Goal: Task Accomplishment & Management: Manage account settings

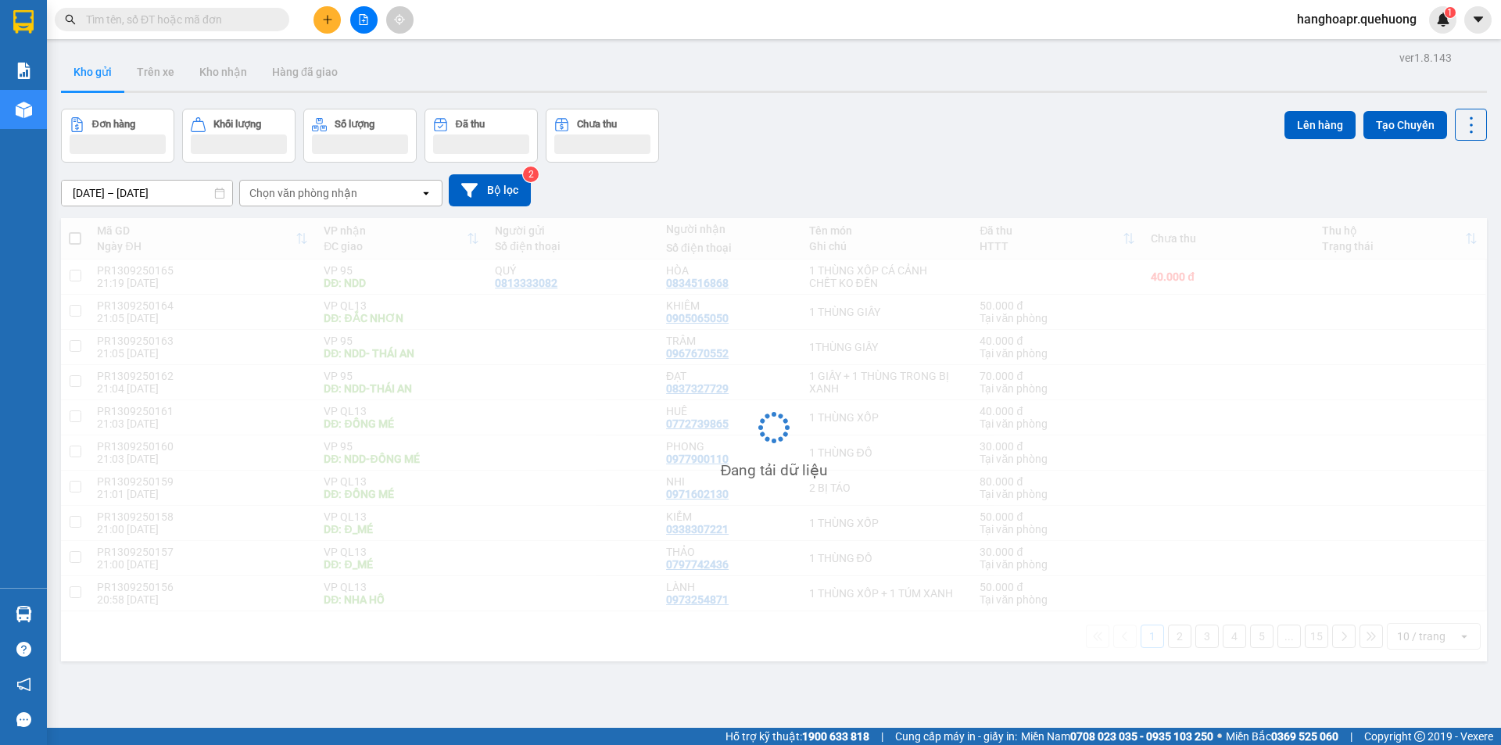
click at [1368, 20] on span "hanghoapr.quehuong" at bounding box center [1357, 19] width 145 height 20
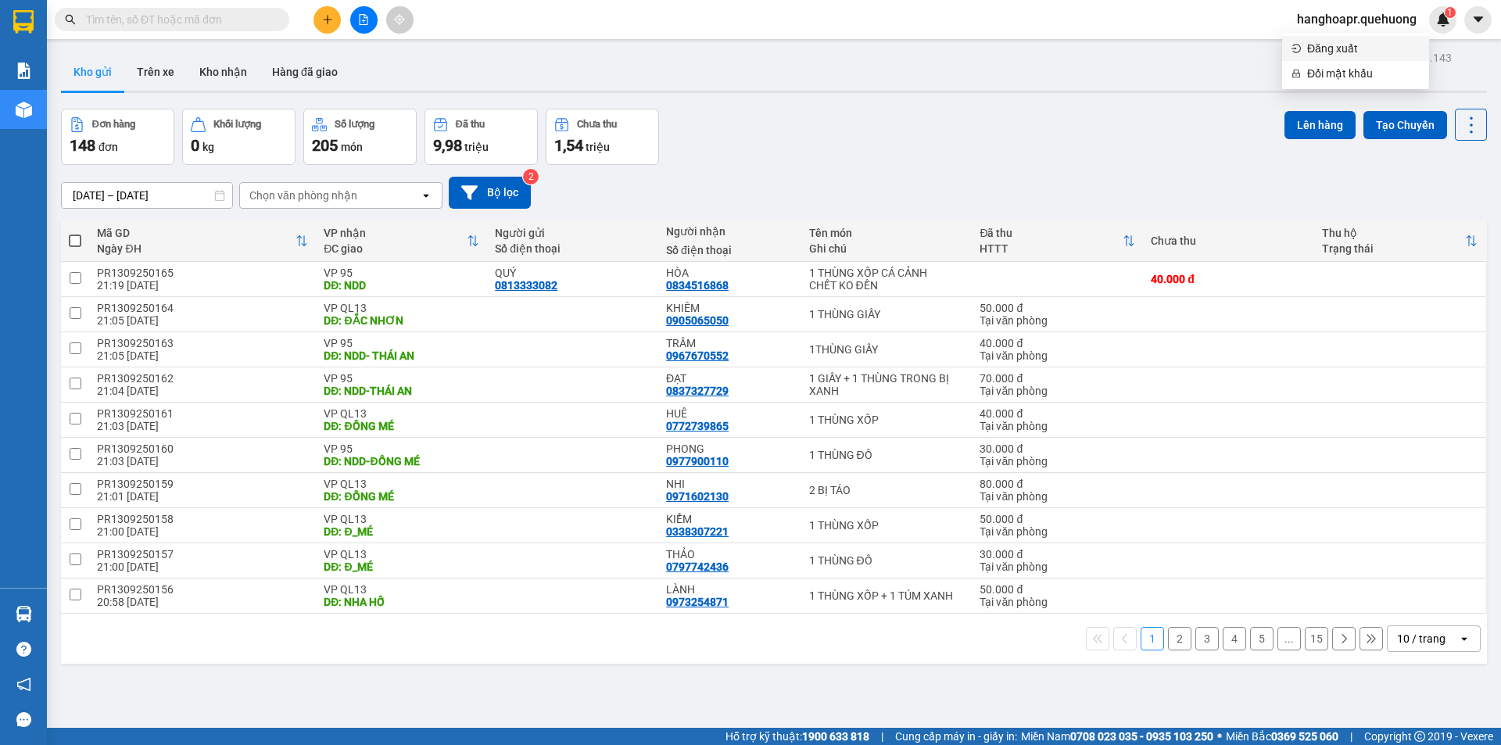
click at [1346, 48] on span "Đăng xuất" at bounding box center [1363, 48] width 113 height 17
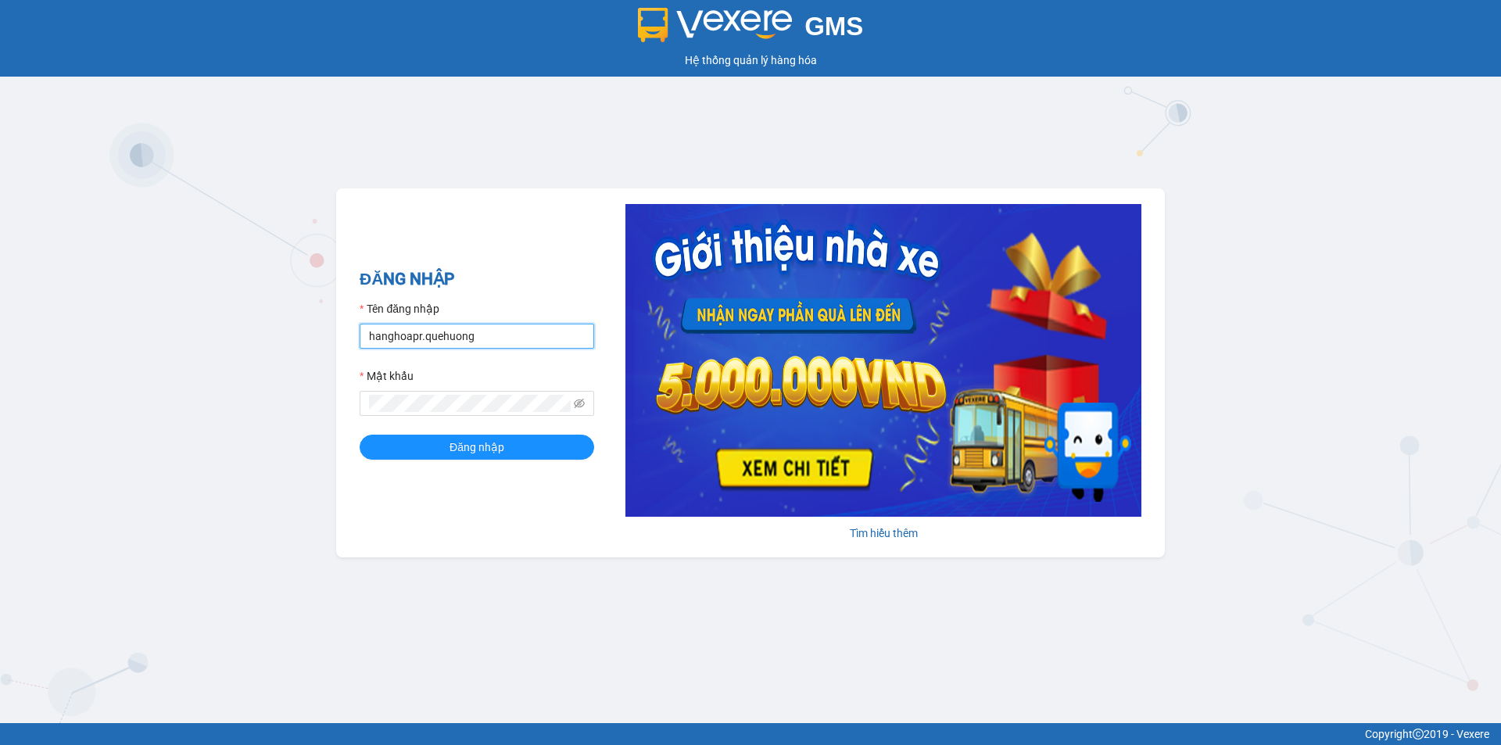
click at [513, 341] on input "hanghoapr.quehuong" at bounding box center [477, 336] width 235 height 25
type input "h"
type input "huyentongdai.quehuong"
click at [462, 412] on span at bounding box center [477, 403] width 235 height 25
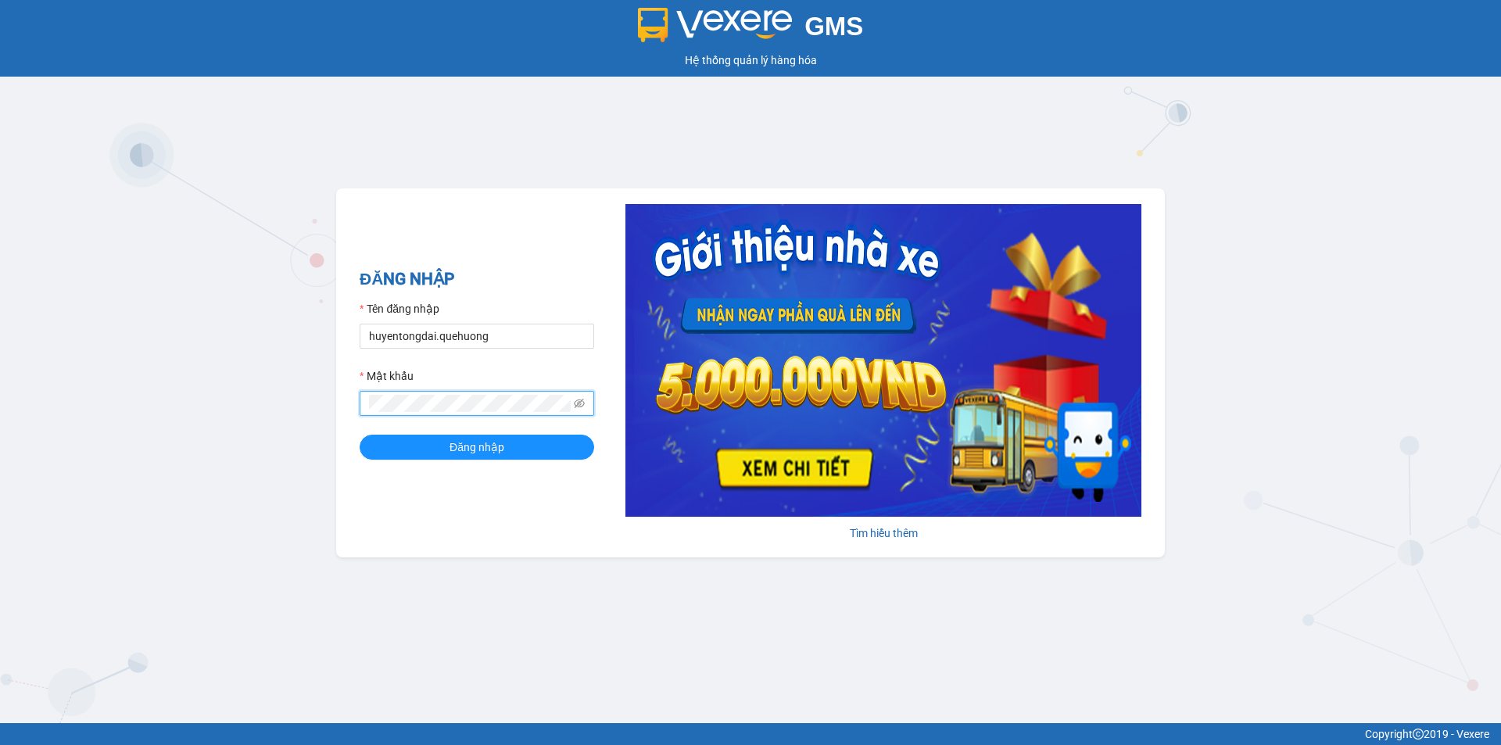
click at [572, 407] on span at bounding box center [477, 403] width 235 height 25
click at [578, 405] on icon "eye-invisible" at bounding box center [579, 403] width 11 height 11
click at [360, 435] on button "Đăng nhập" at bounding box center [477, 447] width 235 height 25
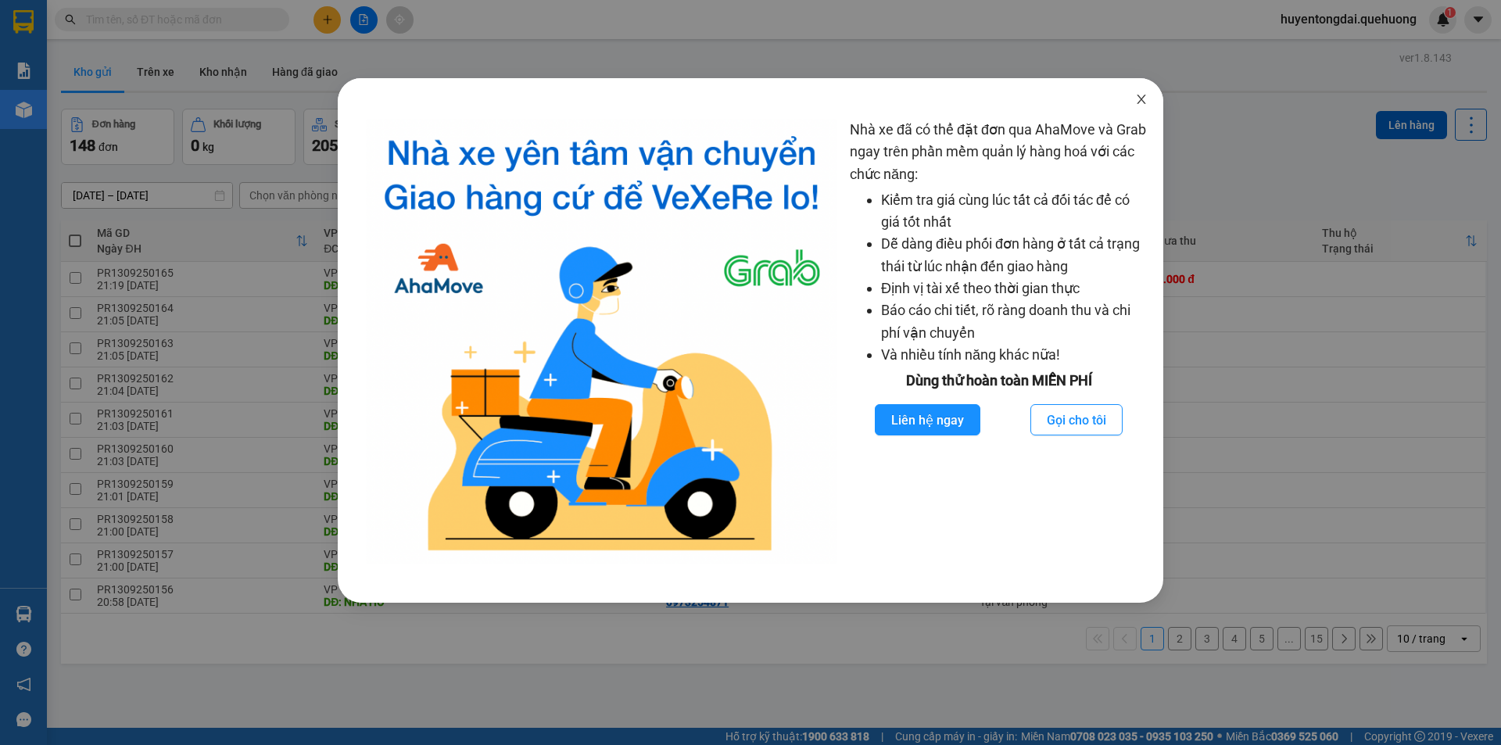
click at [1149, 102] on span "Close" at bounding box center [1142, 100] width 44 height 44
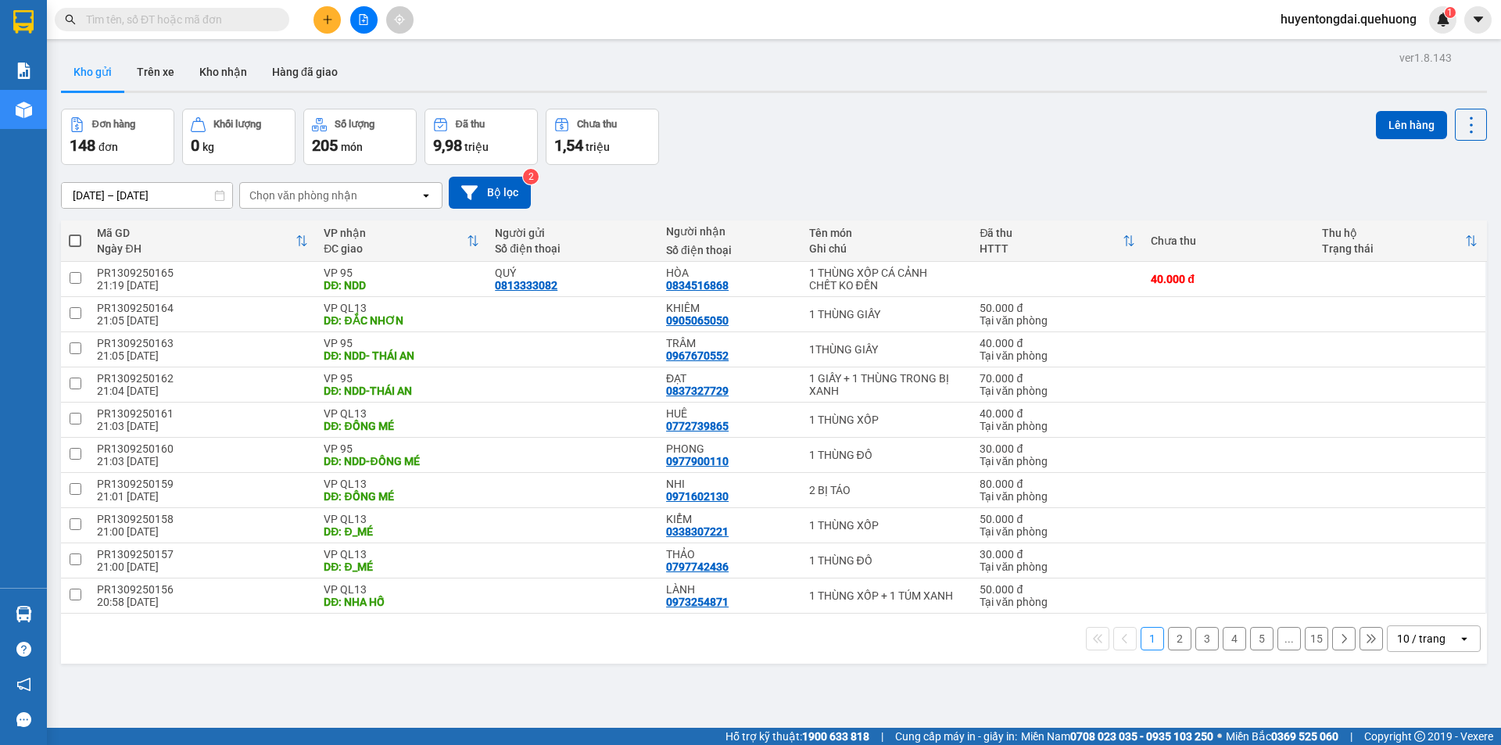
click at [805, 177] on div "[DATE] – [DATE] Press the down arrow key to interact with the calendar and sele…" at bounding box center [774, 193] width 1426 height 32
drag, startPoint x: 358, startPoint y: 18, endPoint x: 299, endPoint y: 45, distance: 64.4
click at [360, 18] on icon "file-add" at bounding box center [363, 19] width 11 height 11
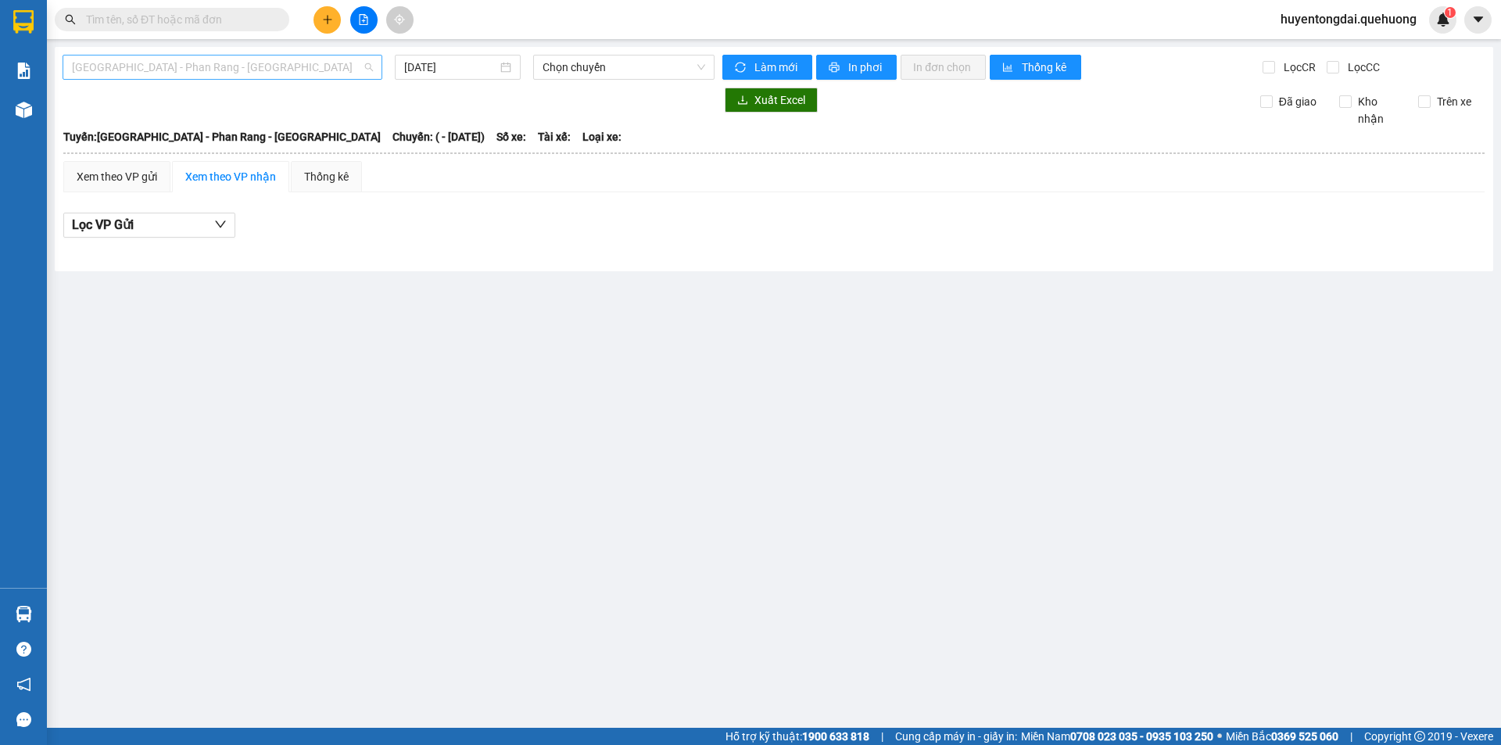
click at [211, 66] on span "[GEOGRAPHIC_DATA] - Phan Rang - [GEOGRAPHIC_DATA]" at bounding box center [222, 67] width 301 height 23
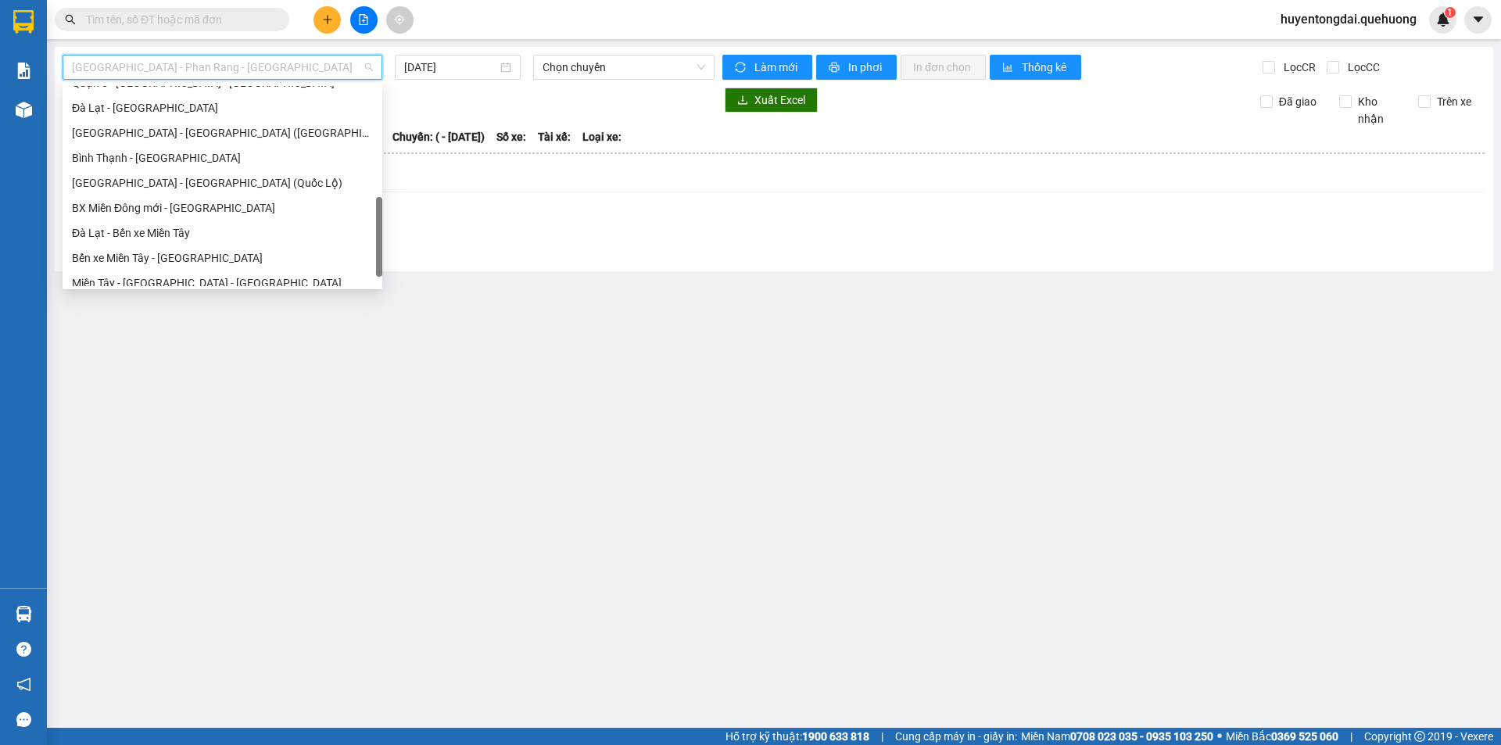
scroll to position [425, 0]
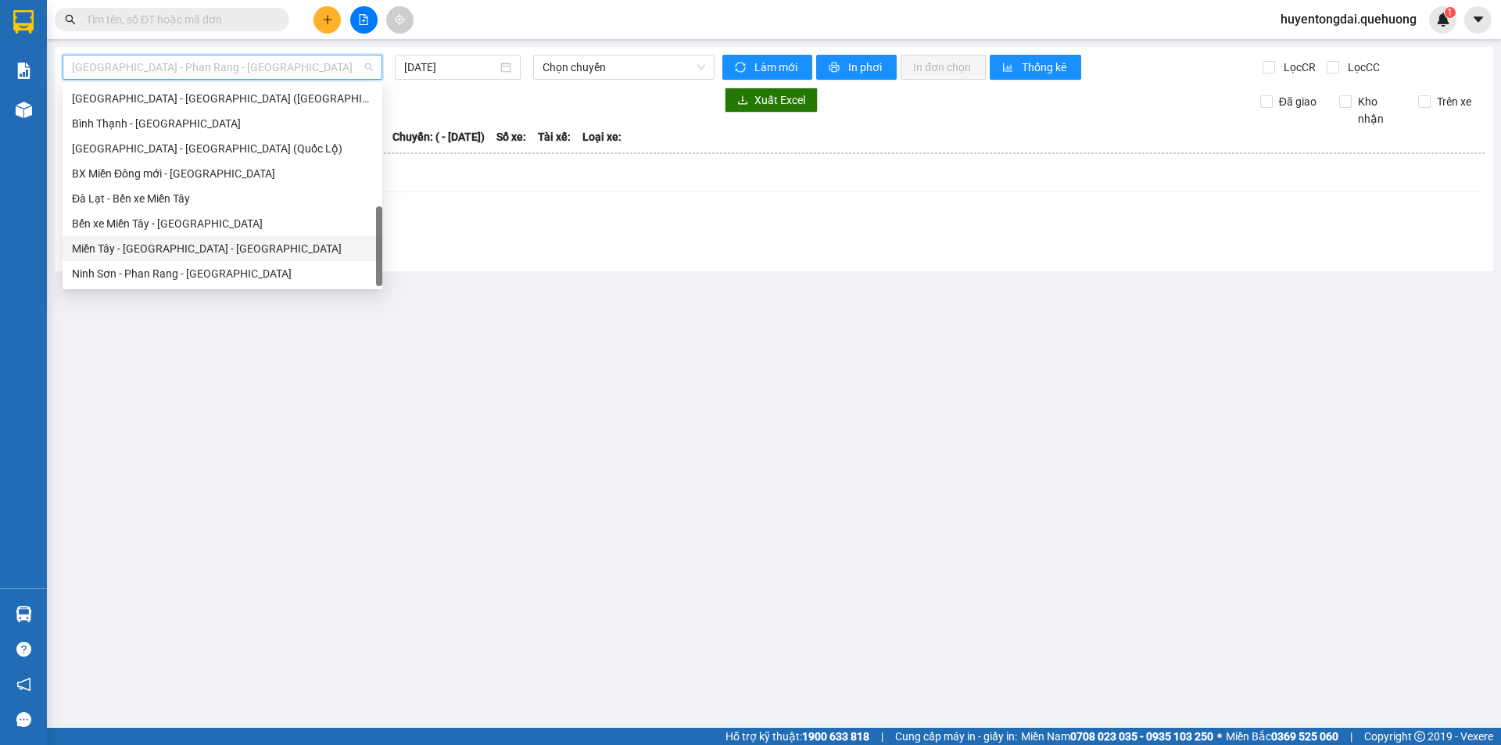
click at [186, 249] on div "Miền Tây - [GEOGRAPHIC_DATA] - [GEOGRAPHIC_DATA]" at bounding box center [222, 248] width 301 height 17
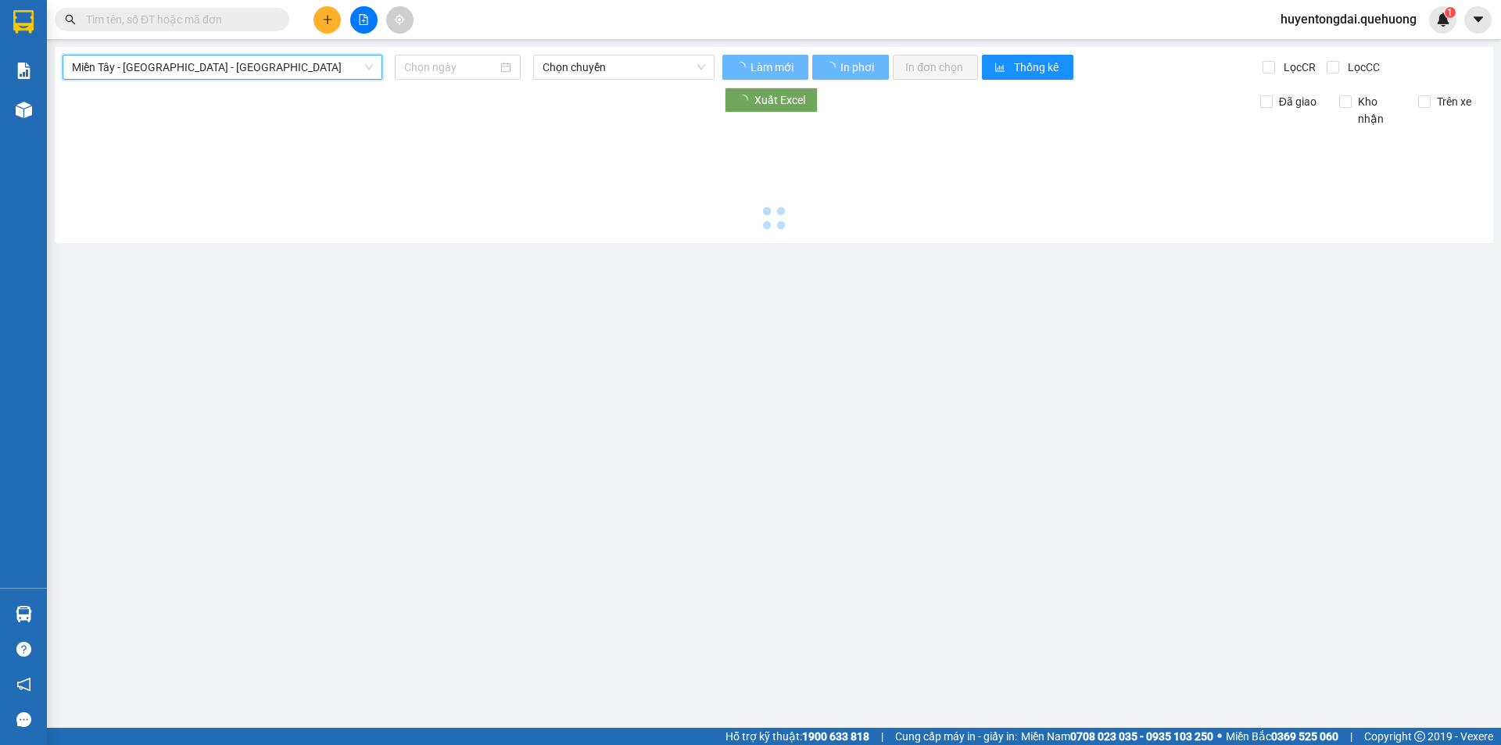
type input "[DATE]"
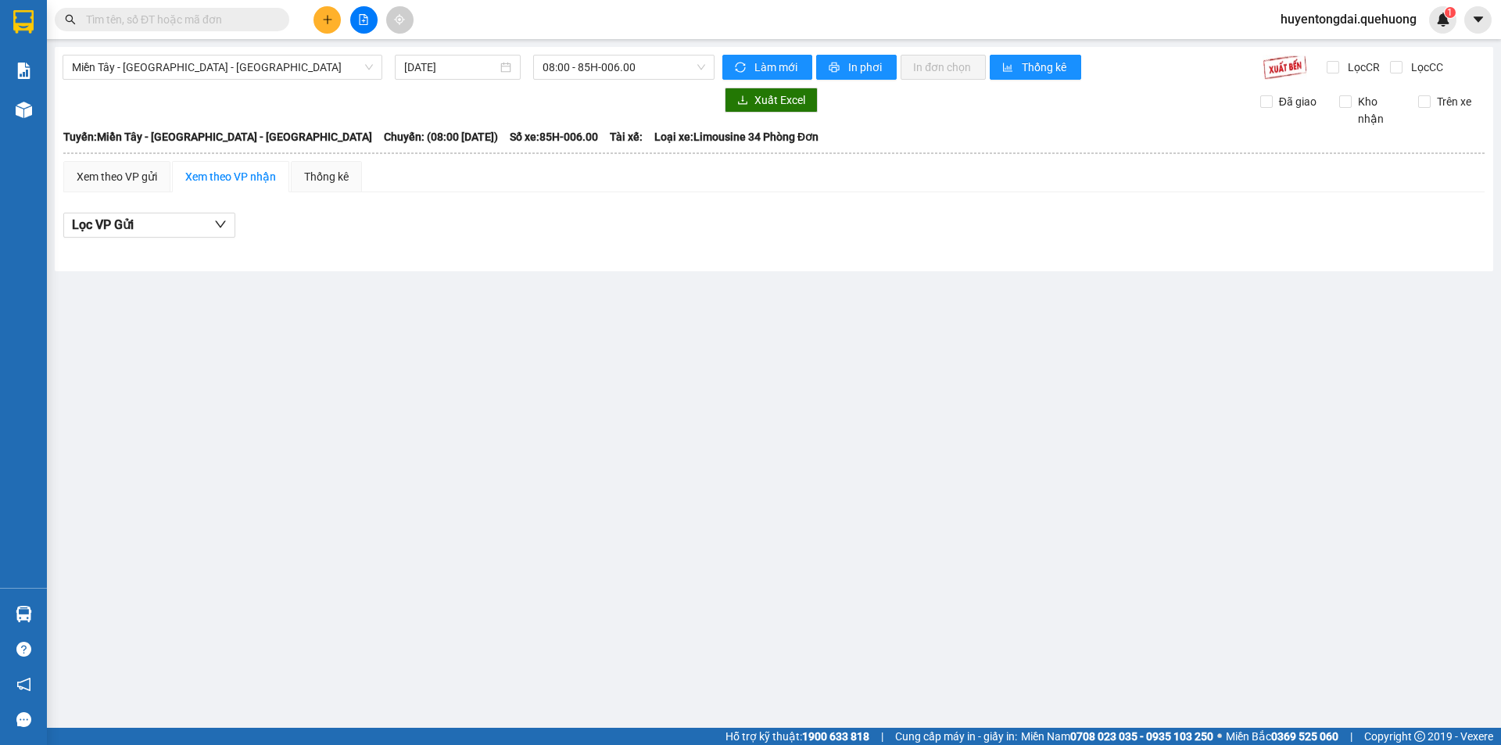
click at [618, 48] on div "Miền Tây - [GEOGRAPHIC_DATA] - [GEOGRAPHIC_DATA] [DATE] 08:00 - 85H-006.00 Làm …" at bounding box center [774, 159] width 1439 height 224
click at [618, 62] on span "08:00 - 85H-006.00" at bounding box center [624, 67] width 163 height 23
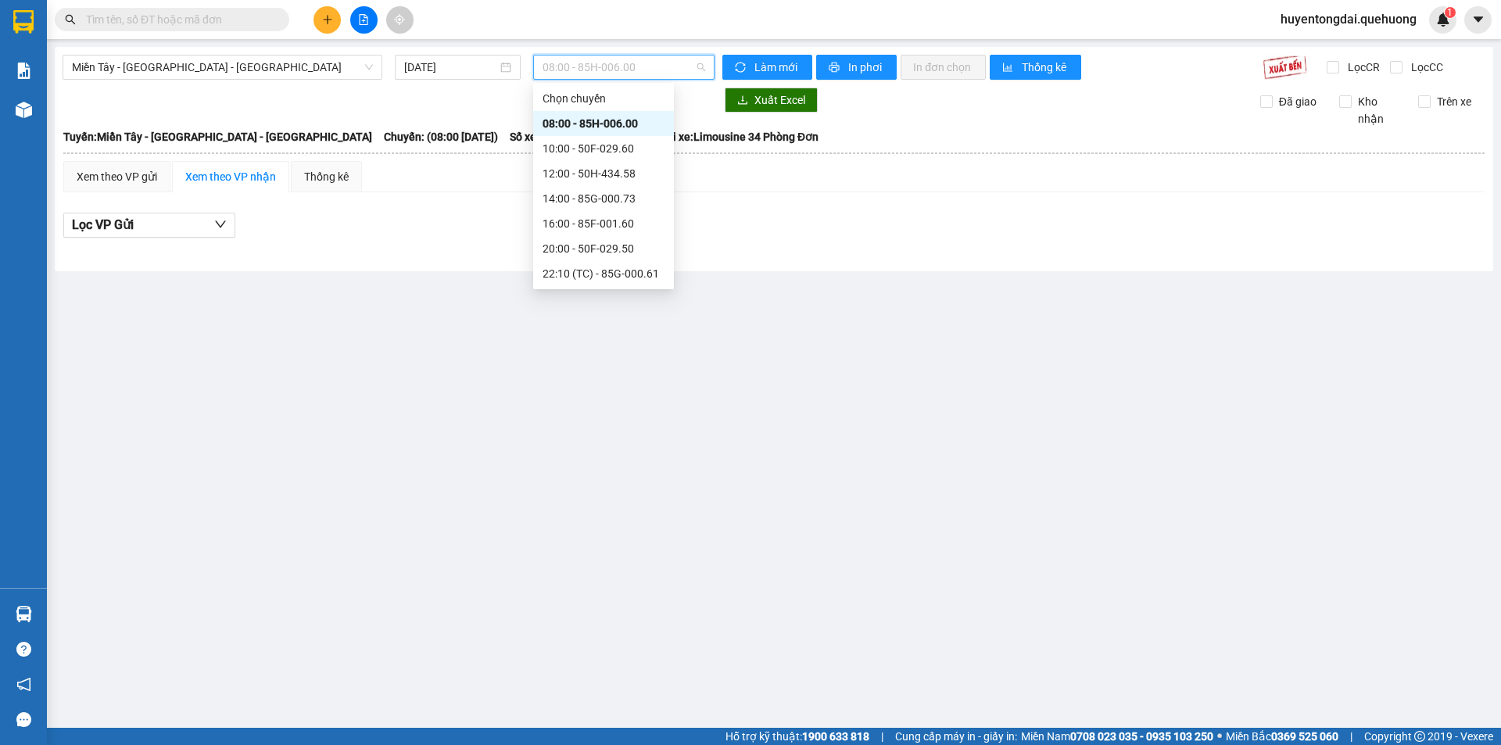
scroll to position [150, 0]
click at [568, 175] on div "23:05 - 50H-432.23" at bounding box center [604, 173] width 122 height 17
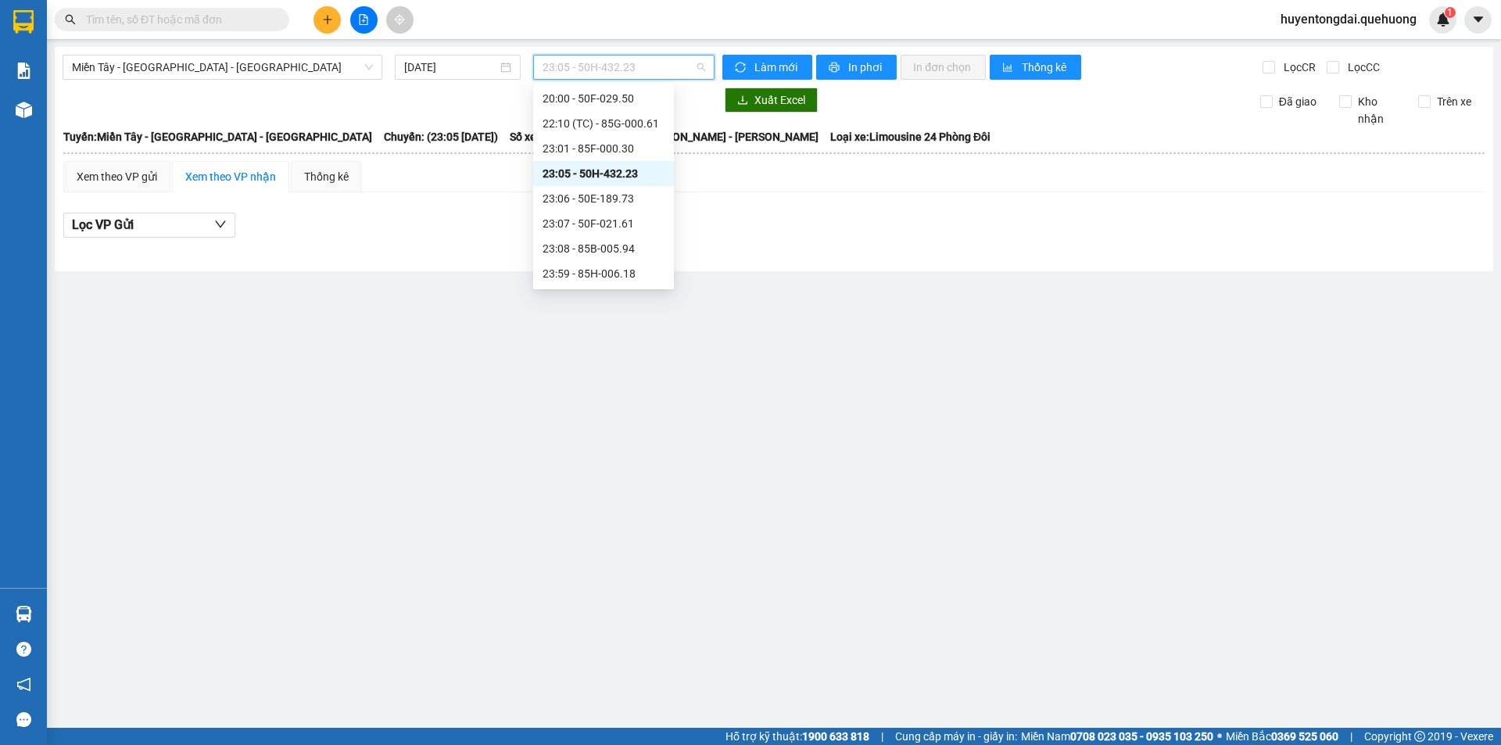
click at [610, 67] on span "23:05 - 50H-432.23" at bounding box center [624, 67] width 163 height 23
click at [582, 100] on div "20:00 - 50F-029.50" at bounding box center [604, 98] width 122 height 17
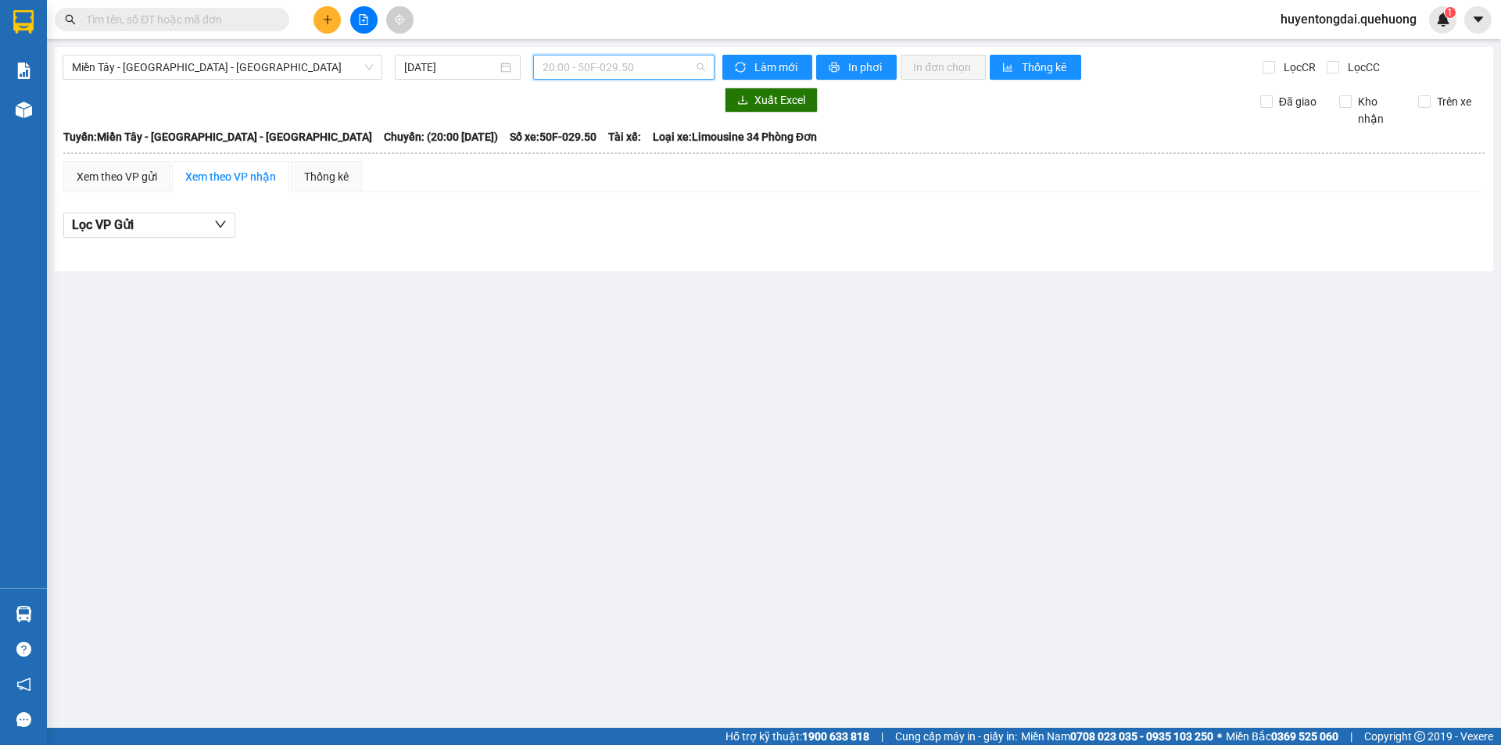
click at [630, 70] on span "20:00 - 50F-029.50" at bounding box center [624, 67] width 163 height 23
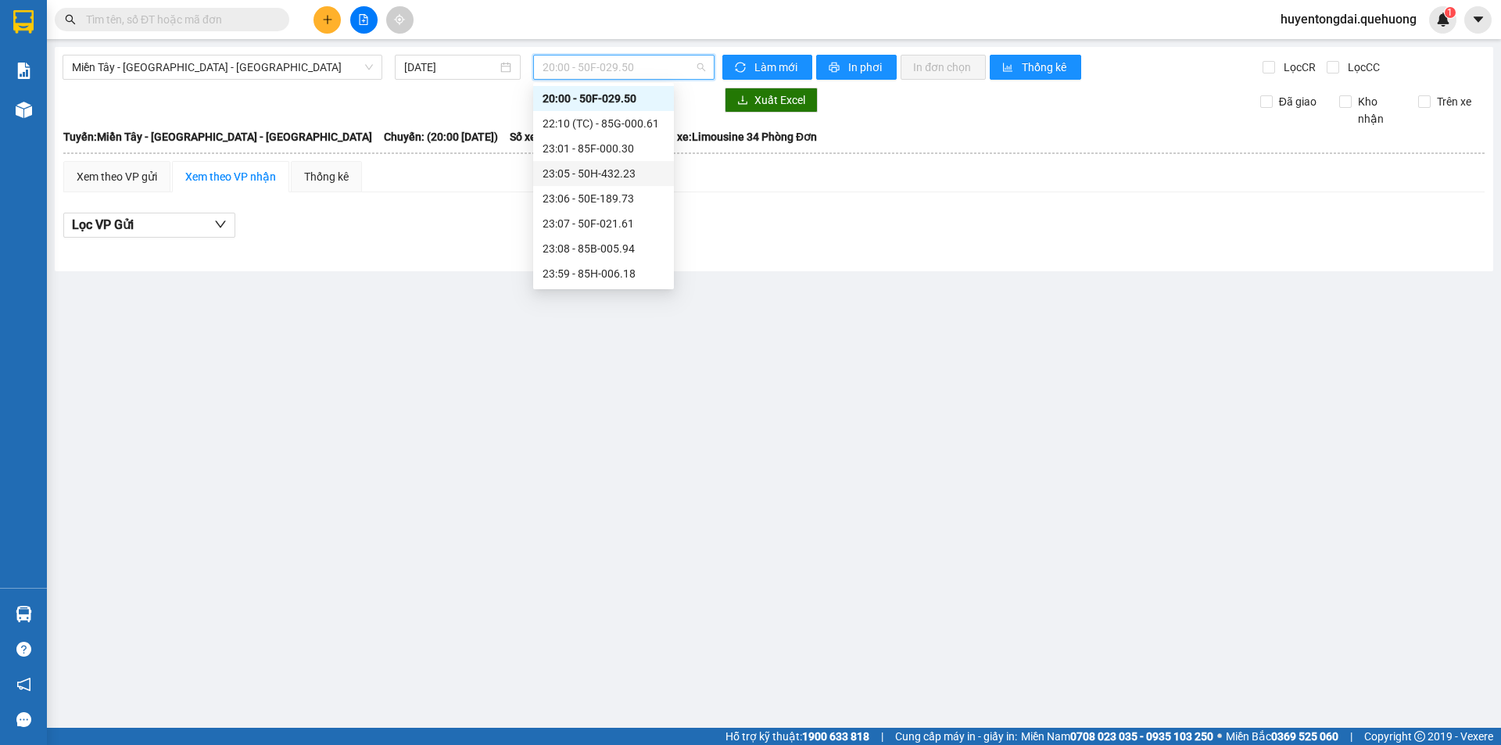
scroll to position [72, 0]
click at [589, 148] on div "16:00 - 85F-001.60" at bounding box center [604, 151] width 122 height 17
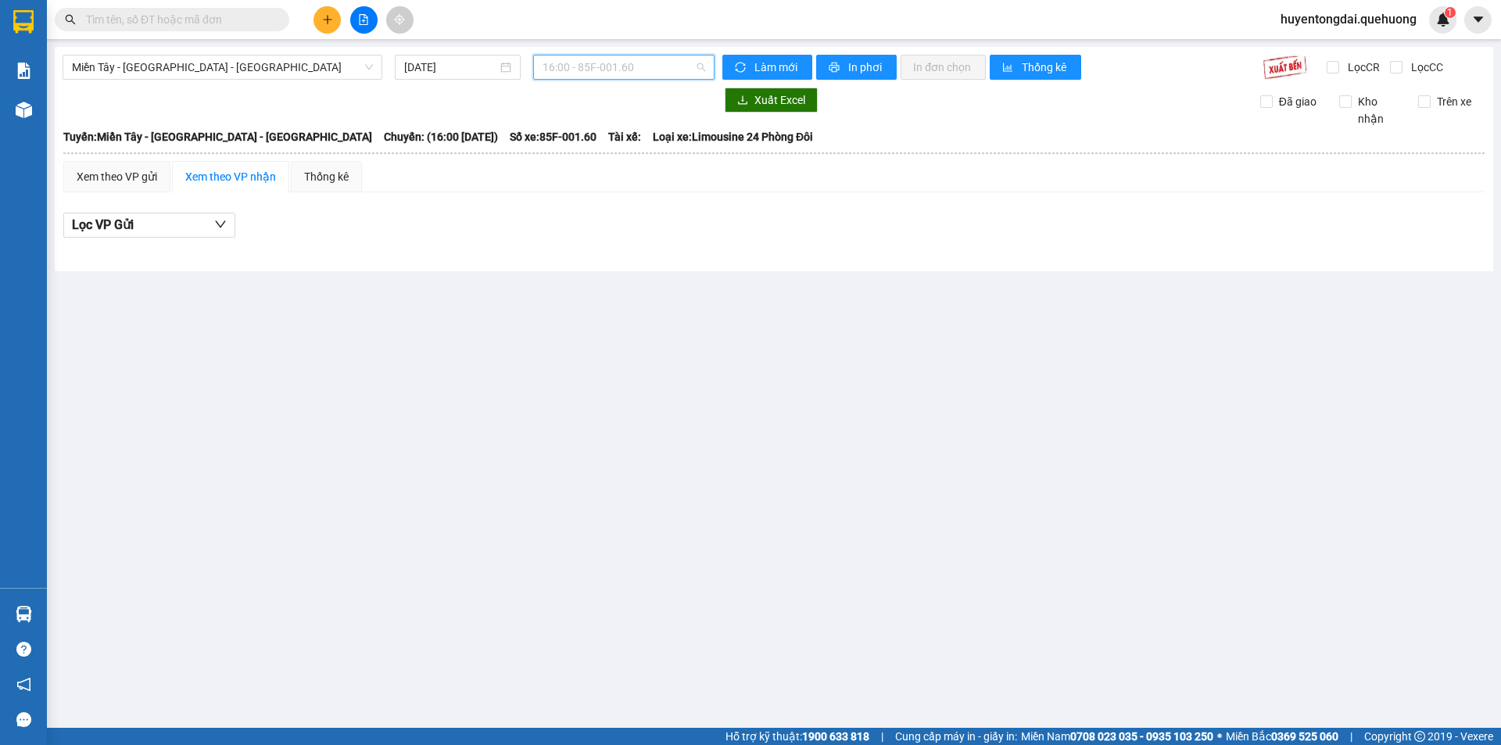
click at [624, 66] on span "16:00 - 85F-001.60" at bounding box center [624, 67] width 163 height 23
click at [933, 453] on main "Miền Tây - [GEOGRAPHIC_DATA] - [GEOGRAPHIC_DATA] [DATE] 16:00 - 85F-001.60 Làm …" at bounding box center [750, 364] width 1501 height 728
click at [438, 66] on input "[DATE]" at bounding box center [450, 67] width 93 height 17
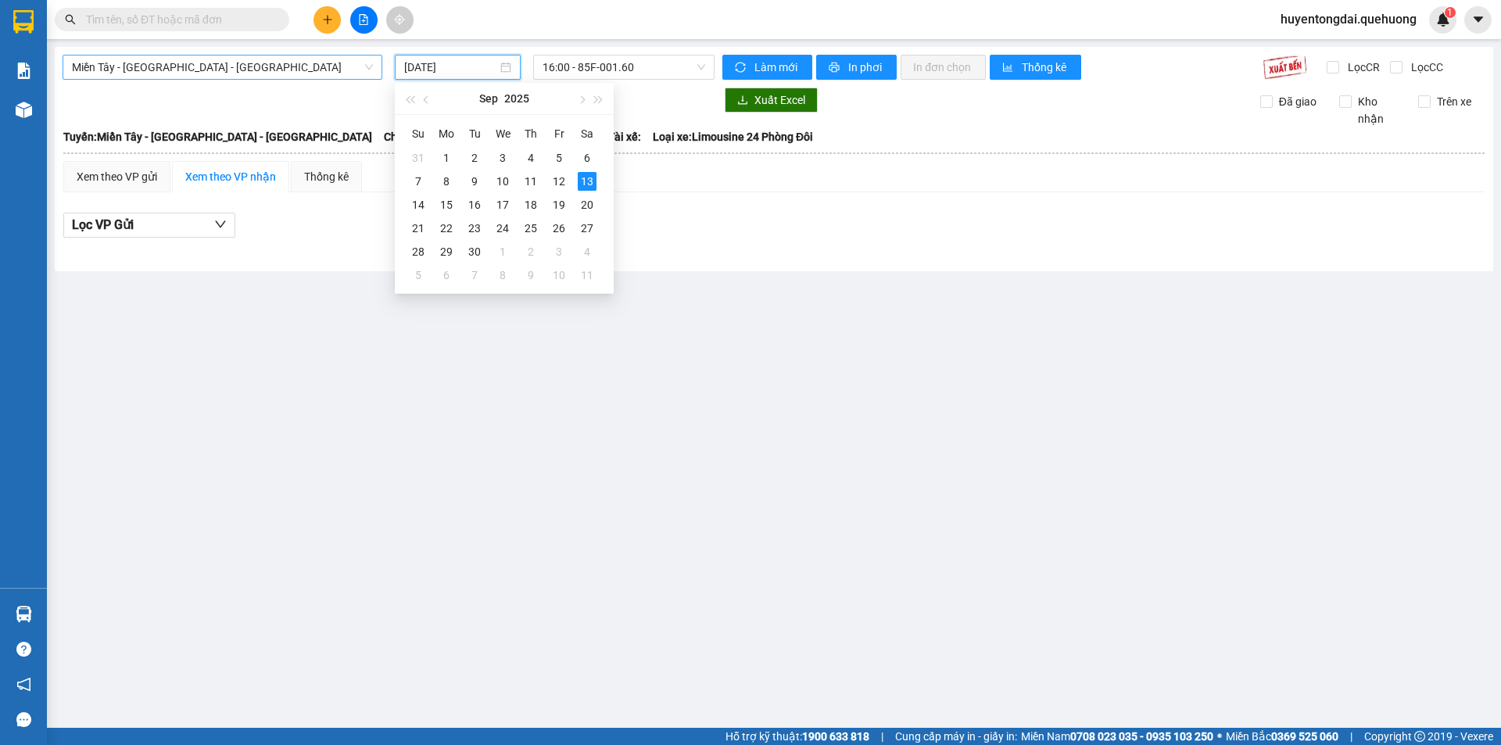
click at [253, 74] on span "Miền Tây - [GEOGRAPHIC_DATA] - [GEOGRAPHIC_DATA]" at bounding box center [222, 67] width 301 height 23
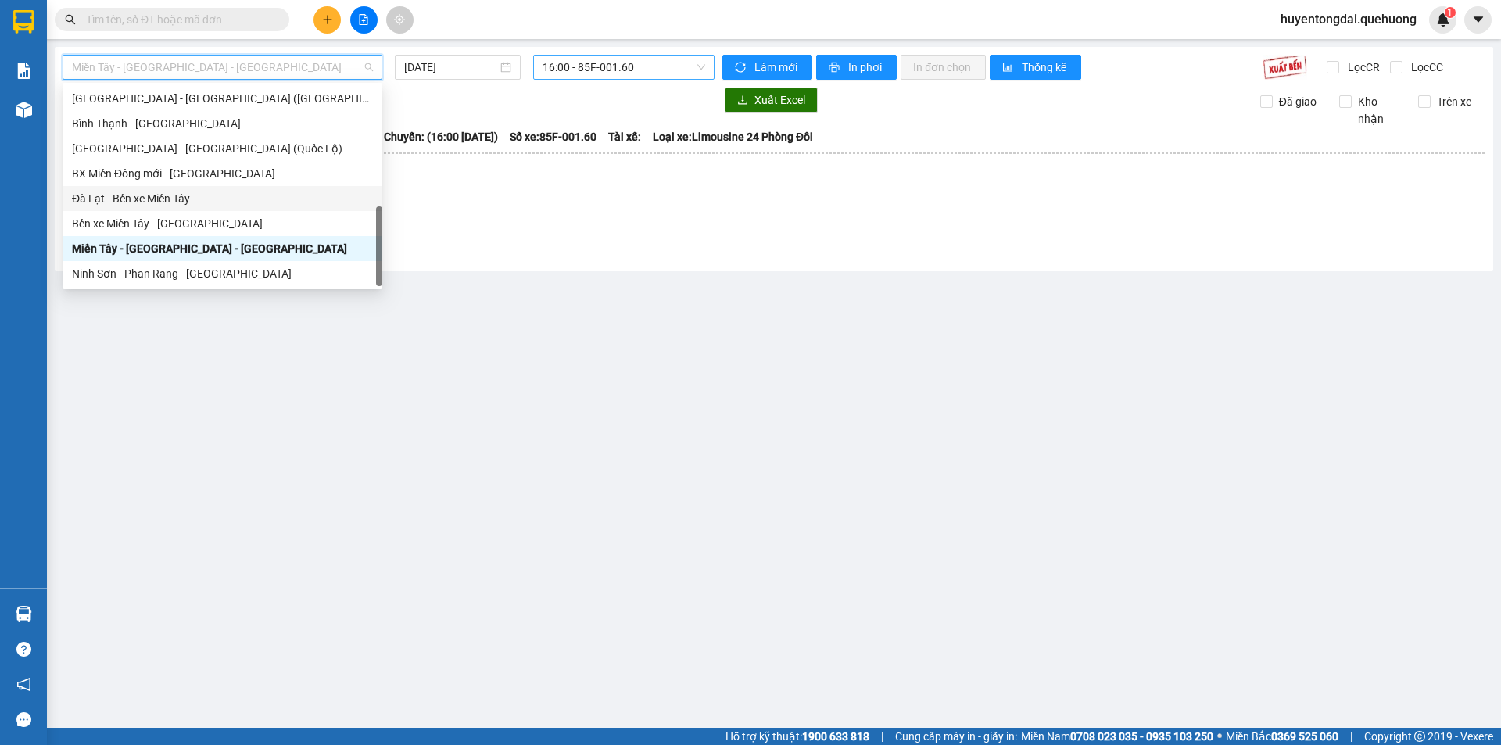
click at [642, 56] on span "16:00 - 85F-001.60" at bounding box center [624, 67] width 163 height 23
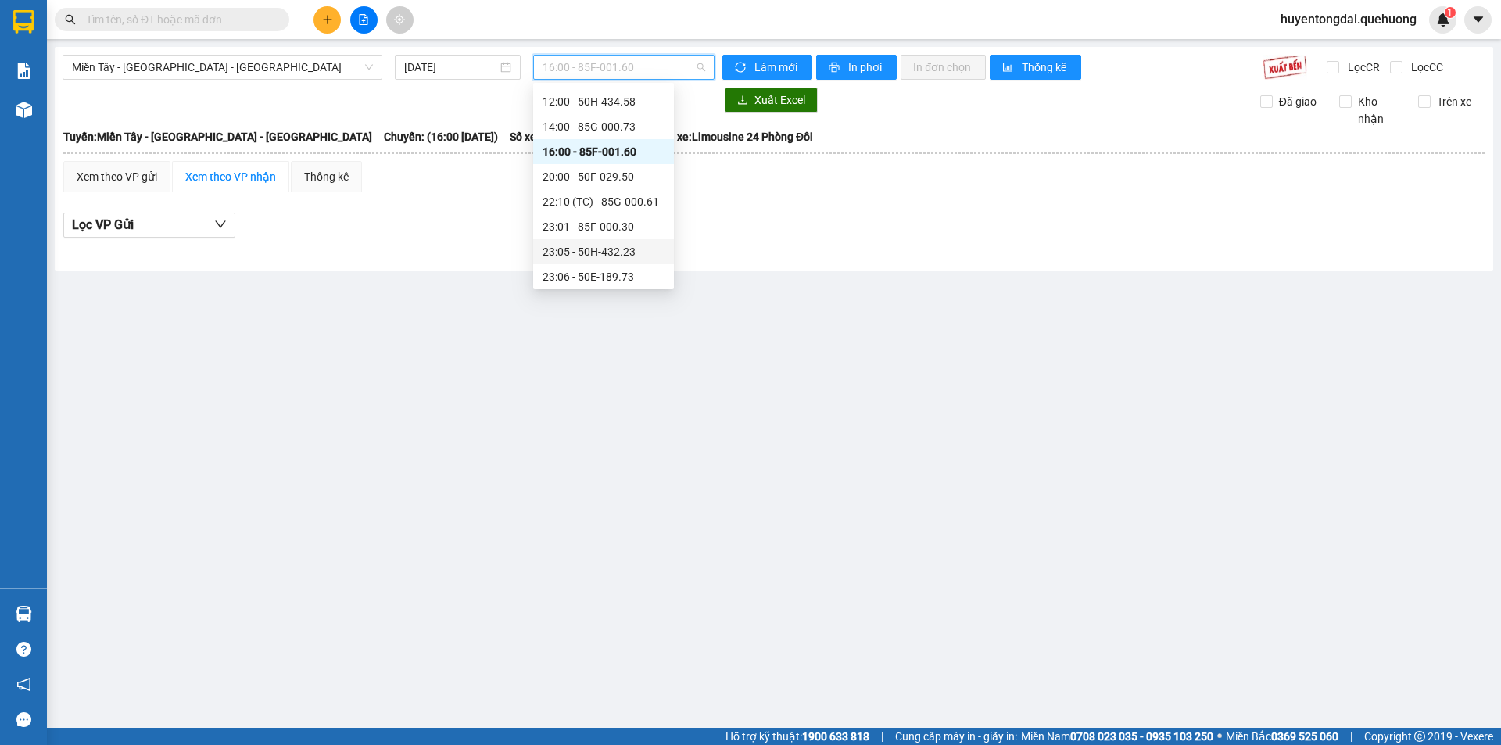
click at [568, 252] on div "23:05 - 50H-432.23" at bounding box center [604, 251] width 122 height 17
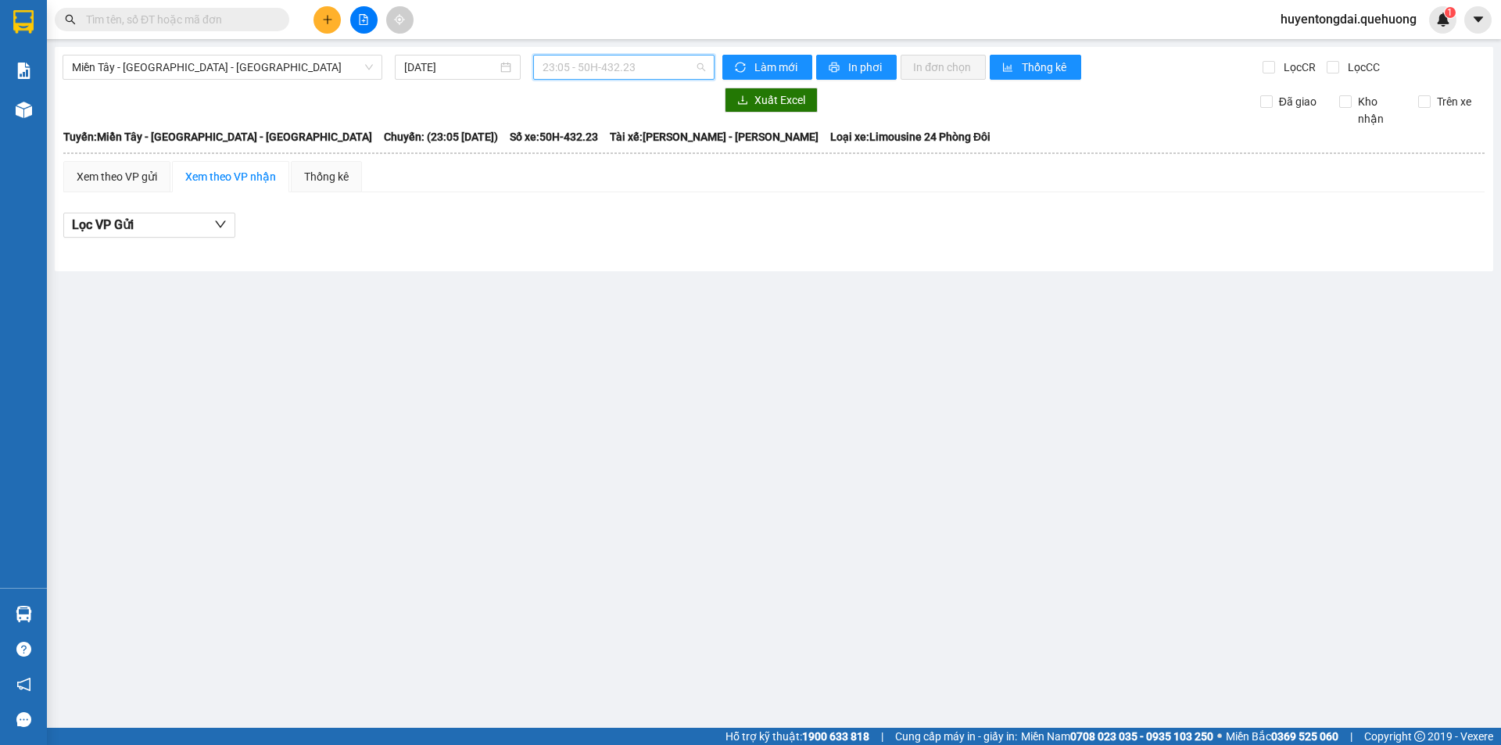
click at [582, 70] on span "23:05 - 50H-432.23" at bounding box center [624, 67] width 163 height 23
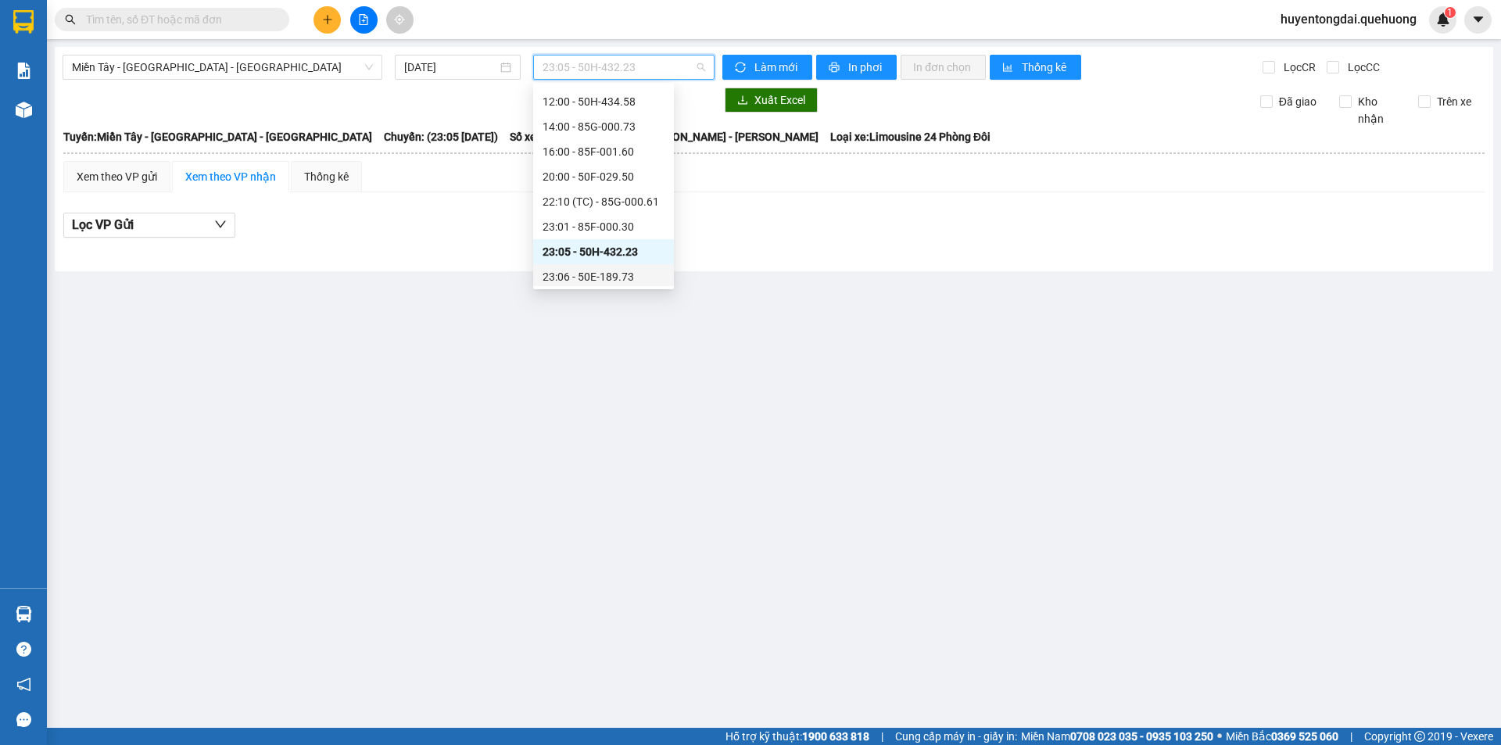
click at [582, 267] on div "23:06 - 50E-189.73" at bounding box center [603, 276] width 141 height 25
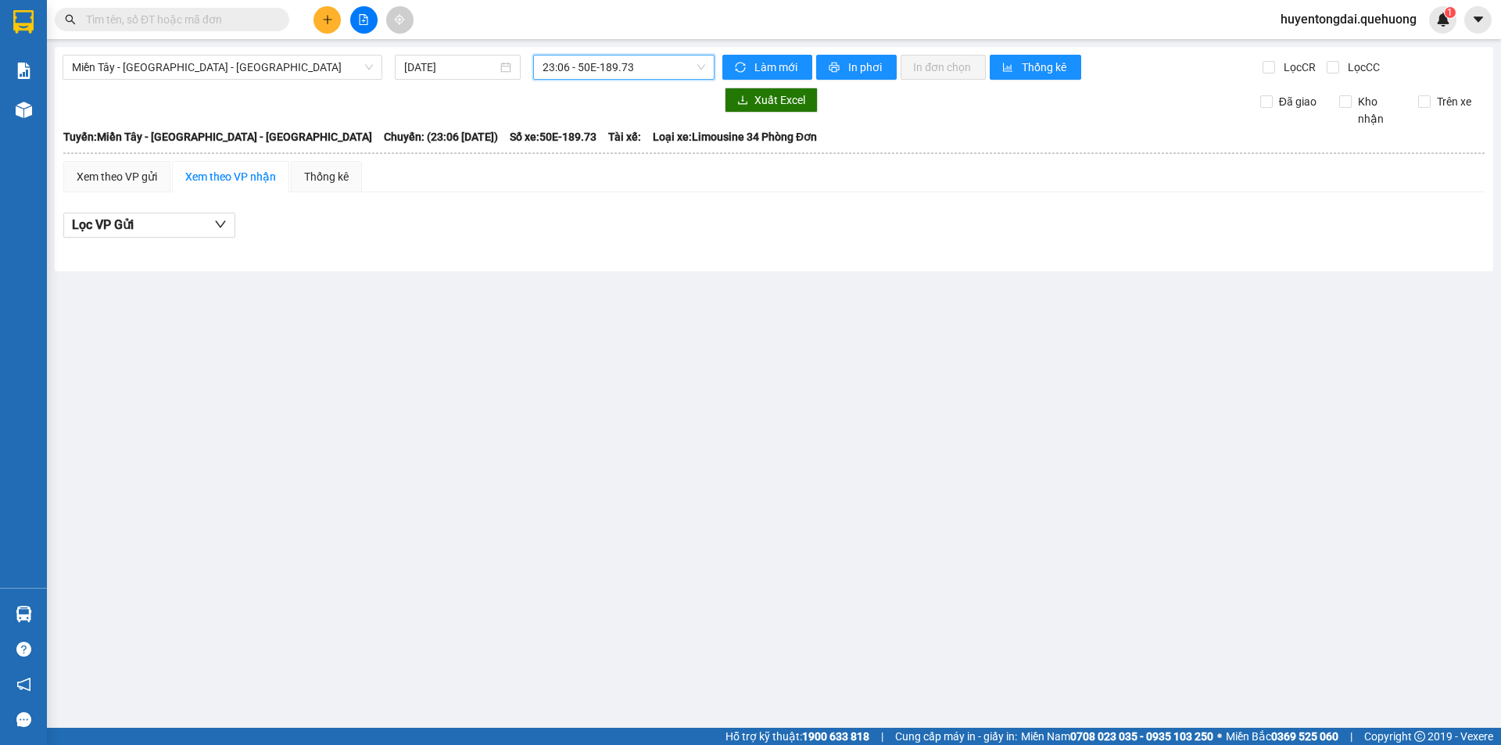
drag, startPoint x: 603, startPoint y: 63, endPoint x: 597, endPoint y: 129, distance: 66.7
click at [603, 63] on span "23:06 - 50E-189.73" at bounding box center [624, 67] width 163 height 23
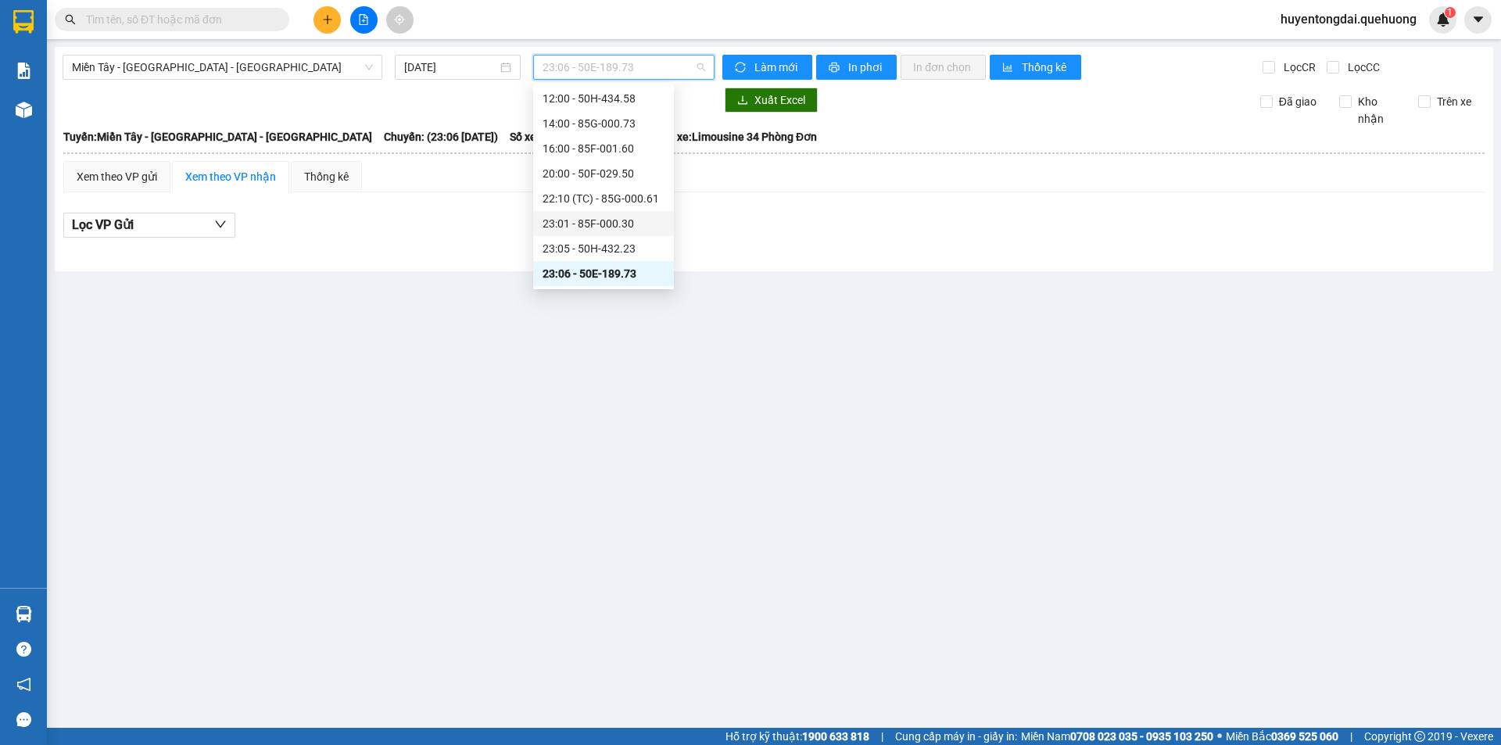
scroll to position [150, 0]
click at [569, 266] on div "23:59 - 85H-006.18" at bounding box center [604, 273] width 122 height 17
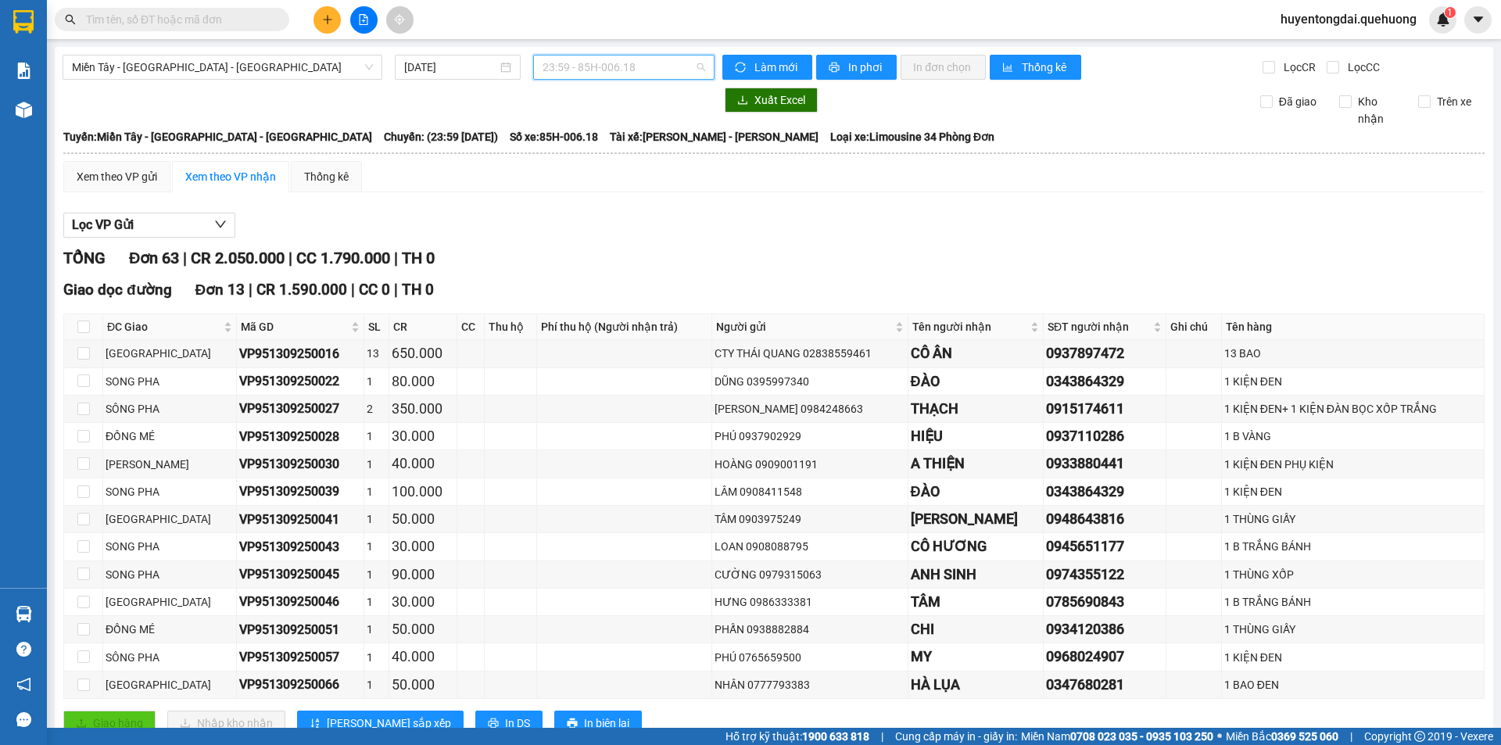
click at [615, 68] on span "23:59 - 85H-006.18" at bounding box center [624, 67] width 163 height 23
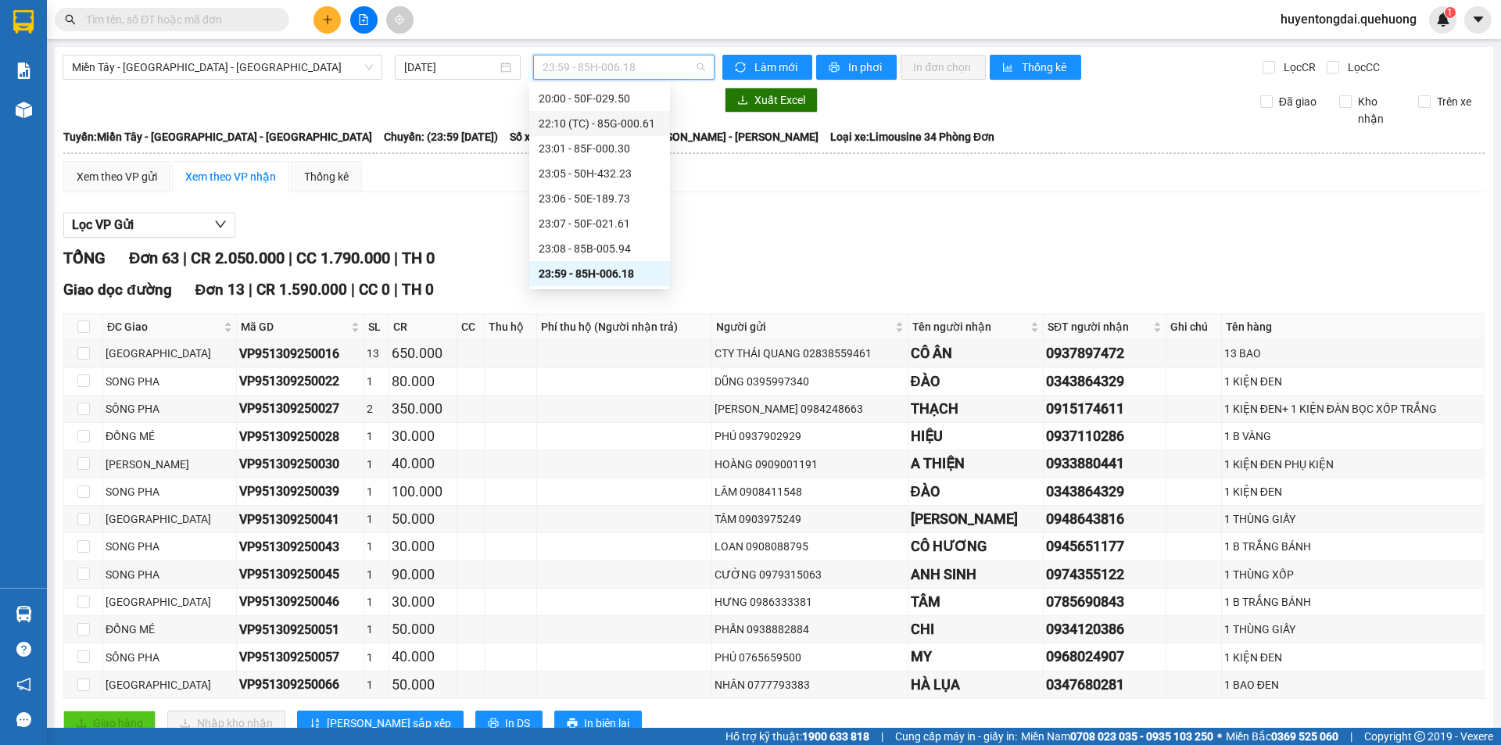
click at [581, 112] on div "22:10 (TC) - 85G-000.61" at bounding box center [599, 123] width 141 height 25
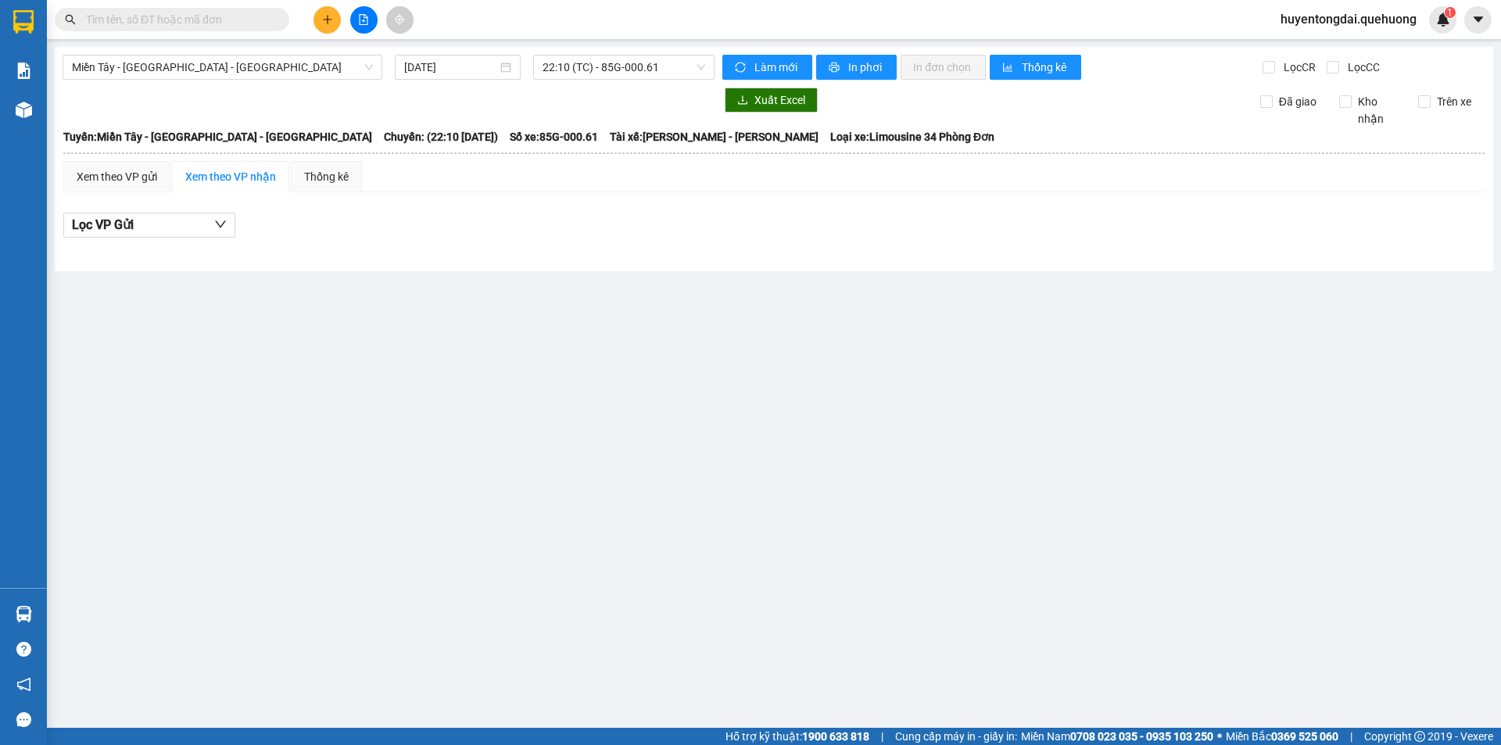
click at [587, 84] on div "Miền Tây - [GEOGRAPHIC_DATA] - [GEOGRAPHIC_DATA] [DATE] 22:10 (TC) - 85G-000.61…" at bounding box center [774, 159] width 1439 height 224
click at [593, 73] on span "22:10 (TC) - 85G-000.61" at bounding box center [624, 67] width 163 height 23
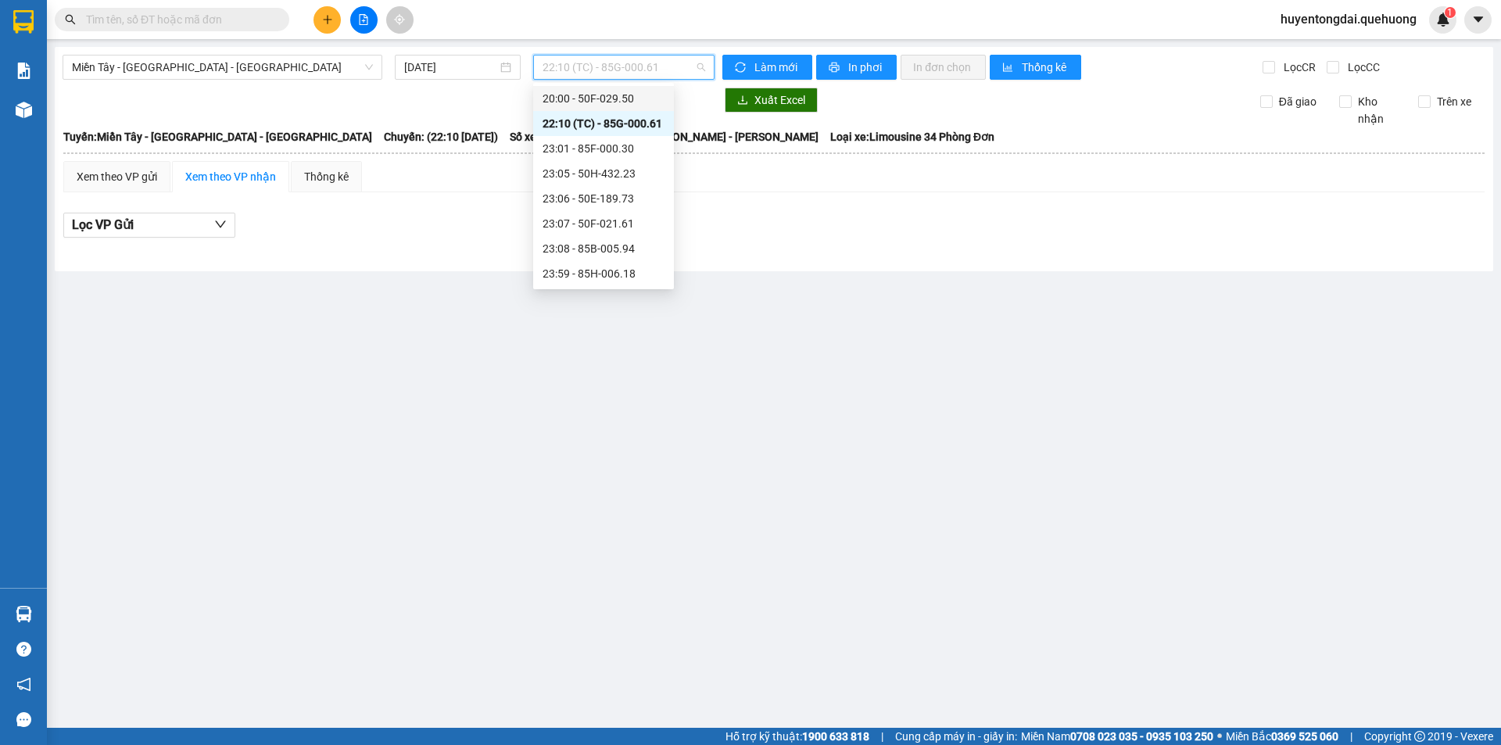
click at [580, 100] on div "20:00 - 50F-029.50" at bounding box center [604, 98] width 122 height 17
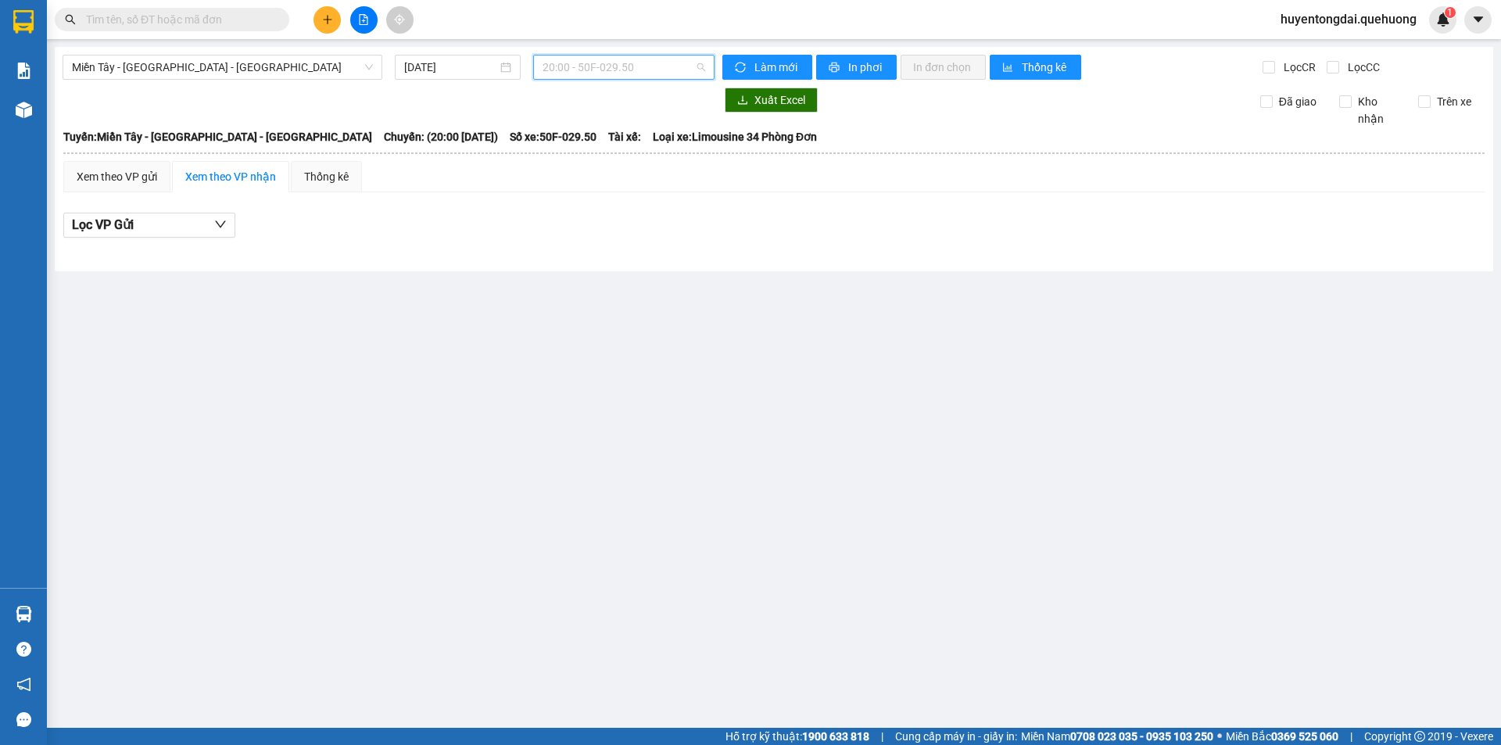
drag, startPoint x: 595, startPoint y: 70, endPoint x: 535, endPoint y: 192, distance: 136.0
click at [595, 71] on span "20:00 - 50F-029.50" at bounding box center [624, 67] width 163 height 23
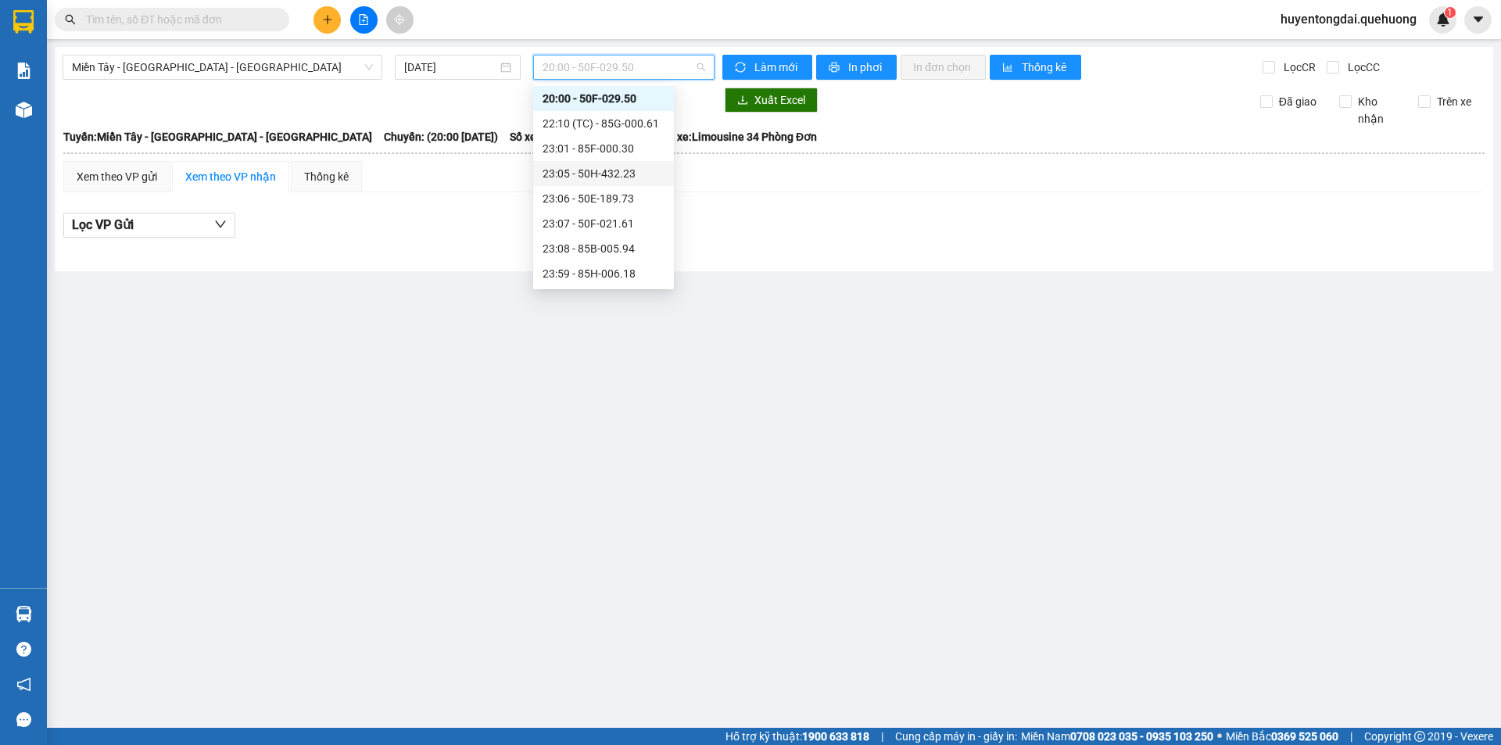
click at [579, 169] on div "23:05 - 50H-432.23" at bounding box center [604, 173] width 122 height 17
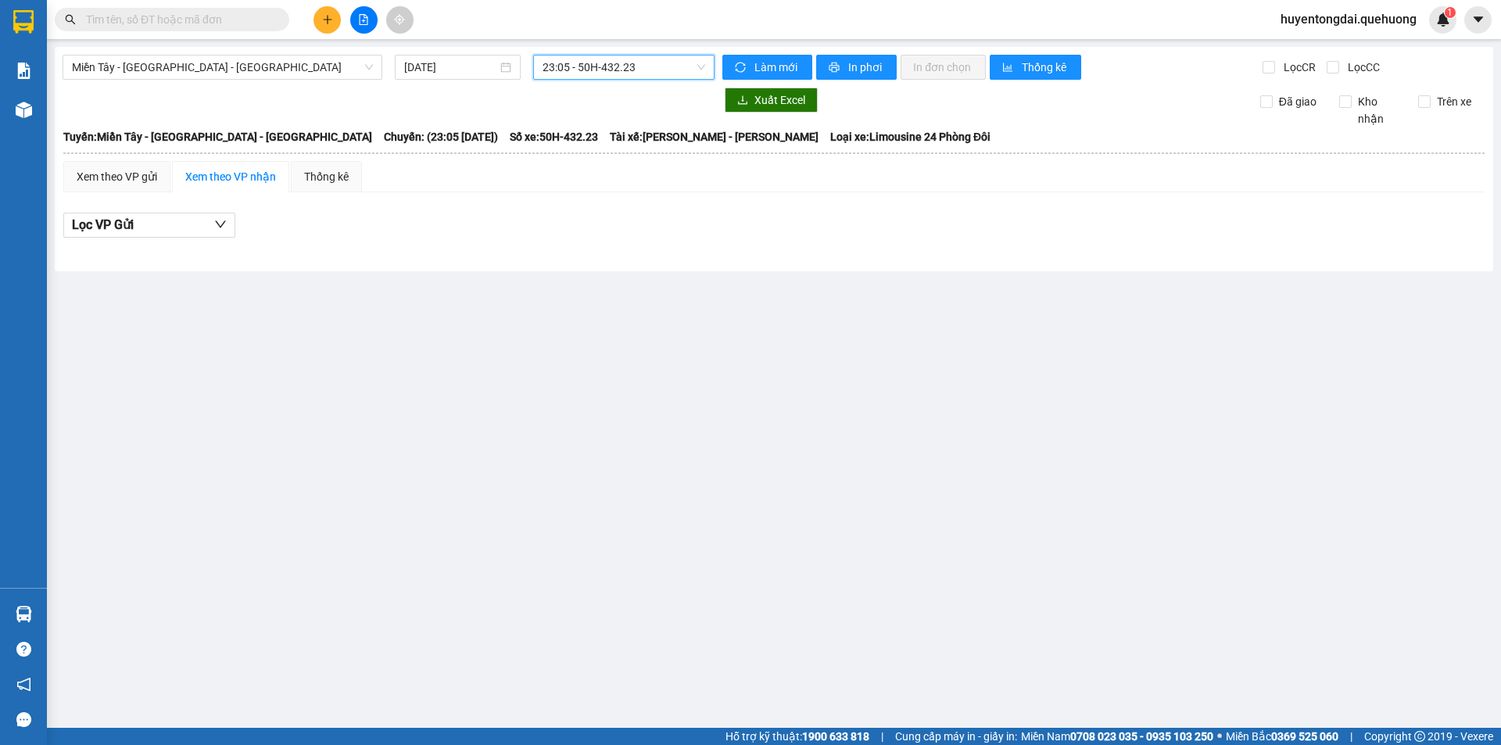
drag, startPoint x: 591, startPoint y: 59, endPoint x: 596, endPoint y: 76, distance: 17.1
click at [593, 72] on span "23:05 - 50H-432.23" at bounding box center [624, 67] width 163 height 23
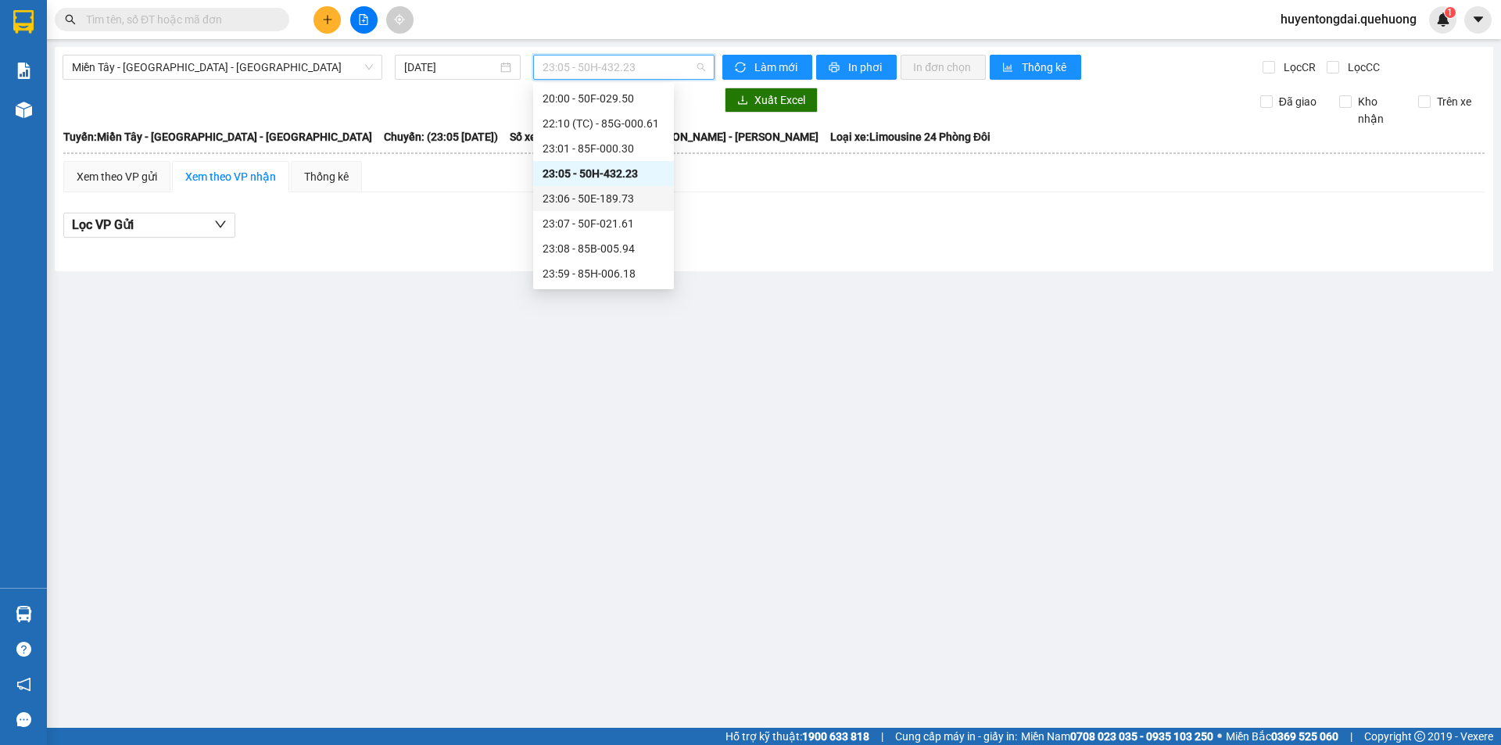
click at [600, 202] on div "23:06 - 50E-189.73" at bounding box center [604, 198] width 122 height 17
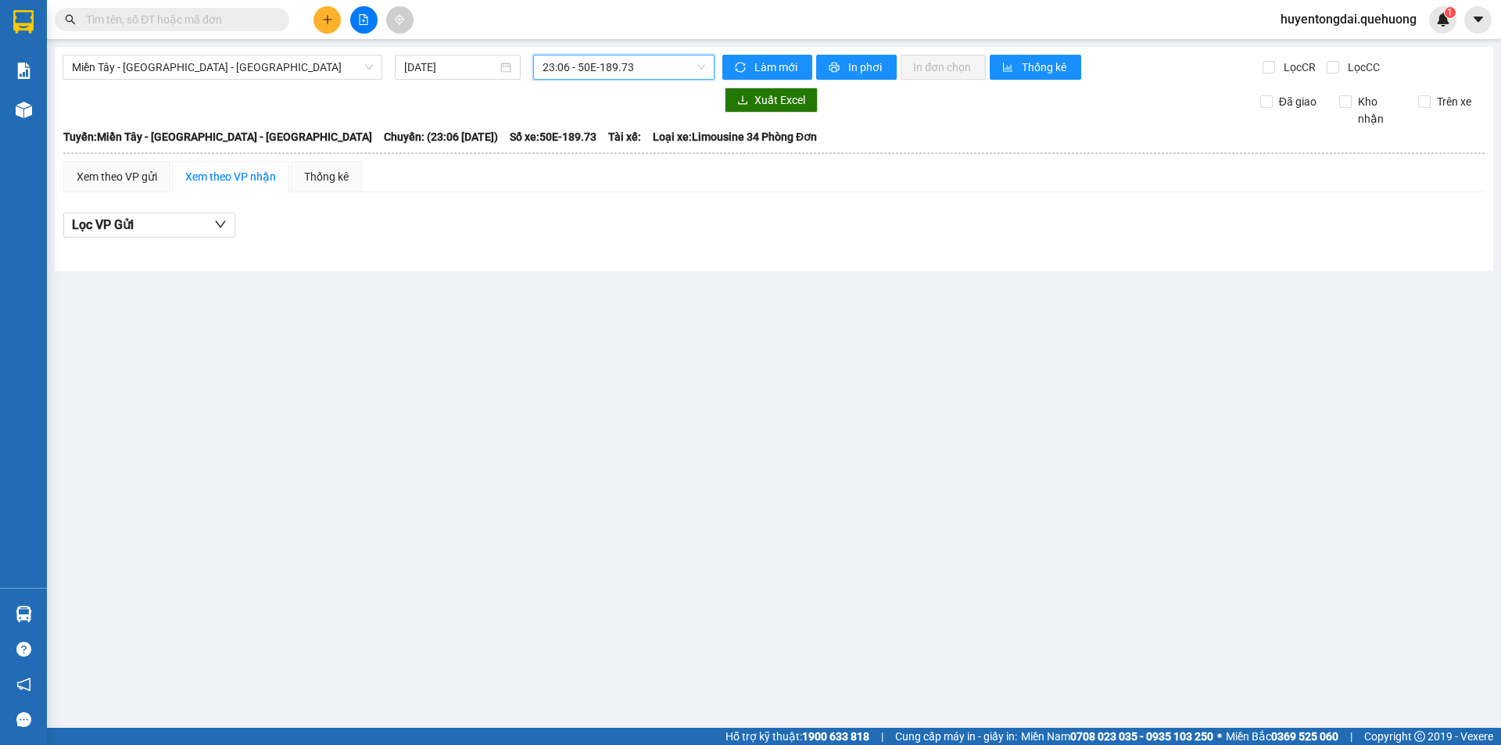
drag, startPoint x: 609, startPoint y: 67, endPoint x: 625, endPoint y: 113, distance: 49.0
click at [609, 69] on span "23:06 - 50E-189.73" at bounding box center [624, 67] width 163 height 23
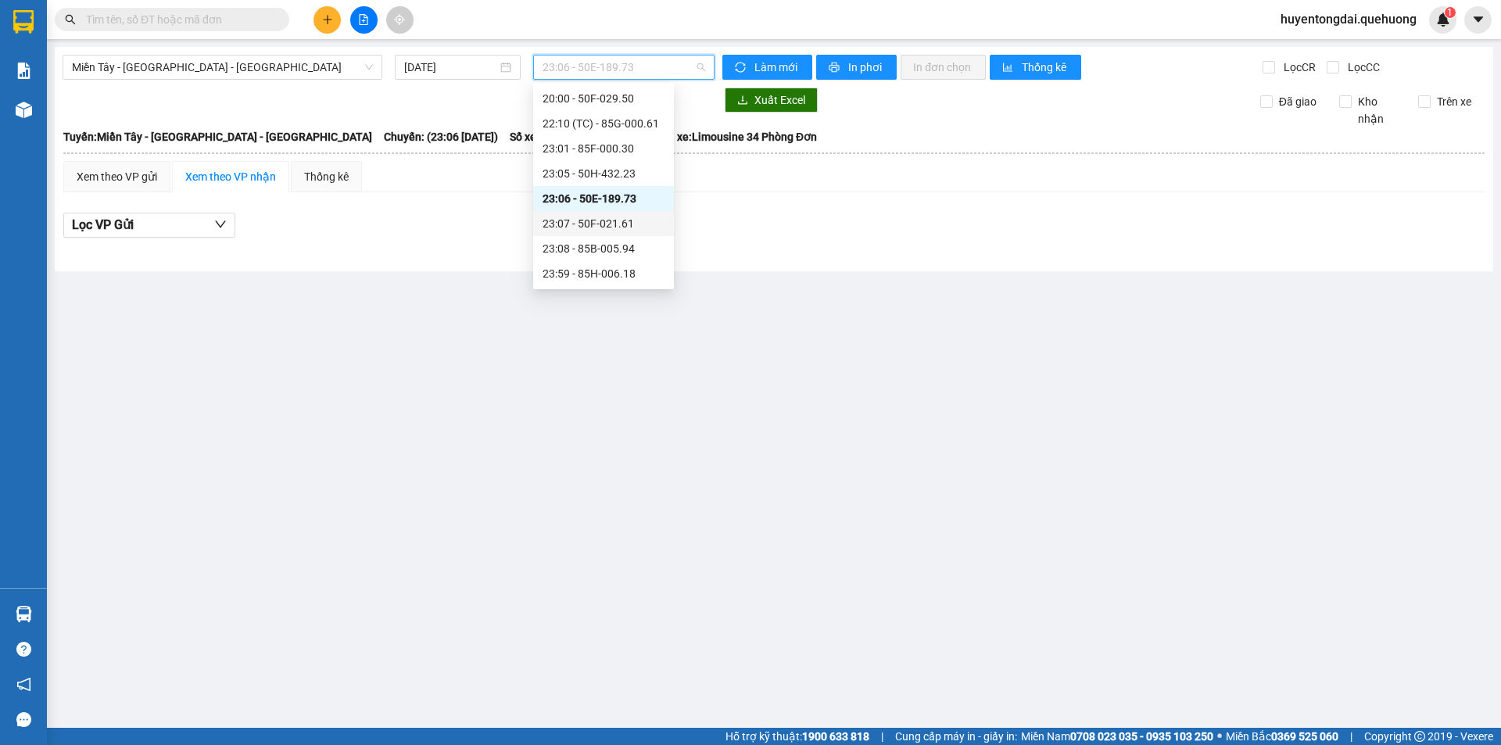
click at [606, 226] on div "23:07 - 50F-021.61" at bounding box center [604, 223] width 122 height 17
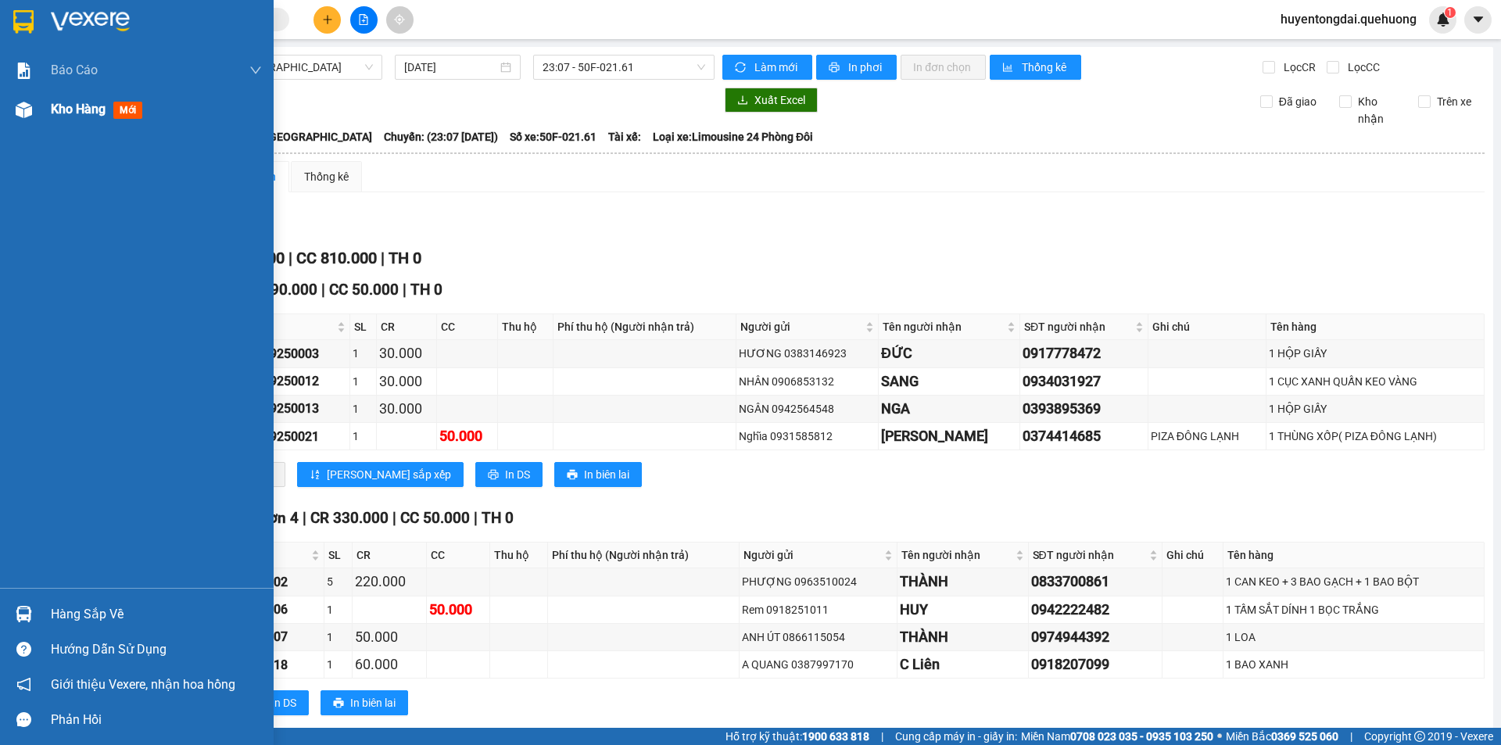
click at [34, 113] on div at bounding box center [23, 109] width 27 height 27
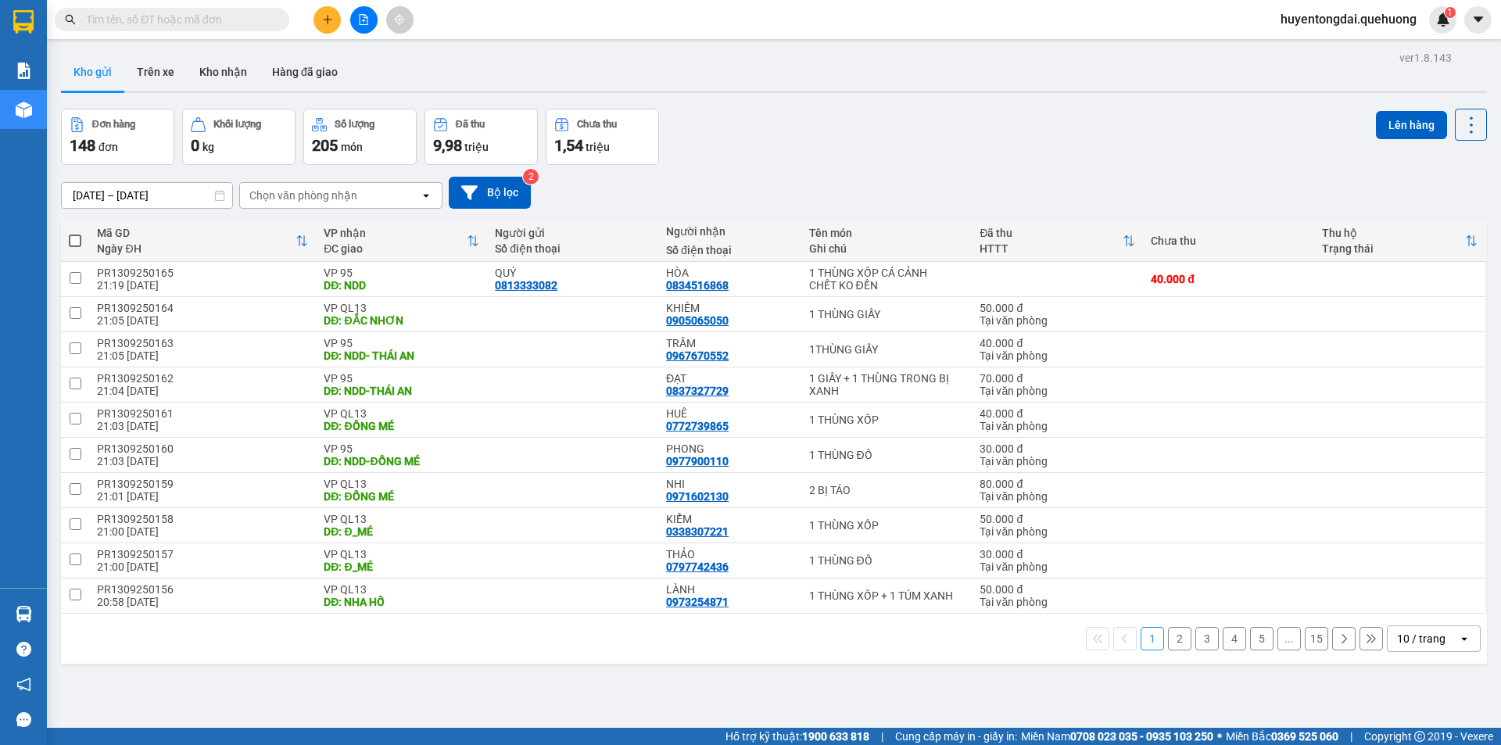
drag, startPoint x: 1429, startPoint y: 627, endPoint x: 1419, endPoint y: 632, distance: 11.2
click at [1428, 628] on div "10 / trang" at bounding box center [1423, 638] width 70 height 25
click at [1417, 643] on div "10 / trang" at bounding box center [1421, 639] width 48 height 16
drag, startPoint x: 1407, startPoint y: 654, endPoint x: 1409, endPoint y: 637, distance: 17.3
click at [1407, 653] on div "1 2 3 4 5 ... 15 10 / trang open" at bounding box center [774, 639] width 1426 height 50
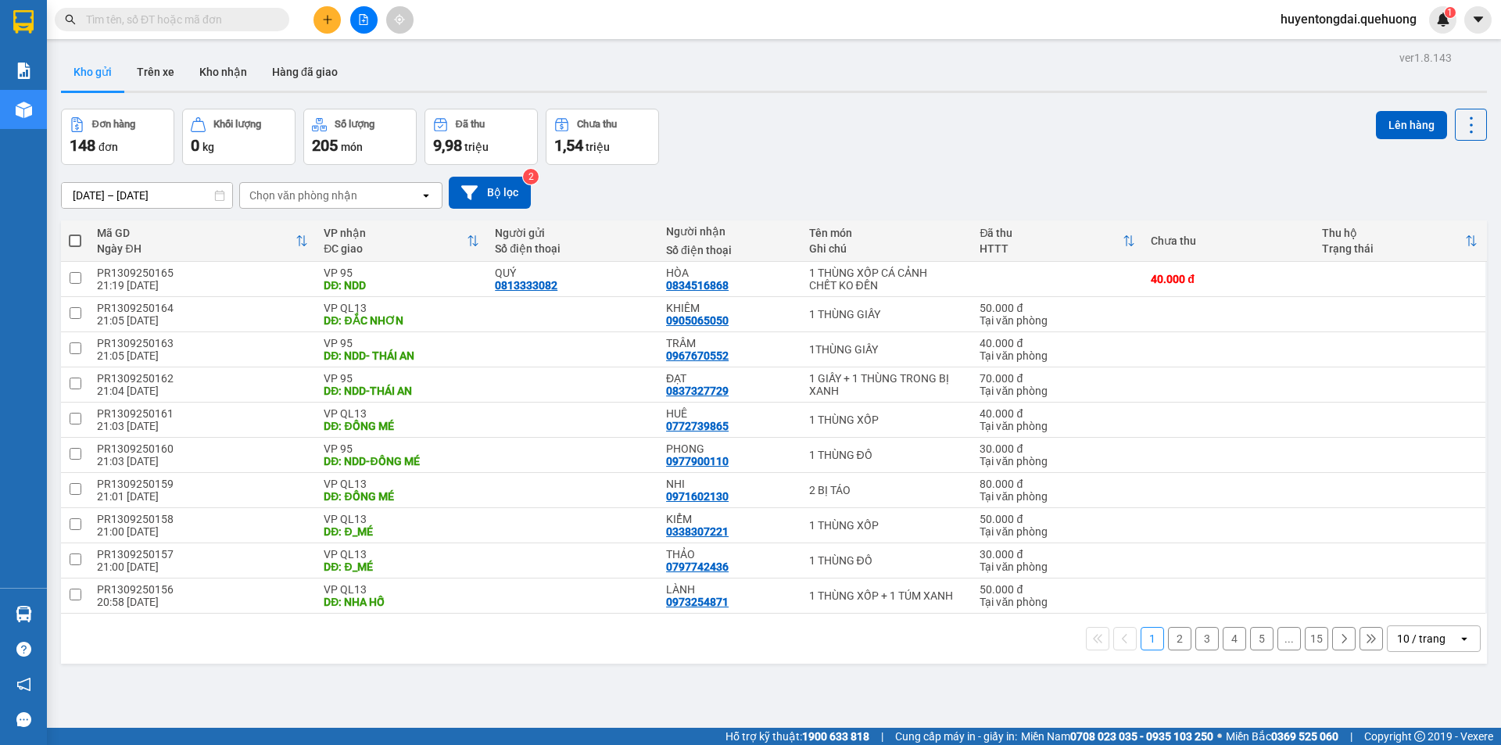
click at [1409, 636] on div "10 / trang" at bounding box center [1421, 639] width 48 height 16
click at [1415, 605] on span "100 / trang" at bounding box center [1416, 605] width 56 height 16
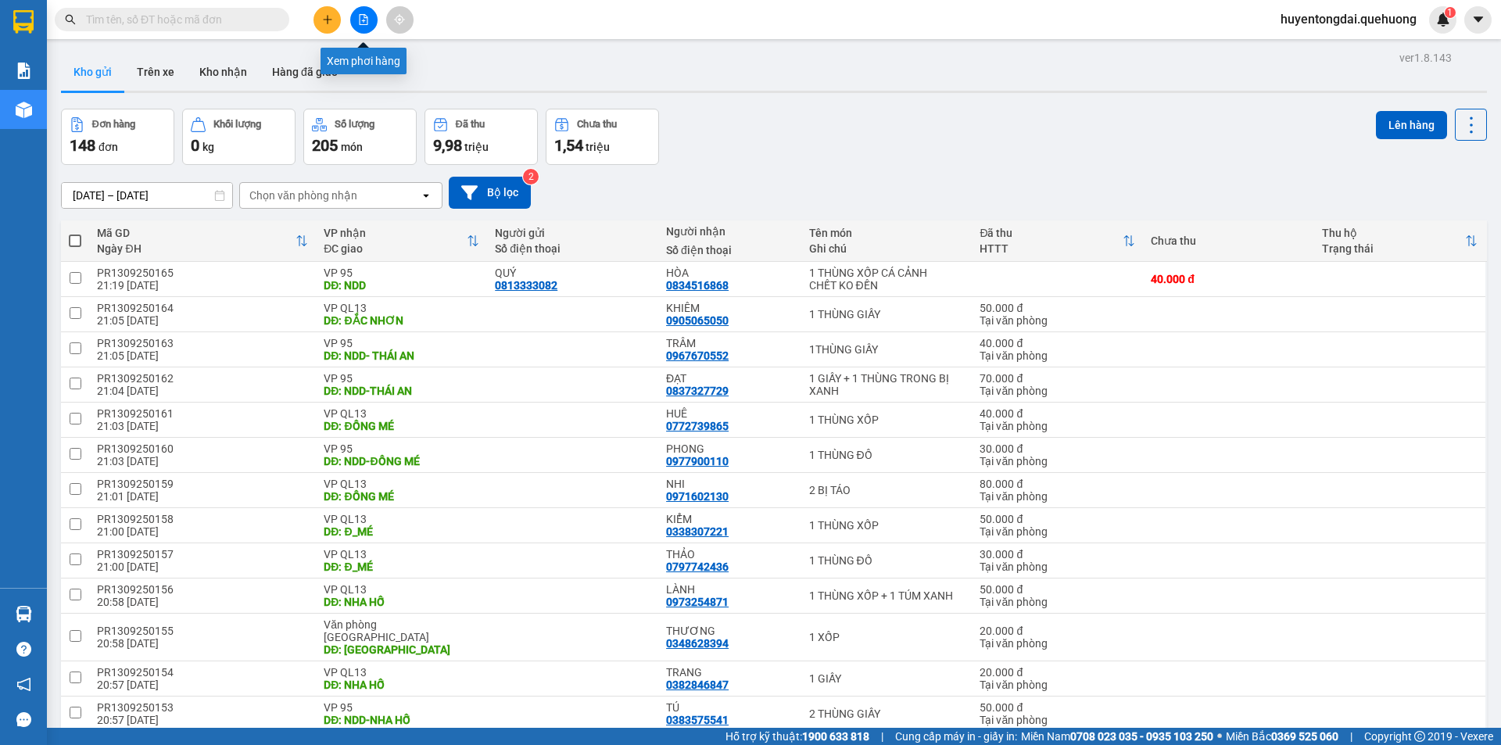
click at [361, 28] on button at bounding box center [363, 19] width 27 height 27
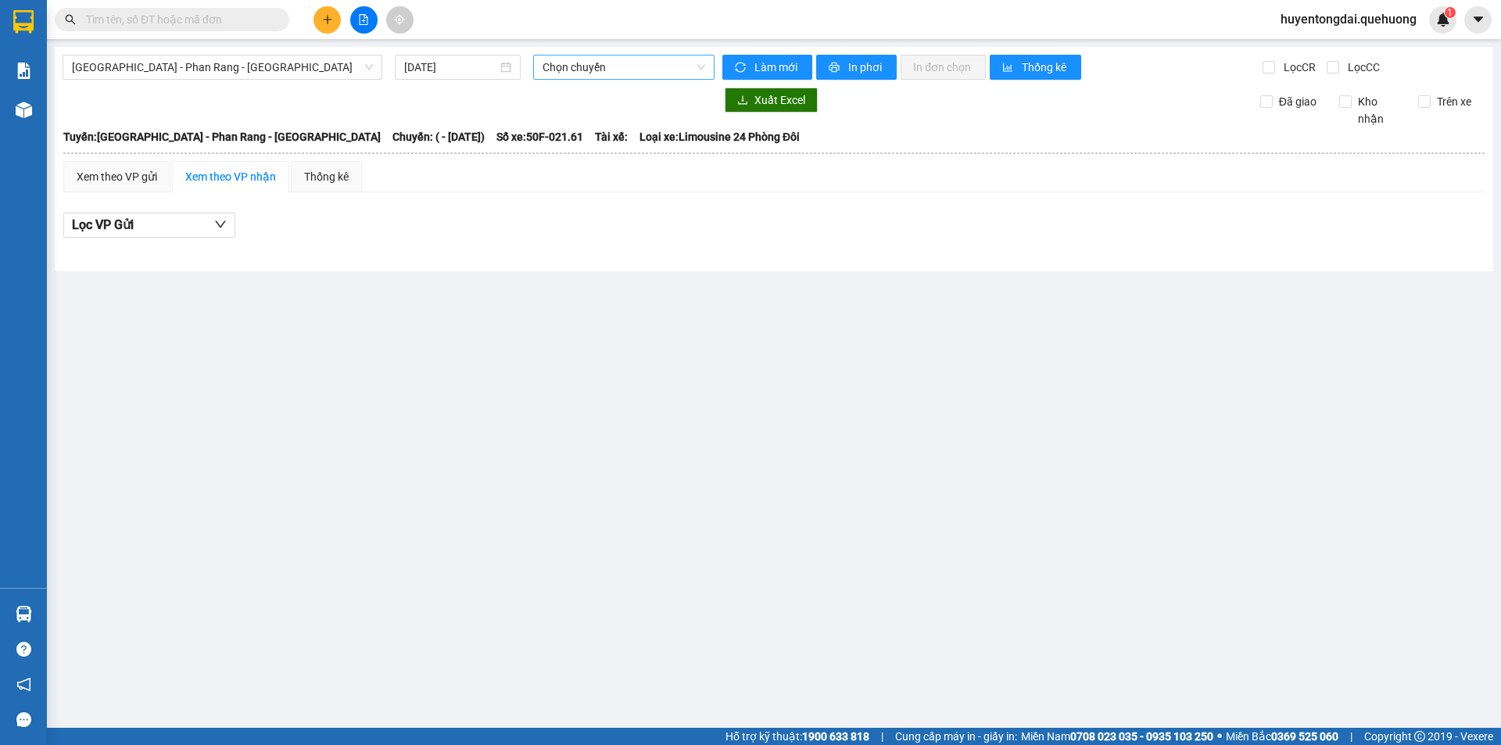
click at [586, 60] on span "Chọn chuyến" at bounding box center [624, 67] width 163 height 23
drag, startPoint x: 214, startPoint y: 63, endPoint x: 200, endPoint y: 131, distance: 69.5
click at [214, 63] on span "[GEOGRAPHIC_DATA] - Phan Rang - [GEOGRAPHIC_DATA]" at bounding box center [222, 67] width 301 height 23
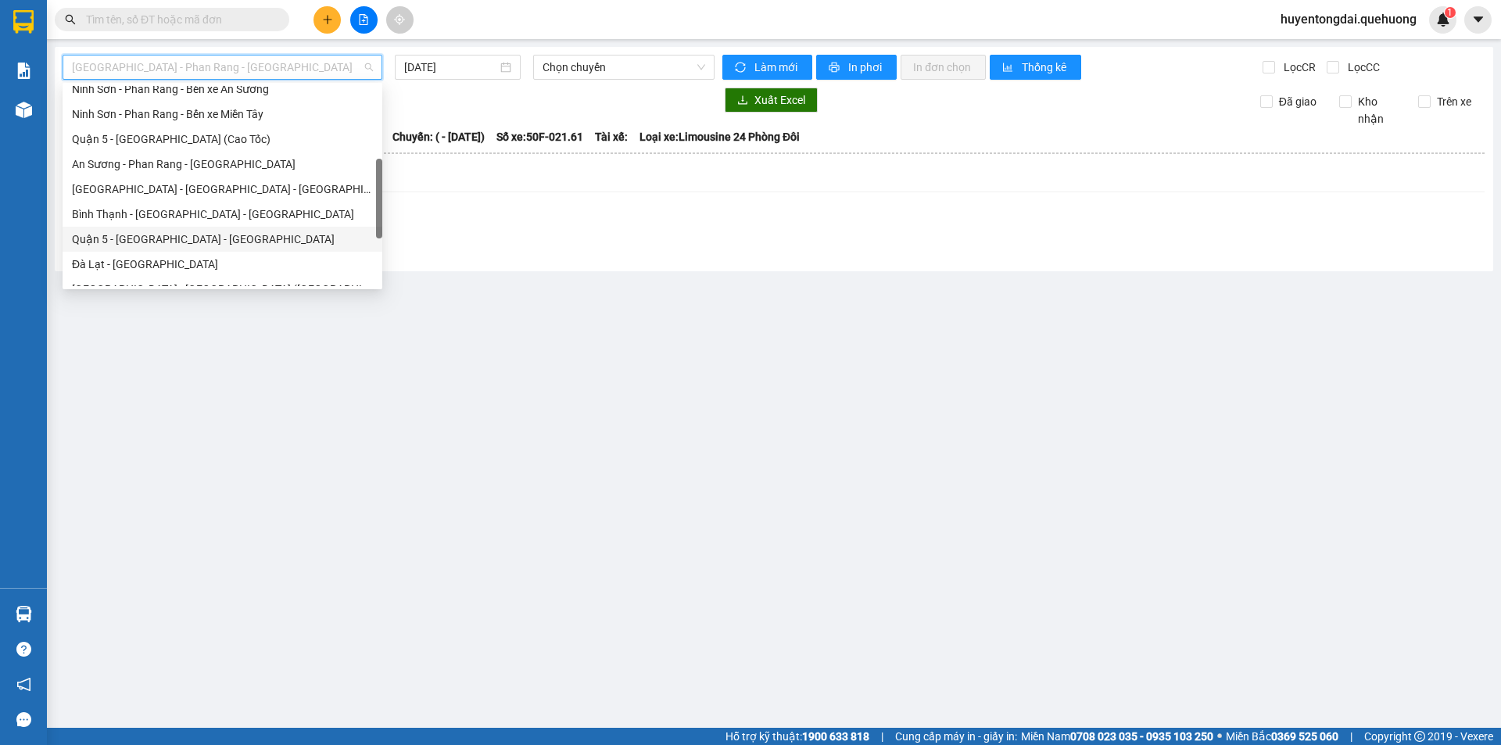
scroll to position [425, 0]
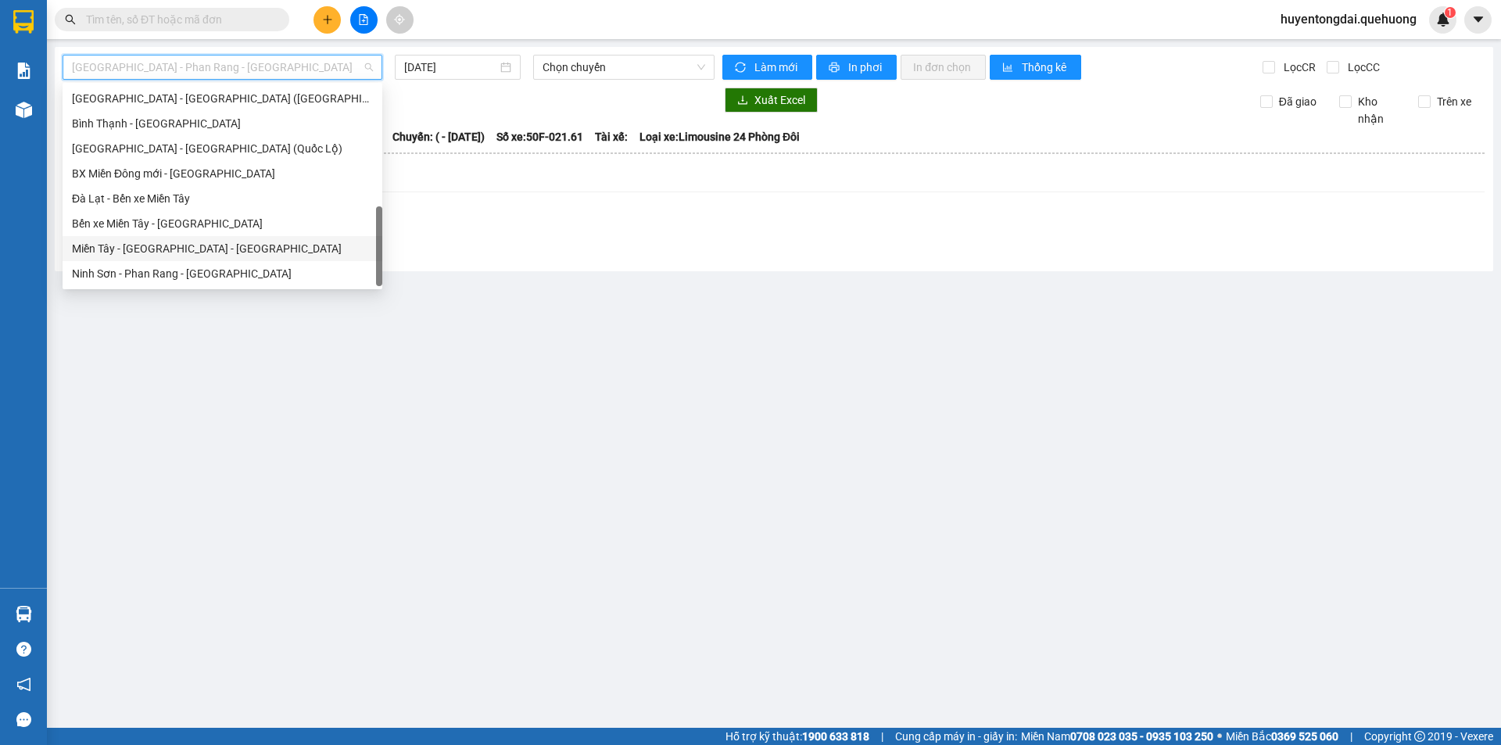
click at [188, 245] on div "Miền Tây - [GEOGRAPHIC_DATA] - [GEOGRAPHIC_DATA]" at bounding box center [222, 248] width 301 height 17
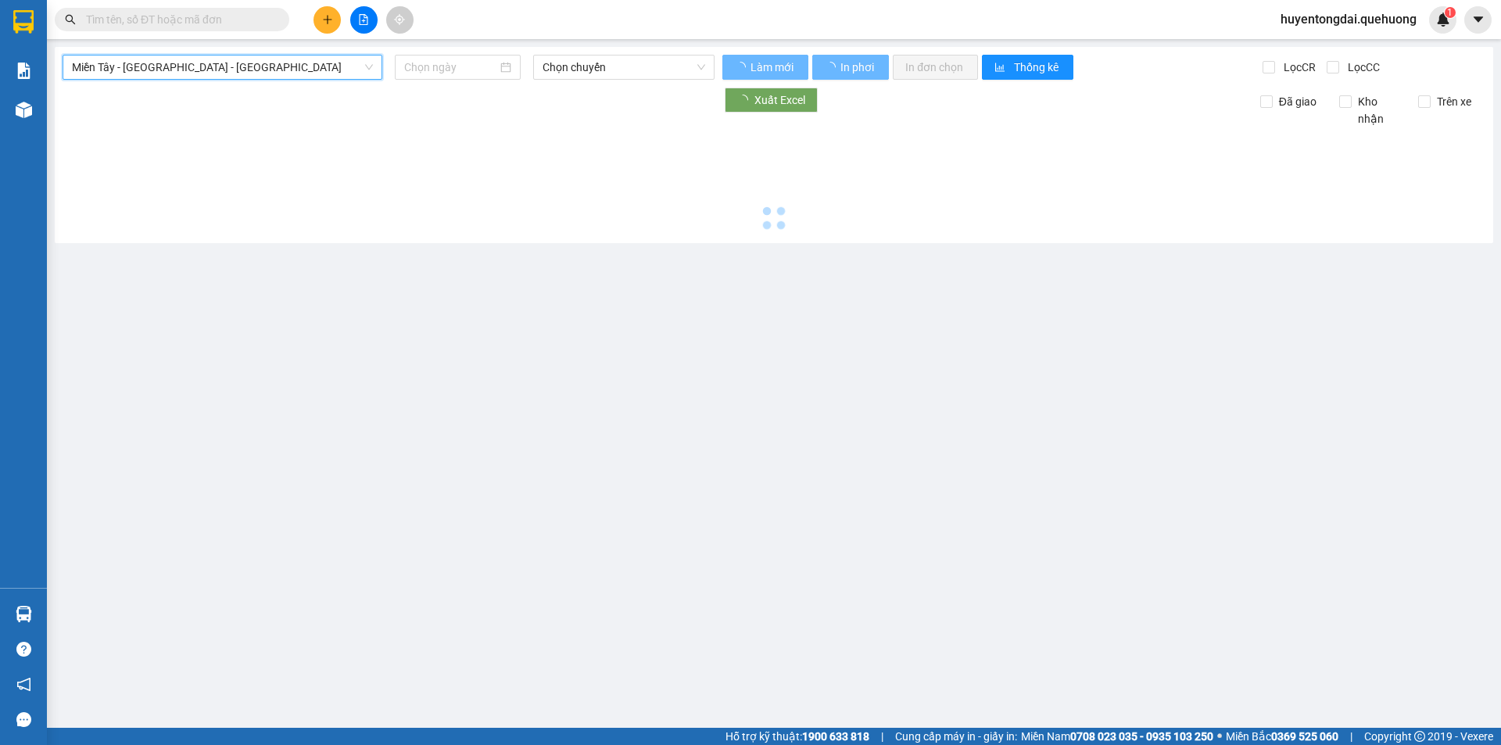
type input "[DATE]"
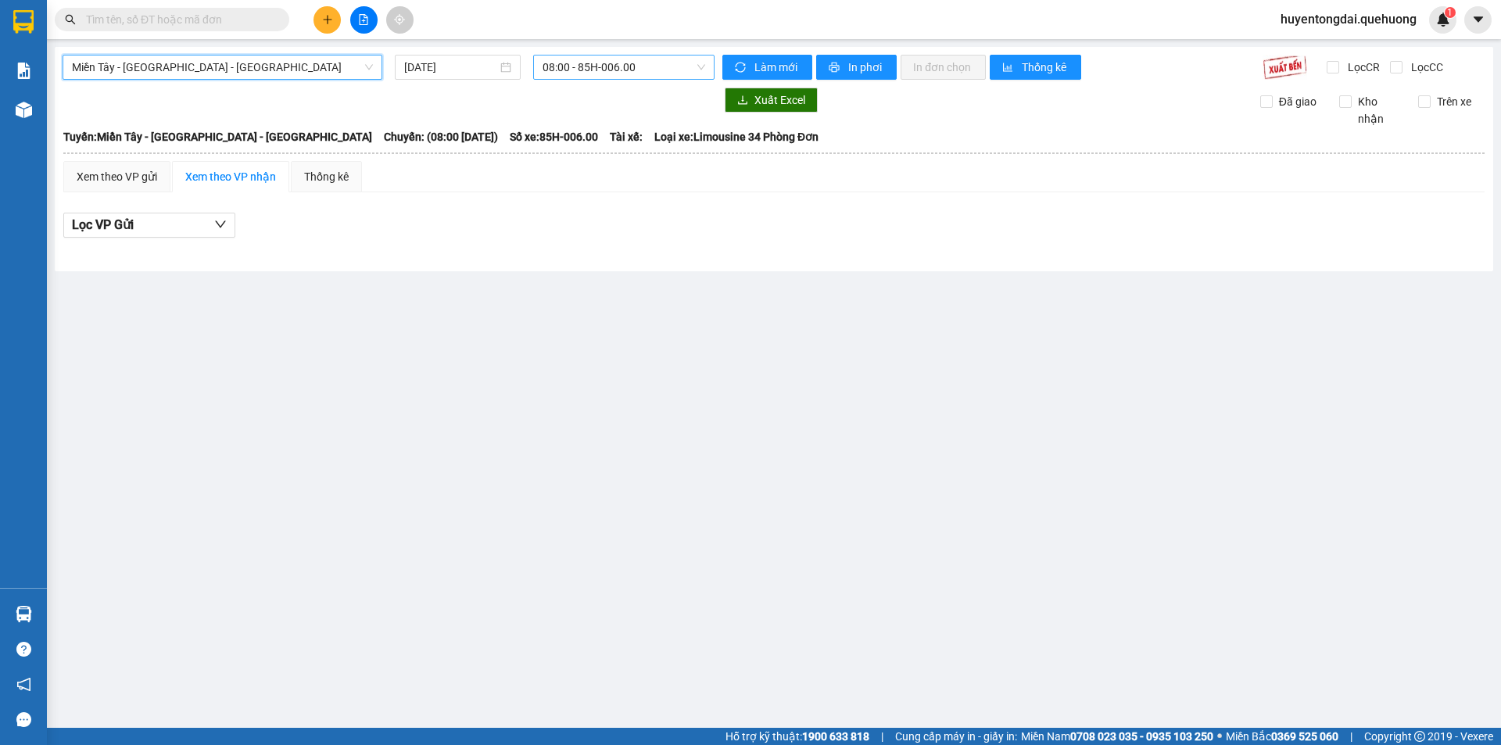
click at [657, 71] on span "08:00 - 85H-006.00" at bounding box center [624, 67] width 163 height 23
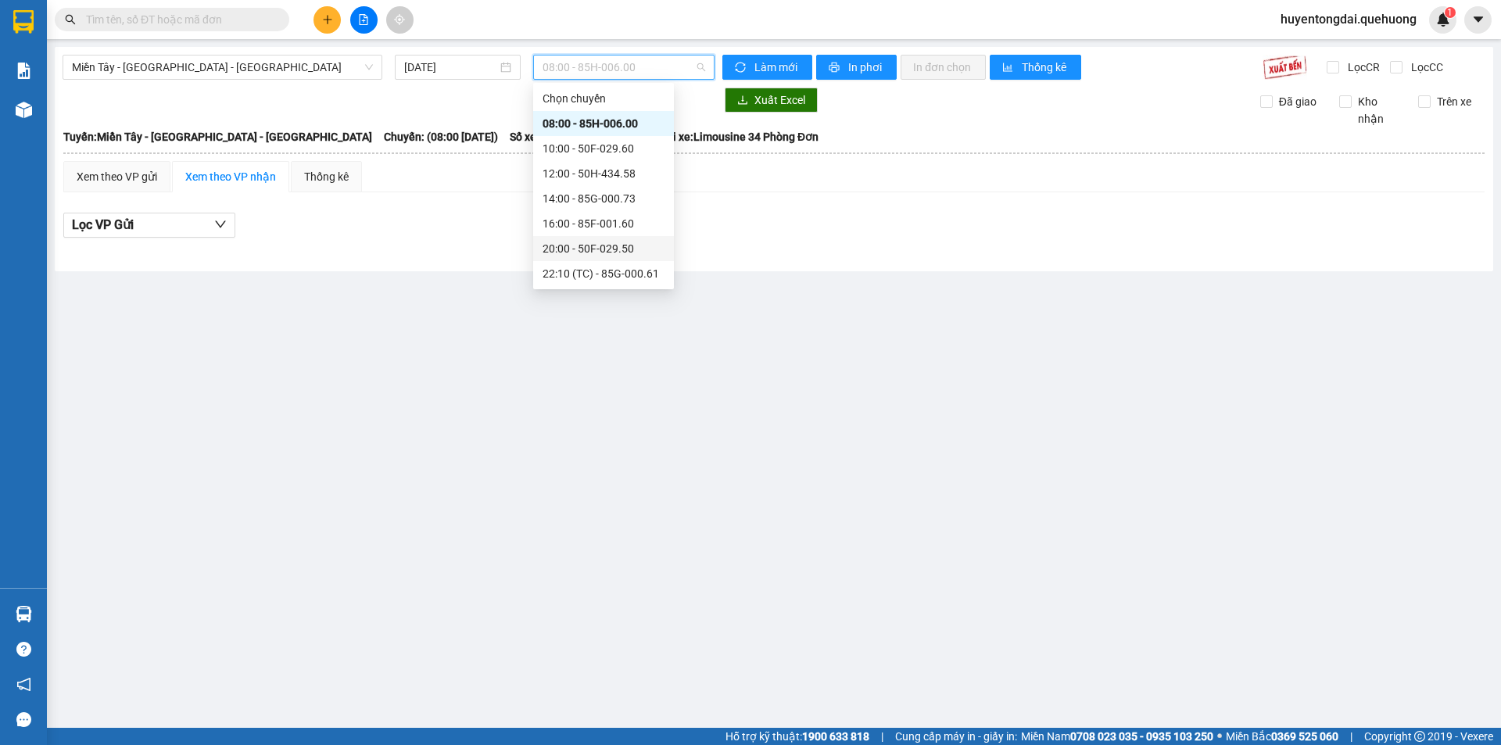
scroll to position [78, 0]
click at [574, 175] on div "20:00 - 50F-029.50" at bounding box center [604, 170] width 122 height 17
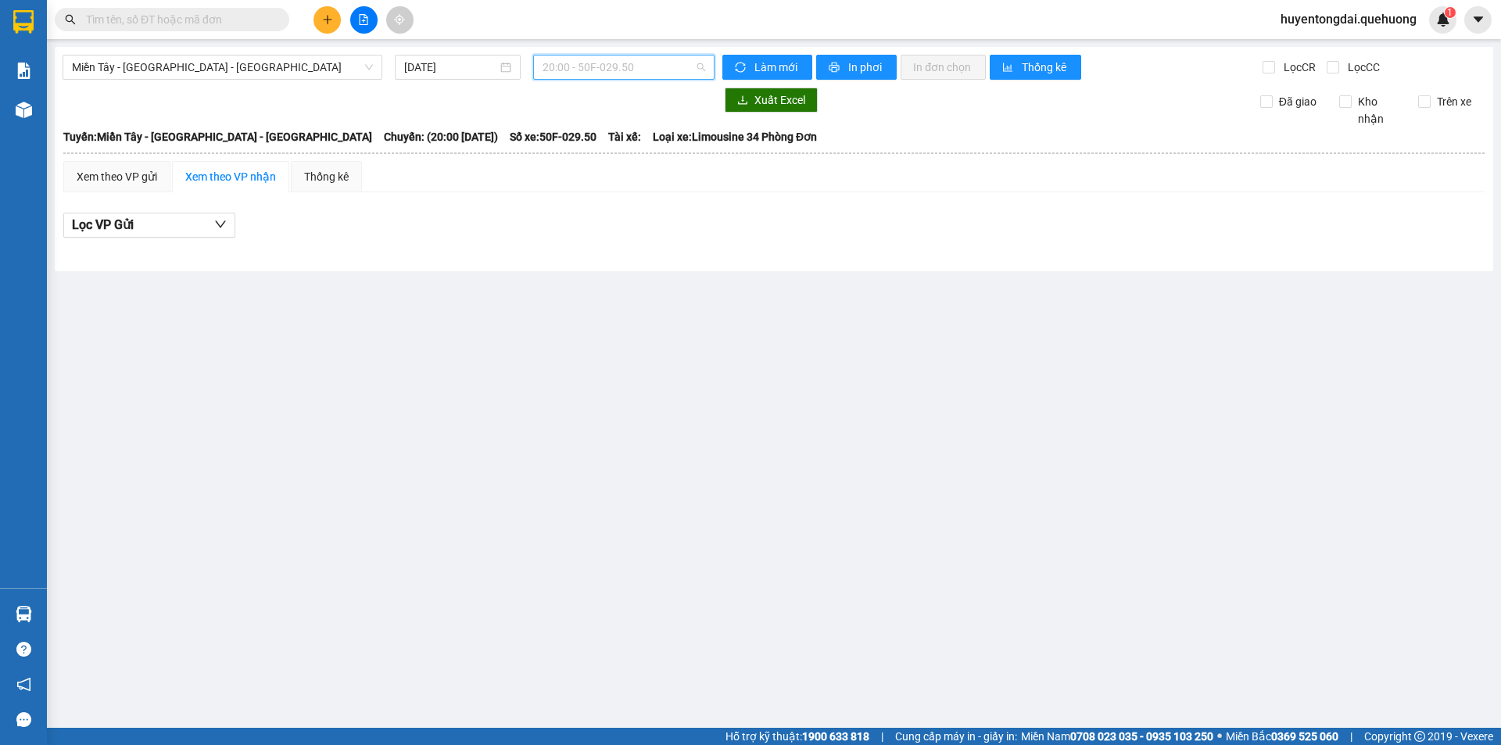
click at [632, 77] on span "20:00 - 50F-029.50" at bounding box center [624, 67] width 163 height 23
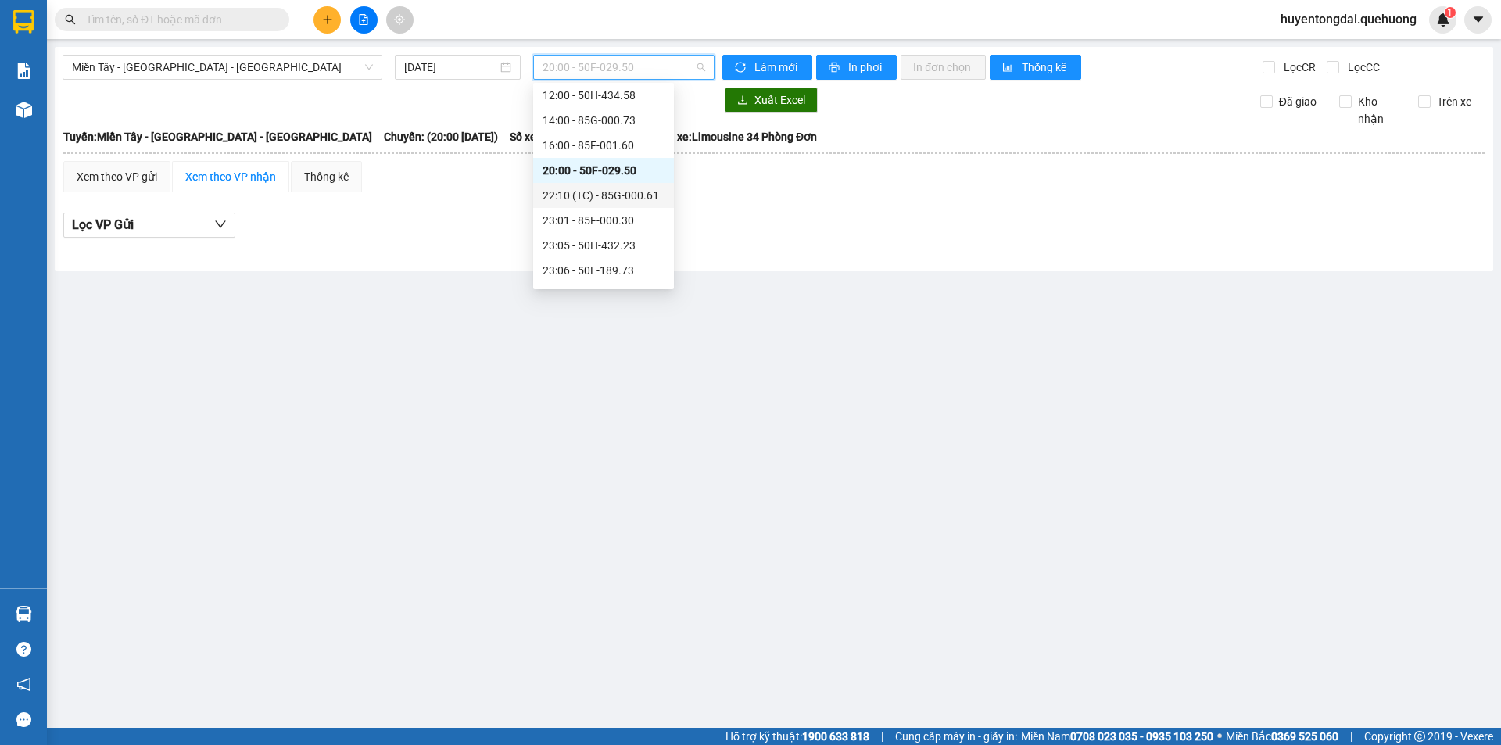
click at [580, 197] on div "22:10 (TC) - 85G-000.61" at bounding box center [604, 195] width 122 height 17
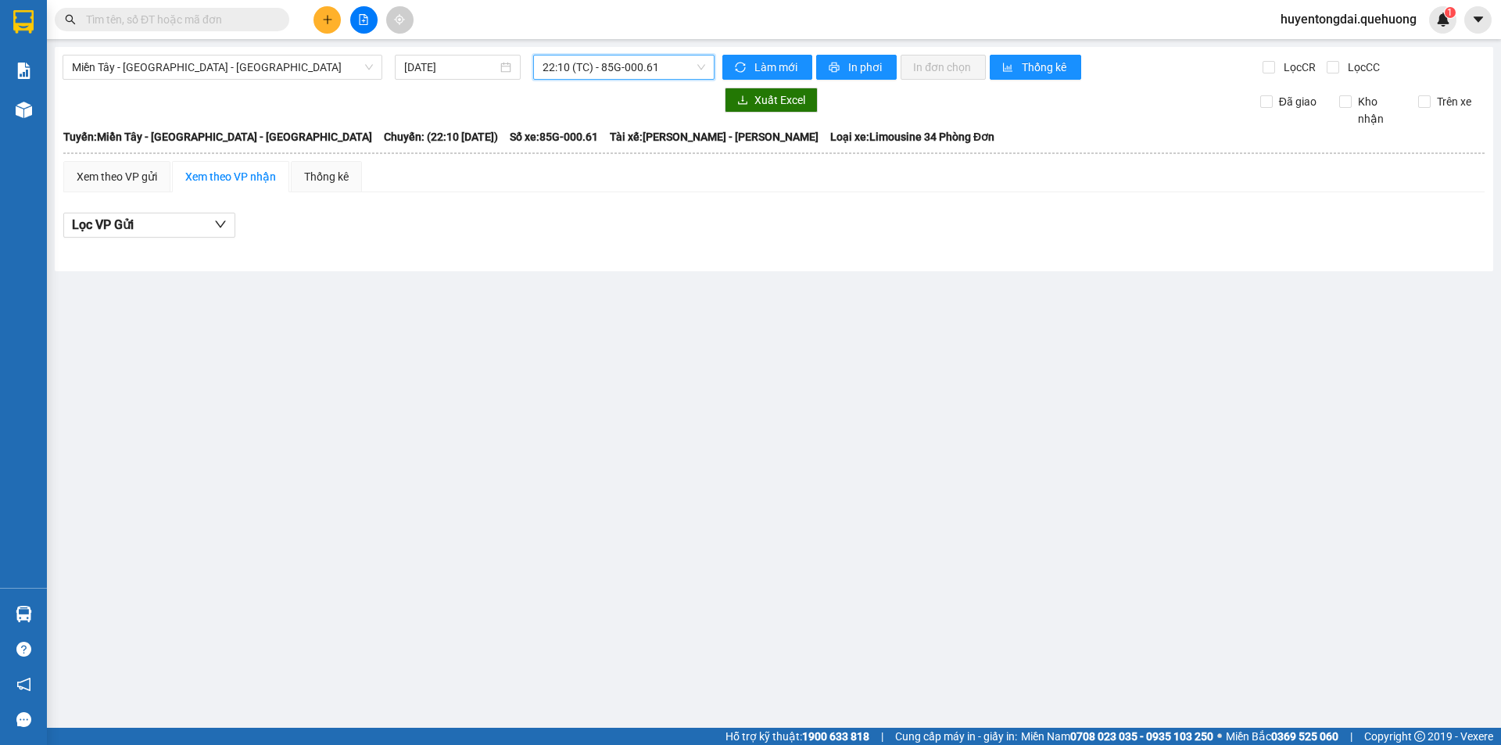
drag, startPoint x: 597, startPoint y: 72, endPoint x: 598, endPoint y: 121, distance: 49.3
click at [598, 74] on span "22:10 (TC) - 85G-000.61" at bounding box center [624, 67] width 163 height 23
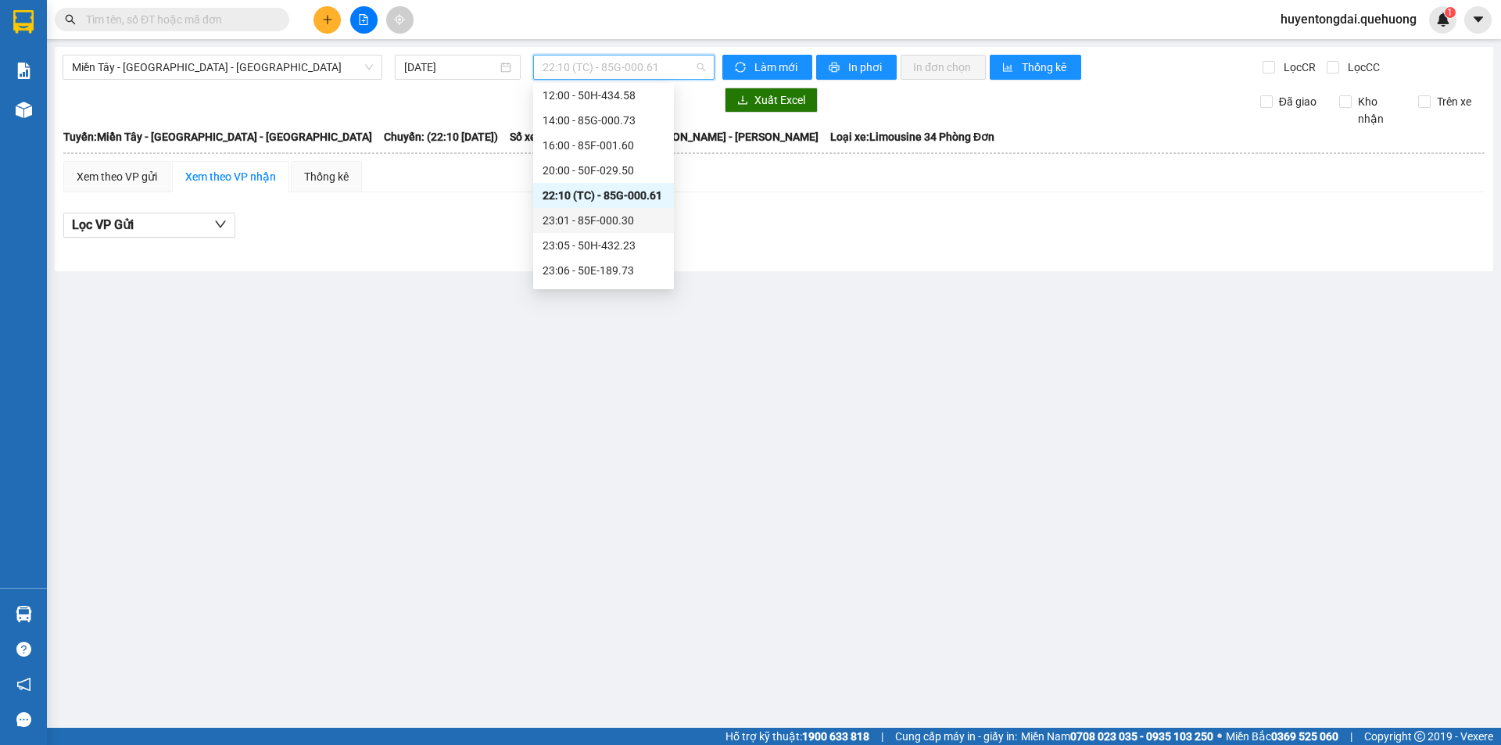
click at [579, 228] on div "23:01 - 85F-000.30" at bounding box center [604, 220] width 122 height 17
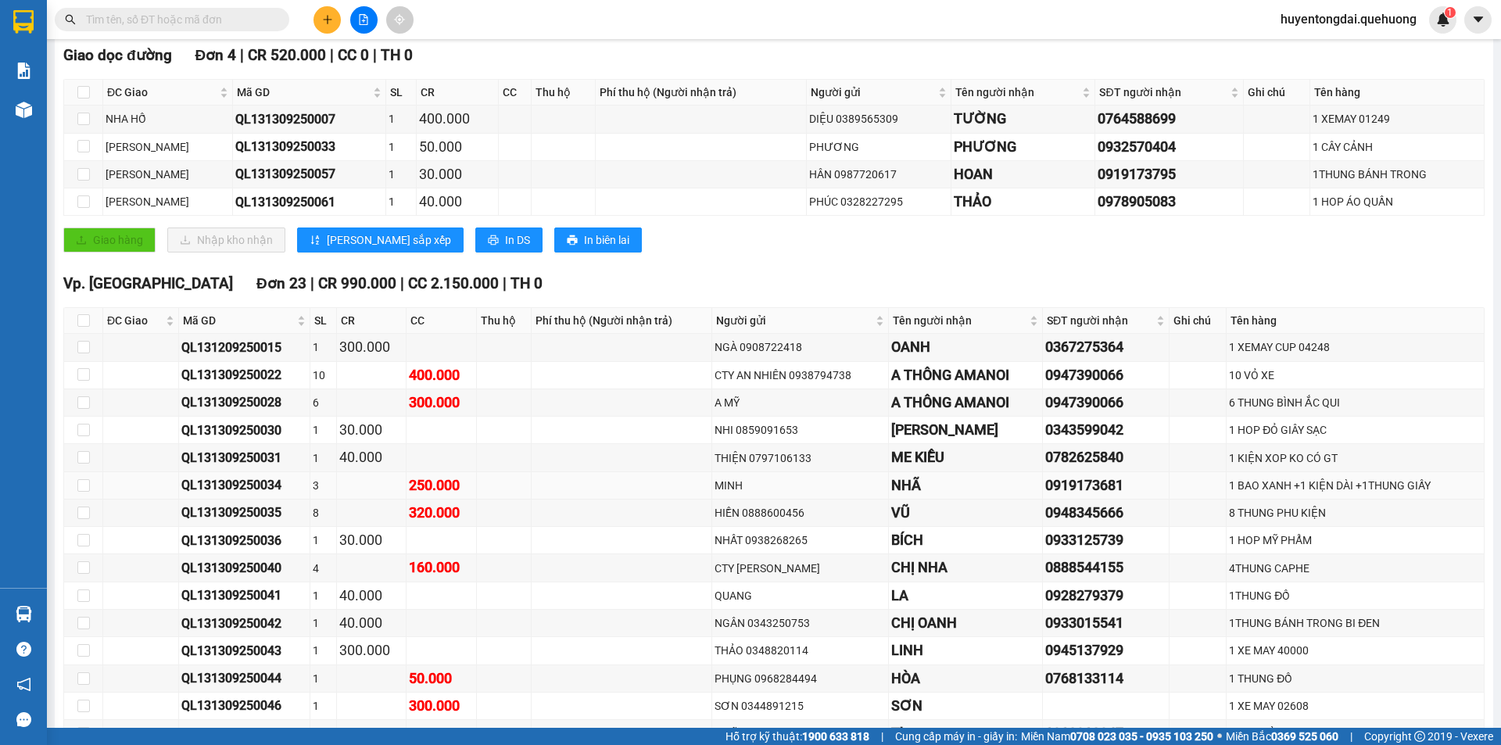
scroll to position [78, 0]
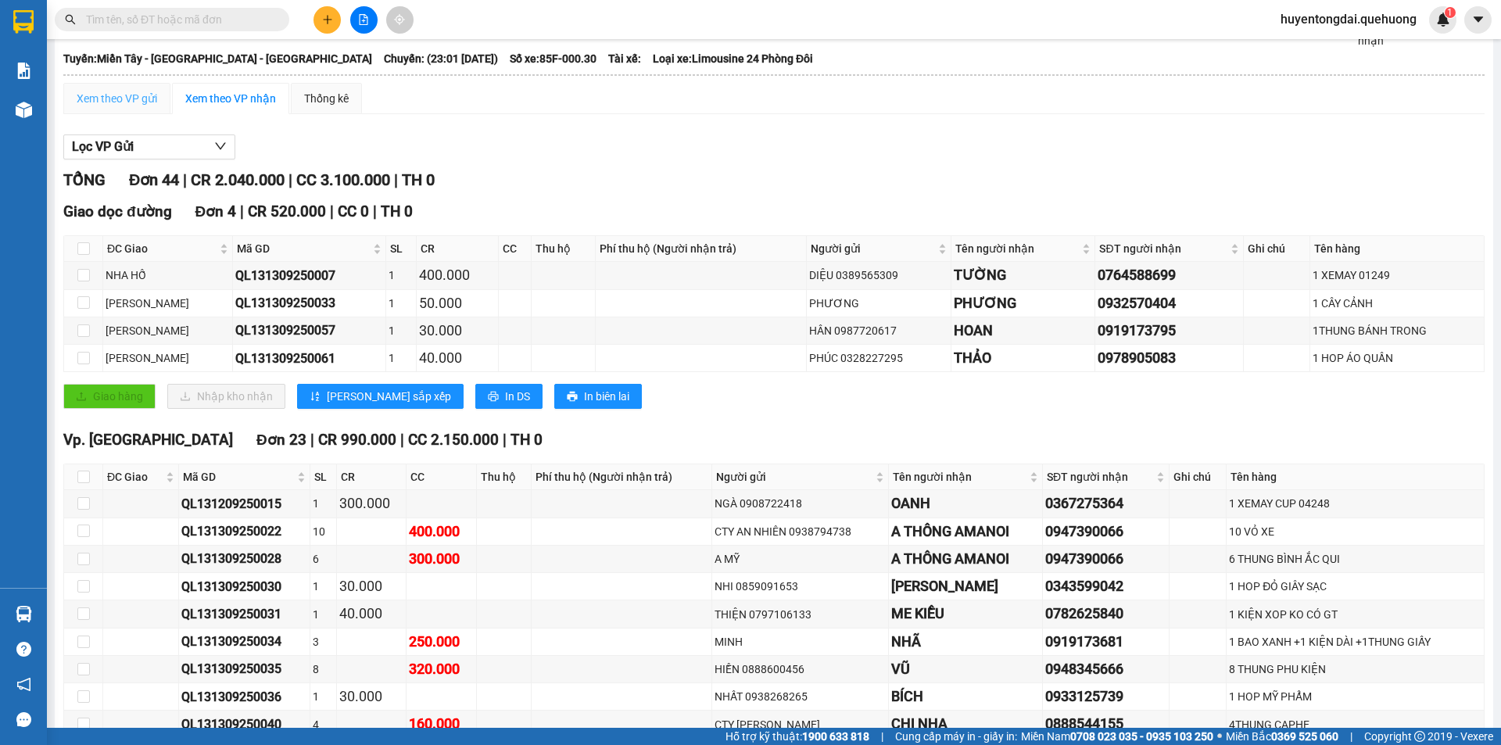
click at [124, 109] on div "Xem theo VP gửi" at bounding box center [116, 98] width 107 height 31
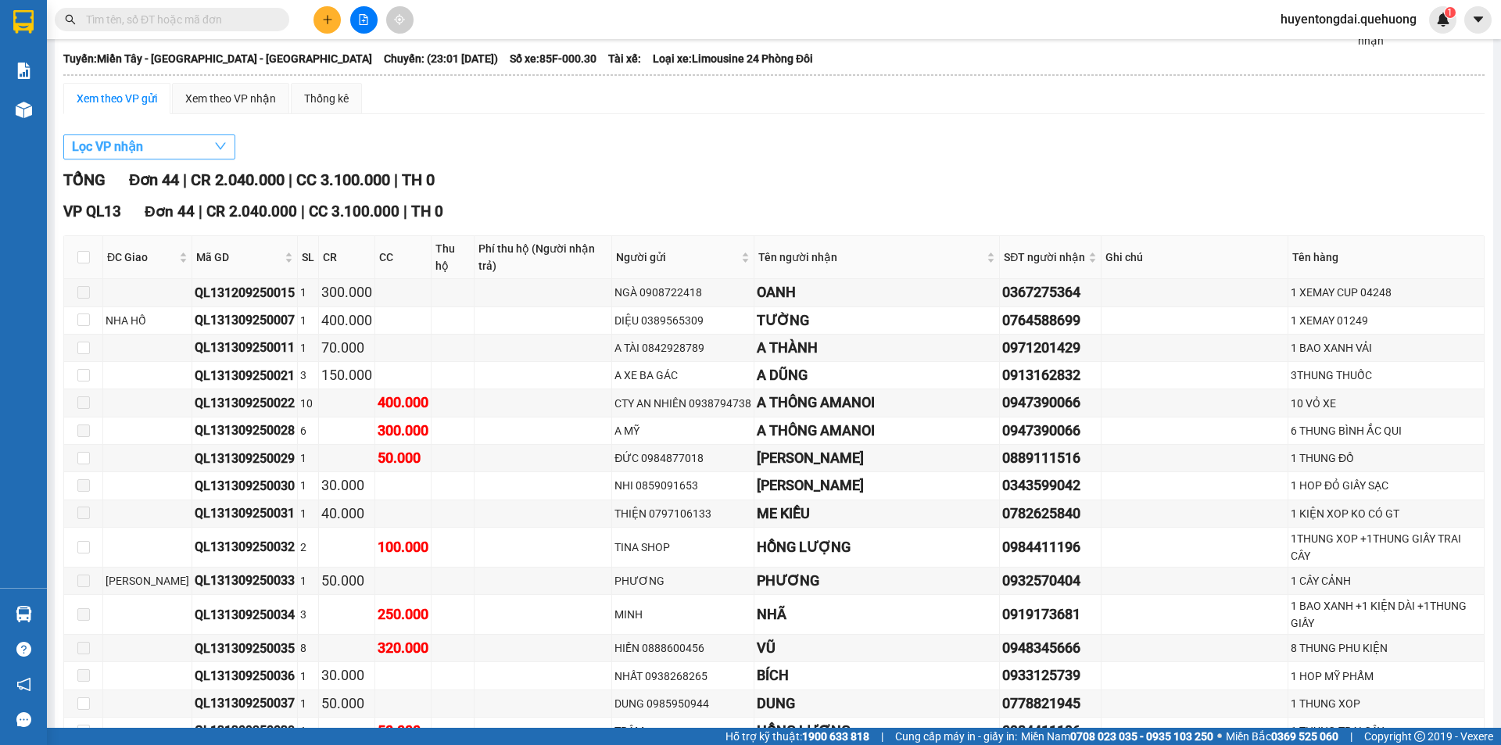
click at [197, 158] on button "Lọc VP nhận" at bounding box center [149, 146] width 172 height 25
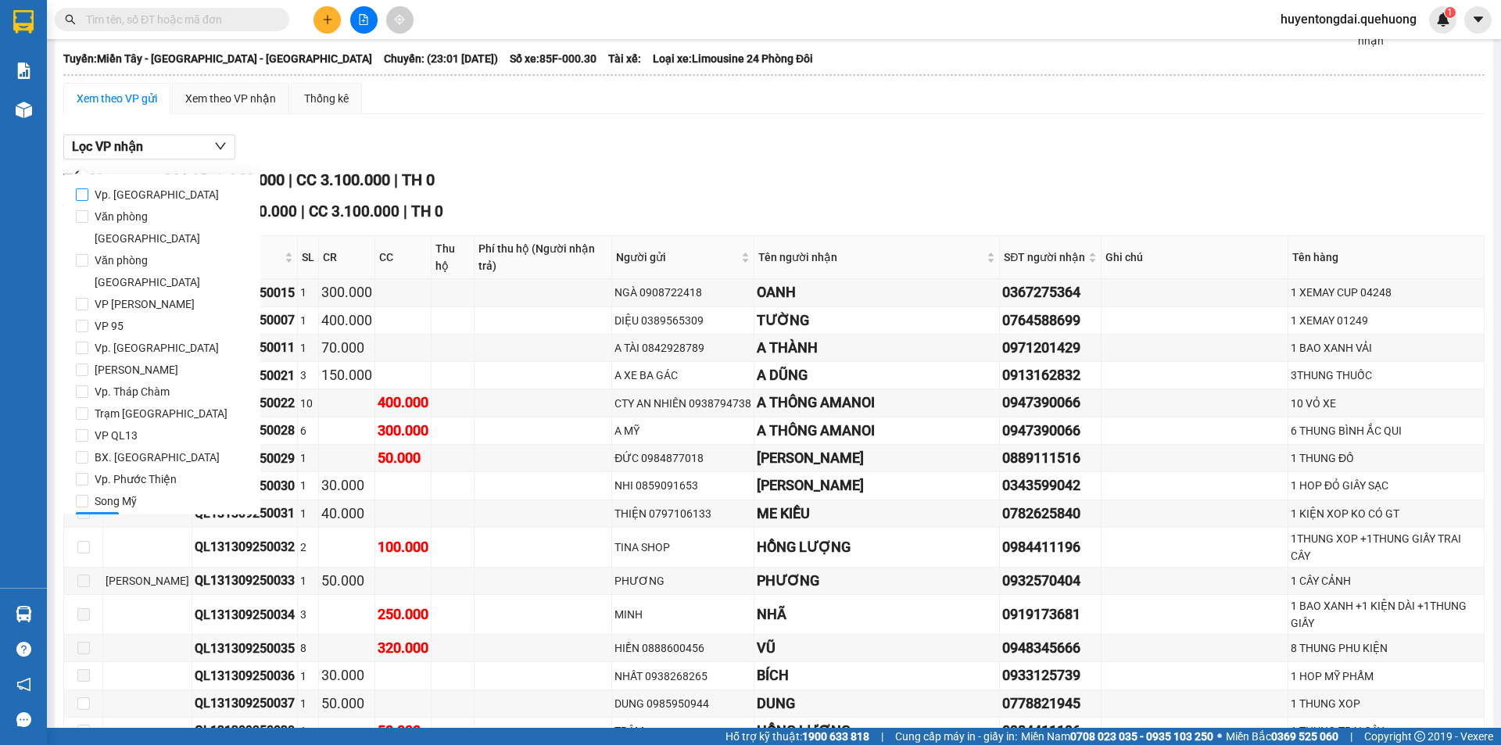
click at [81, 199] on input "Vp. [GEOGRAPHIC_DATA]" at bounding box center [82, 194] width 13 height 13
checkbox input "true"
click at [84, 512] on button "Lọc" at bounding box center [97, 524] width 43 height 25
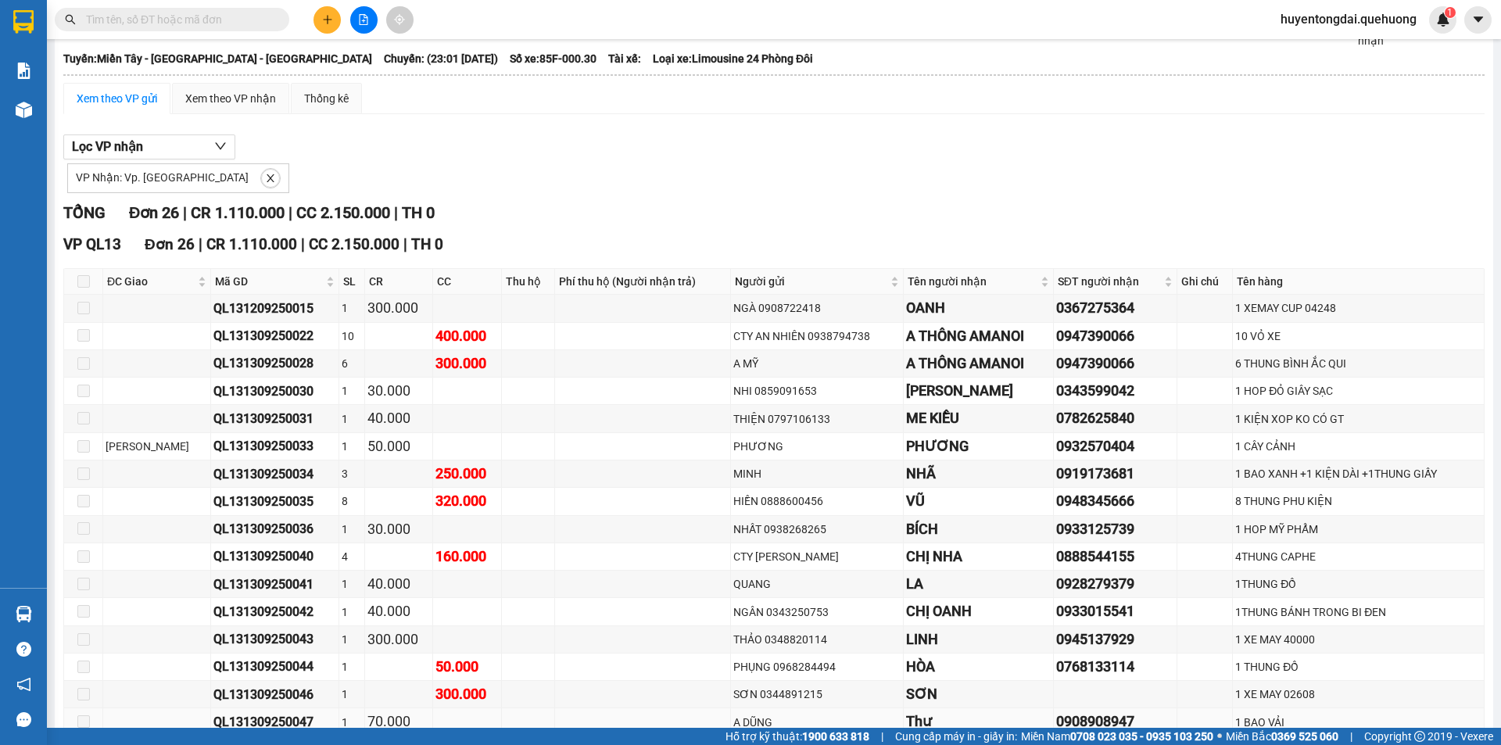
scroll to position [443, 0]
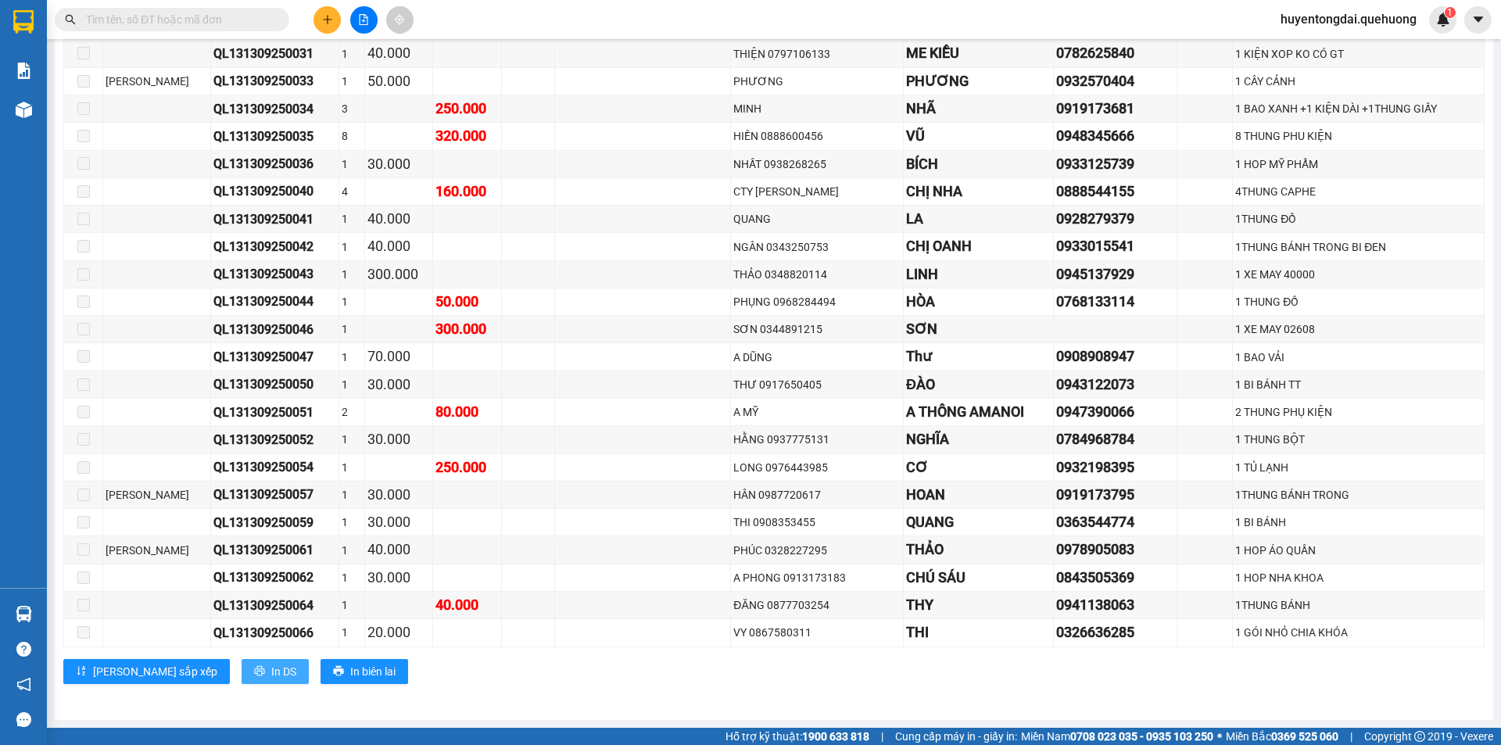
click at [242, 662] on button "In DS" at bounding box center [275, 671] width 67 height 25
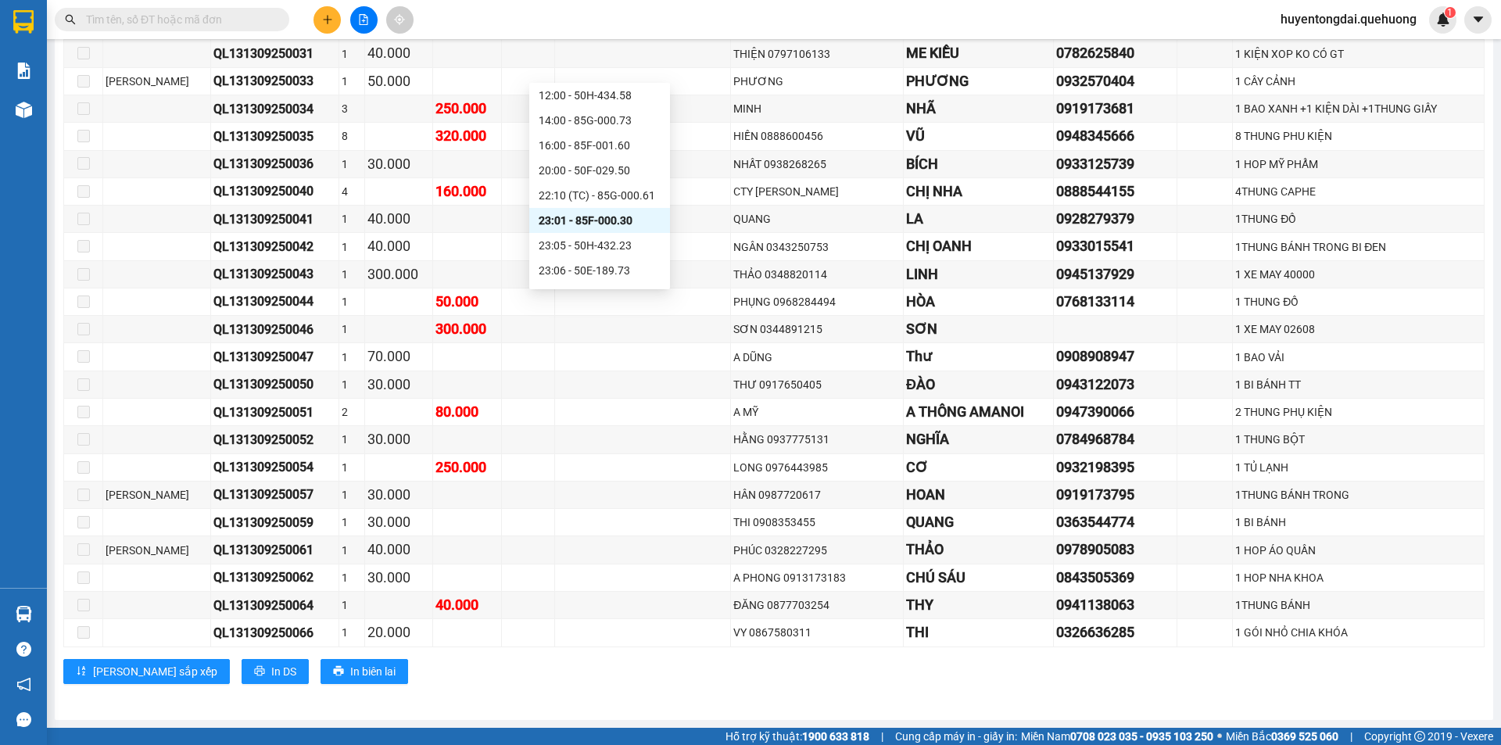
click at [592, 246] on div "23:05 - 50H-432.23" at bounding box center [600, 245] width 122 height 17
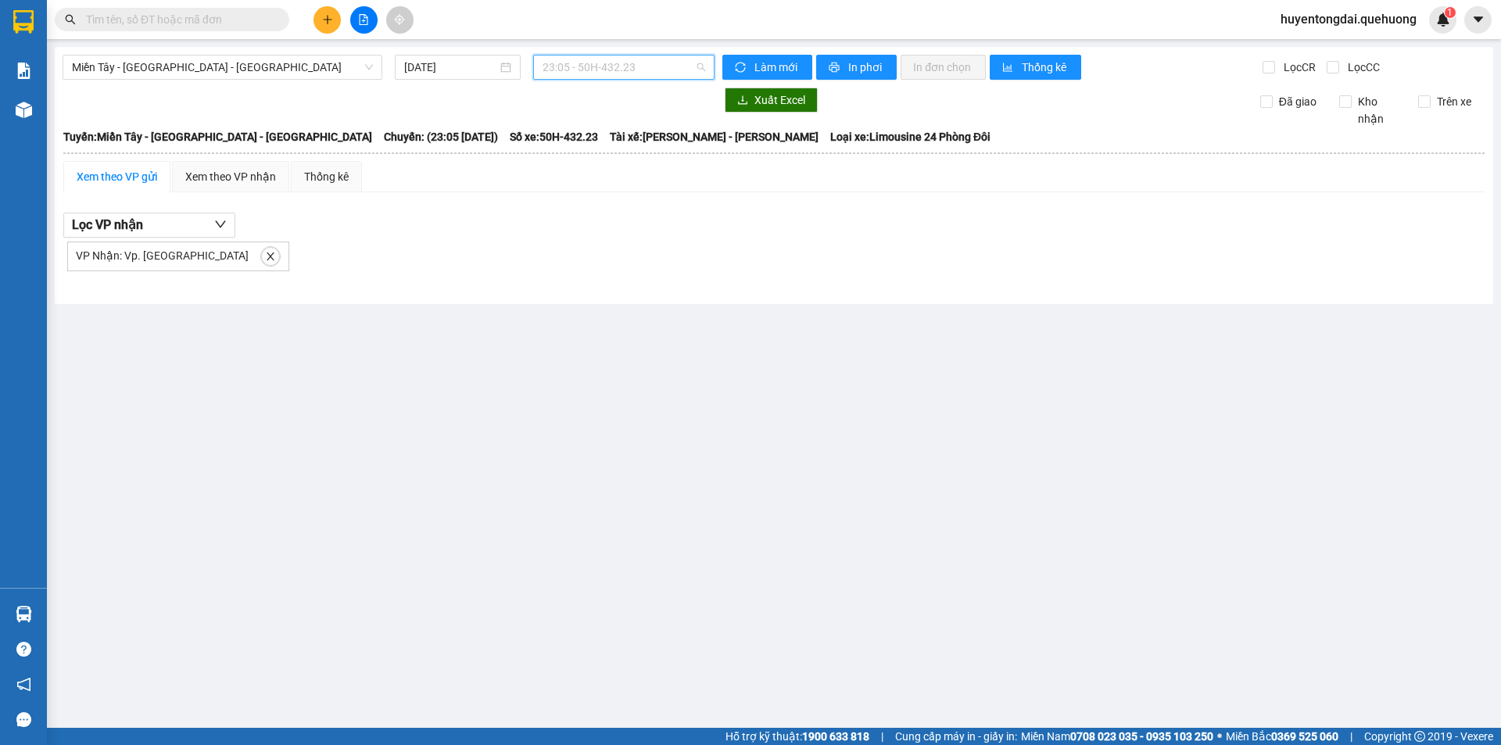
drag, startPoint x: 611, startPoint y: 62, endPoint x: 572, endPoint y: 228, distance: 170.5
click at [611, 69] on span "23:05 - 50H-432.23" at bounding box center [624, 67] width 163 height 23
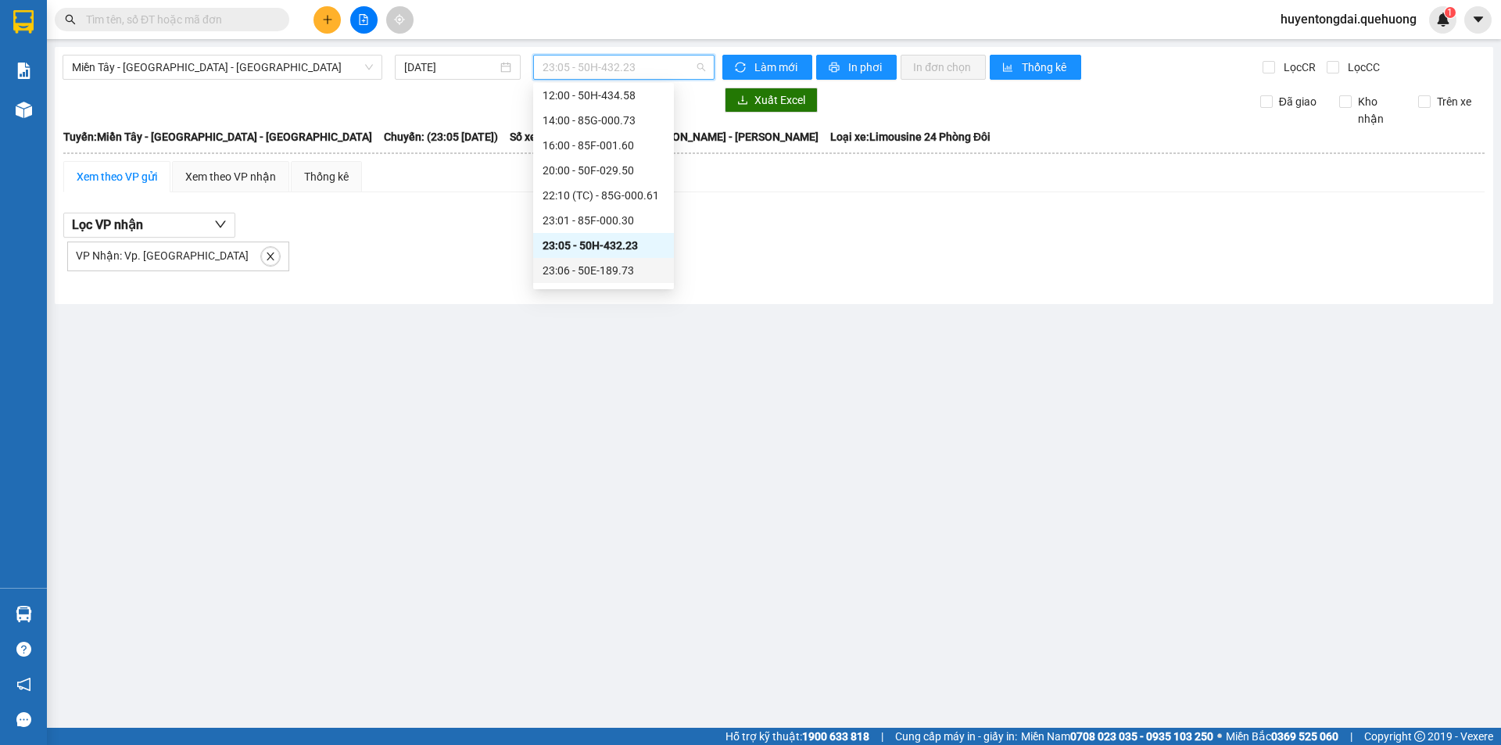
click at [580, 262] on div "23:06 - 50E-189.73" at bounding box center [604, 270] width 122 height 17
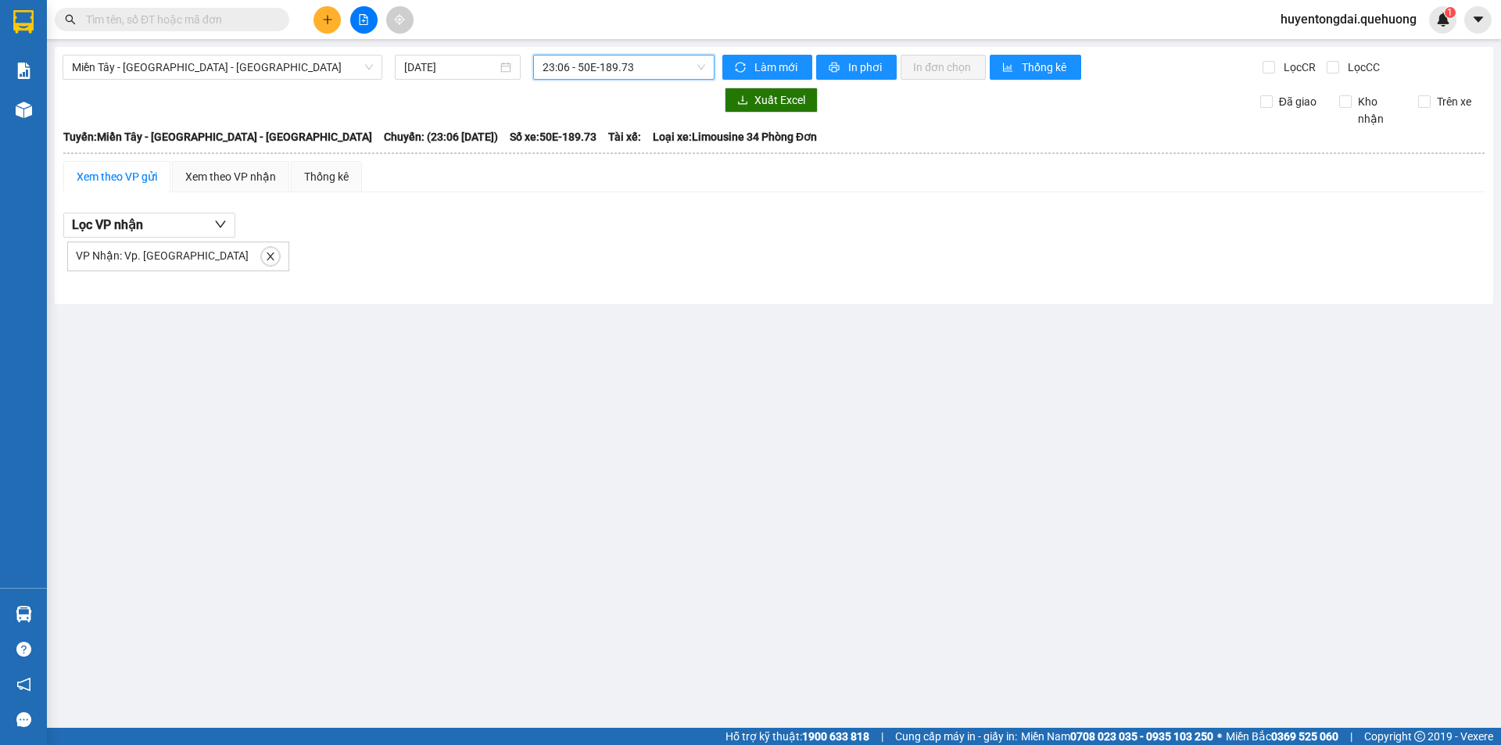
click at [617, 60] on span "23:06 - 50E-189.73" at bounding box center [624, 67] width 163 height 23
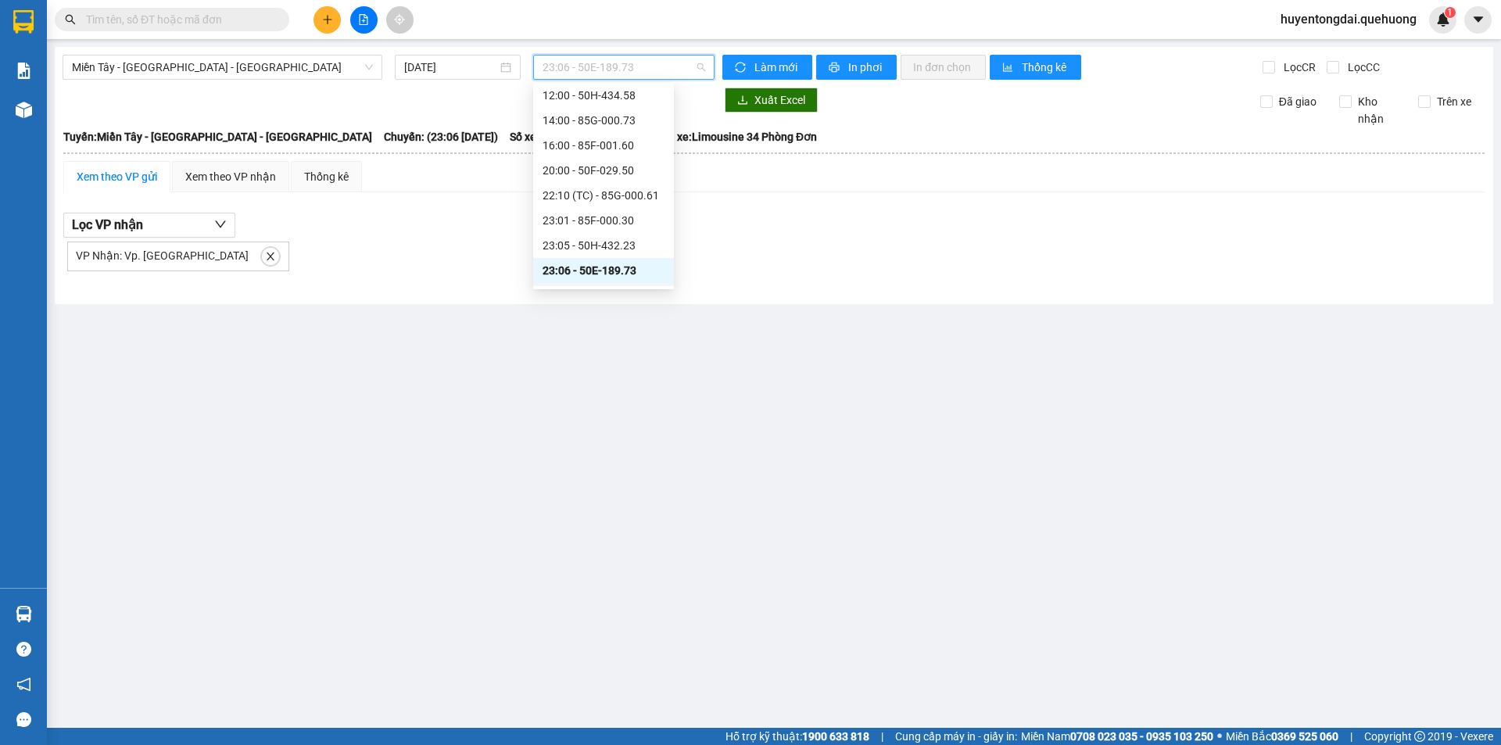
click at [591, 287] on div "23:07 - 50F-021.61" at bounding box center [604, 295] width 122 height 17
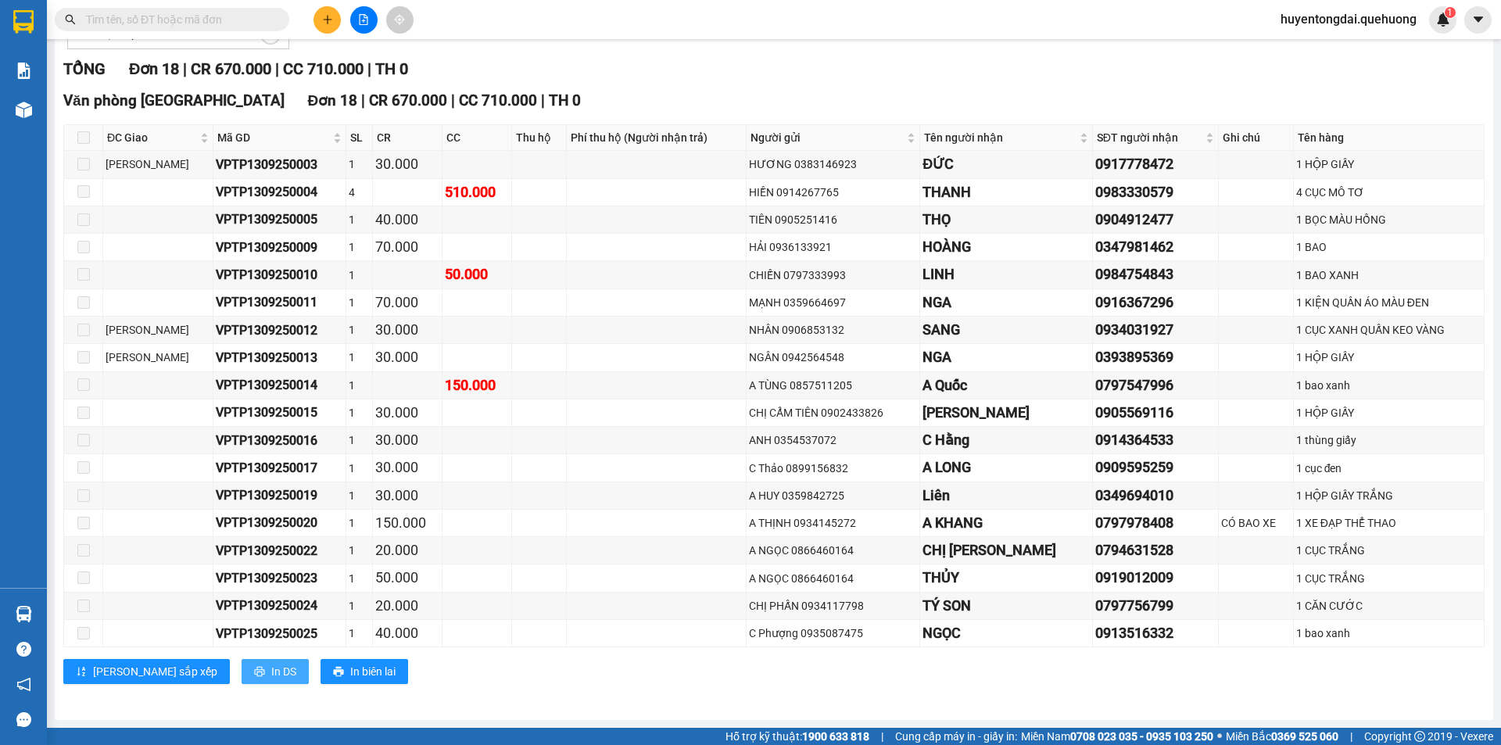
click at [271, 673] on span "In DS" at bounding box center [283, 671] width 25 height 17
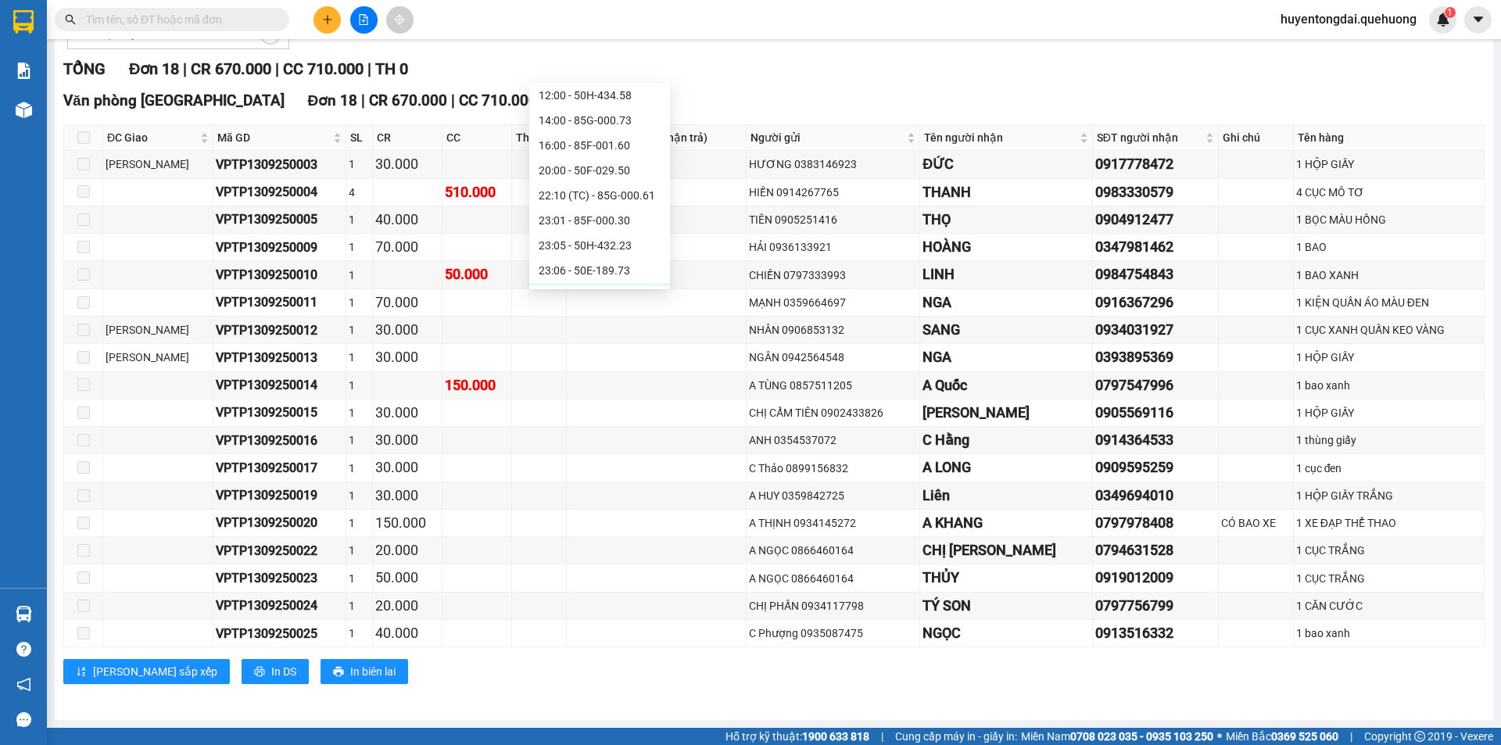
click at [578, 312] on div "23:08 - 85B-005.94" at bounding box center [600, 320] width 122 height 17
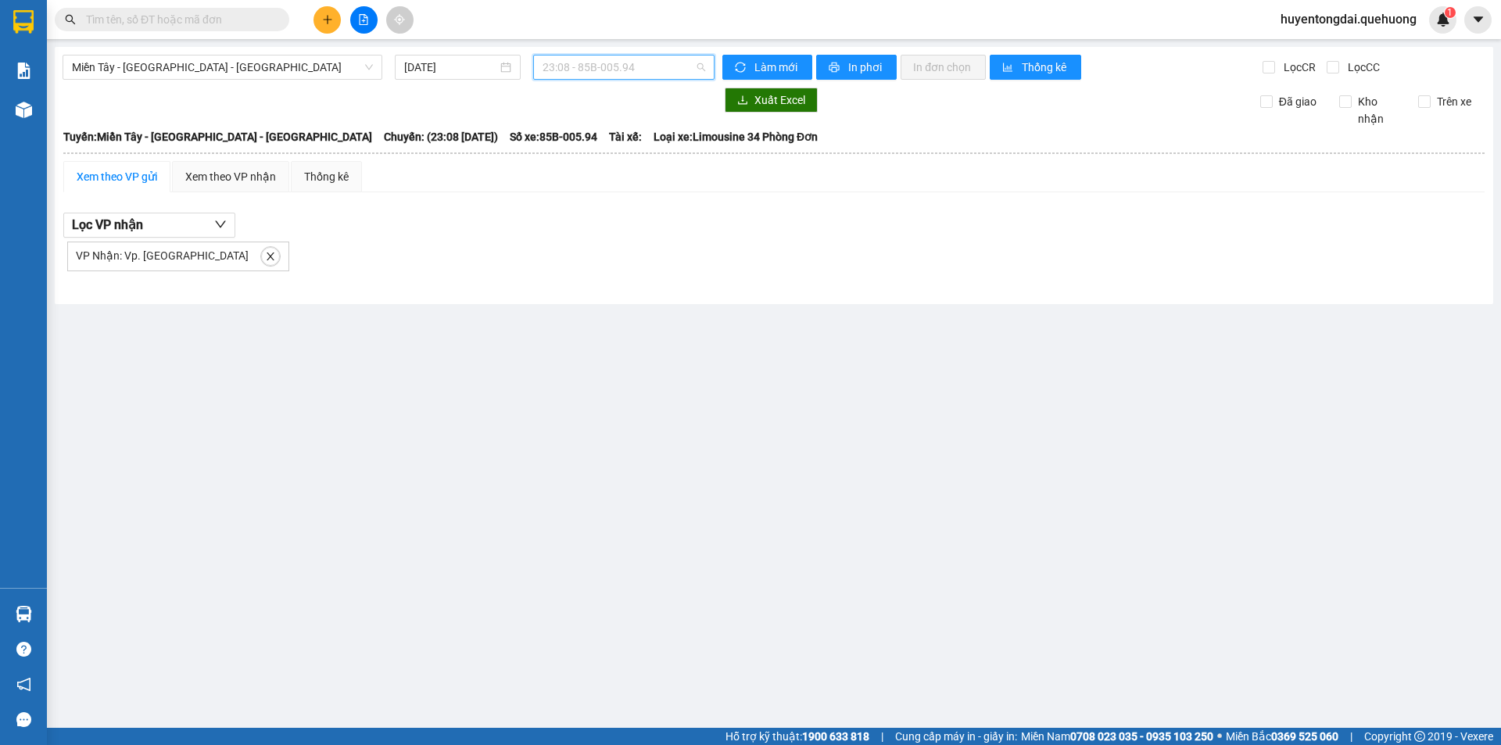
drag, startPoint x: 599, startPoint y: 65, endPoint x: 566, endPoint y: 243, distance: 181.3
click at [599, 73] on span "23:08 - 85B-005.94" at bounding box center [624, 67] width 163 height 23
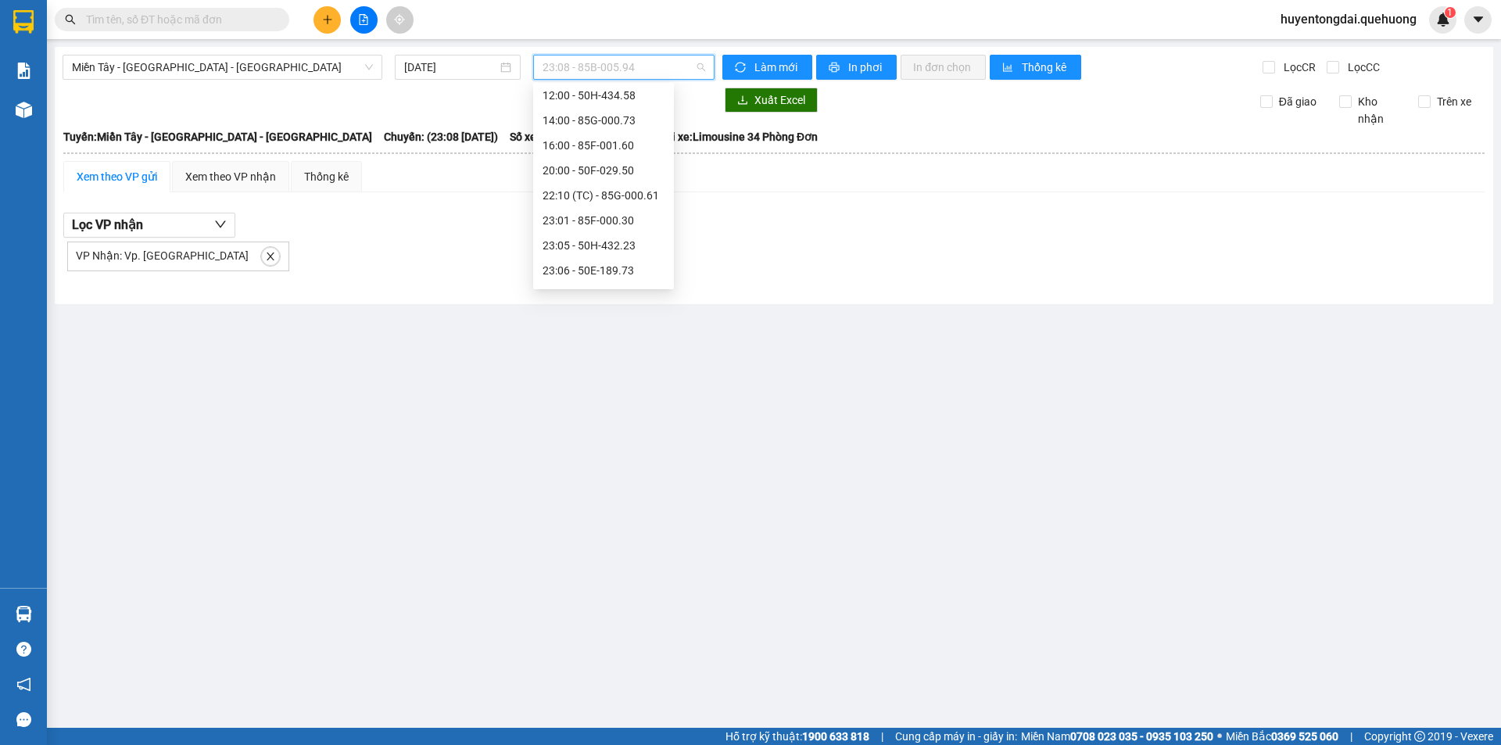
click at [583, 337] on div "23:59 - 85H-006.18" at bounding box center [604, 345] width 122 height 17
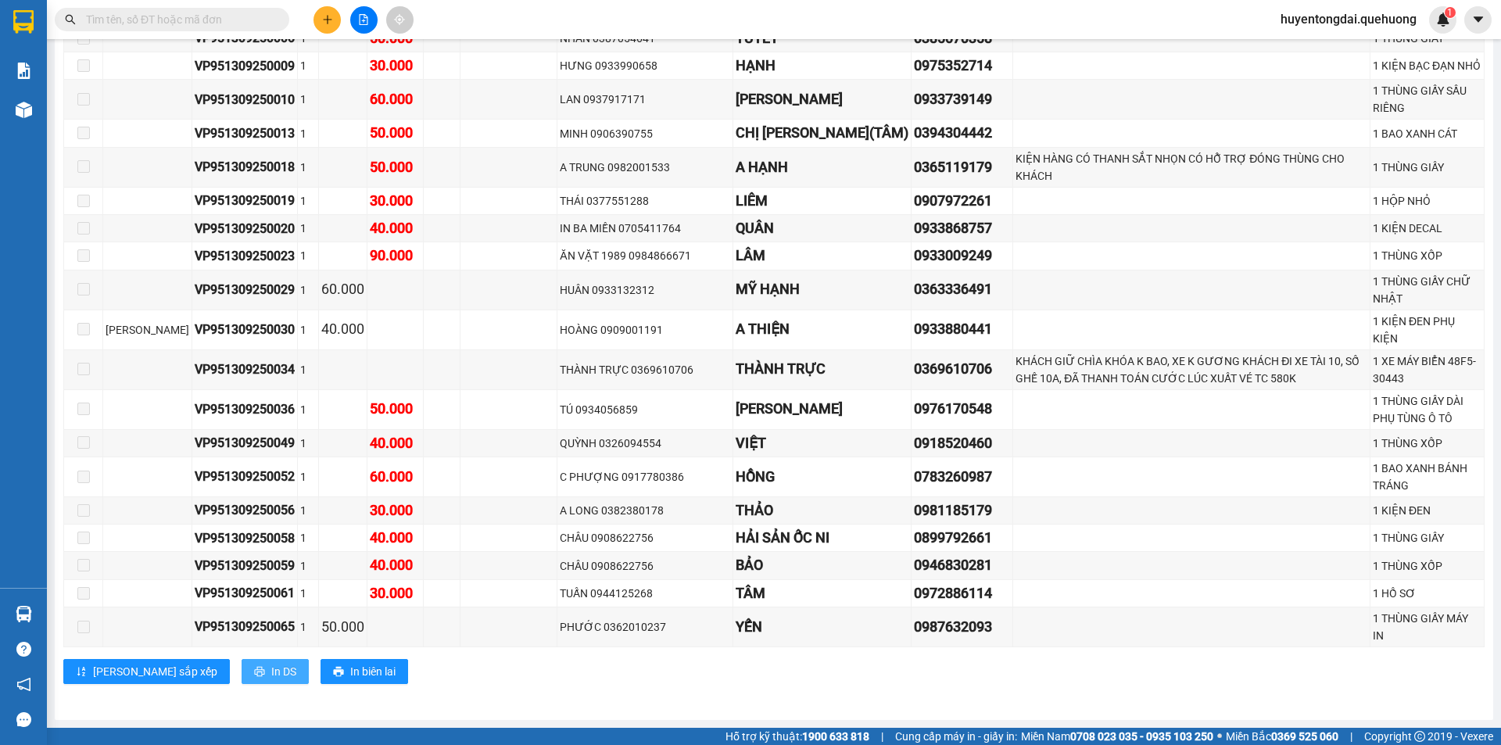
click at [271, 678] on span "In DS" at bounding box center [283, 671] width 25 height 17
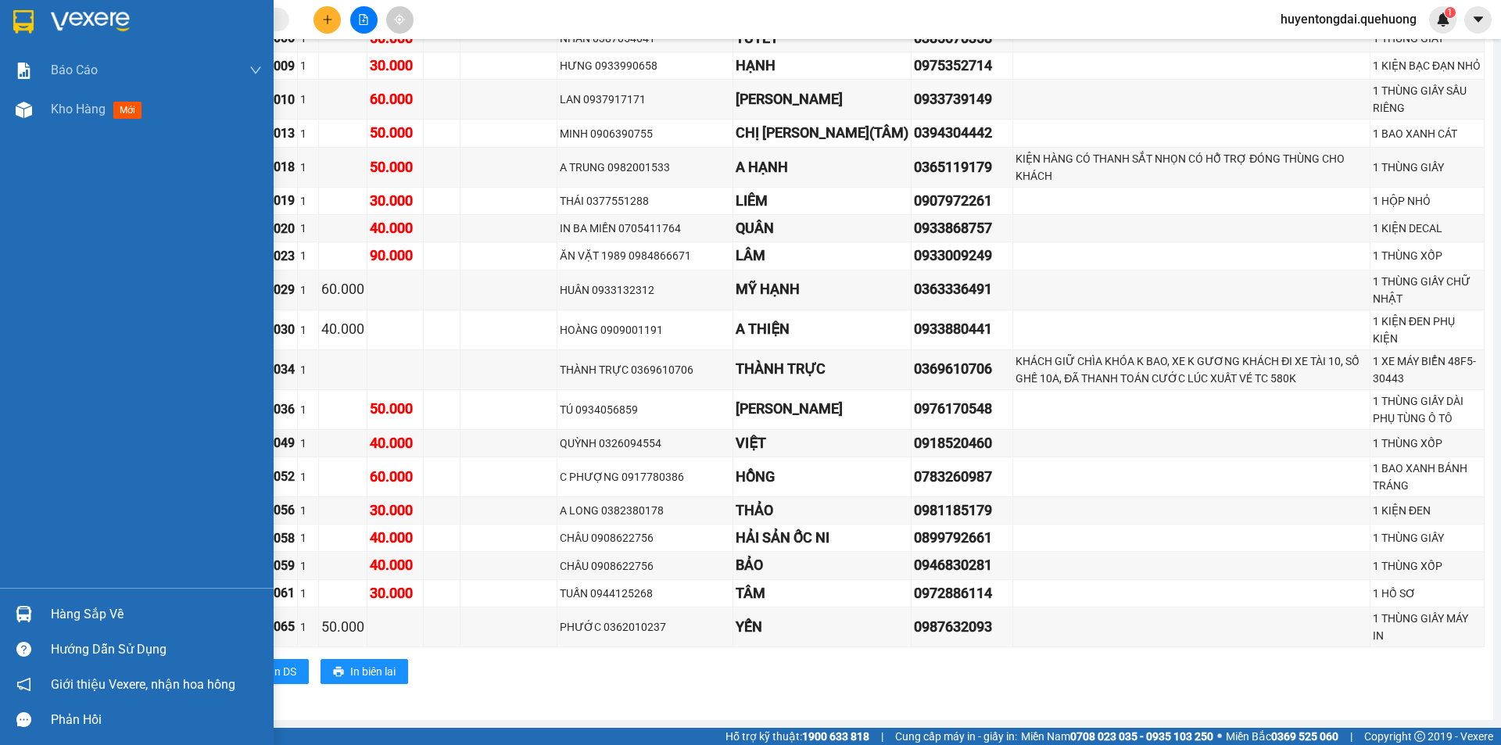
drag, startPoint x: 37, startPoint y: 106, endPoint x: 143, endPoint y: 136, distance: 110.4
click at [42, 106] on div "Kho hàng mới" at bounding box center [137, 109] width 274 height 39
click at [64, 102] on span "Kho hàng" at bounding box center [78, 109] width 55 height 15
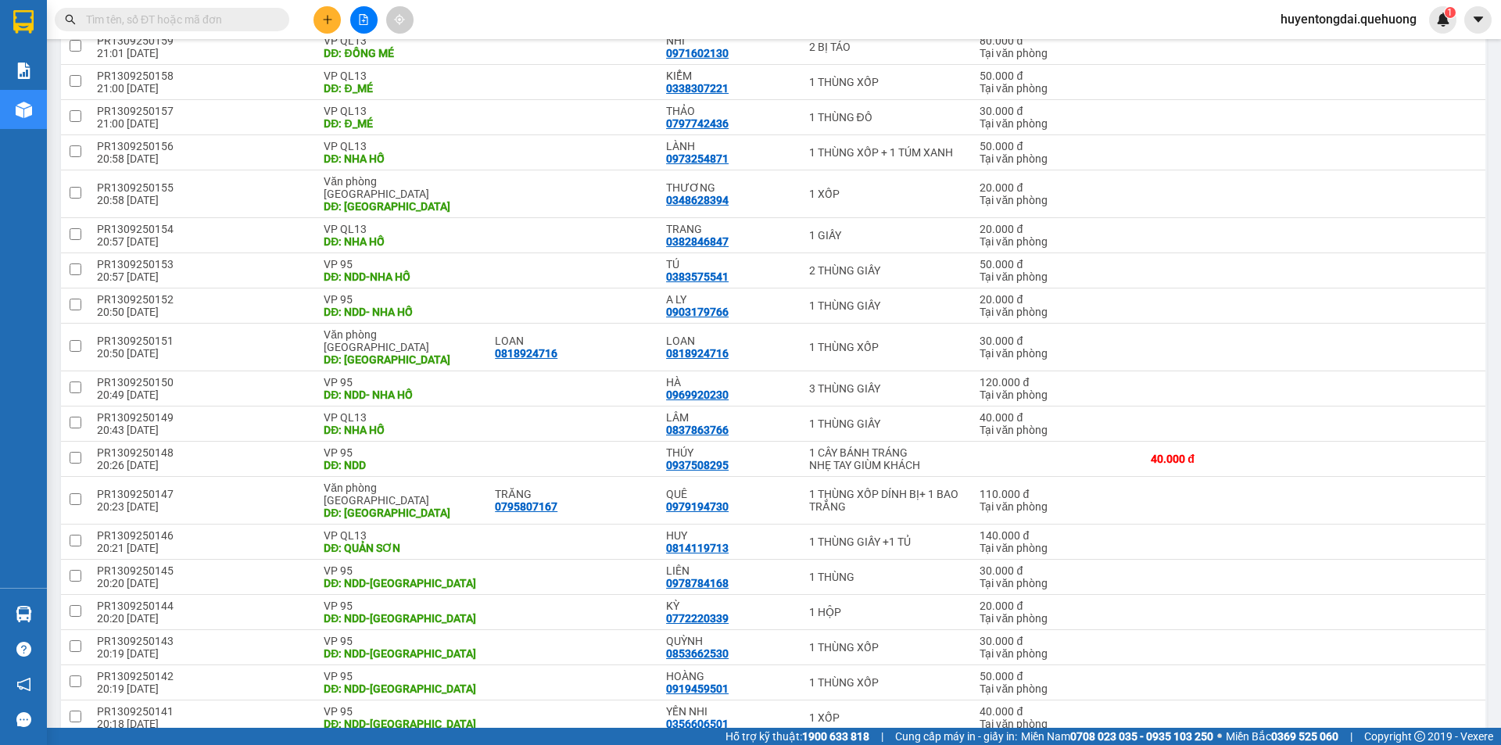
checkbox input "true"
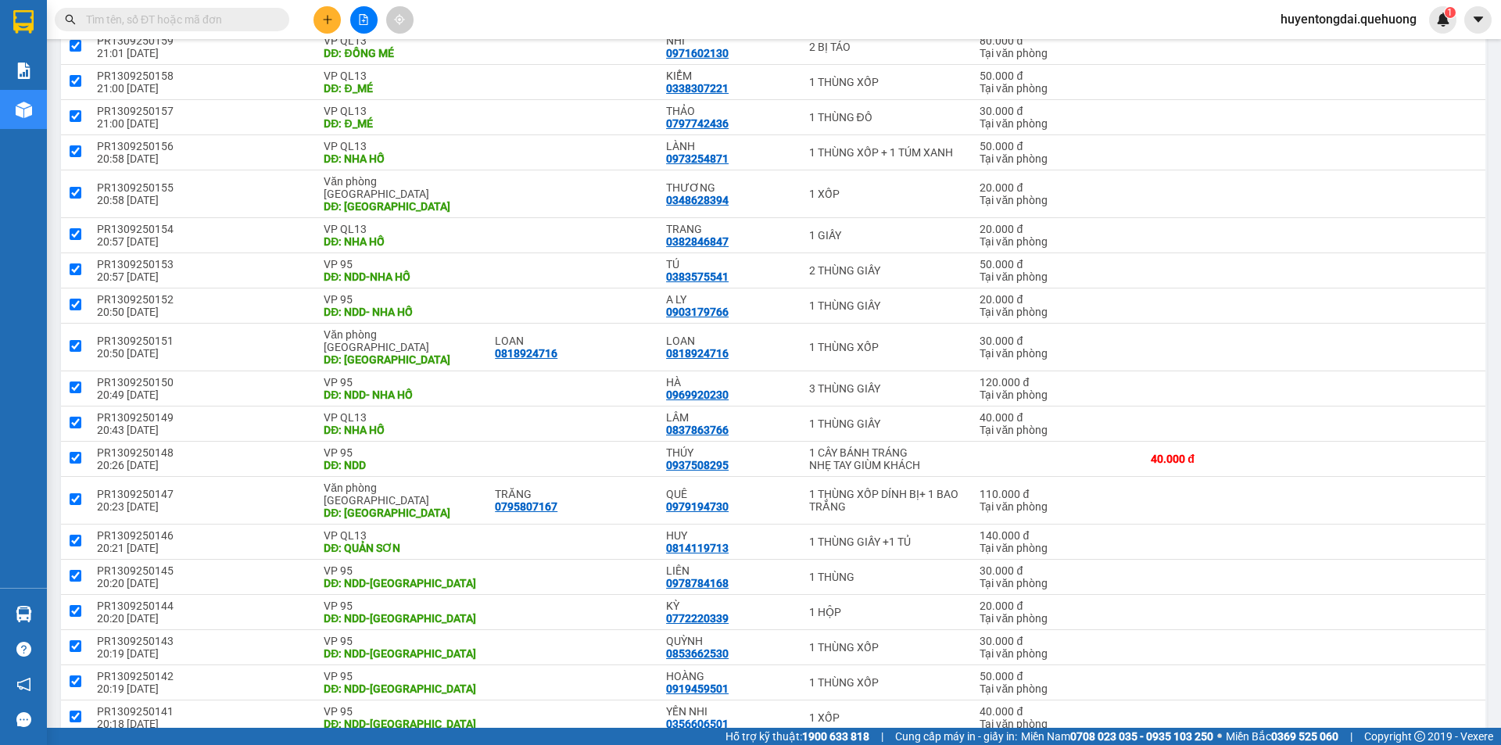
checkbox input "true"
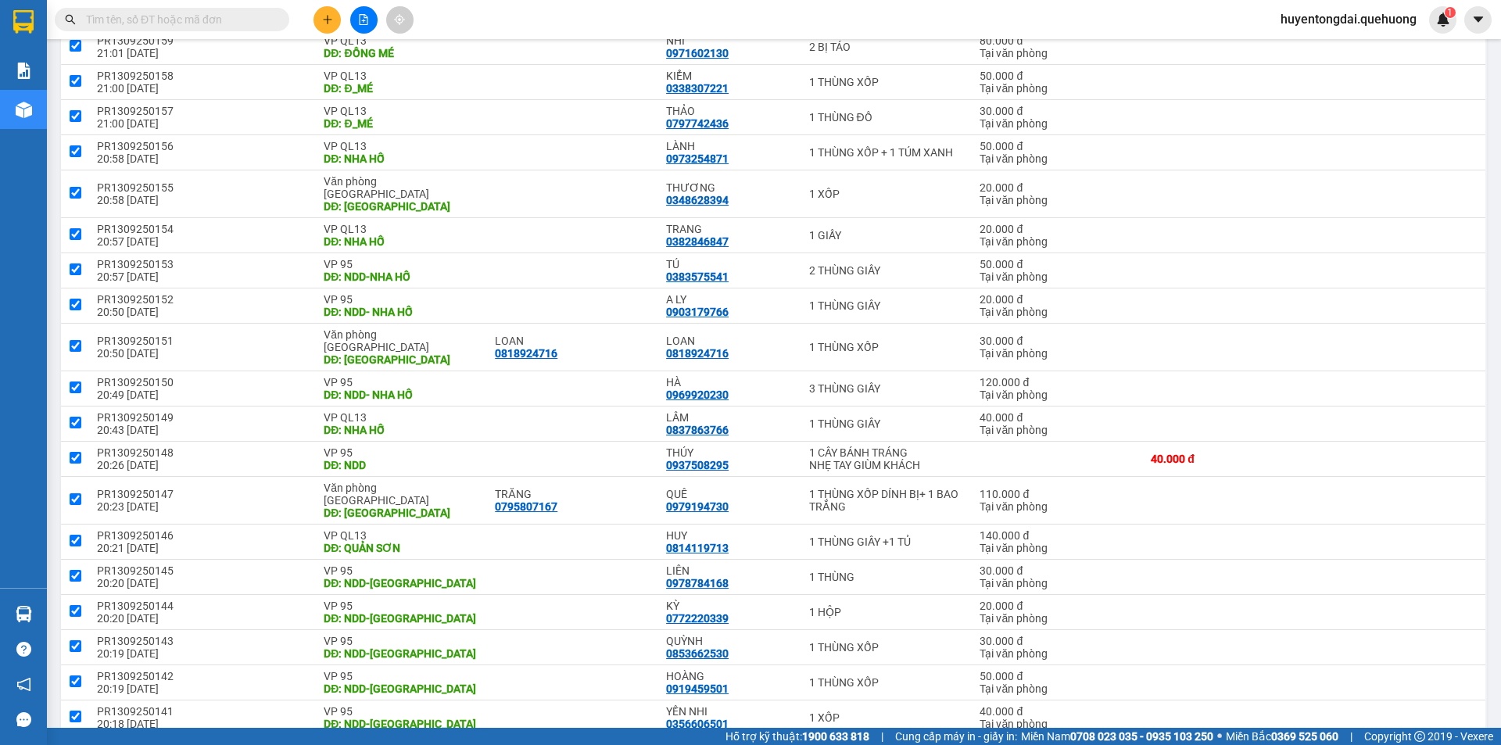
checkbox input "true"
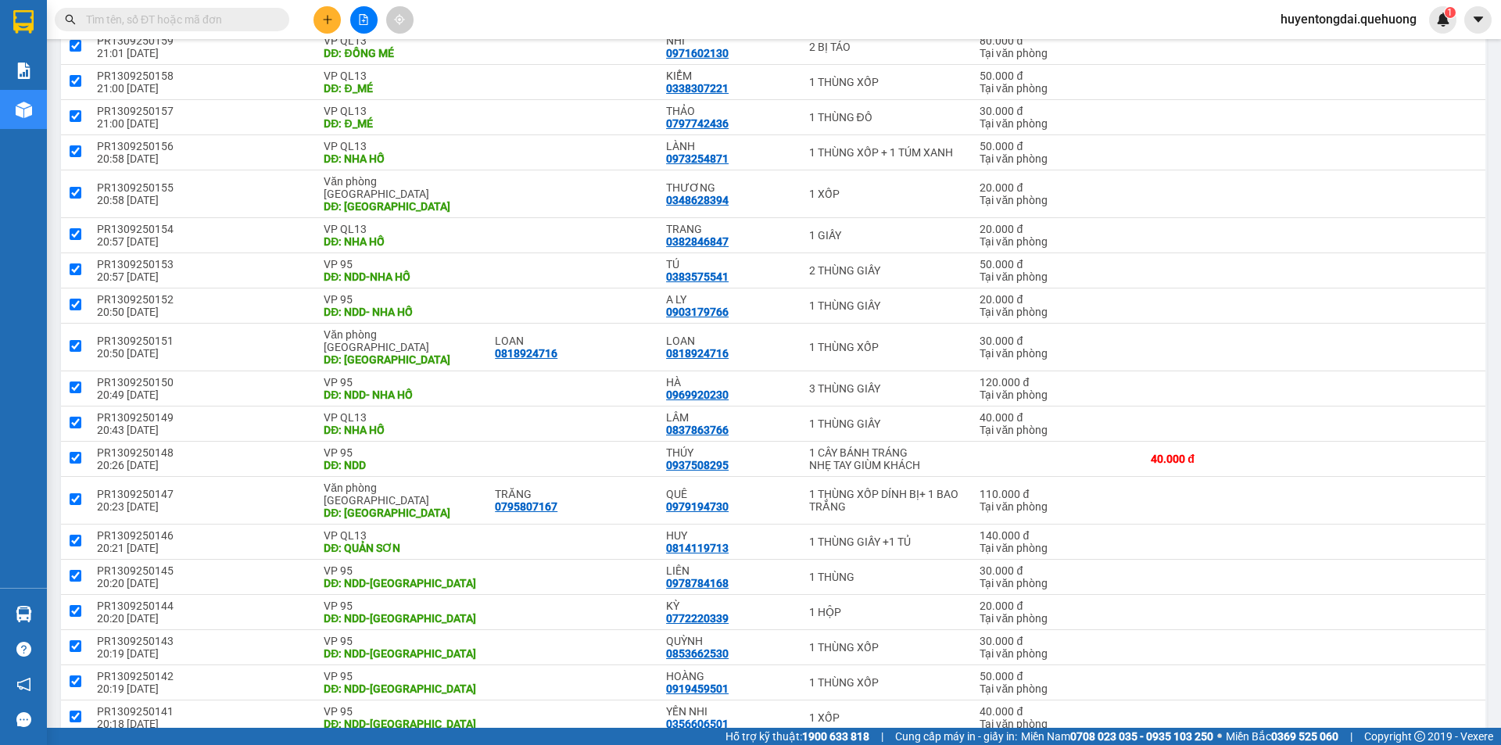
checkbox input "true"
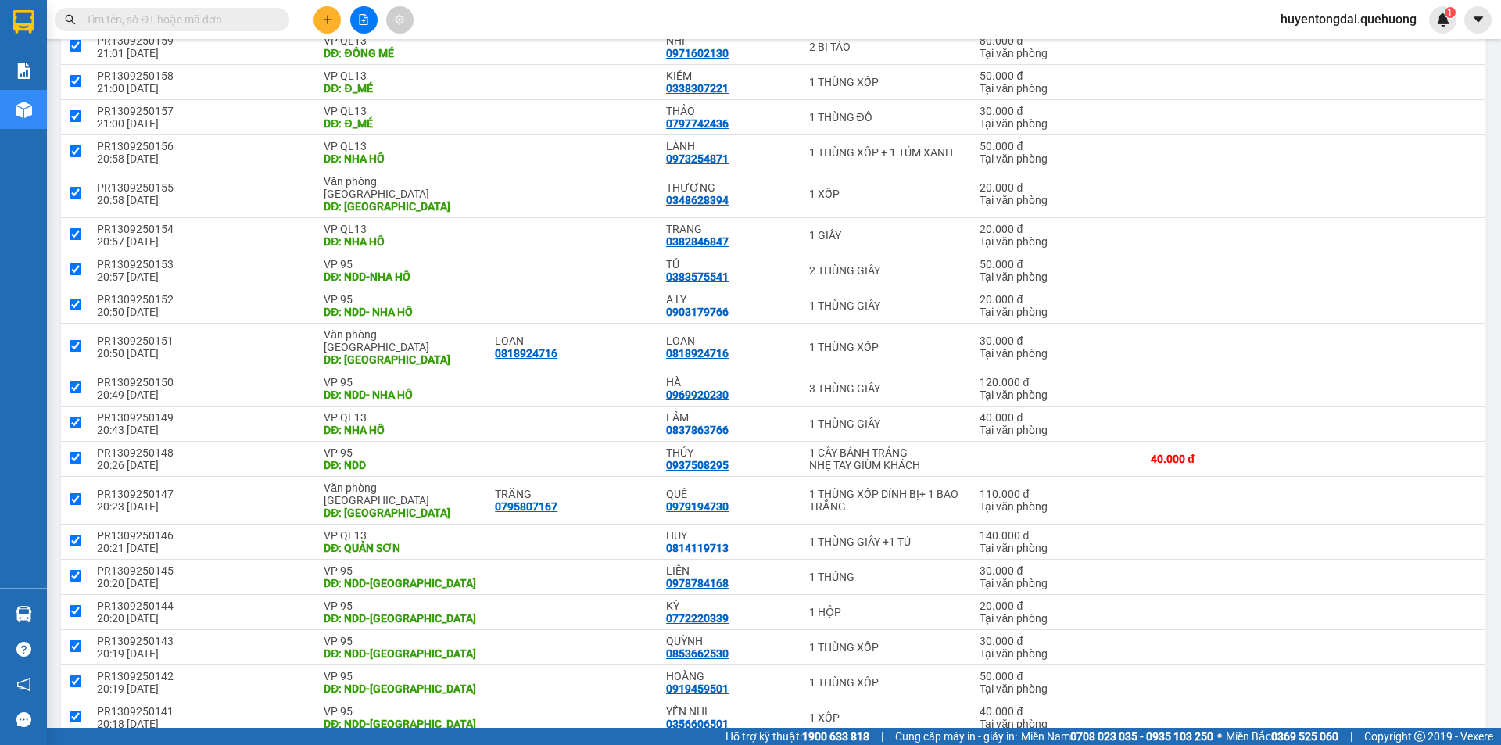
checkbox input "true"
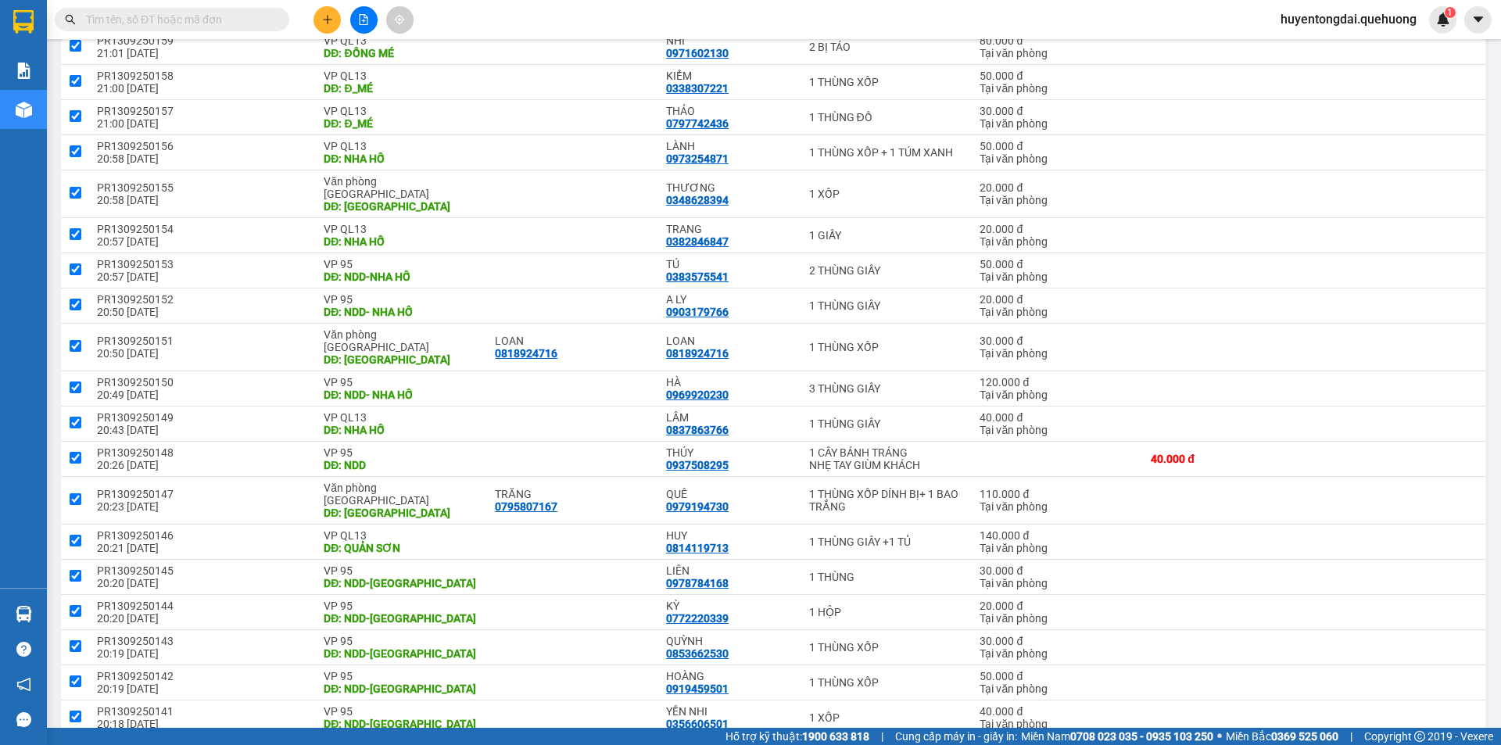
checkbox input "true"
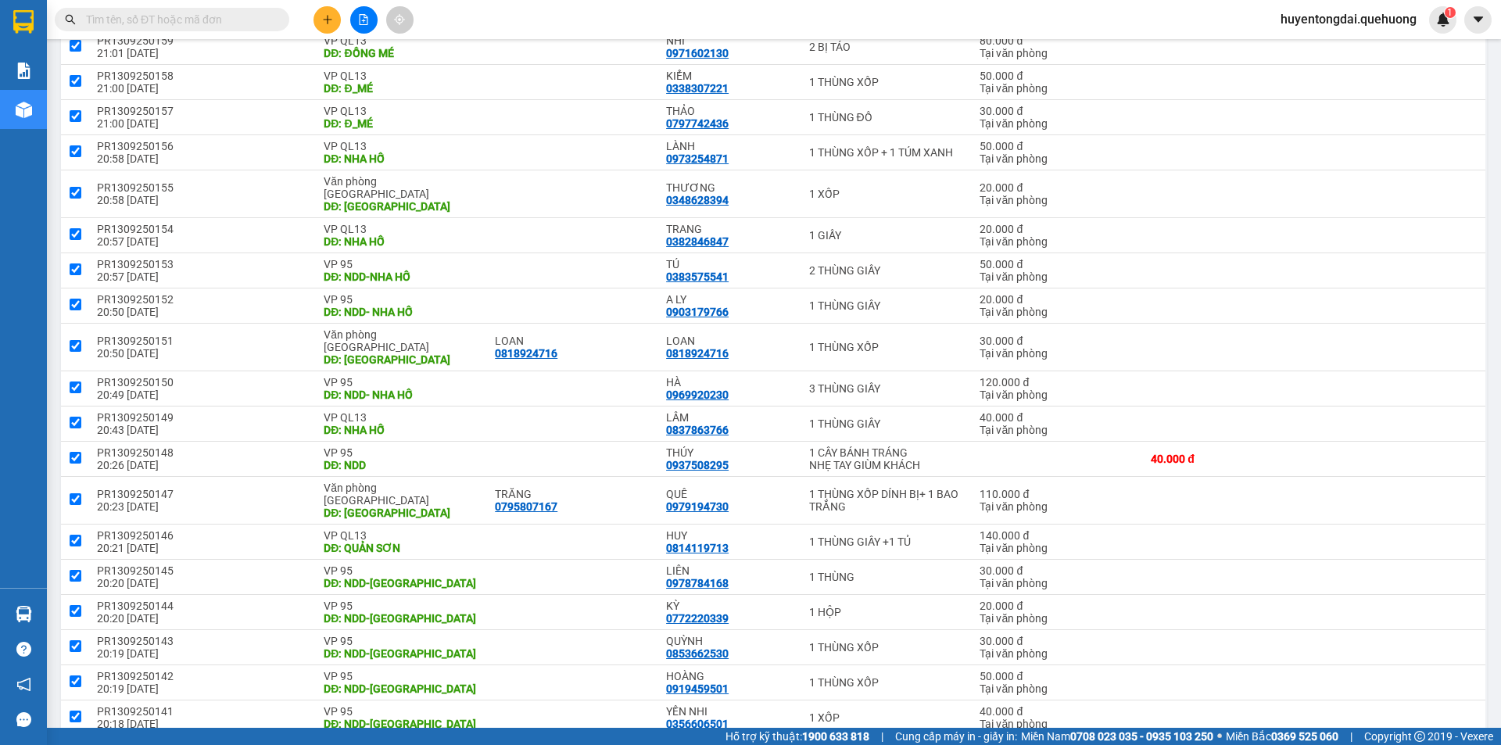
checkbox input "true"
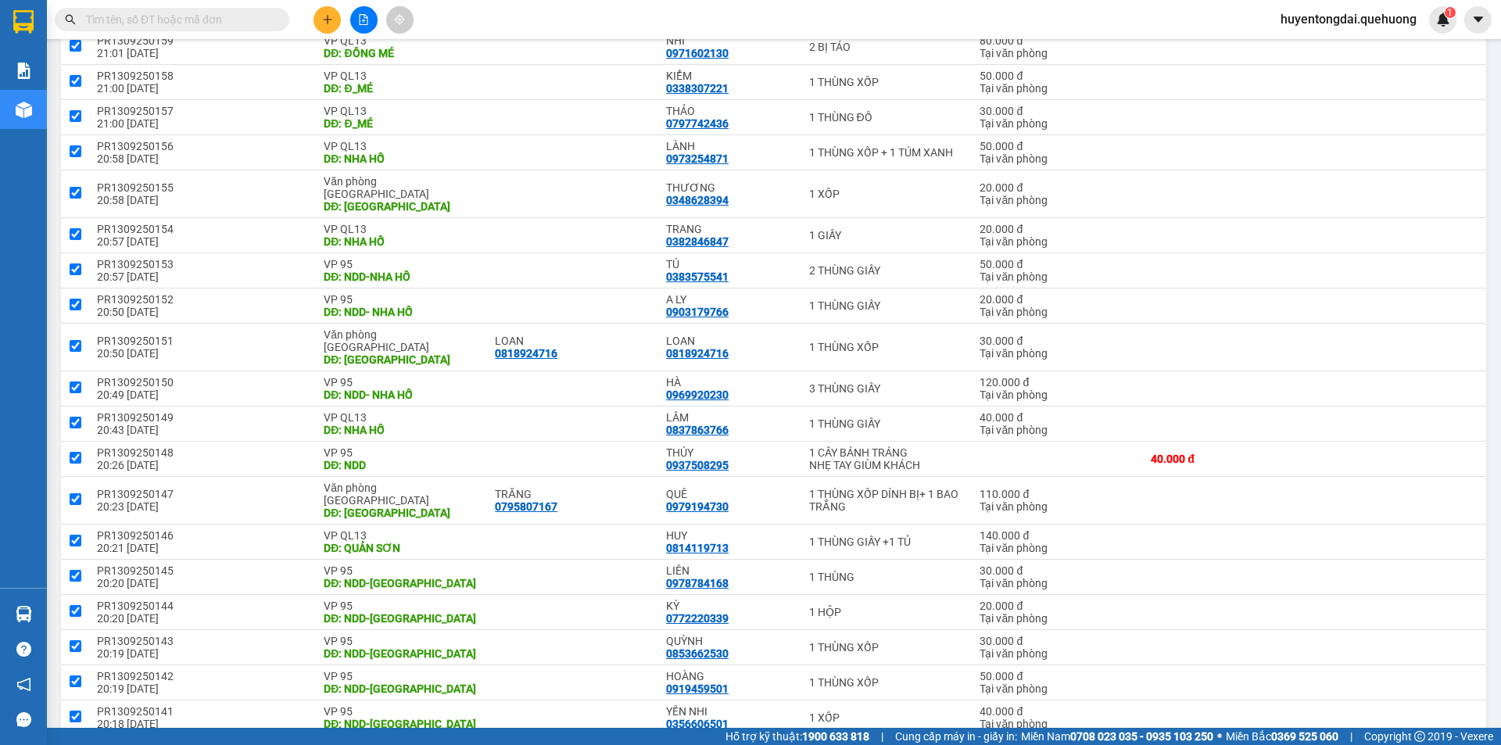
checkbox input "true"
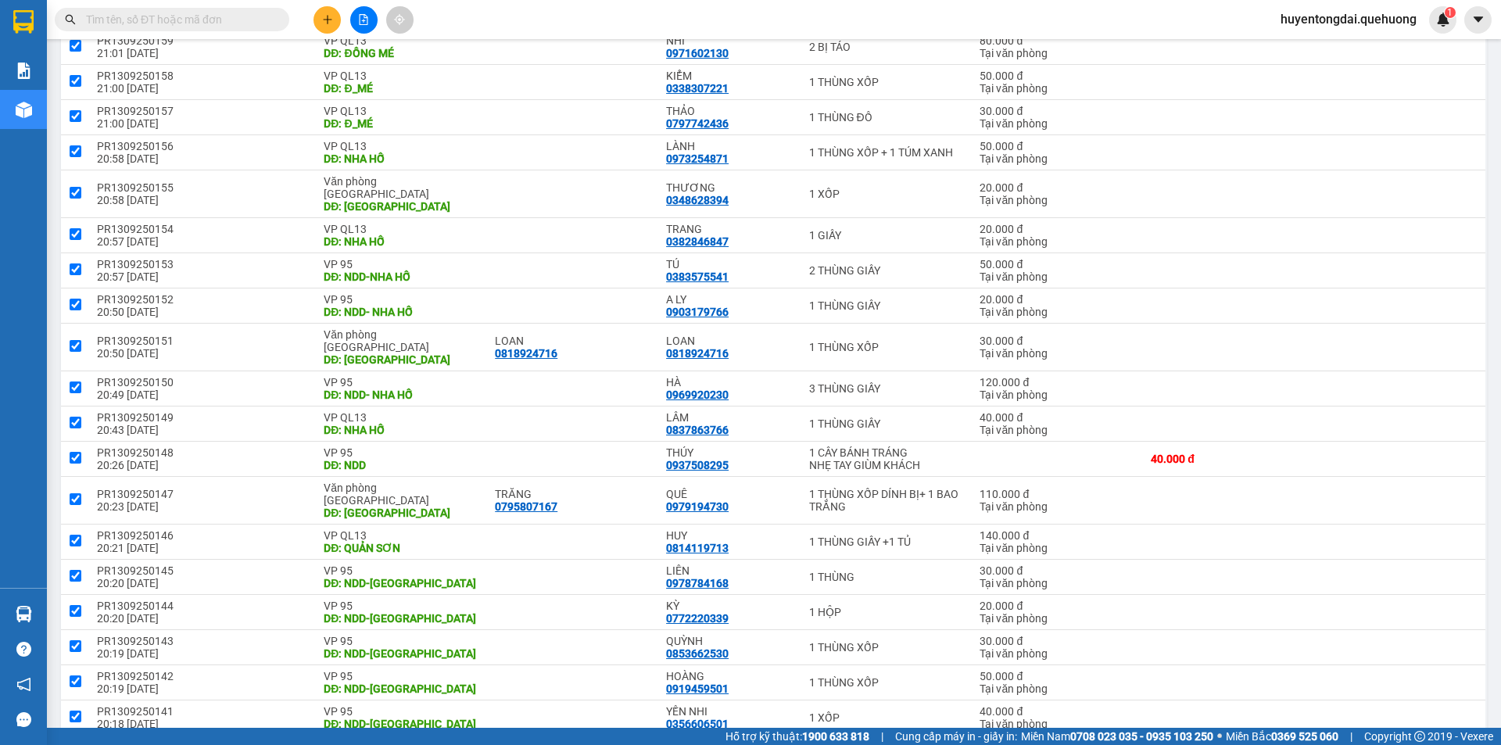
checkbox input "true"
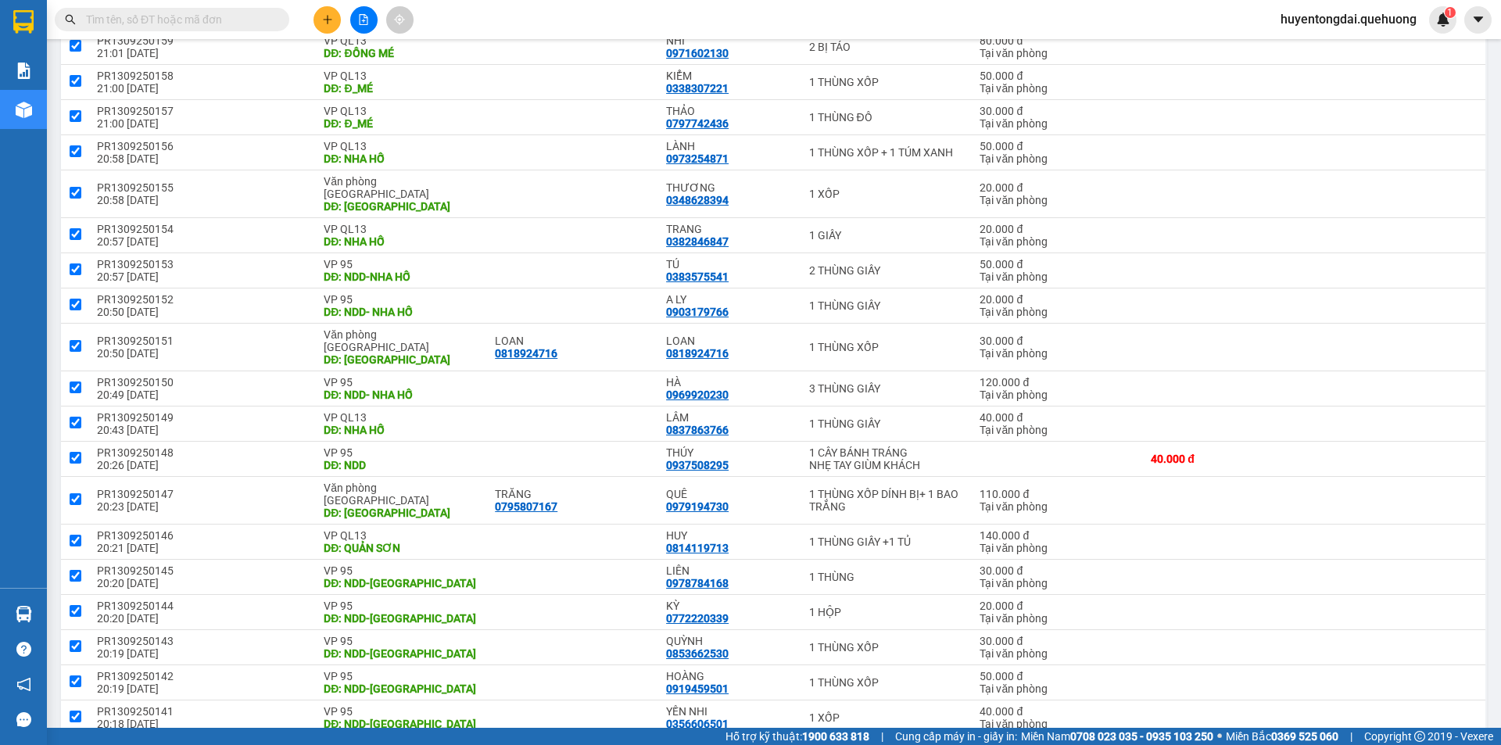
checkbox input "true"
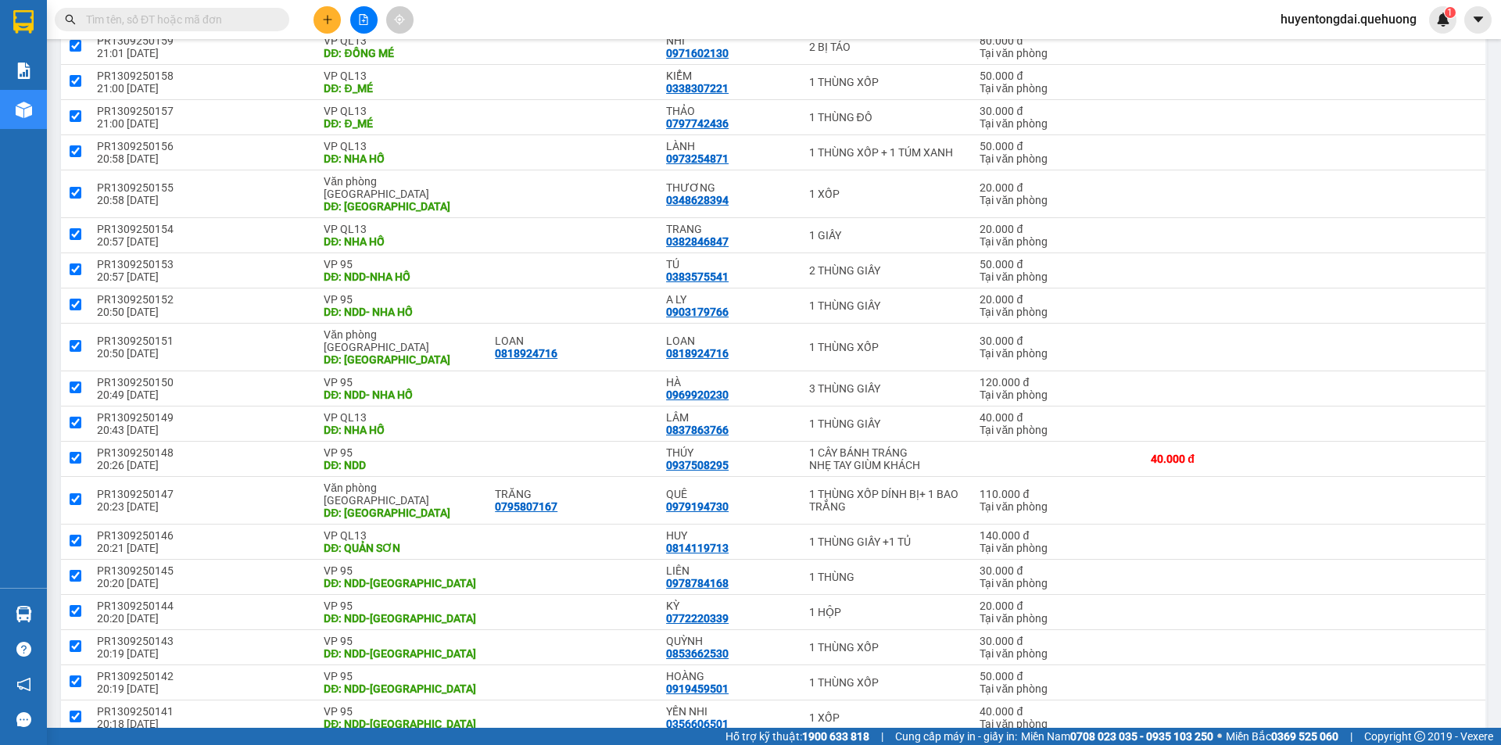
checkbox input "true"
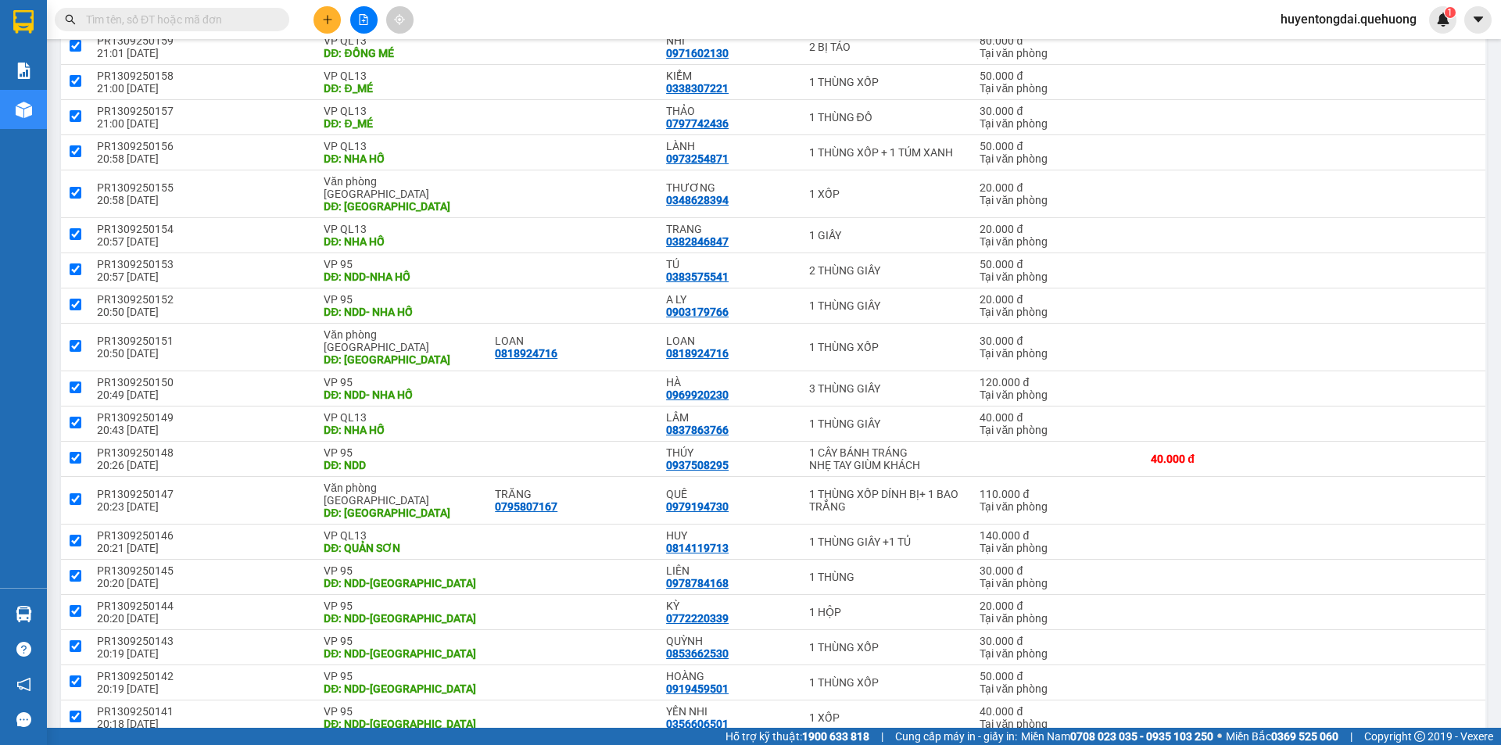
checkbox input "true"
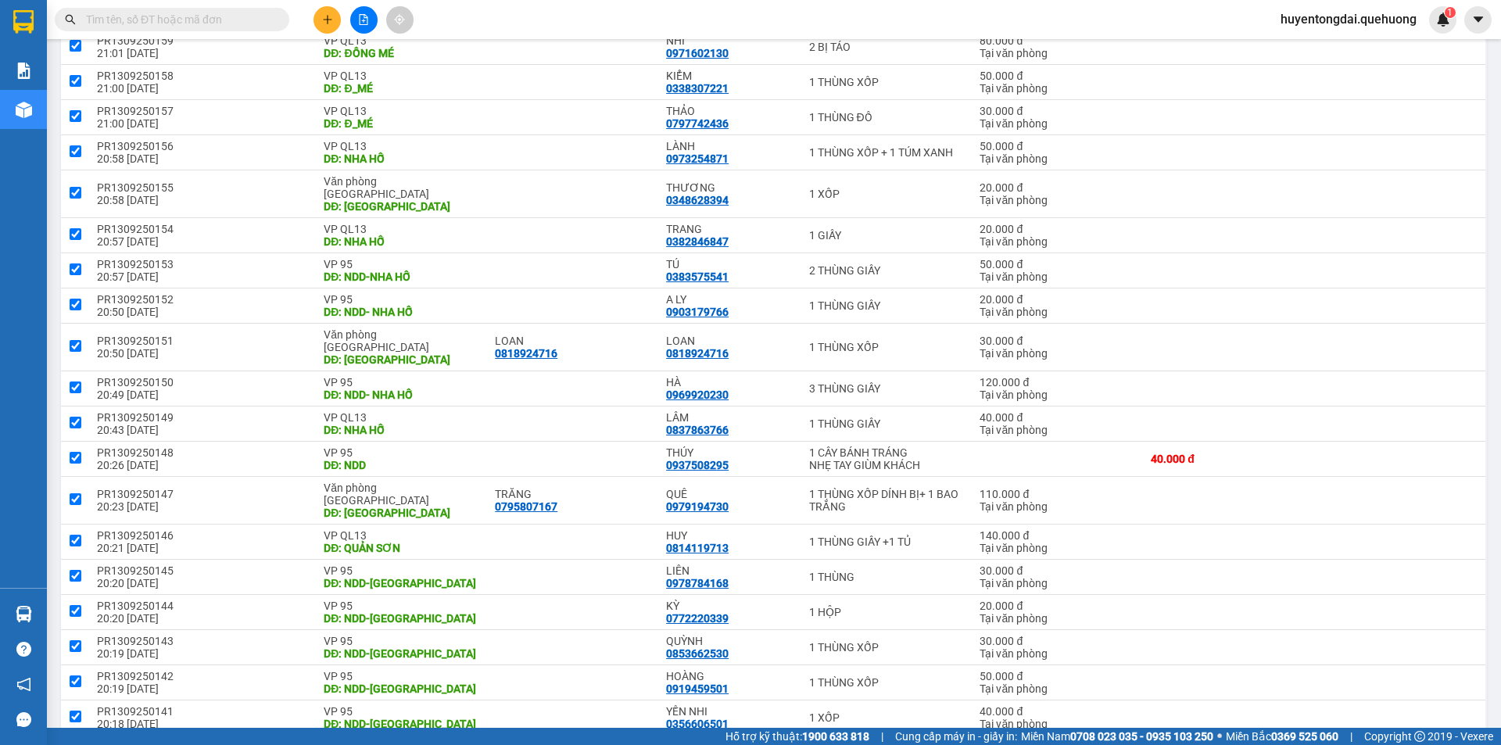
checkbox input "true"
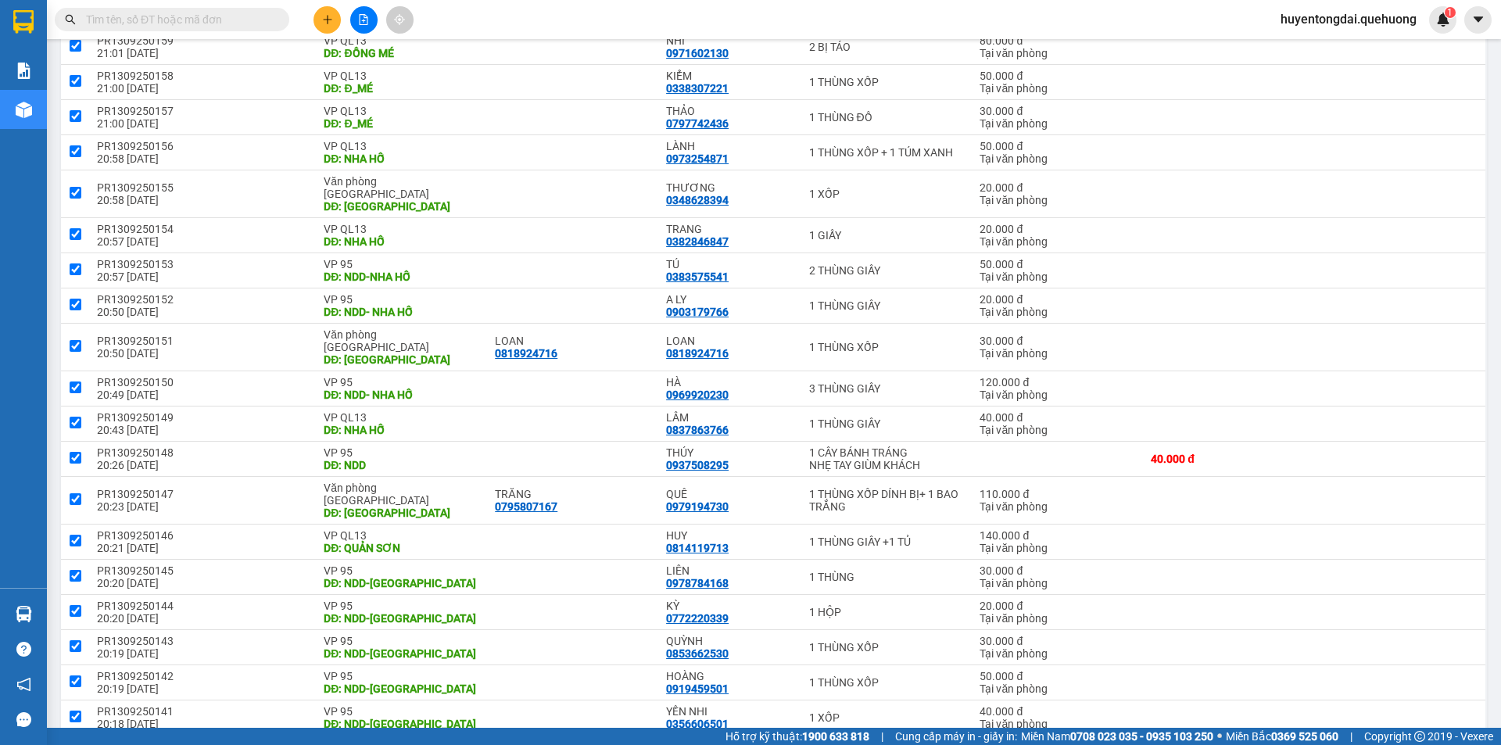
checkbox input "true"
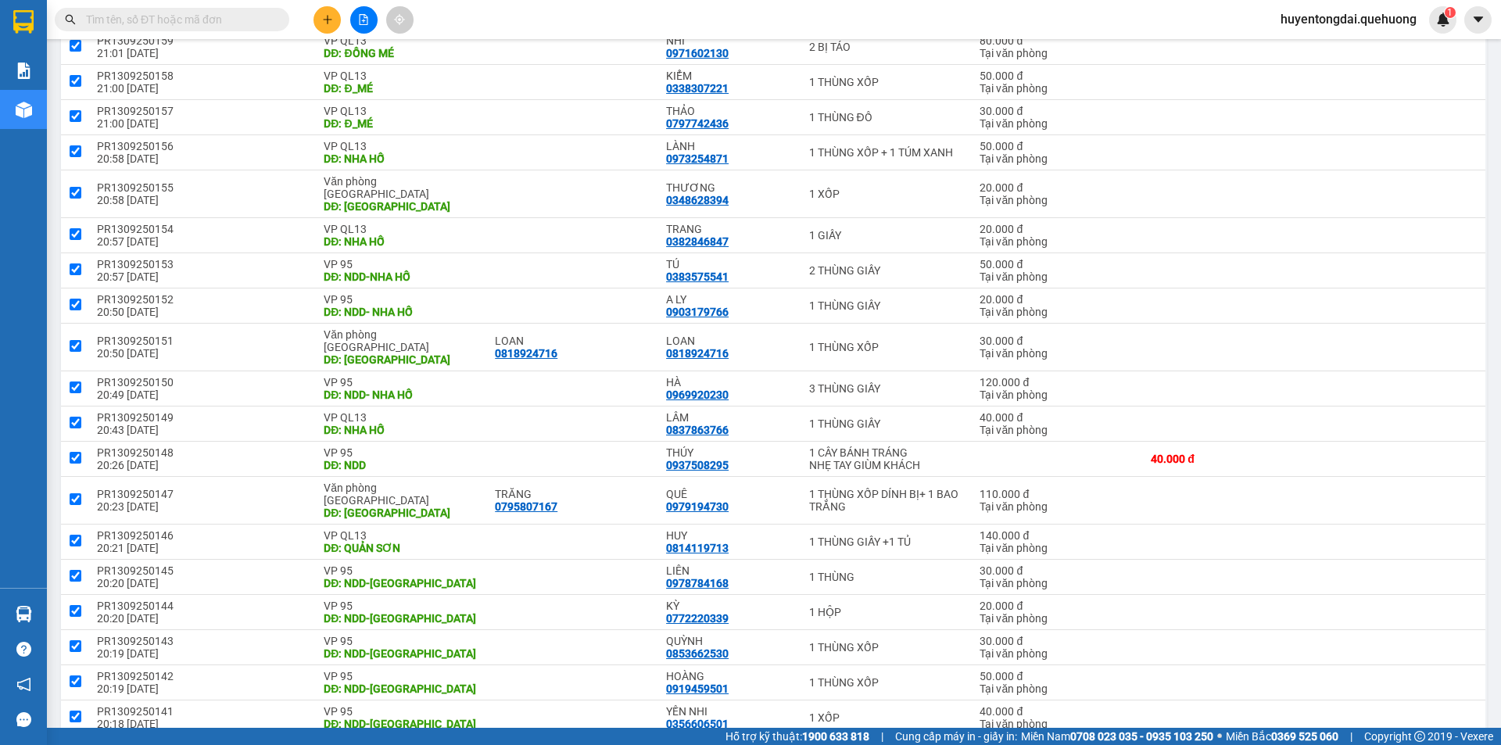
checkbox input "true"
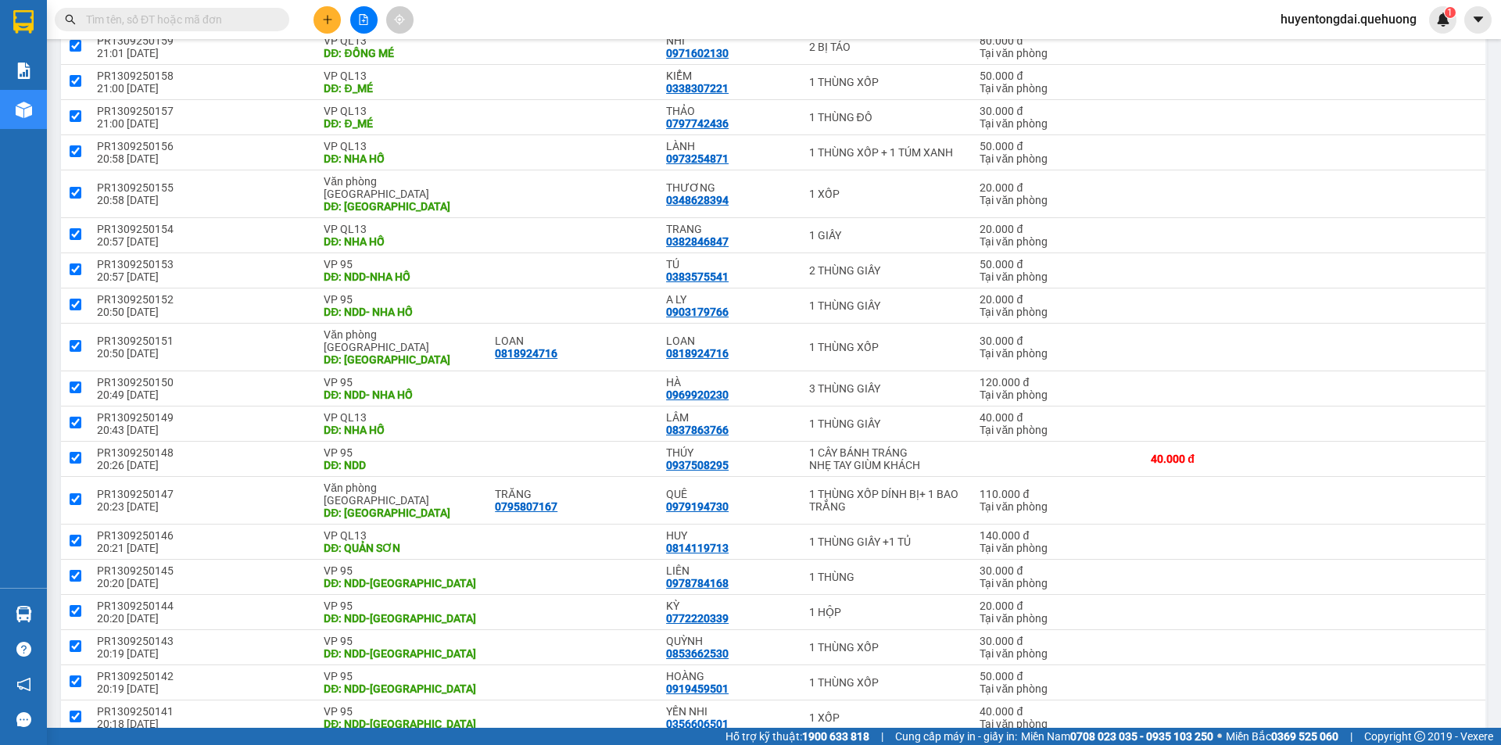
checkbox input "true"
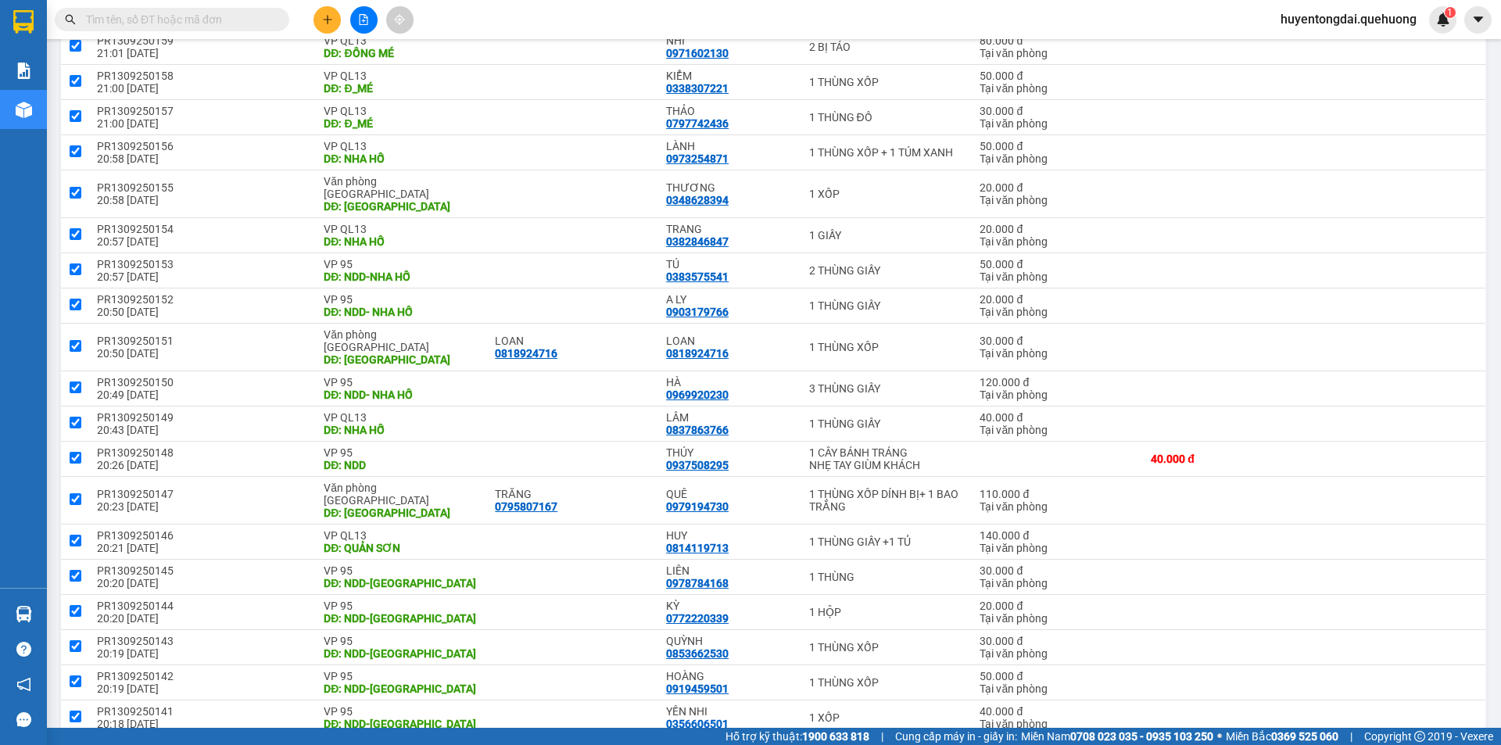
checkbox input "true"
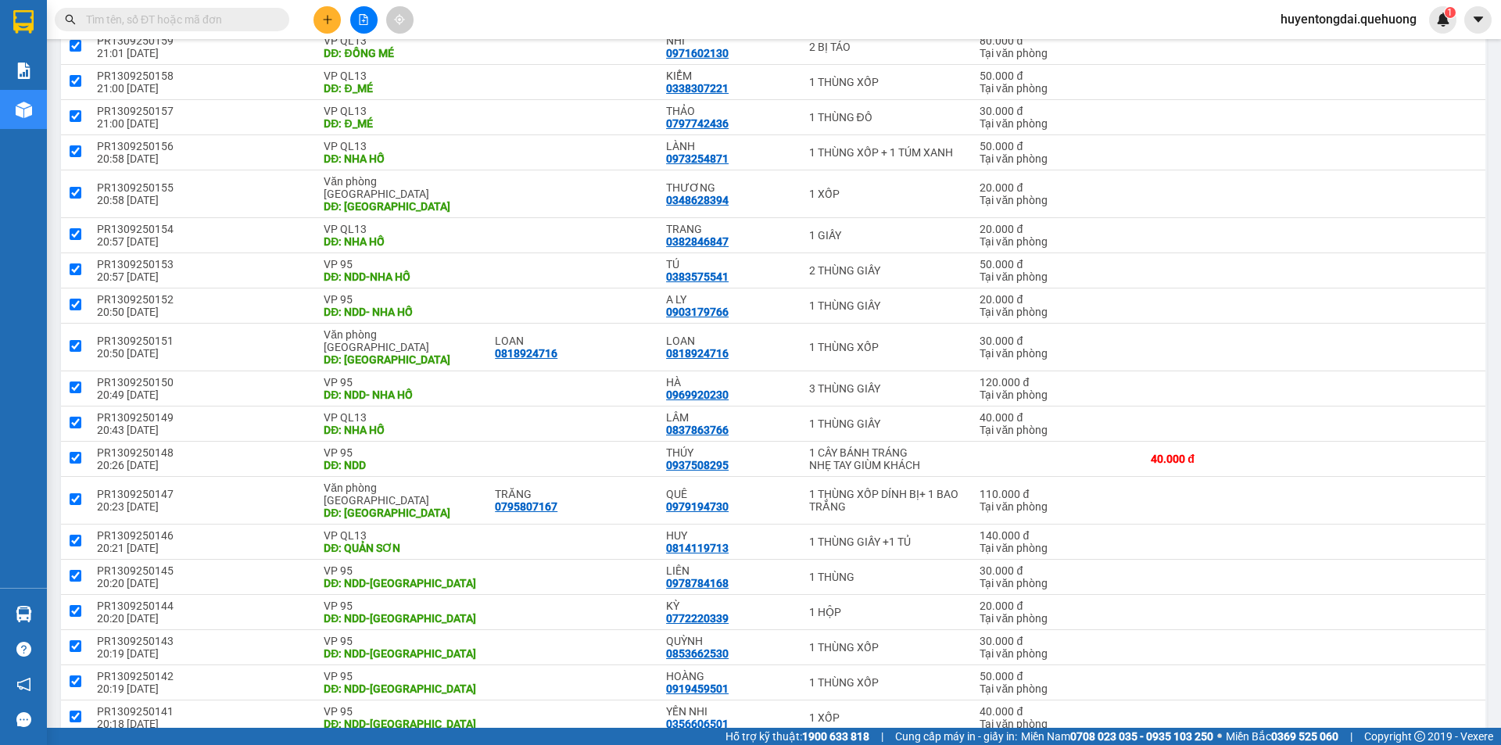
checkbox input "true"
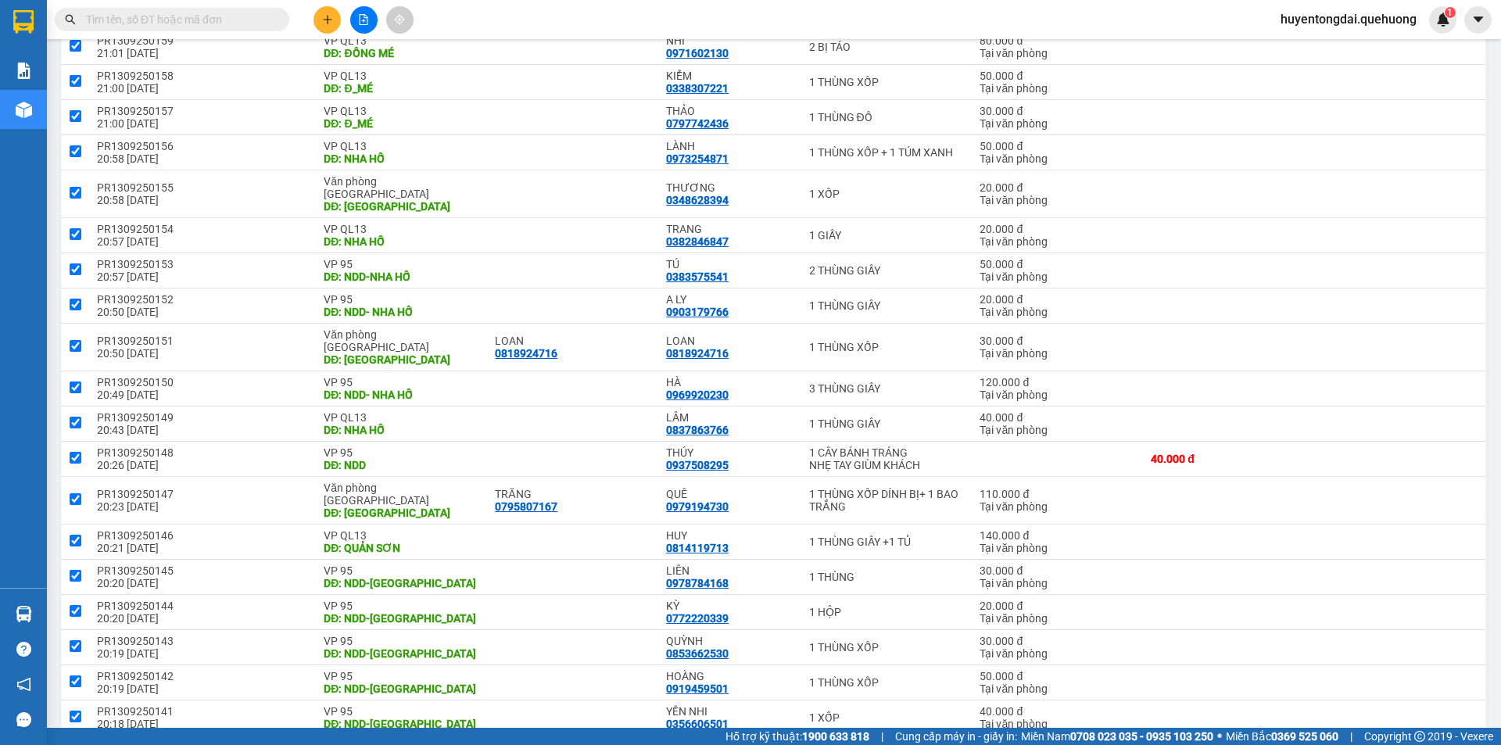
checkbox input "true"
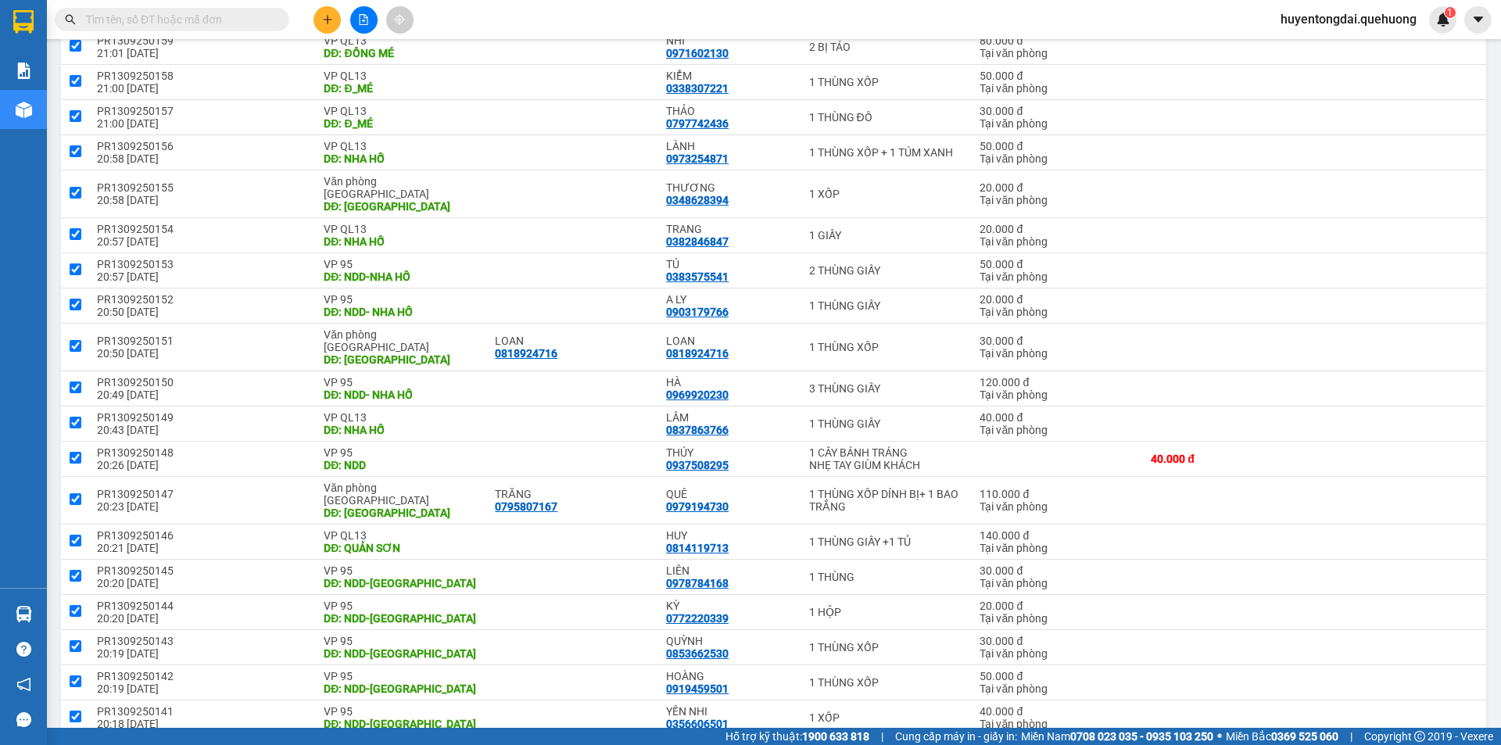
checkbox input "true"
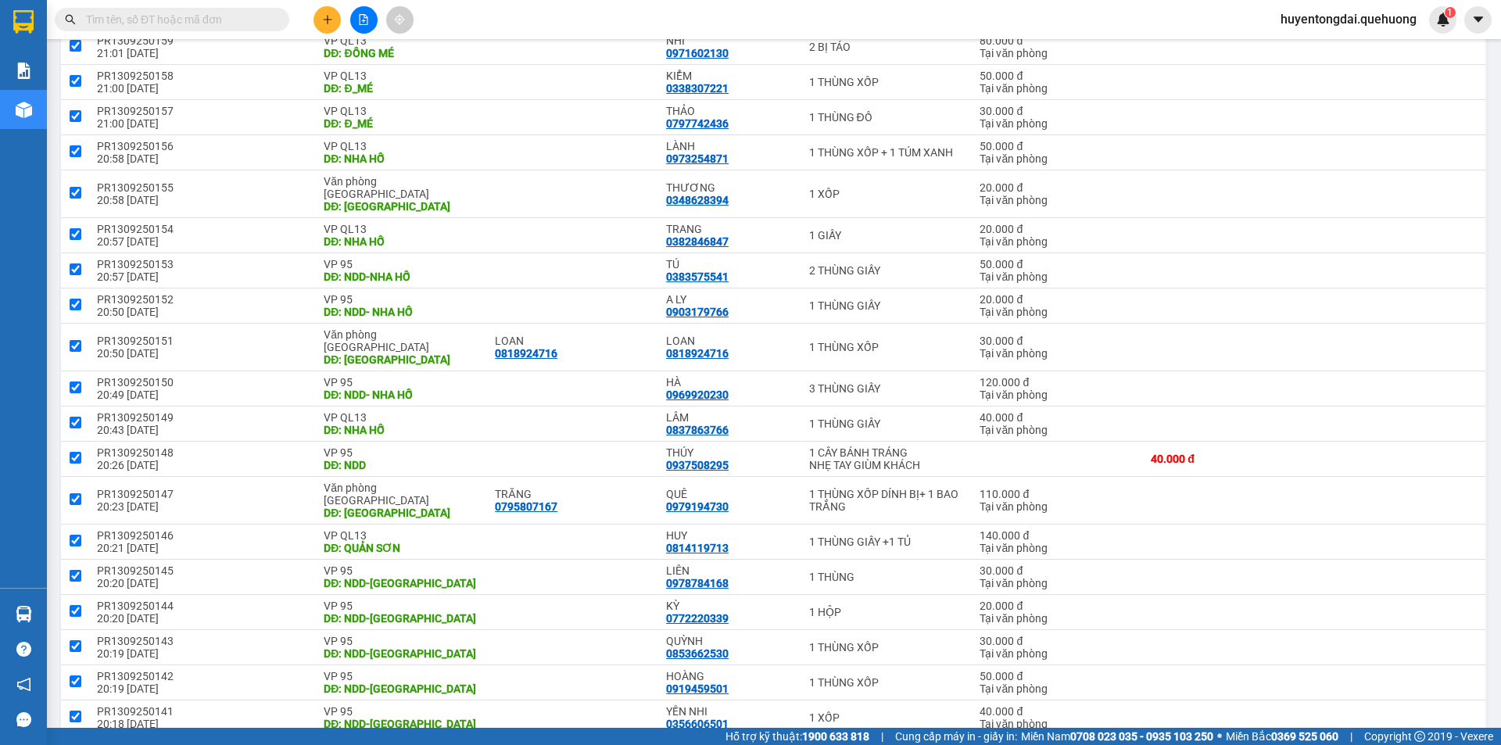
checkbox input "true"
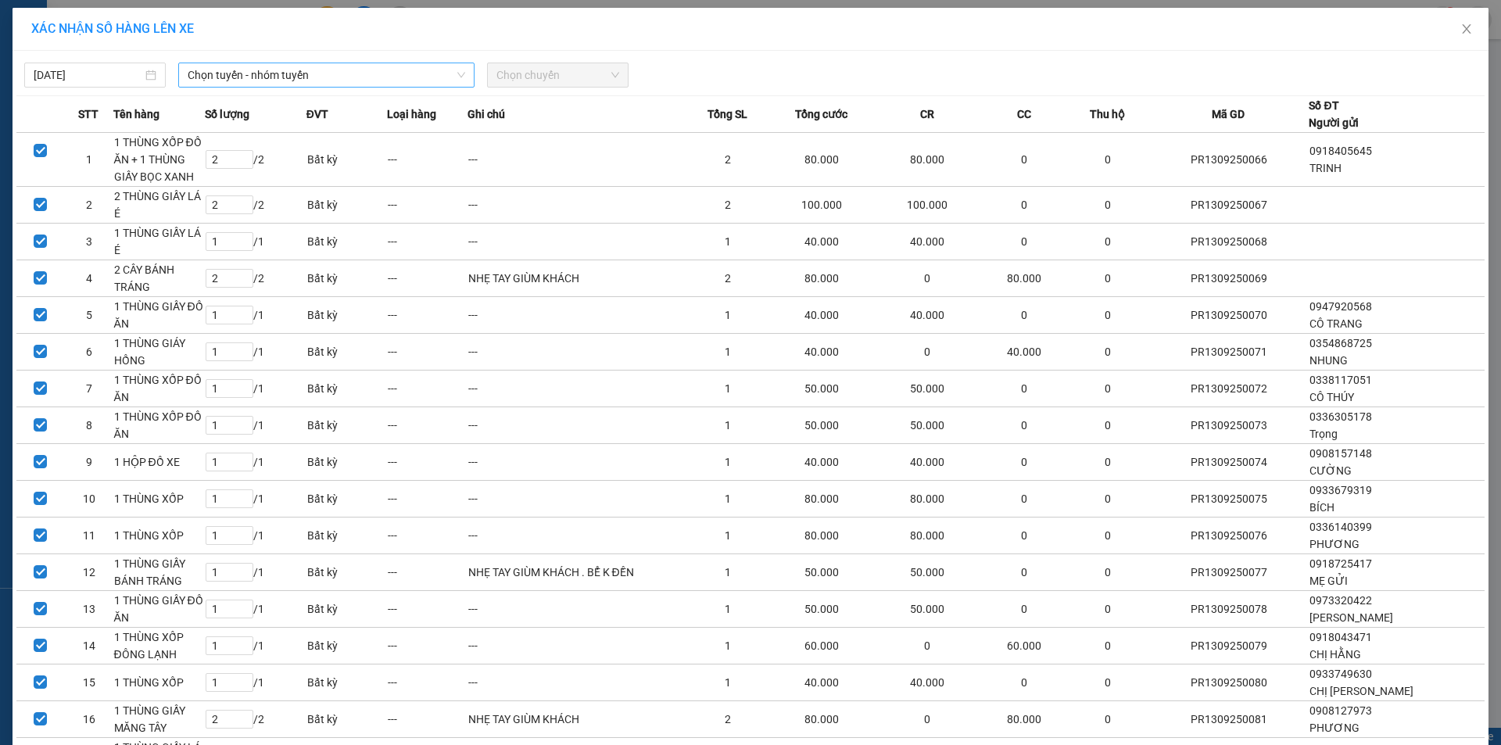
drag, startPoint x: 263, startPoint y: 63, endPoint x: 264, endPoint y: 78, distance: 15.7
click at [263, 64] on div "Chọn tuyến - nhóm tuyến" at bounding box center [326, 75] width 296 height 25
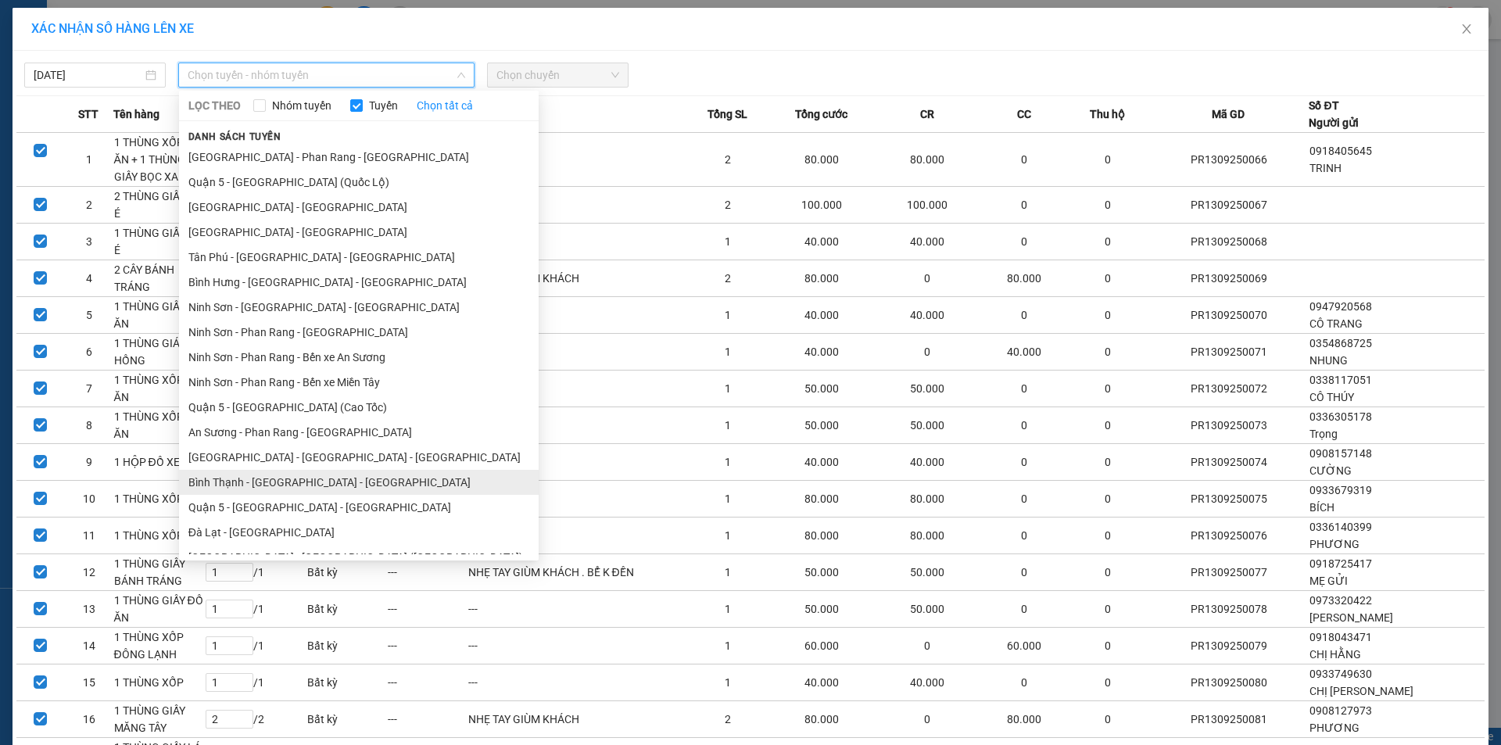
click at [271, 303] on ul "[GEOGRAPHIC_DATA] - [GEOGRAPHIC_DATA] - [GEOGRAPHIC_DATA] Quận 5 - [GEOGRAPHIC_…" at bounding box center [359, 350] width 360 height 410
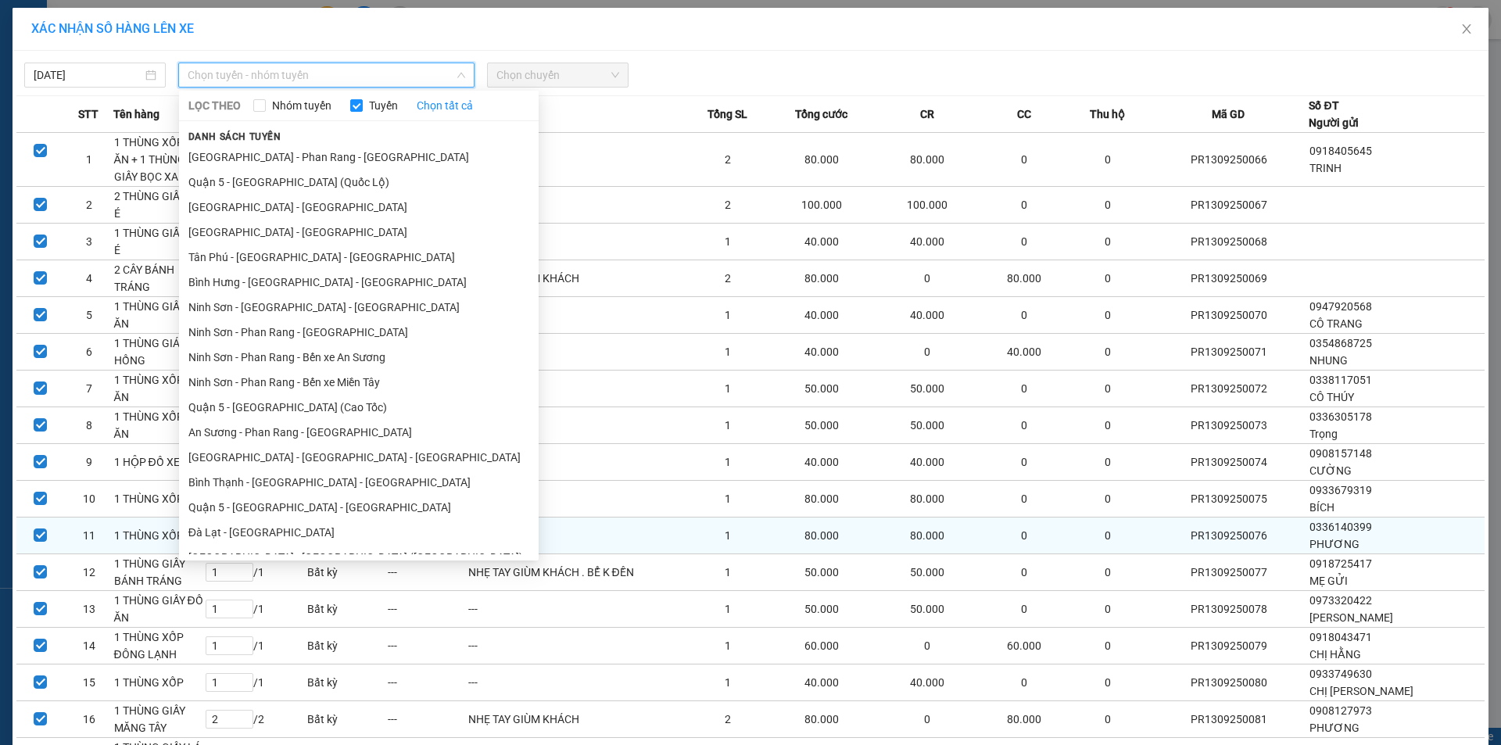
click at [294, 720] on li "Ninh Sơn - Phan Rang - [GEOGRAPHIC_DATA]" at bounding box center [359, 732] width 360 height 25
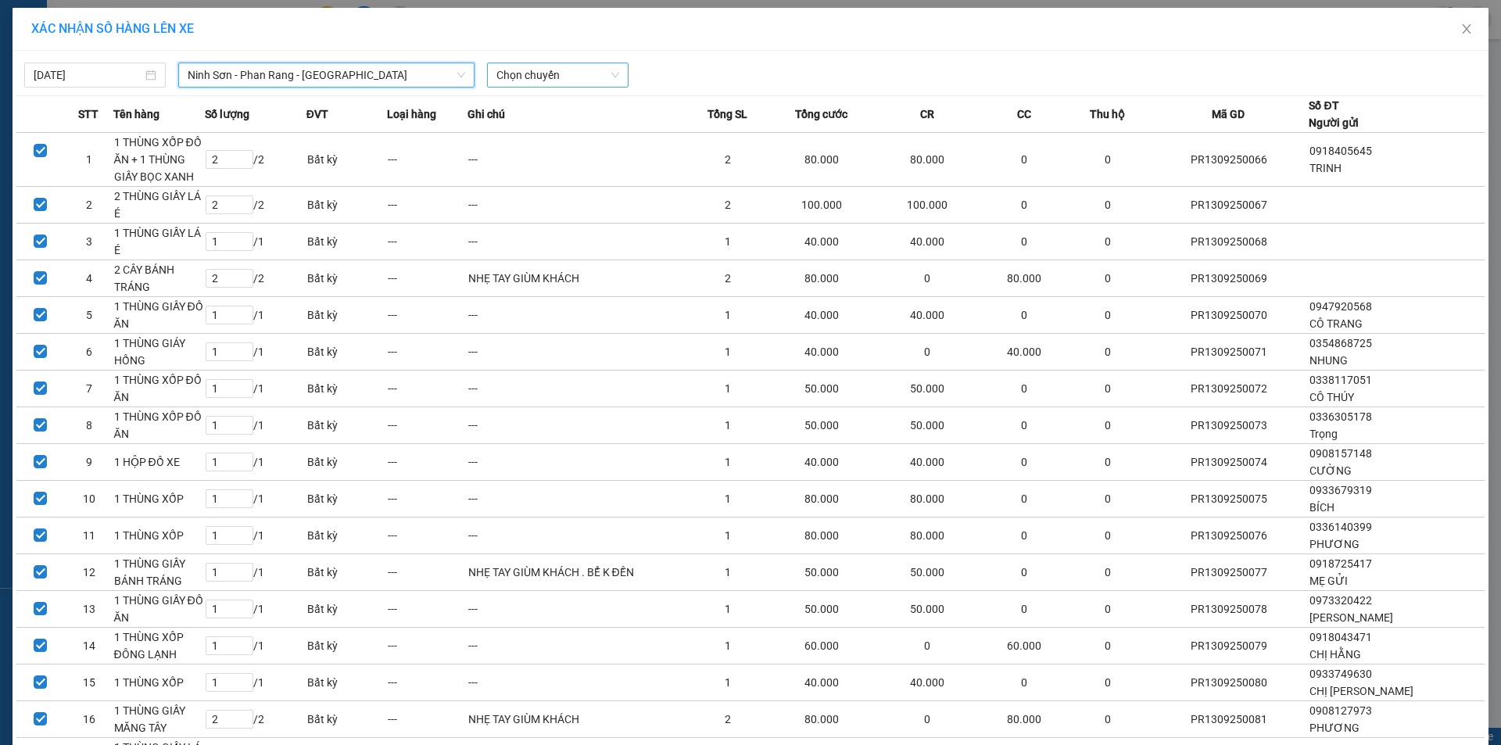
click at [553, 79] on span "Chọn chuyến" at bounding box center [557, 74] width 123 height 23
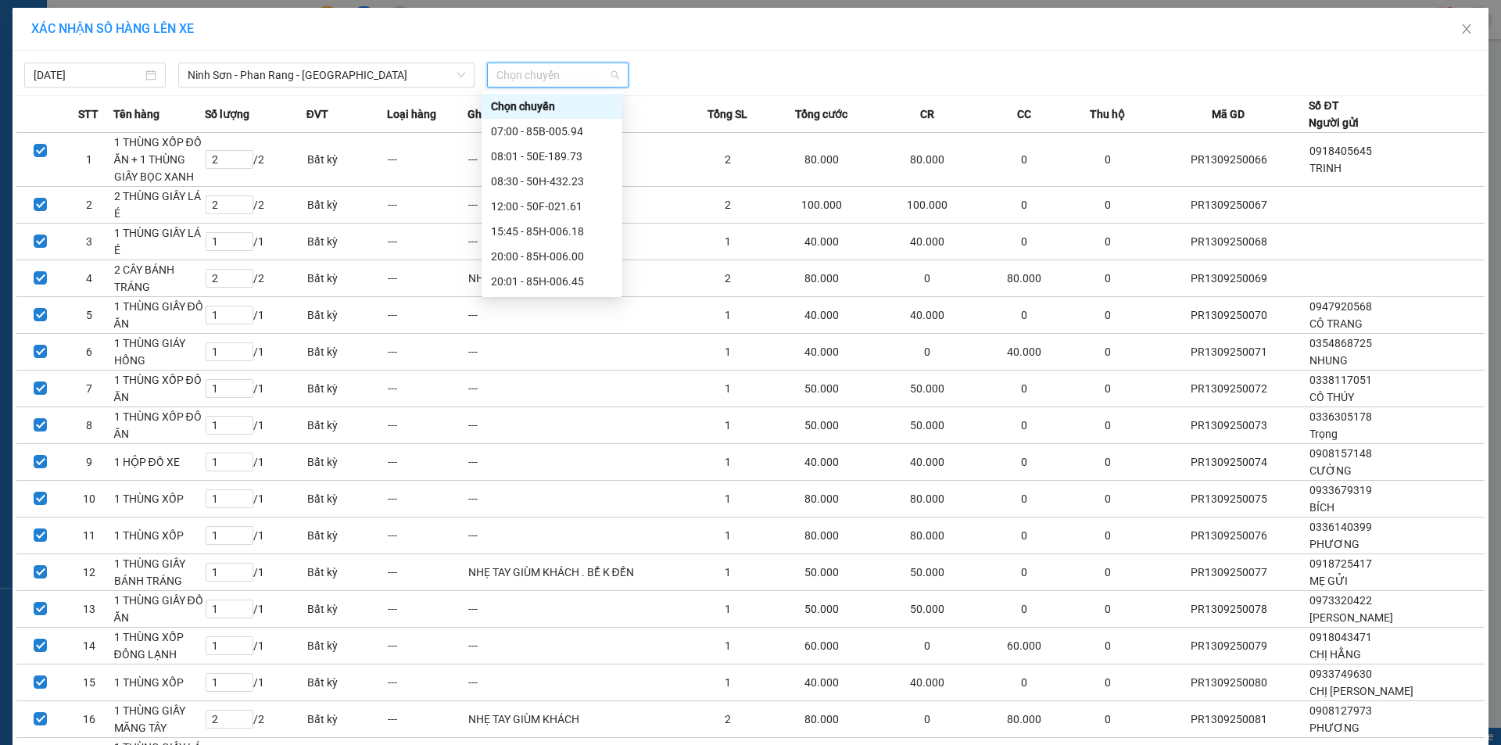
click at [512, 323] on div "21:00 - 50H-434.58" at bounding box center [552, 331] width 122 height 17
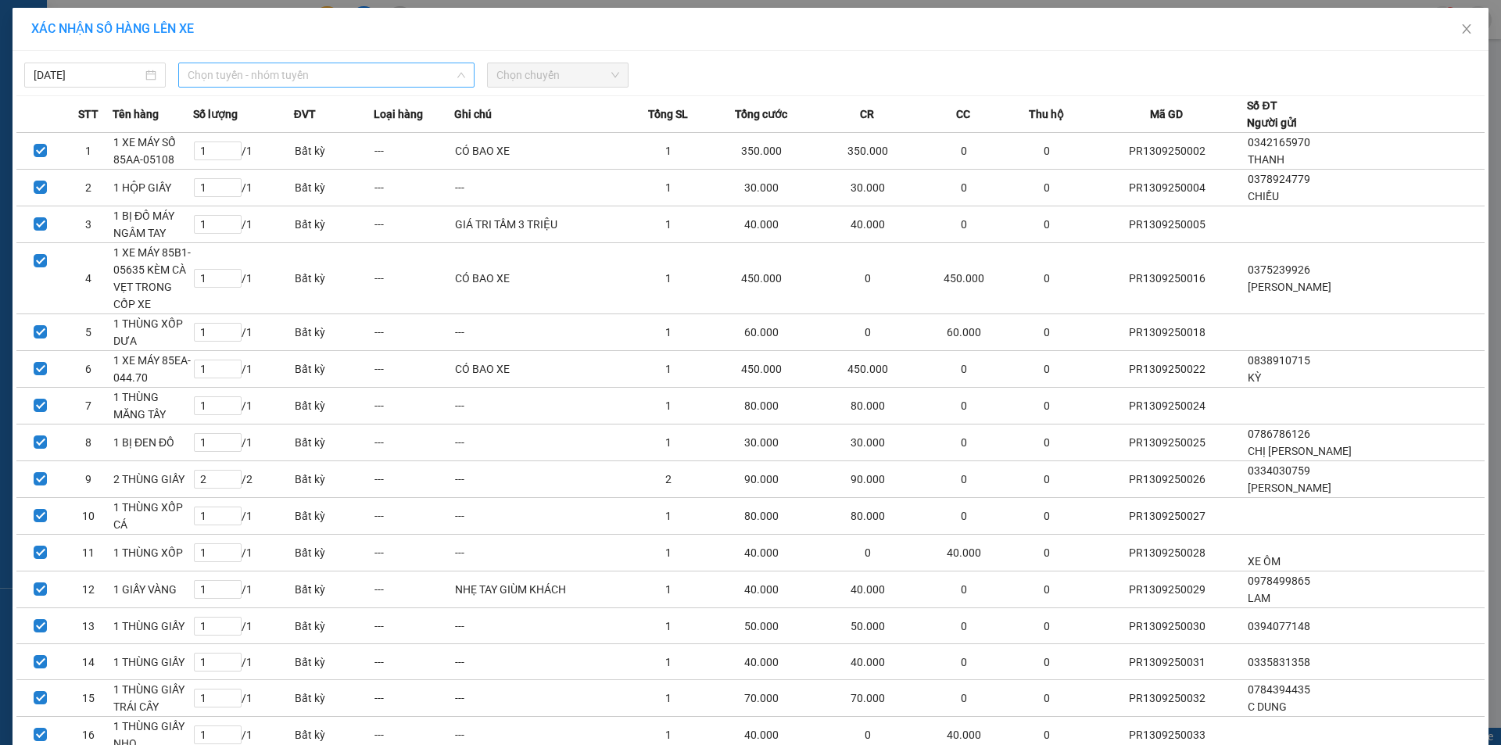
drag, startPoint x: 303, startPoint y: 70, endPoint x: 278, endPoint y: 250, distance: 182.2
click at [302, 70] on span "Chọn tuyến - nhóm tuyến" at bounding box center [327, 74] width 278 height 23
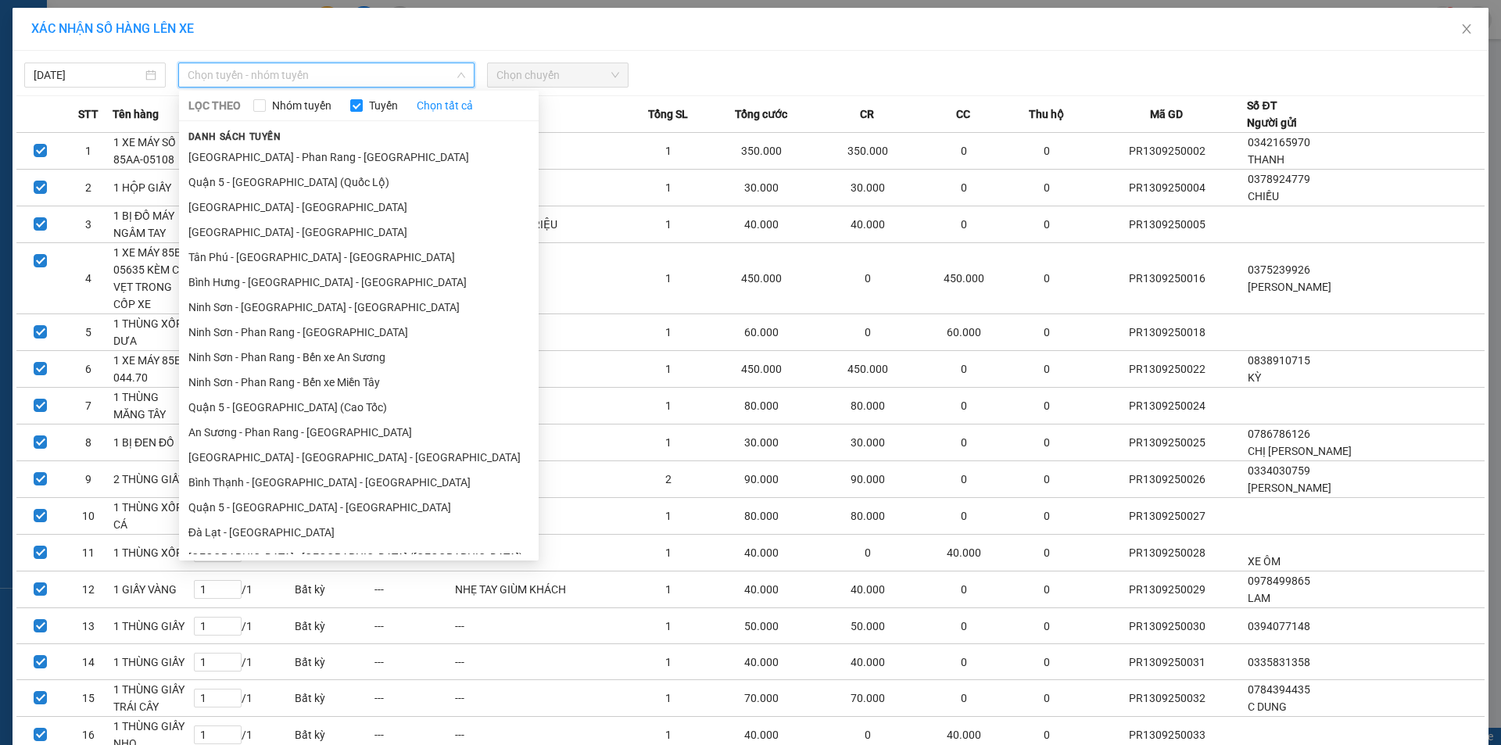
click at [281, 300] on ul "[GEOGRAPHIC_DATA] - [GEOGRAPHIC_DATA] - [GEOGRAPHIC_DATA] Quận 5 - [GEOGRAPHIC_…" at bounding box center [359, 350] width 360 height 410
click at [204, 720] on li "Ninh Sơn - Phan Rang - [GEOGRAPHIC_DATA]" at bounding box center [359, 732] width 360 height 25
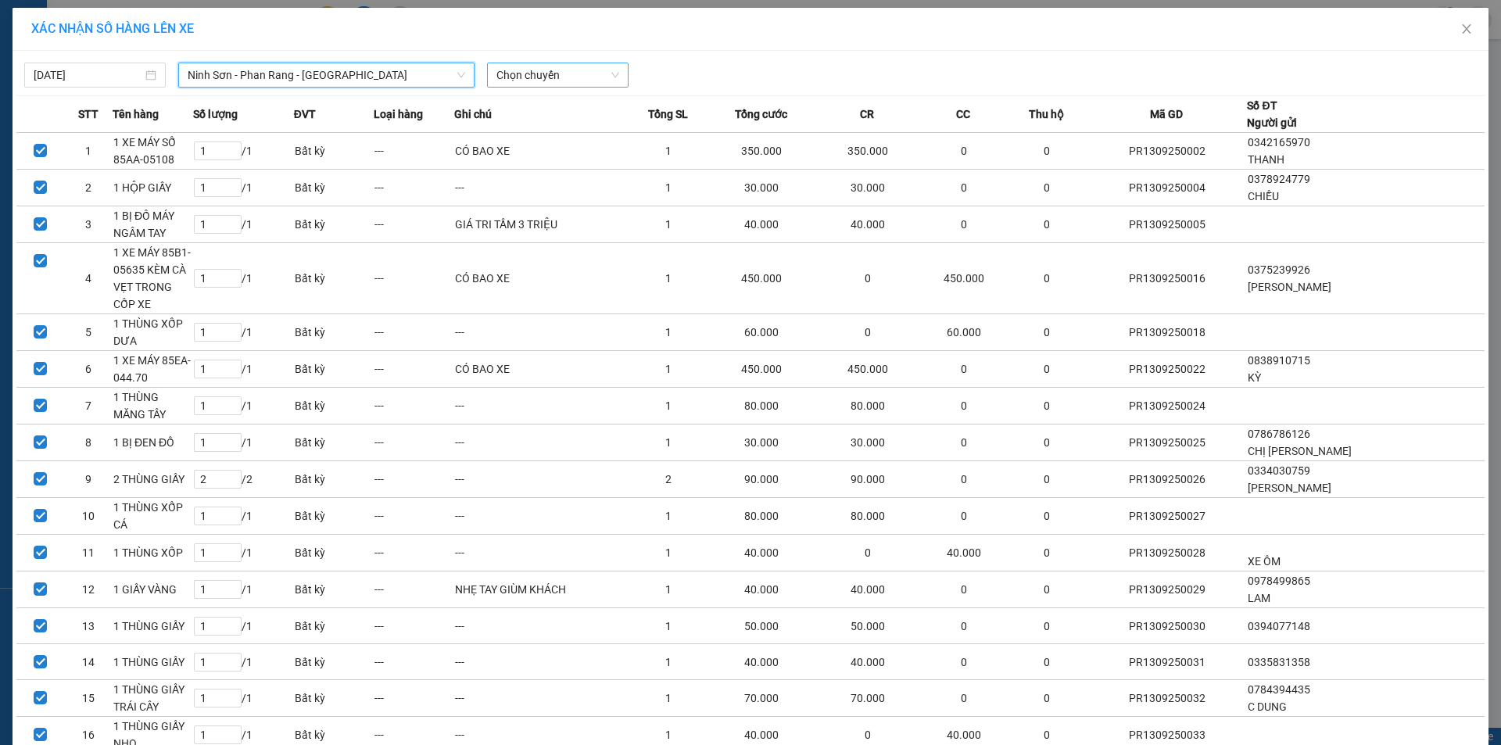
click at [529, 73] on span "Chọn chuyến" at bounding box center [557, 74] width 123 height 23
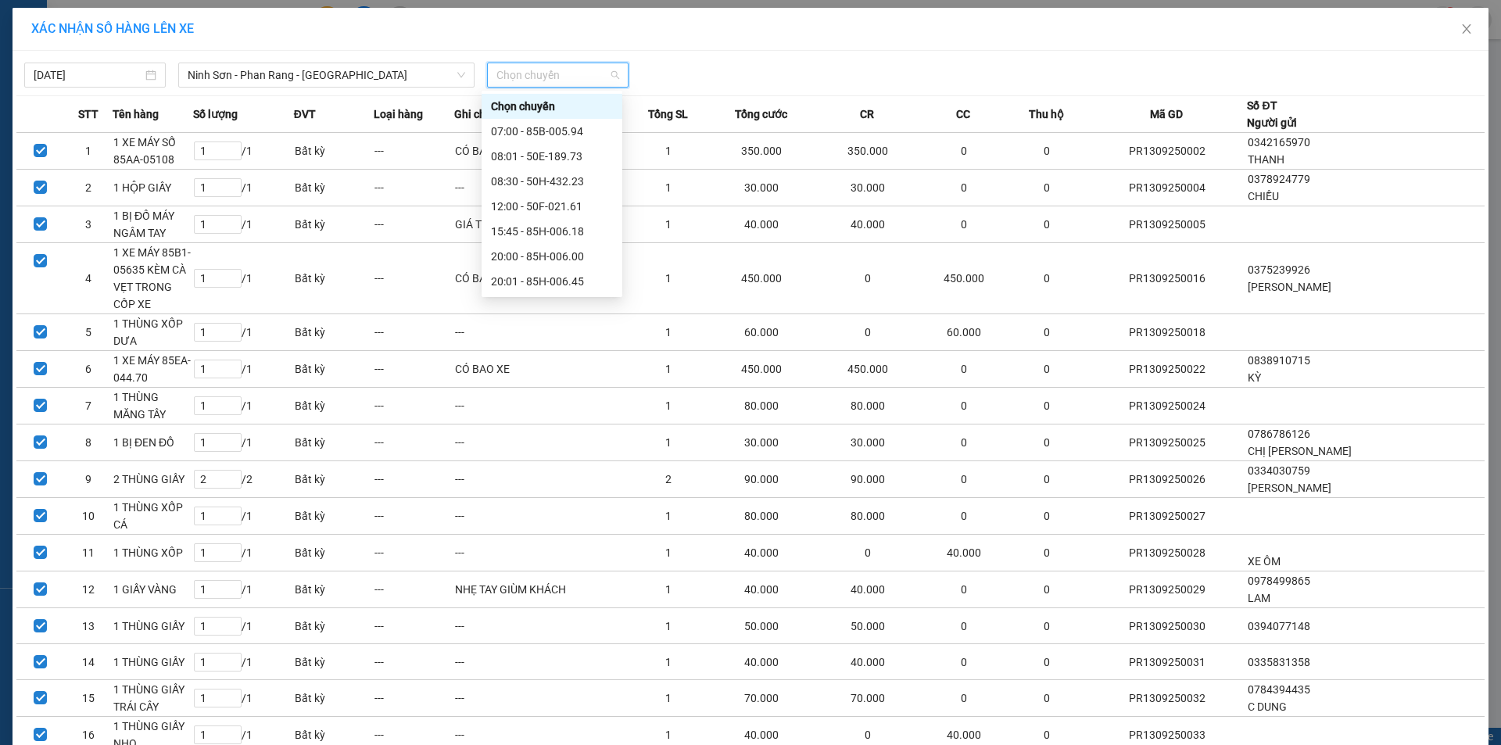
click at [525, 323] on div "21:00 - 50H-434.58" at bounding box center [552, 331] width 122 height 17
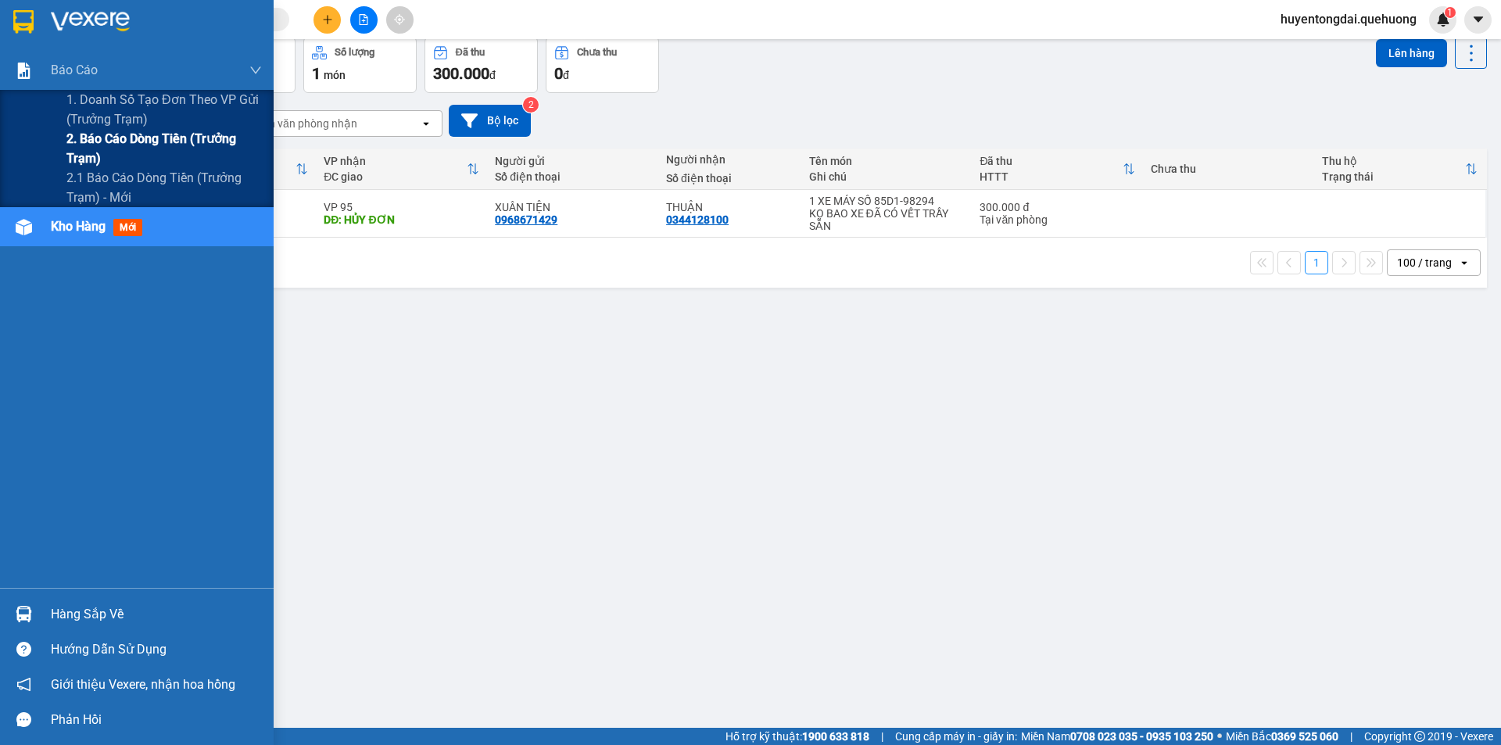
click at [104, 149] on span "2. Báo cáo dòng tiền (trưởng trạm)" at bounding box center [163, 148] width 195 height 39
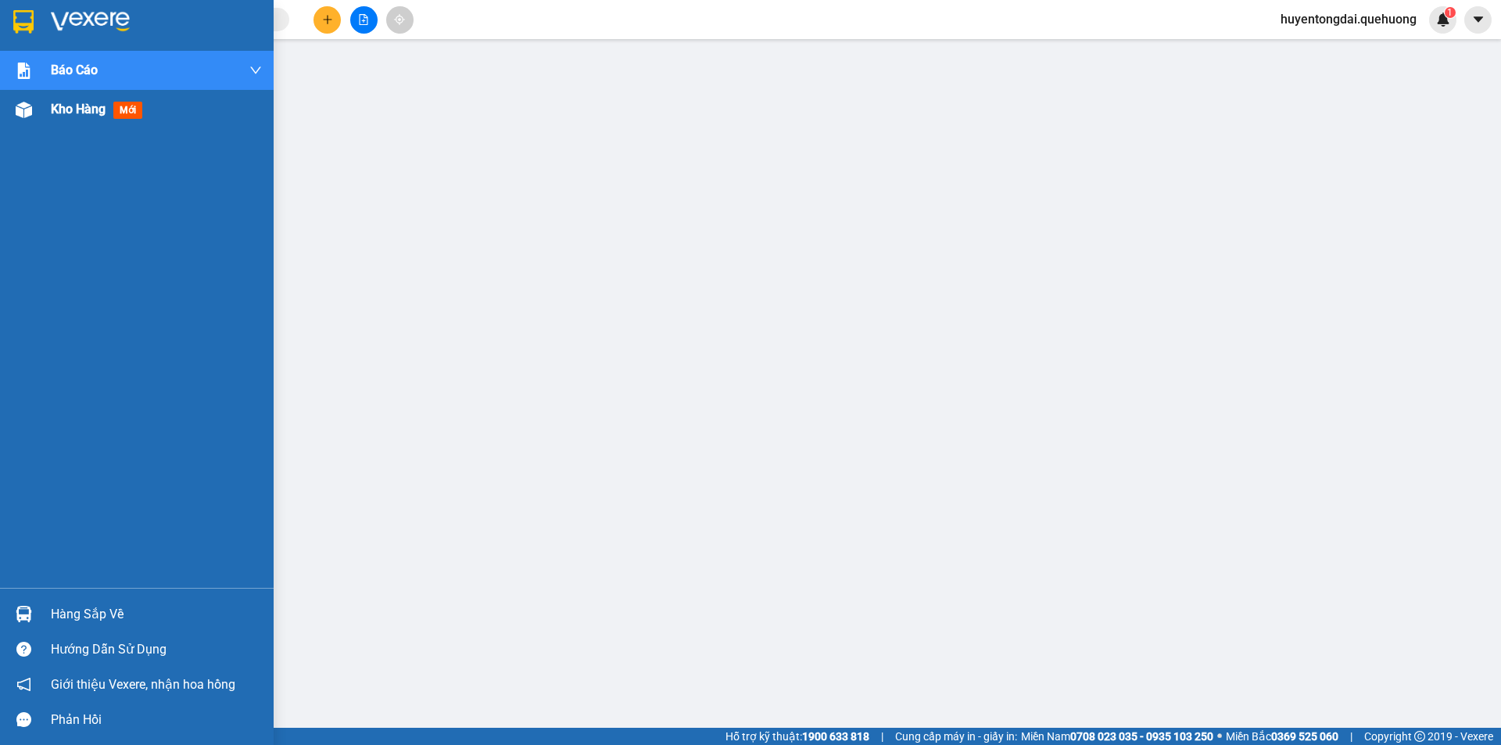
click at [58, 119] on div "Kho hàng mới" at bounding box center [100, 109] width 98 height 20
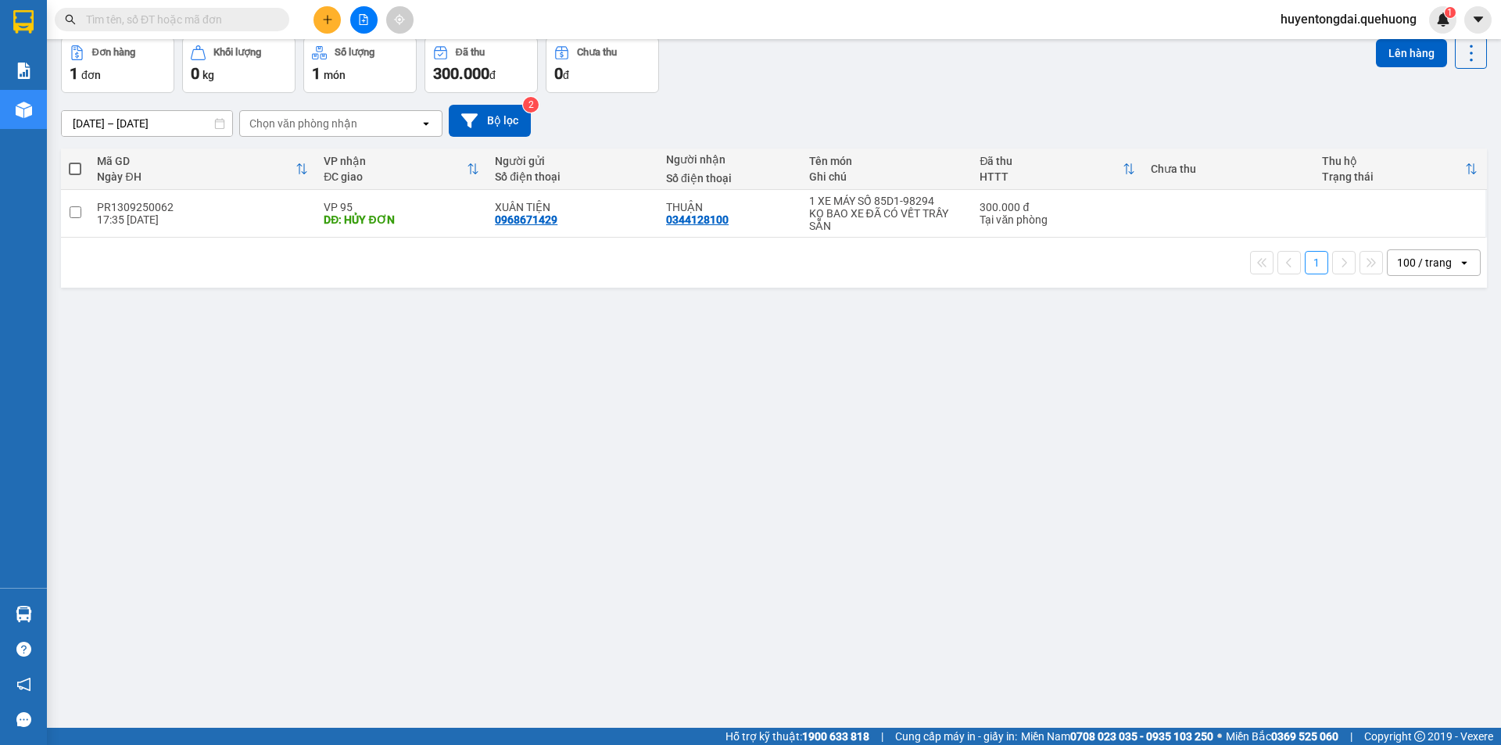
click at [231, 19] on button "Kho nhận" at bounding box center [223, 0] width 73 height 38
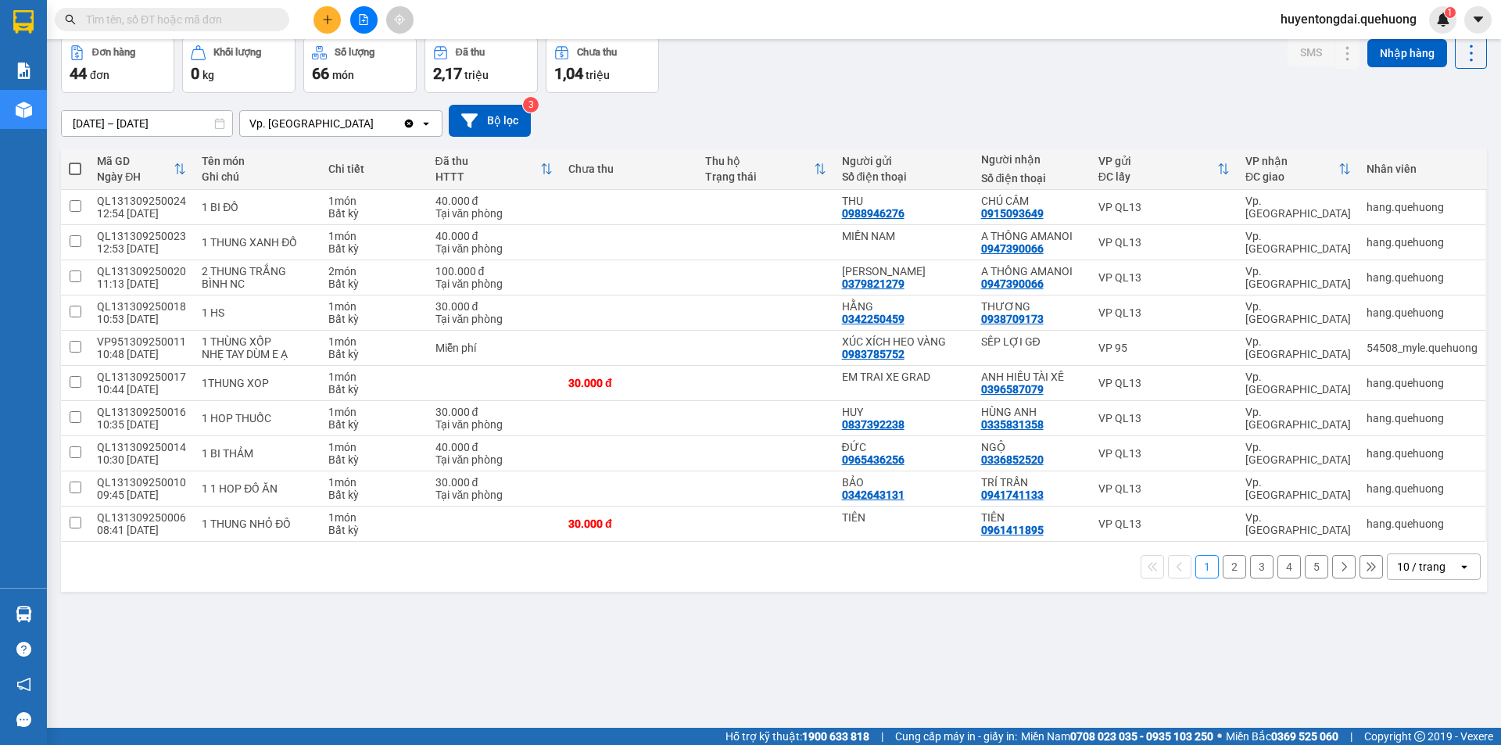
click at [1414, 575] on div "10 / trang" at bounding box center [1421, 567] width 48 height 16
click at [1390, 540] on span "100 / trang" at bounding box center [1416, 533] width 56 height 16
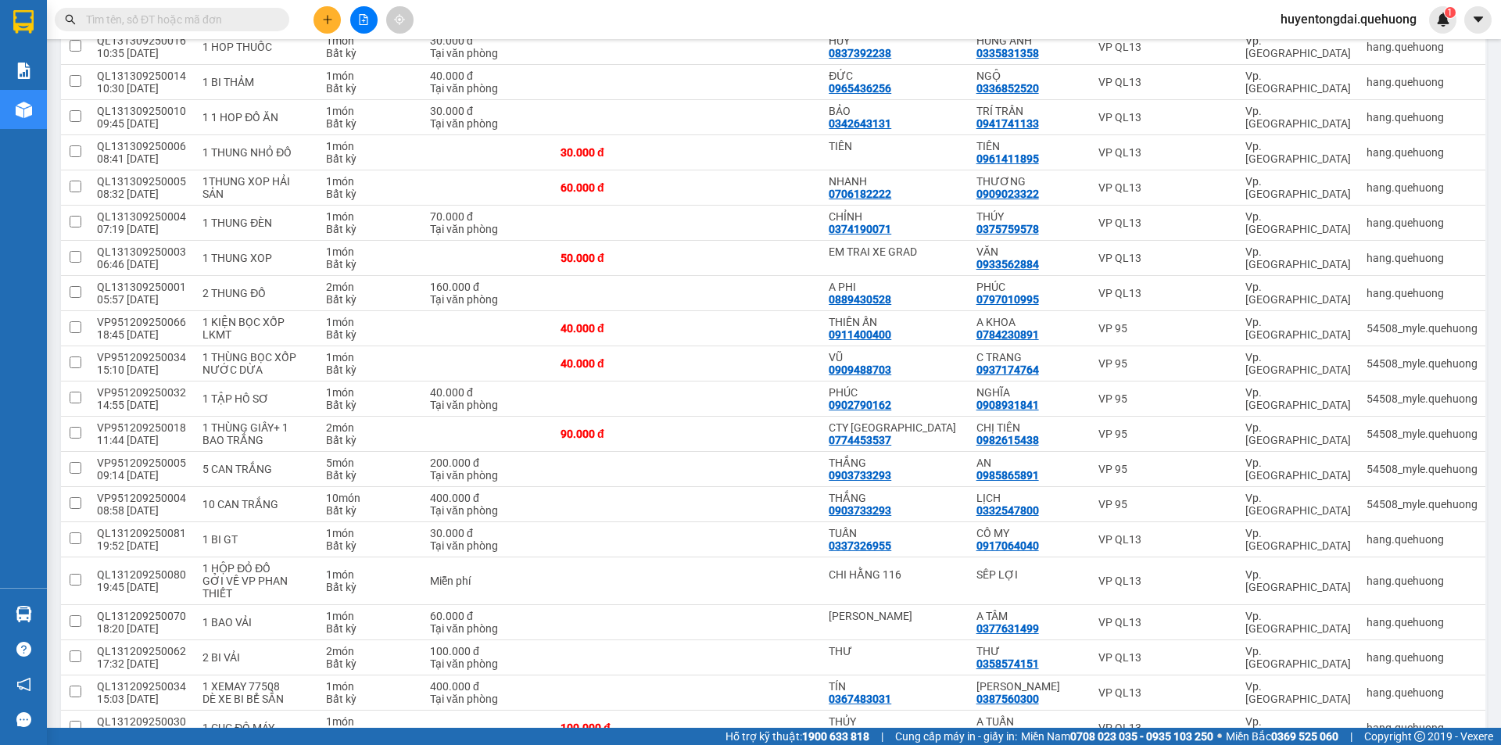
click at [1337, 26] on button at bounding box center [1348, 11] width 22 height 27
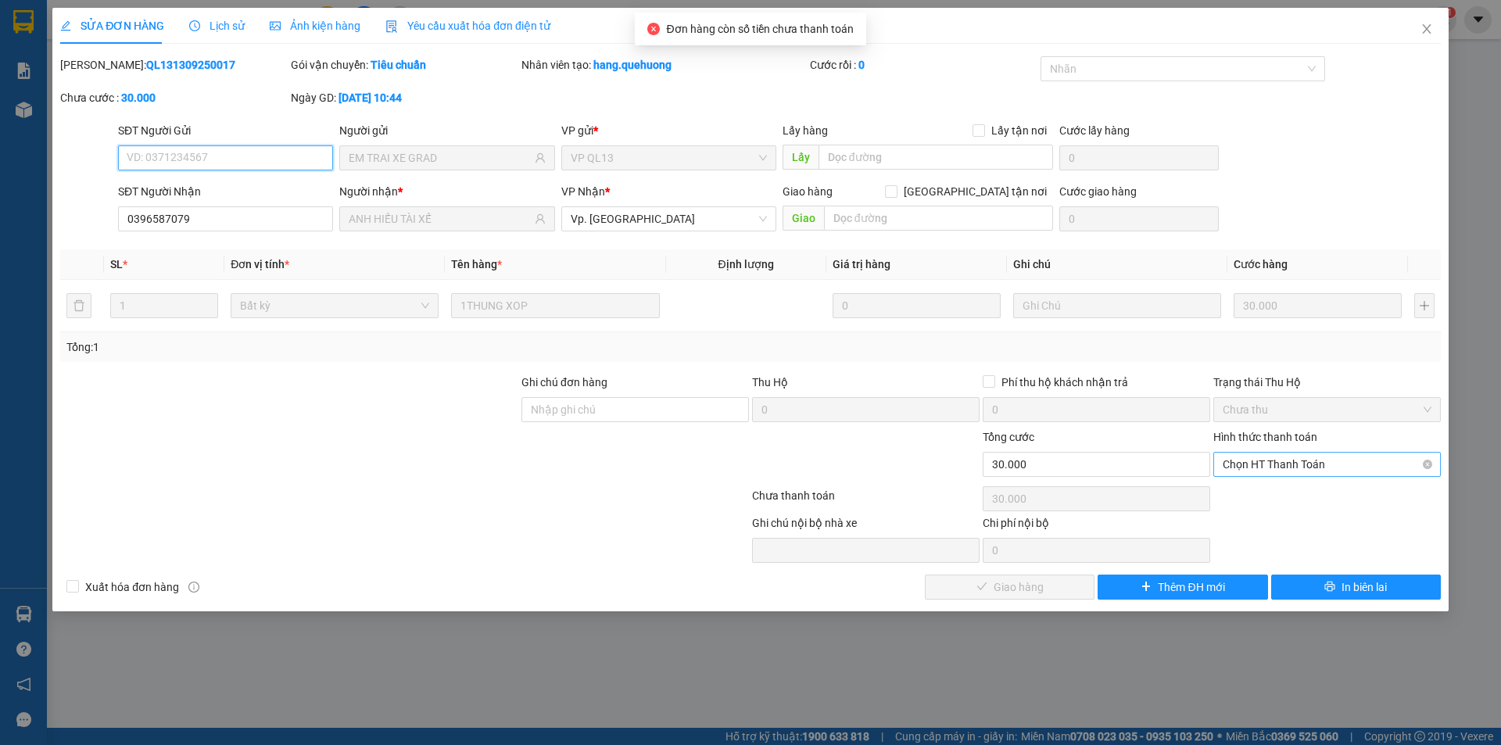
click at [1313, 472] on span "Chọn HT Thanh Toán" at bounding box center [1327, 464] width 209 height 23
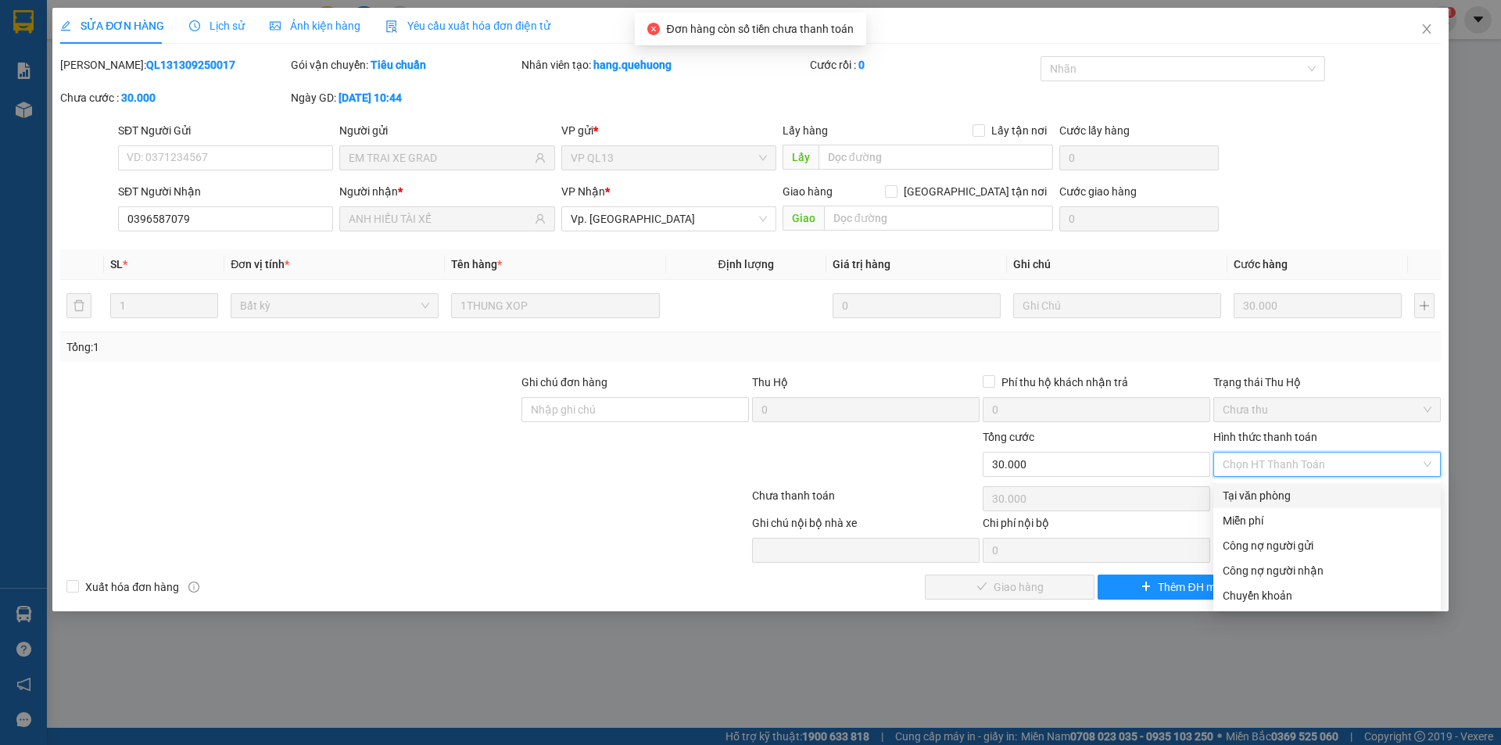
click at [1277, 494] on div "Tại văn phòng" at bounding box center [1327, 495] width 209 height 17
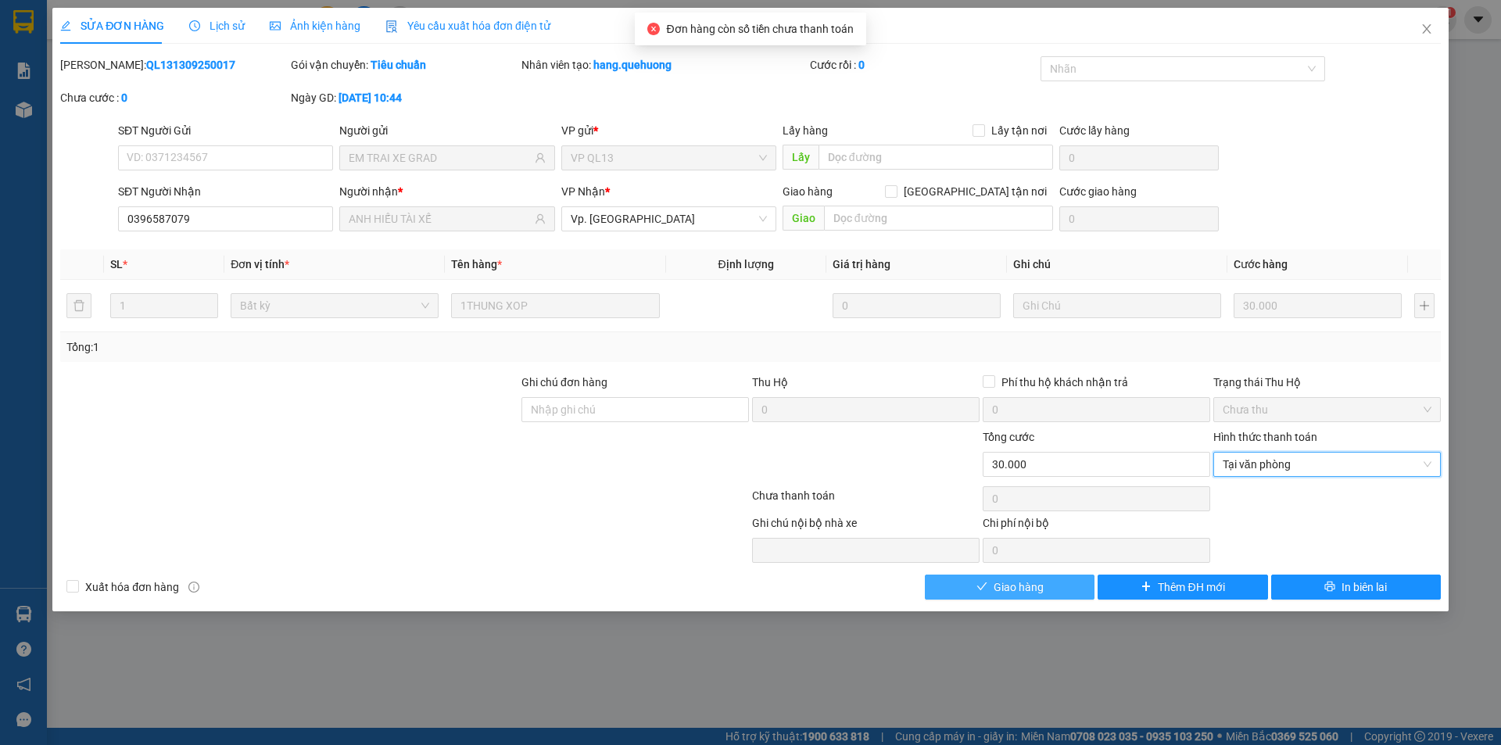
click at [1041, 587] on span "Giao hàng" at bounding box center [1019, 587] width 50 height 17
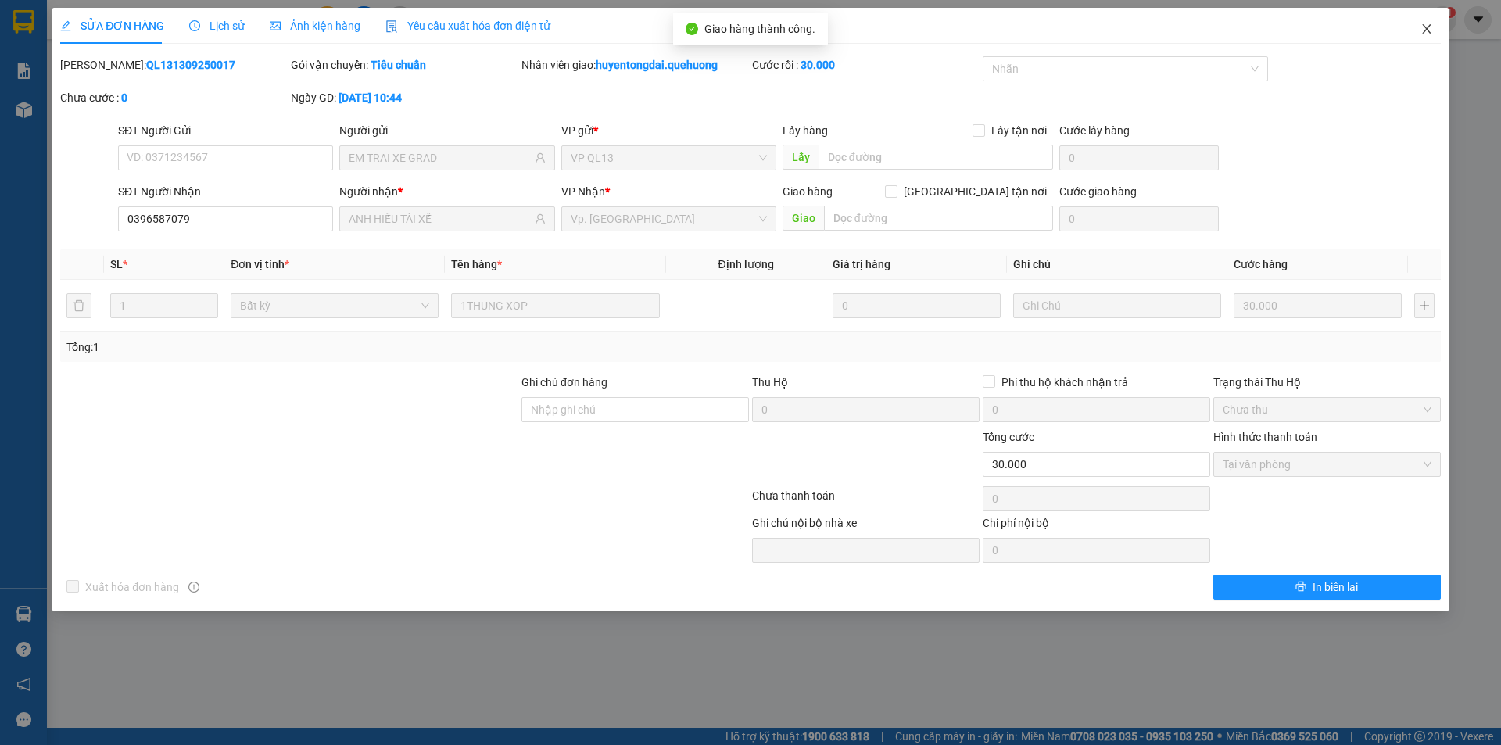
click at [1424, 29] on icon "close" at bounding box center [1427, 29] width 13 height 13
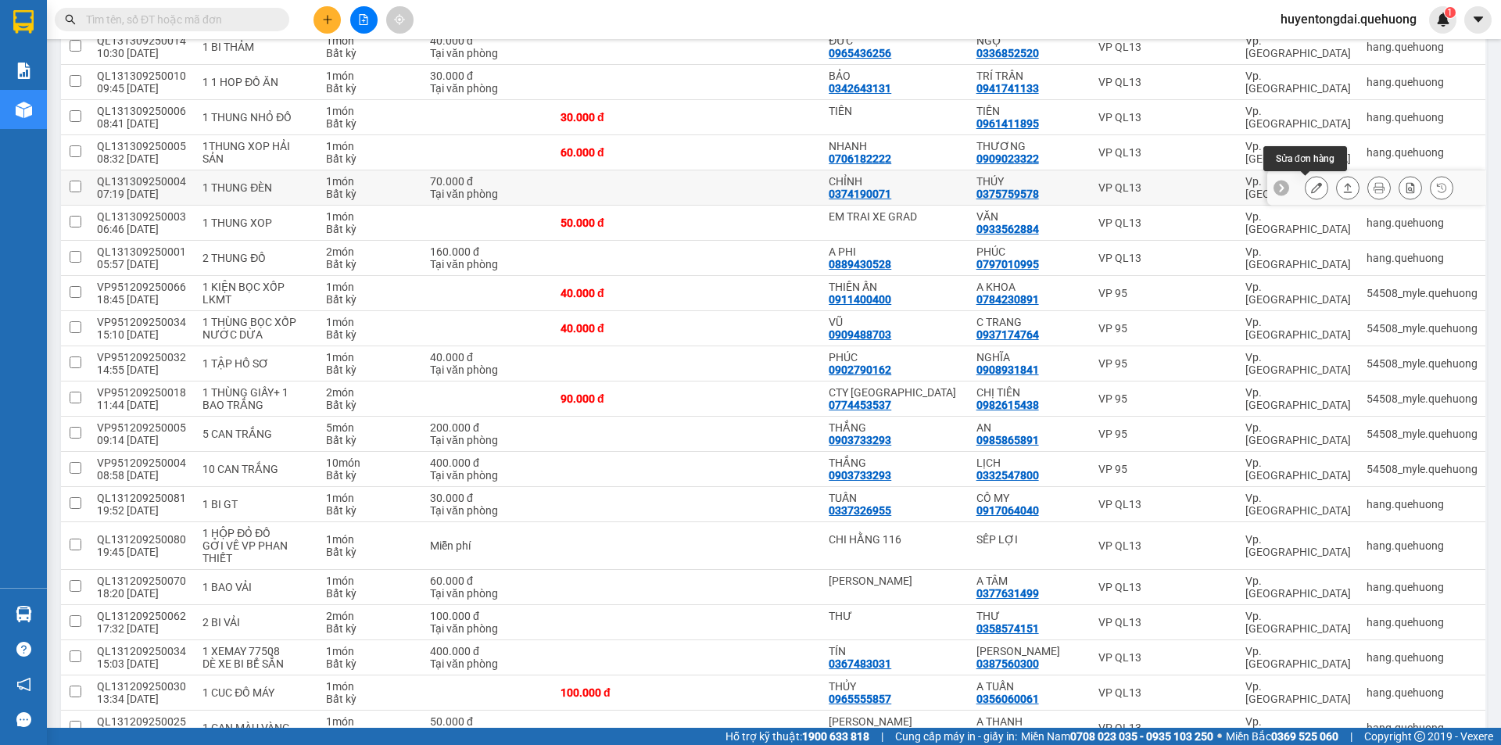
click at [1311, 193] on icon at bounding box center [1316, 187] width 11 height 11
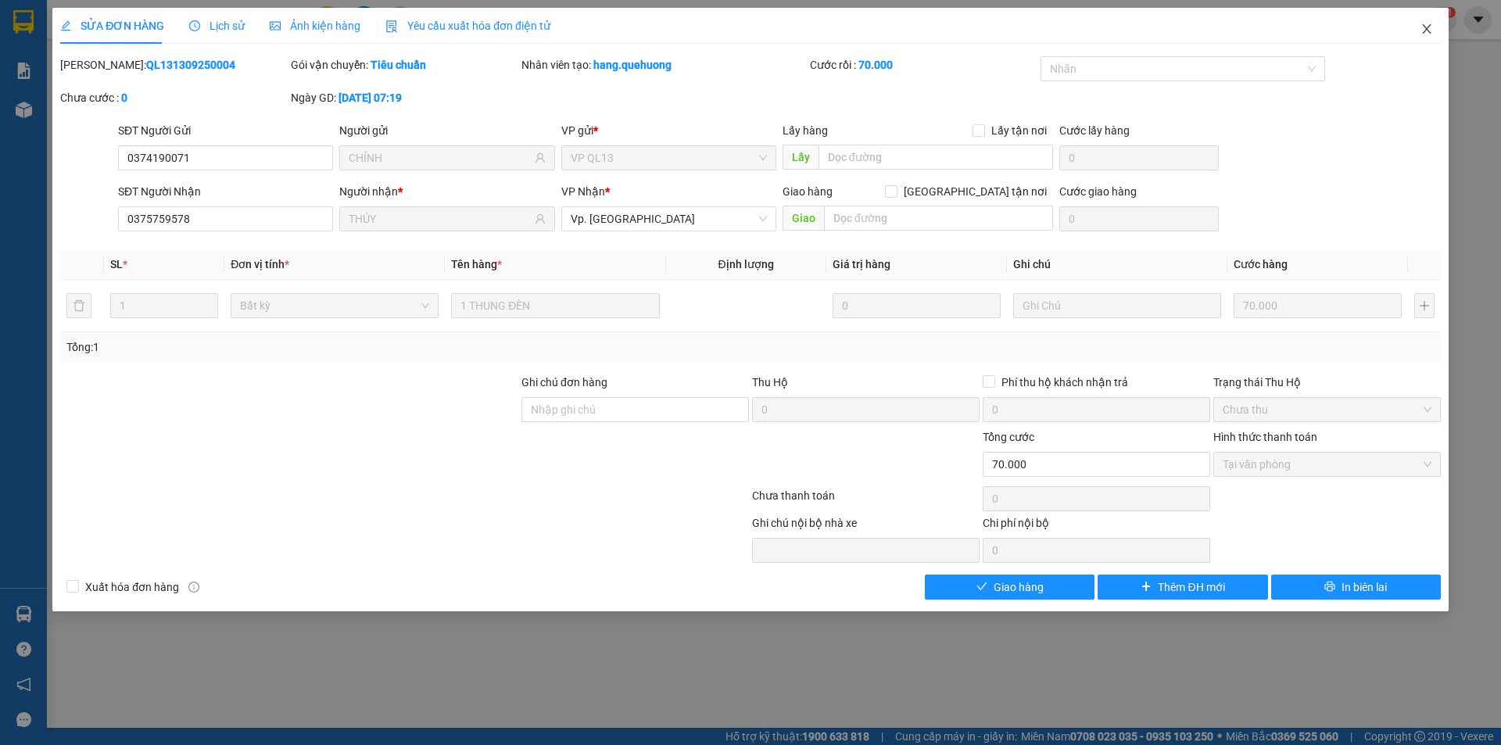
click at [1423, 30] on icon "close" at bounding box center [1427, 29] width 13 height 13
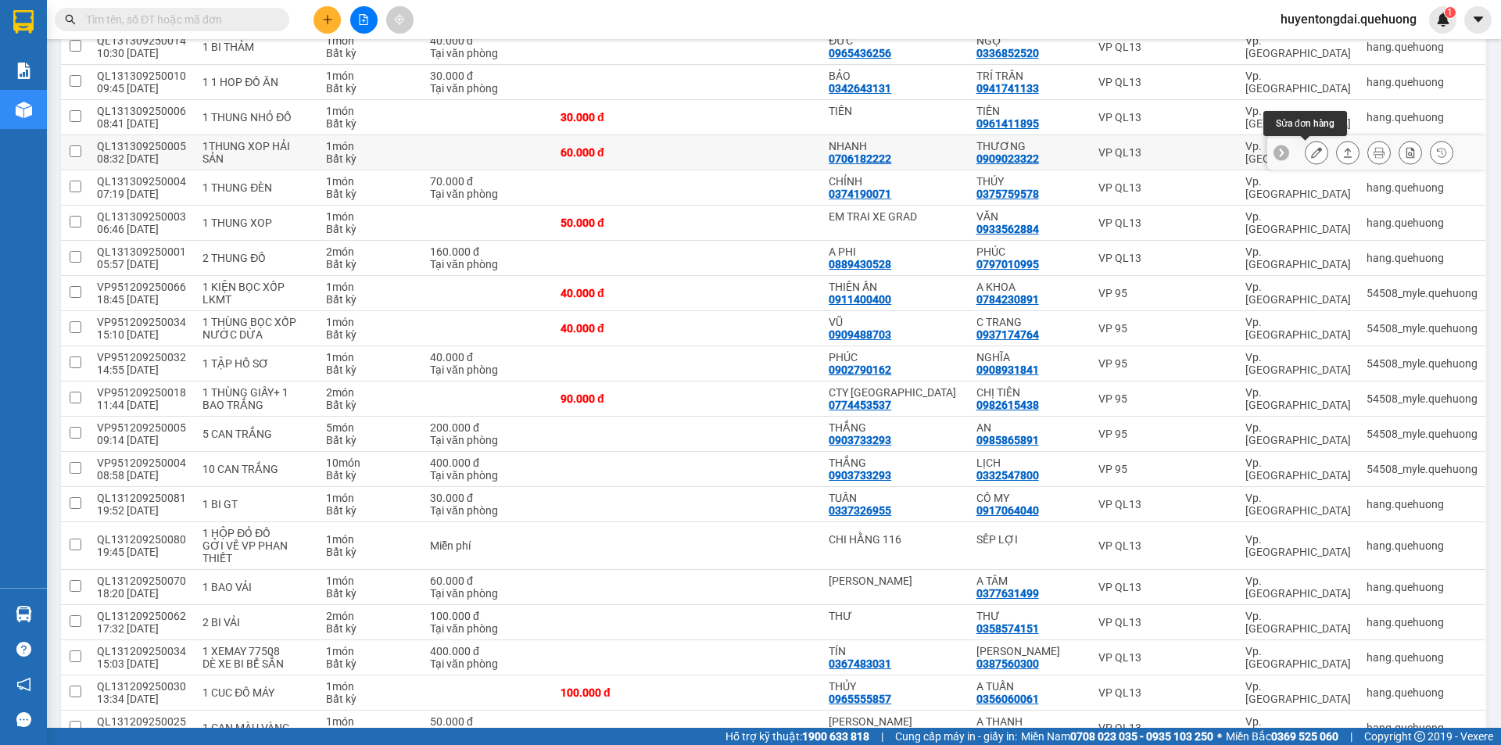
click at [1311, 158] on icon at bounding box center [1316, 152] width 11 height 11
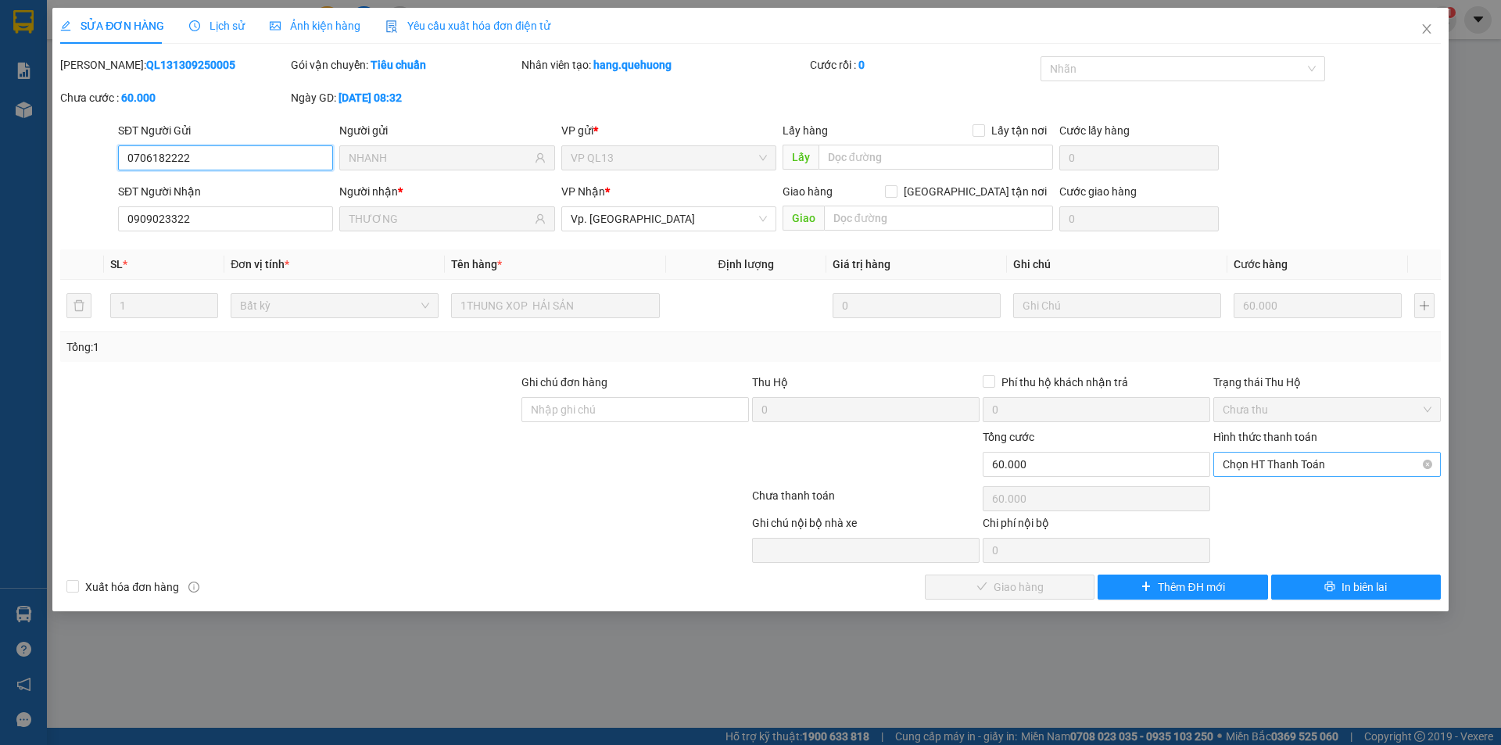
click at [1270, 457] on span "Chọn HT Thanh Toán" at bounding box center [1327, 464] width 209 height 23
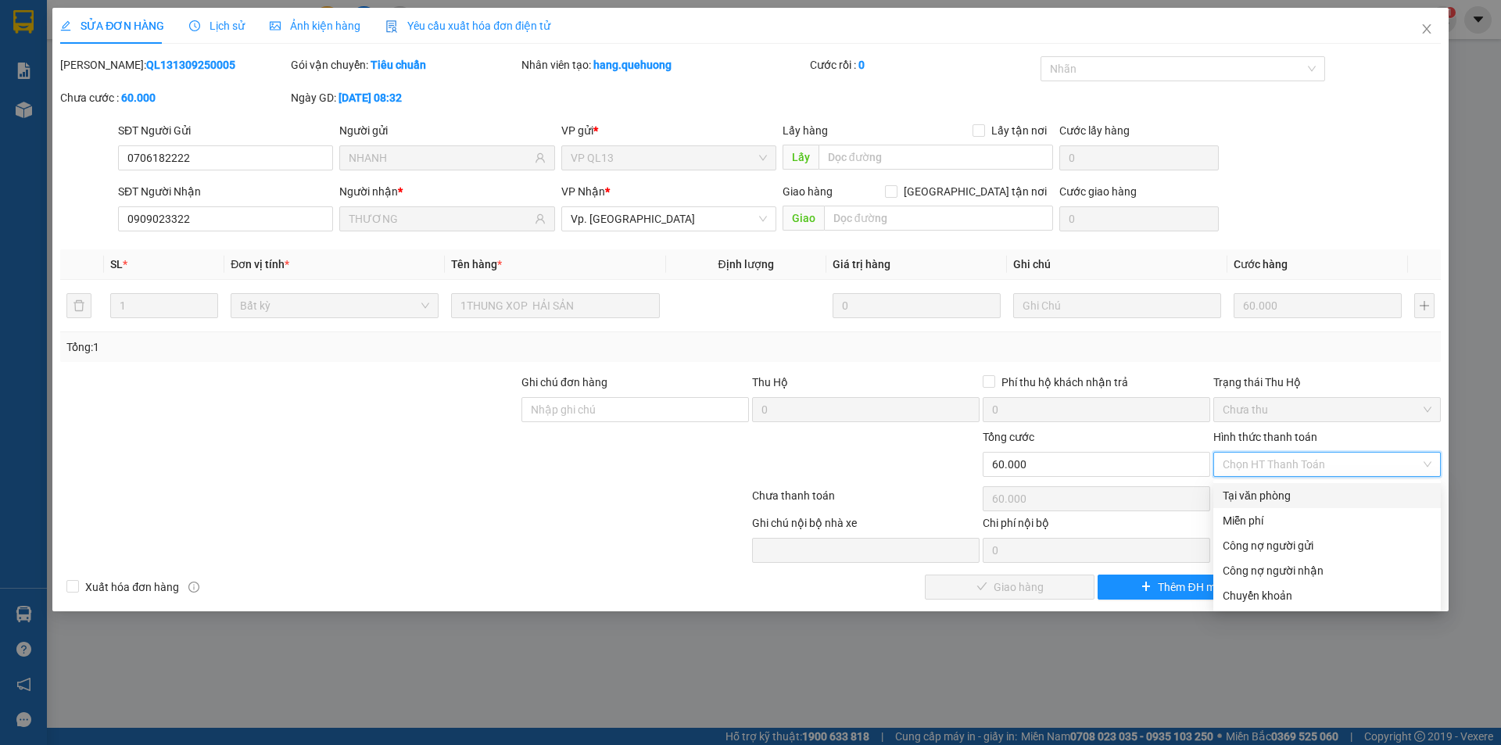
click at [1260, 502] on div "Tại văn phòng" at bounding box center [1327, 495] width 209 height 17
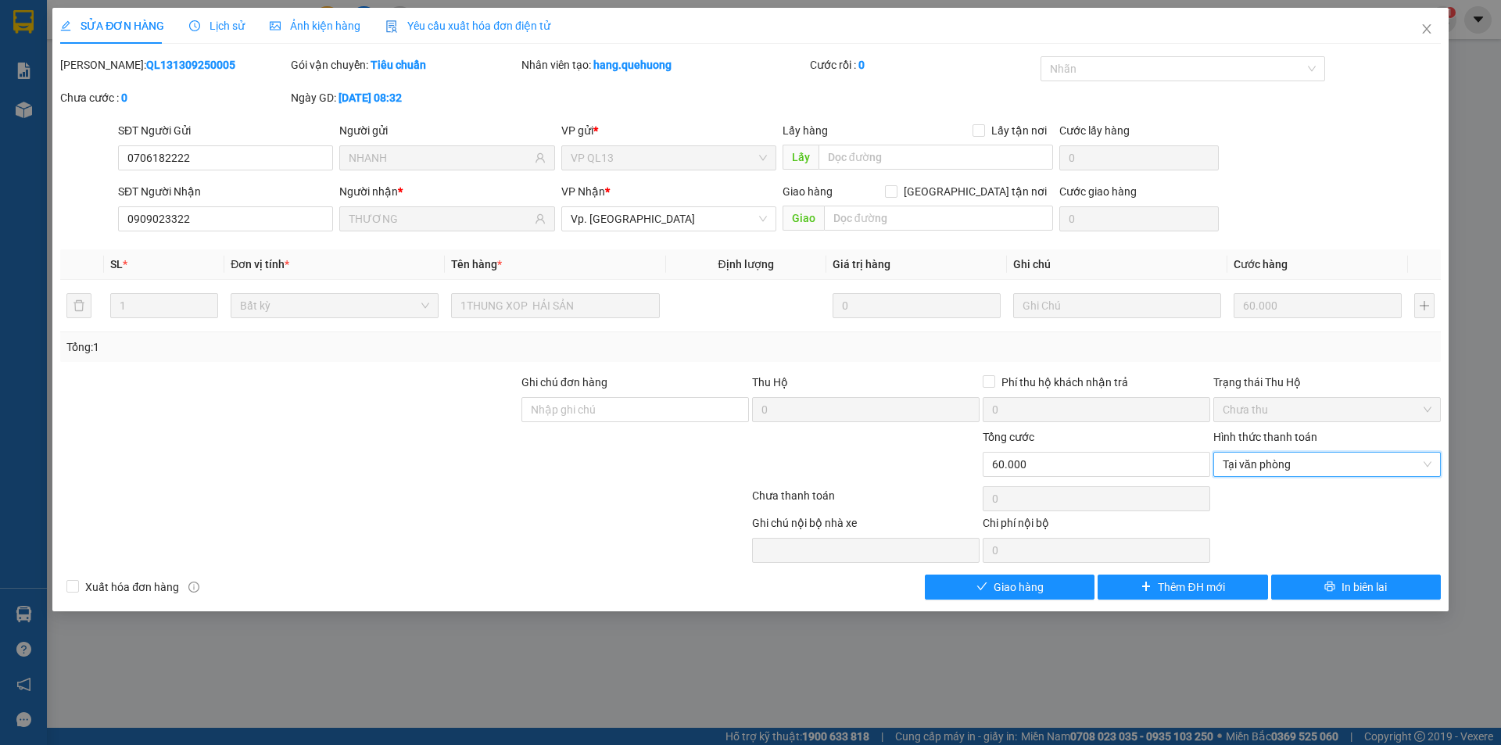
click at [1016, 603] on div "SỬA ĐƠN HÀNG Lịch sử Ảnh kiện hàng Yêu cầu xuất hóa đơn điện tử Total Paid Fee …" at bounding box center [750, 310] width 1396 height 604
click at [1016, 593] on span "Giao hàng" at bounding box center [1019, 587] width 50 height 17
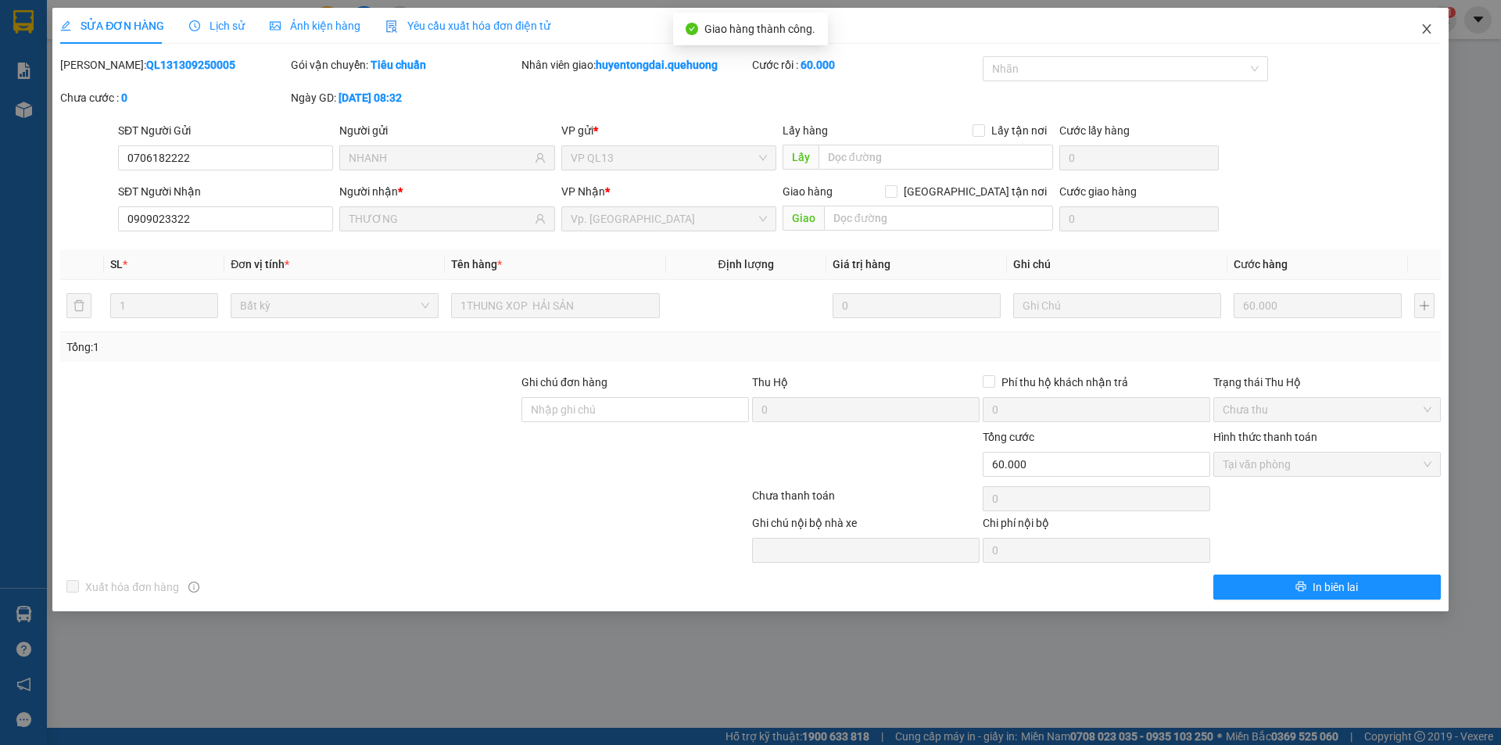
click at [1425, 30] on icon "close" at bounding box center [1427, 29] width 13 height 13
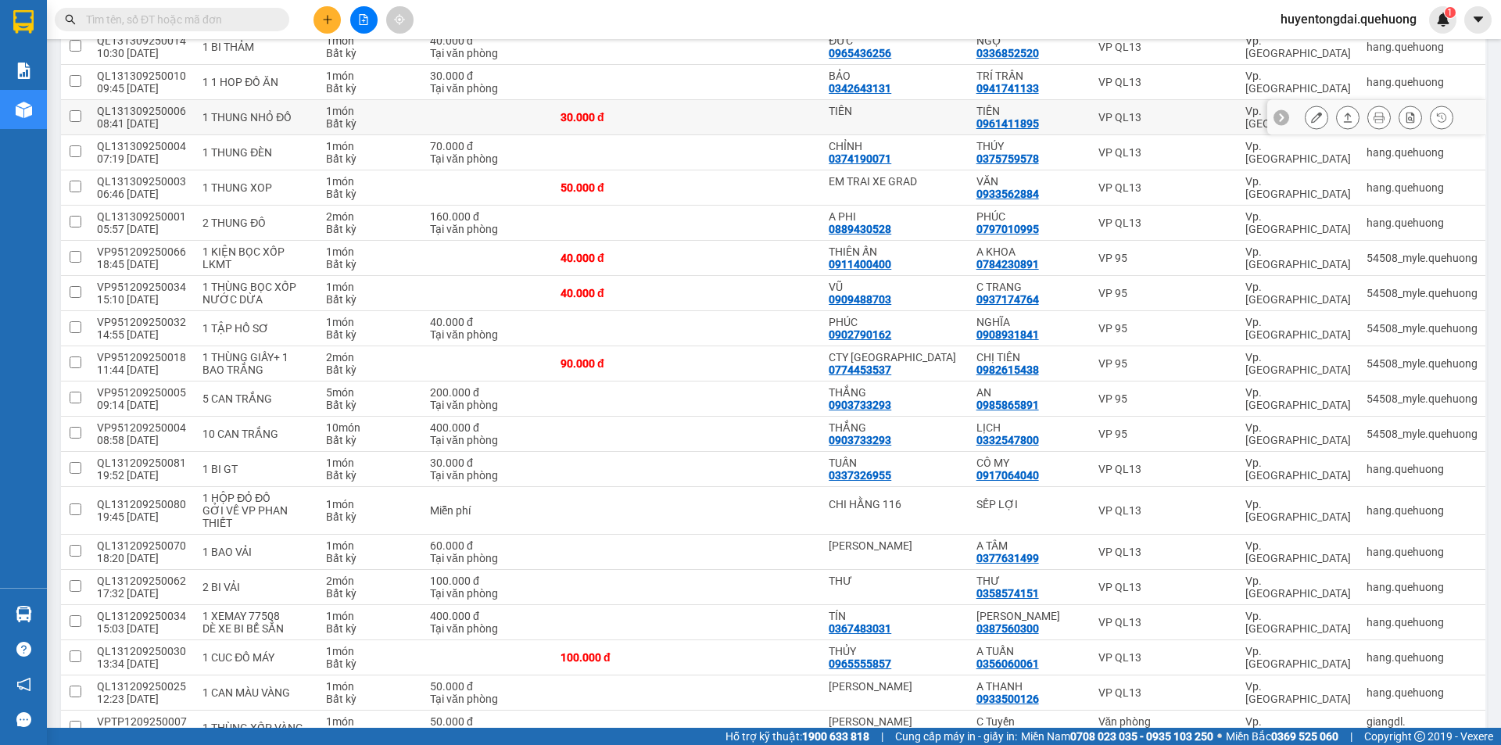
click at [1306, 131] on button at bounding box center [1317, 117] width 22 height 27
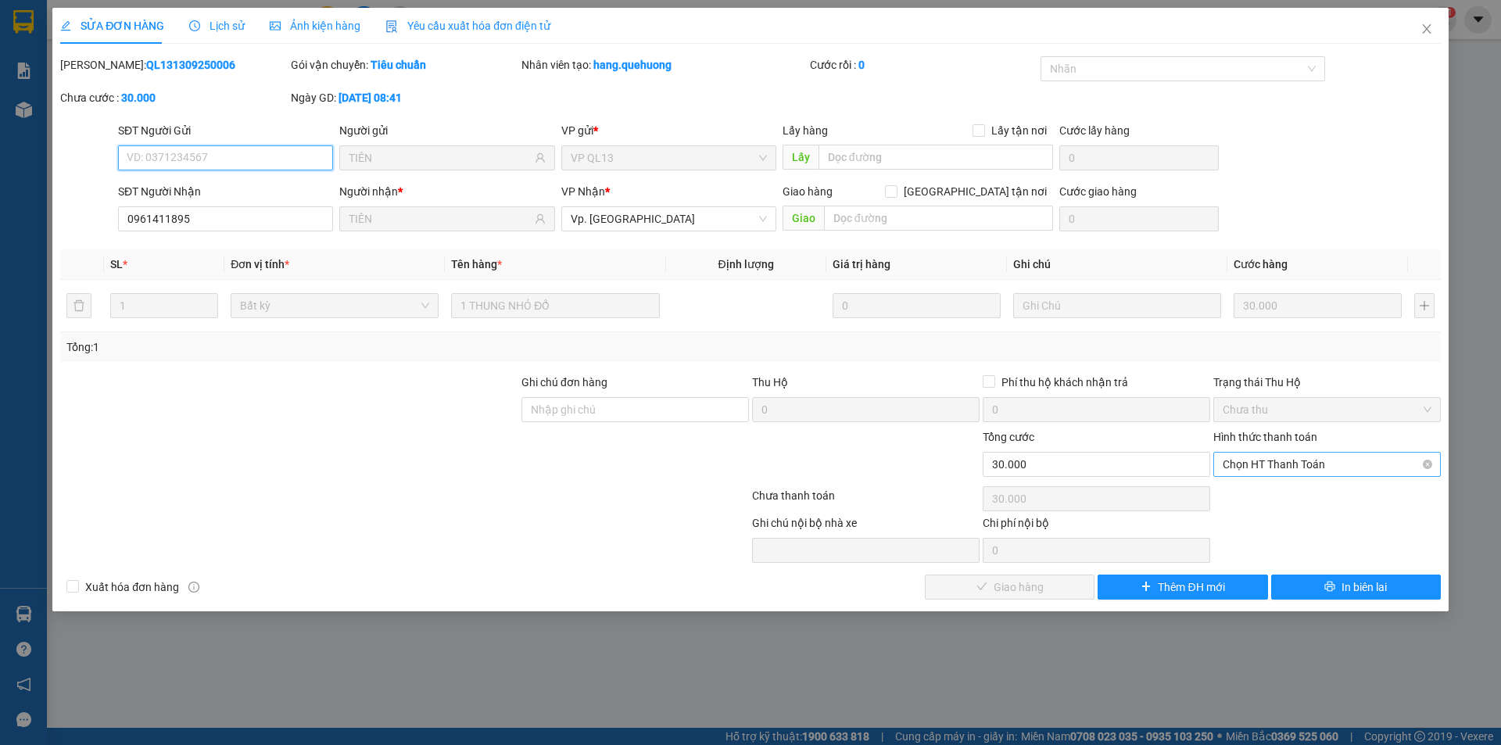
click at [1292, 464] on span "Chọn HT Thanh Toán" at bounding box center [1327, 464] width 209 height 23
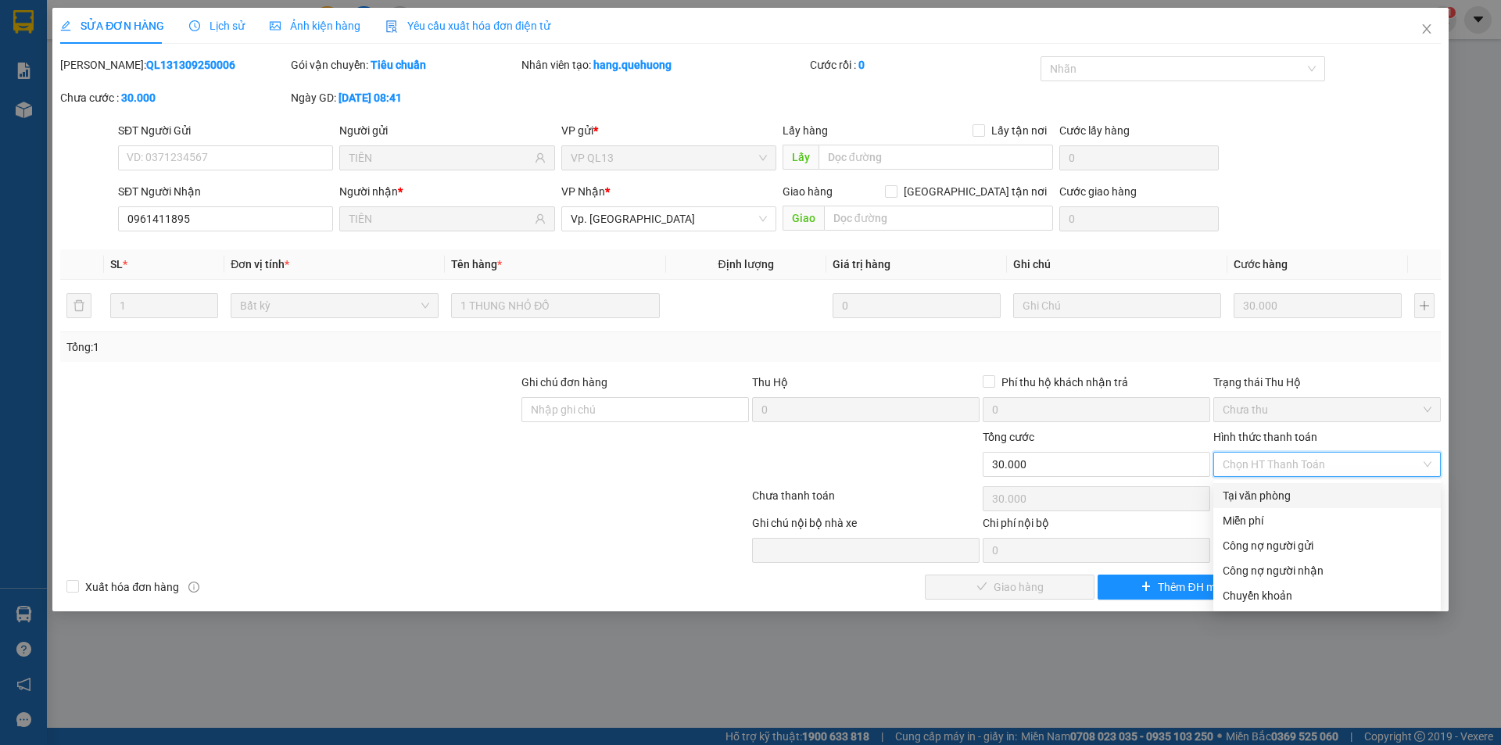
drag, startPoint x: 1297, startPoint y: 498, endPoint x: 1243, endPoint y: 527, distance: 61.2
click at [1296, 498] on div "Tại văn phòng" at bounding box center [1327, 495] width 209 height 17
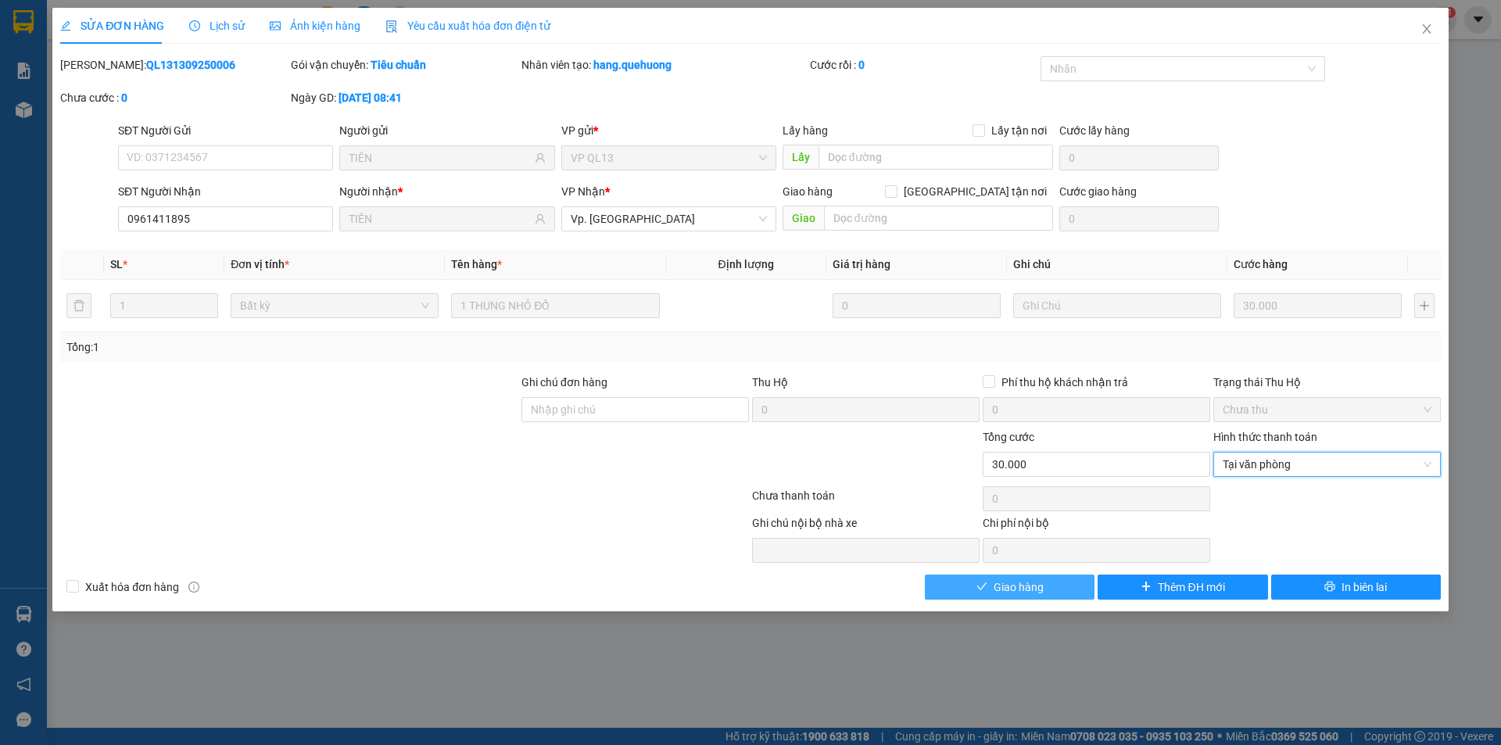
click at [1048, 588] on button "Giao hàng" at bounding box center [1010, 587] width 170 height 25
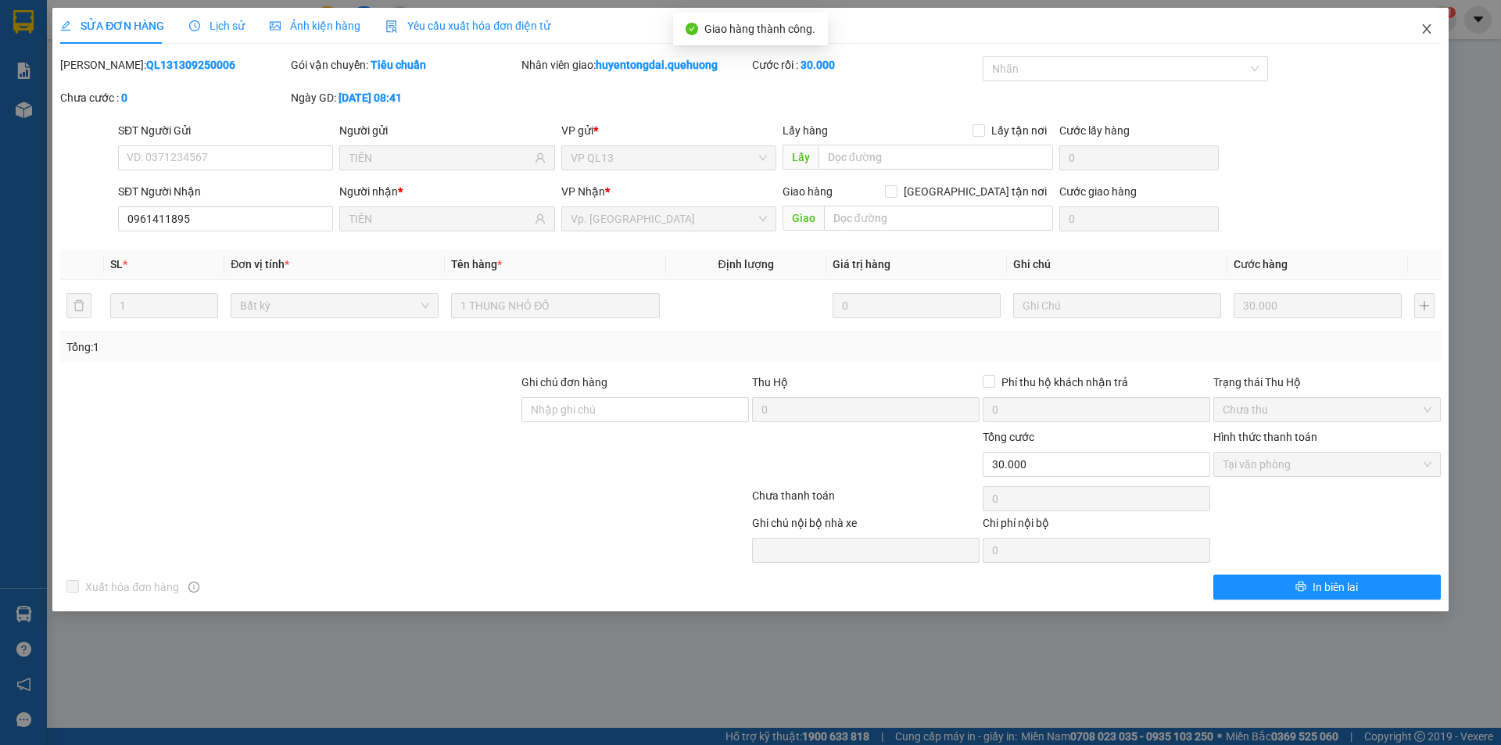
click at [1429, 23] on span "Close" at bounding box center [1427, 30] width 44 height 44
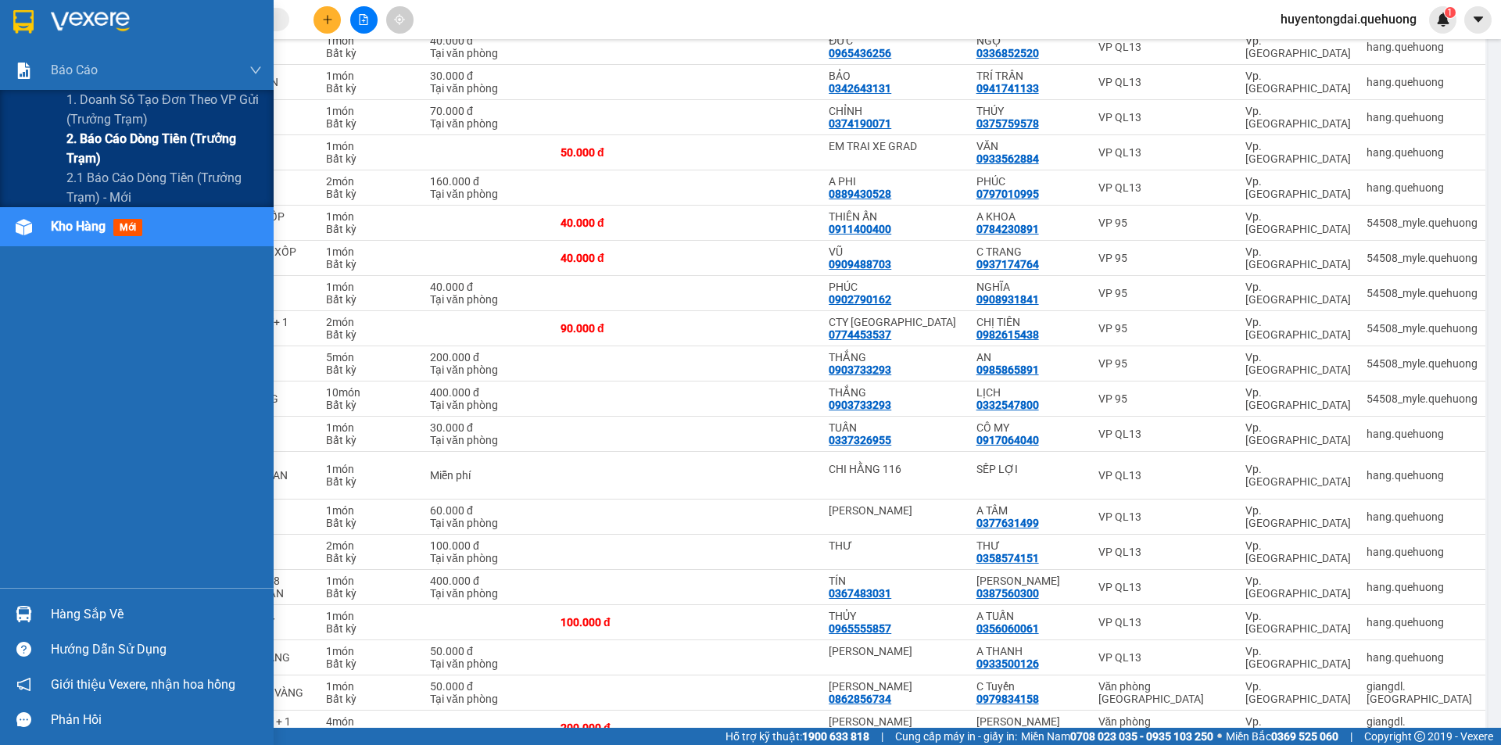
click at [96, 145] on span "2. Báo cáo dòng tiền (trưởng trạm)" at bounding box center [163, 148] width 195 height 39
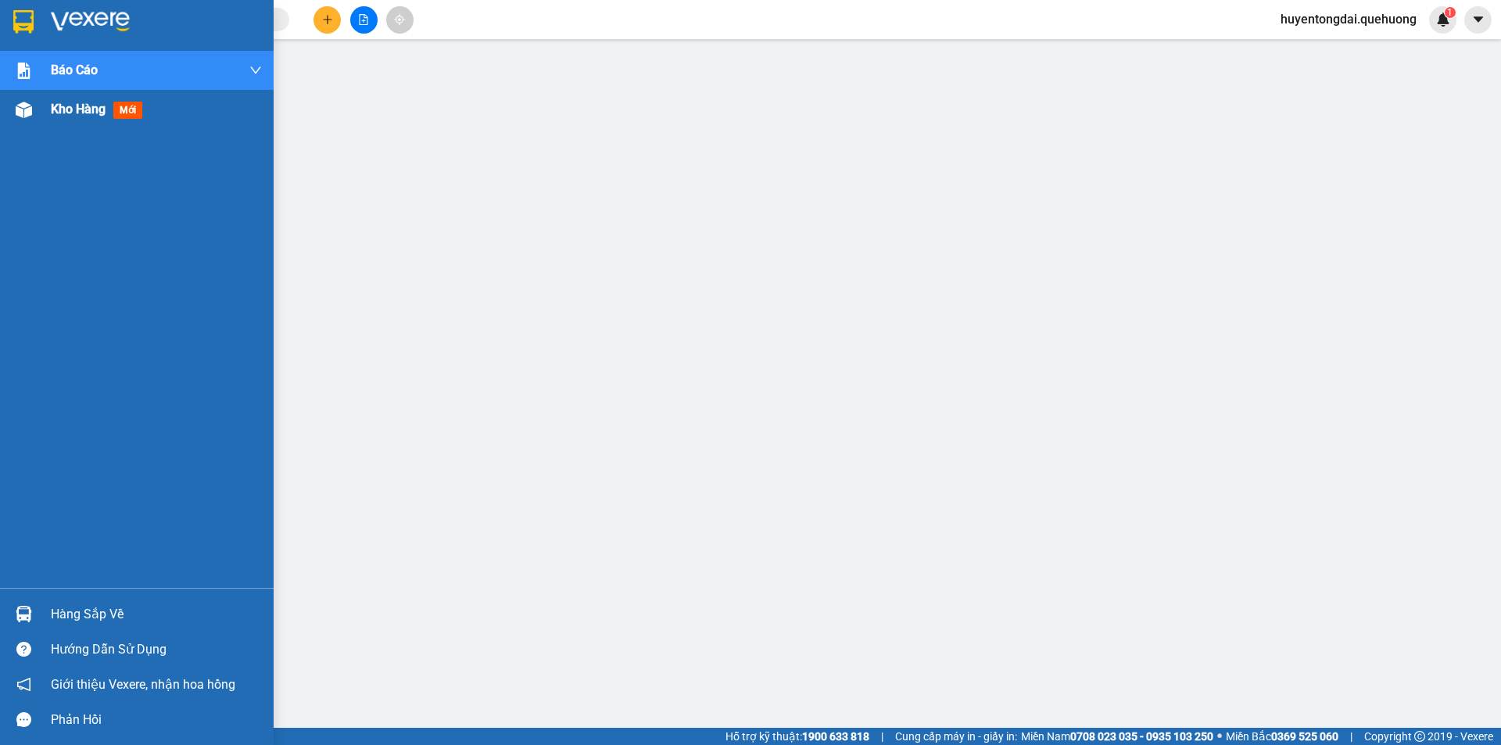
click at [74, 106] on span "Kho hàng" at bounding box center [78, 109] width 55 height 15
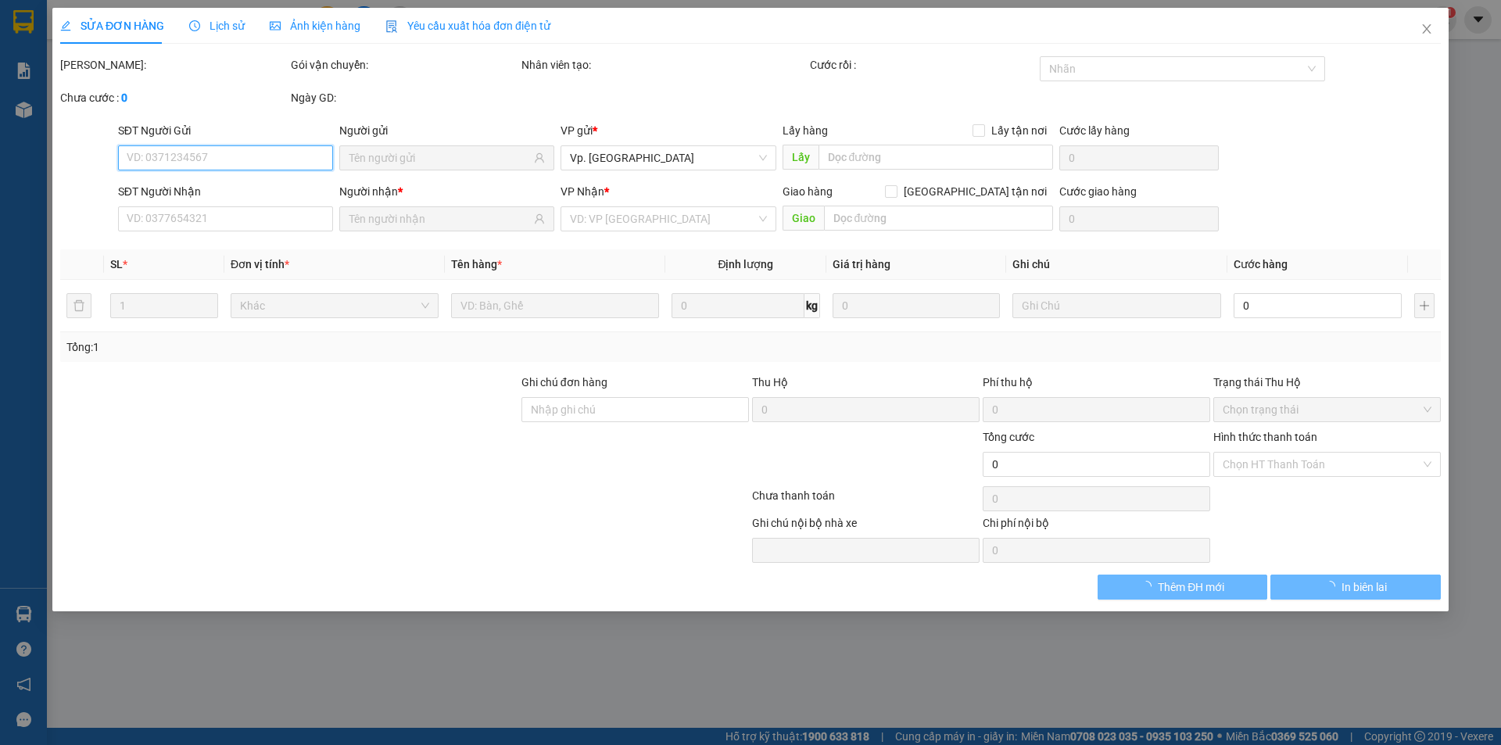
type input "0763290104"
type input "TRINH"
type input "0961280194"
type input "TRÚC"
type input "40.000"
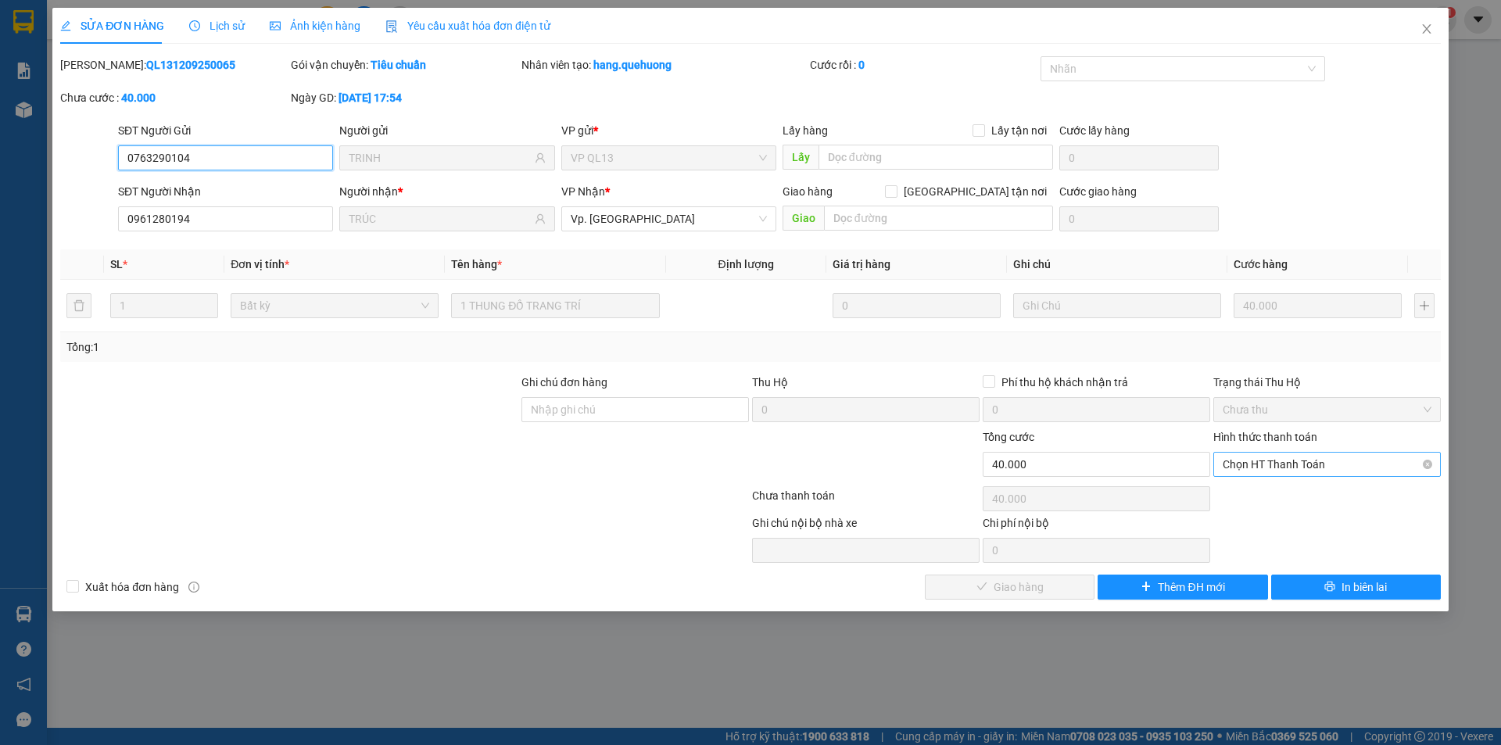
click at [1291, 458] on span "Chọn HT Thanh Toán" at bounding box center [1327, 464] width 209 height 23
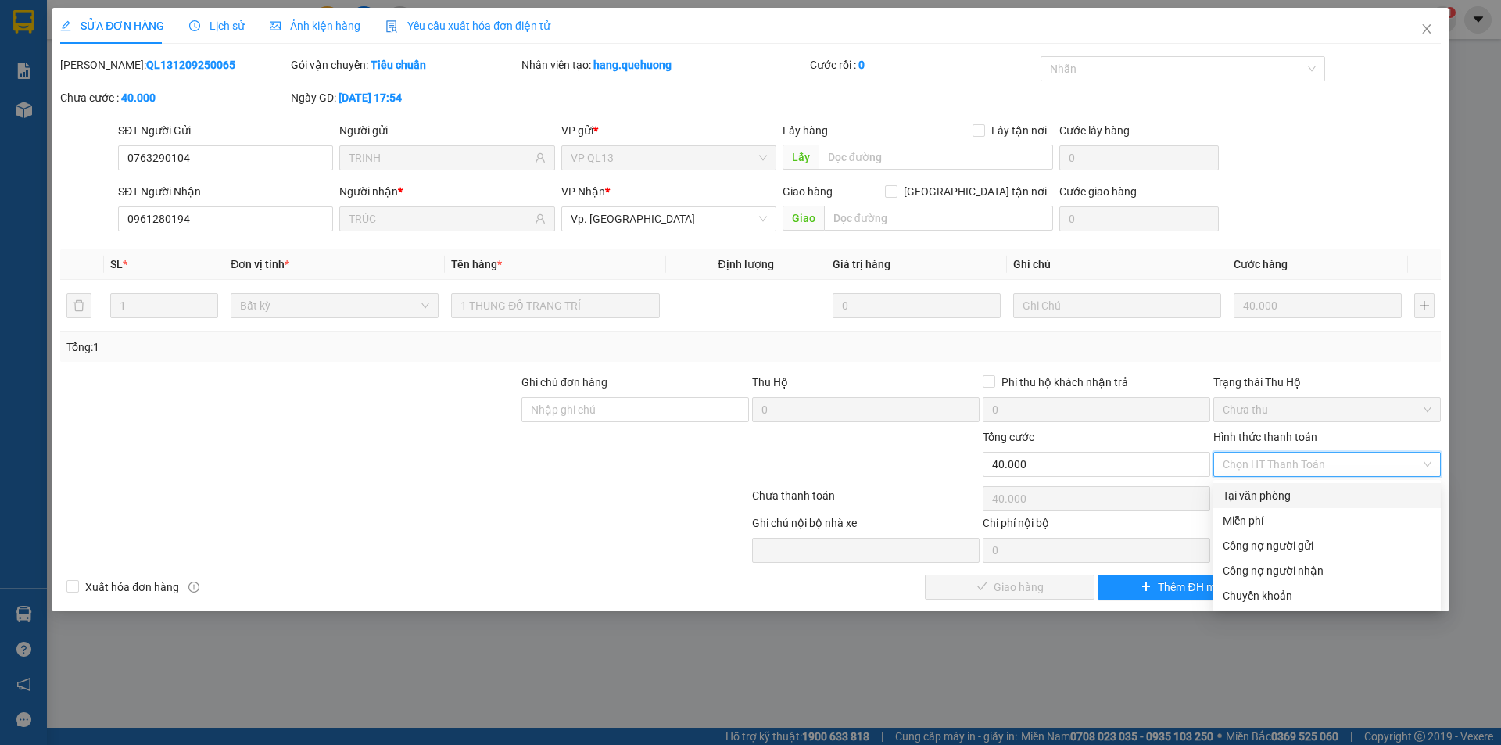
drag, startPoint x: 1282, startPoint y: 496, endPoint x: 1274, endPoint y: 496, distance: 8.6
click at [1278, 494] on div "Tại văn phòng" at bounding box center [1327, 495] width 209 height 17
type input "0"
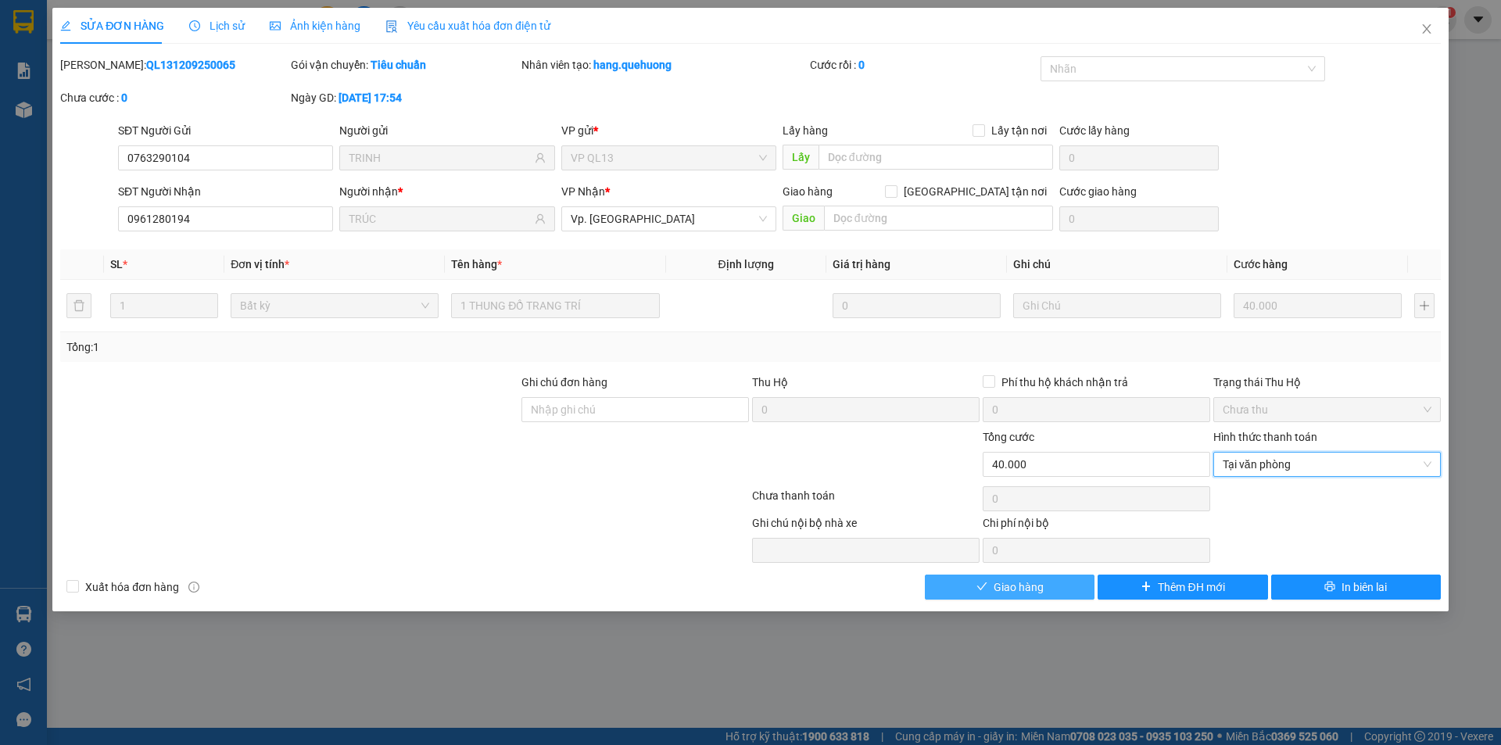
click at [1012, 590] on span "Giao hàng" at bounding box center [1019, 587] width 50 height 17
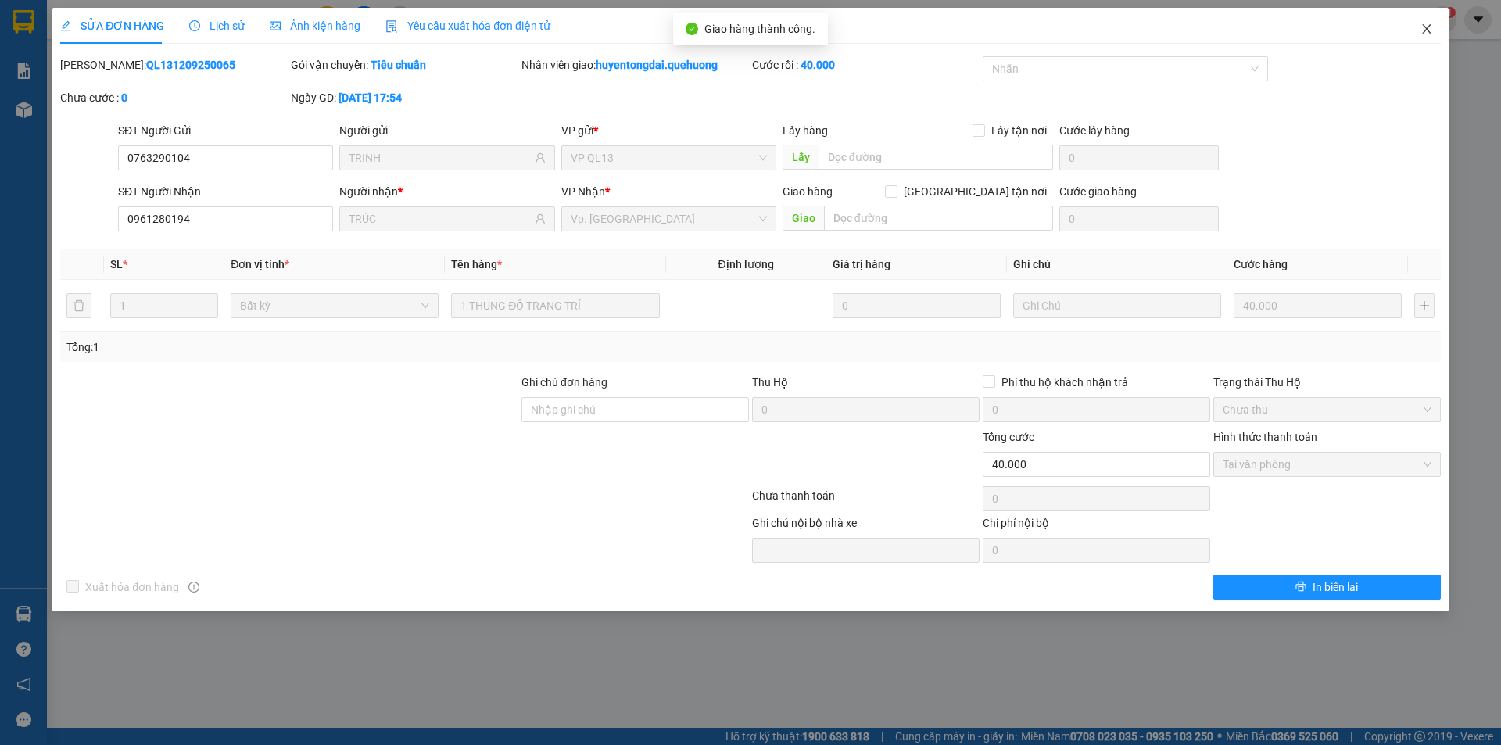
click at [1426, 29] on icon "close" at bounding box center [1426, 28] width 9 height 9
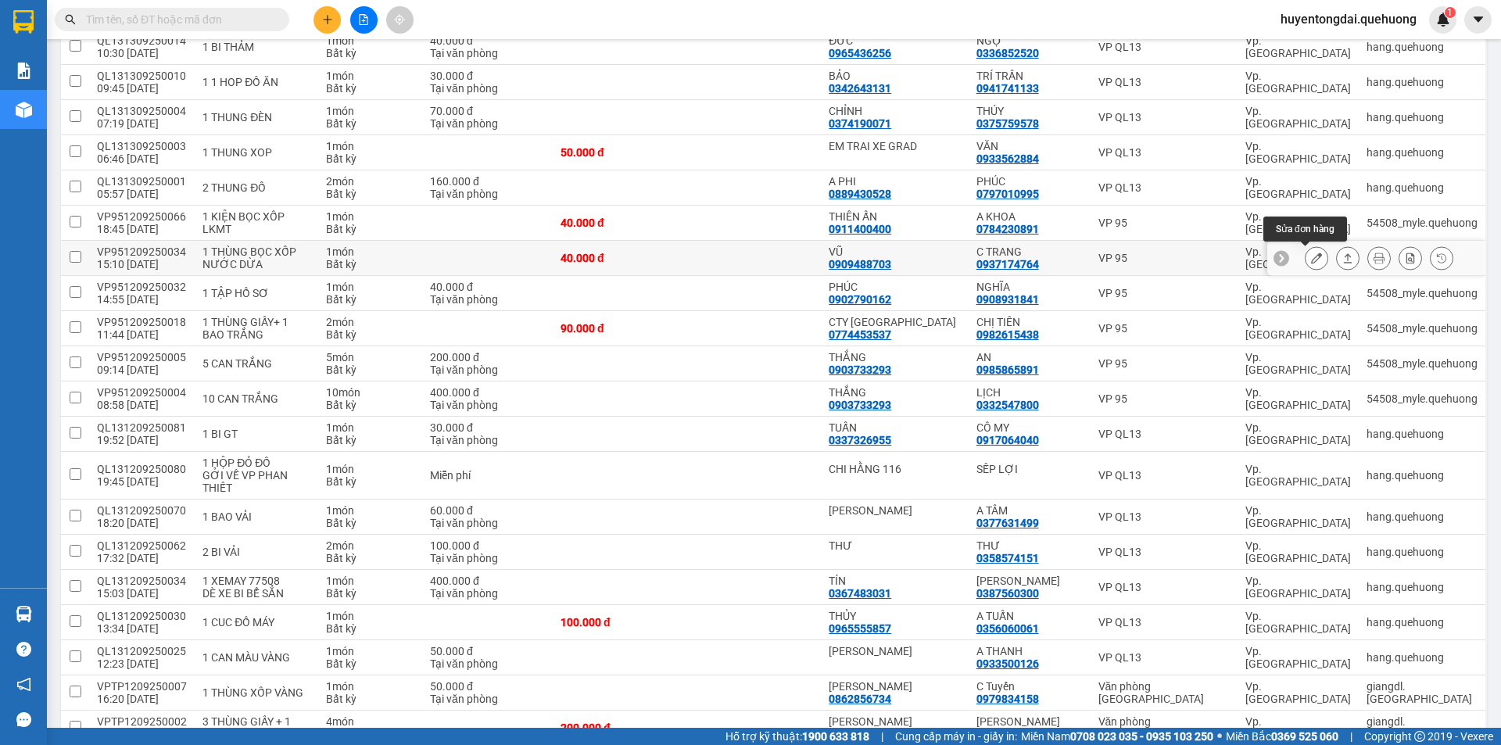
click at [1311, 253] on icon at bounding box center [1316, 258] width 11 height 11
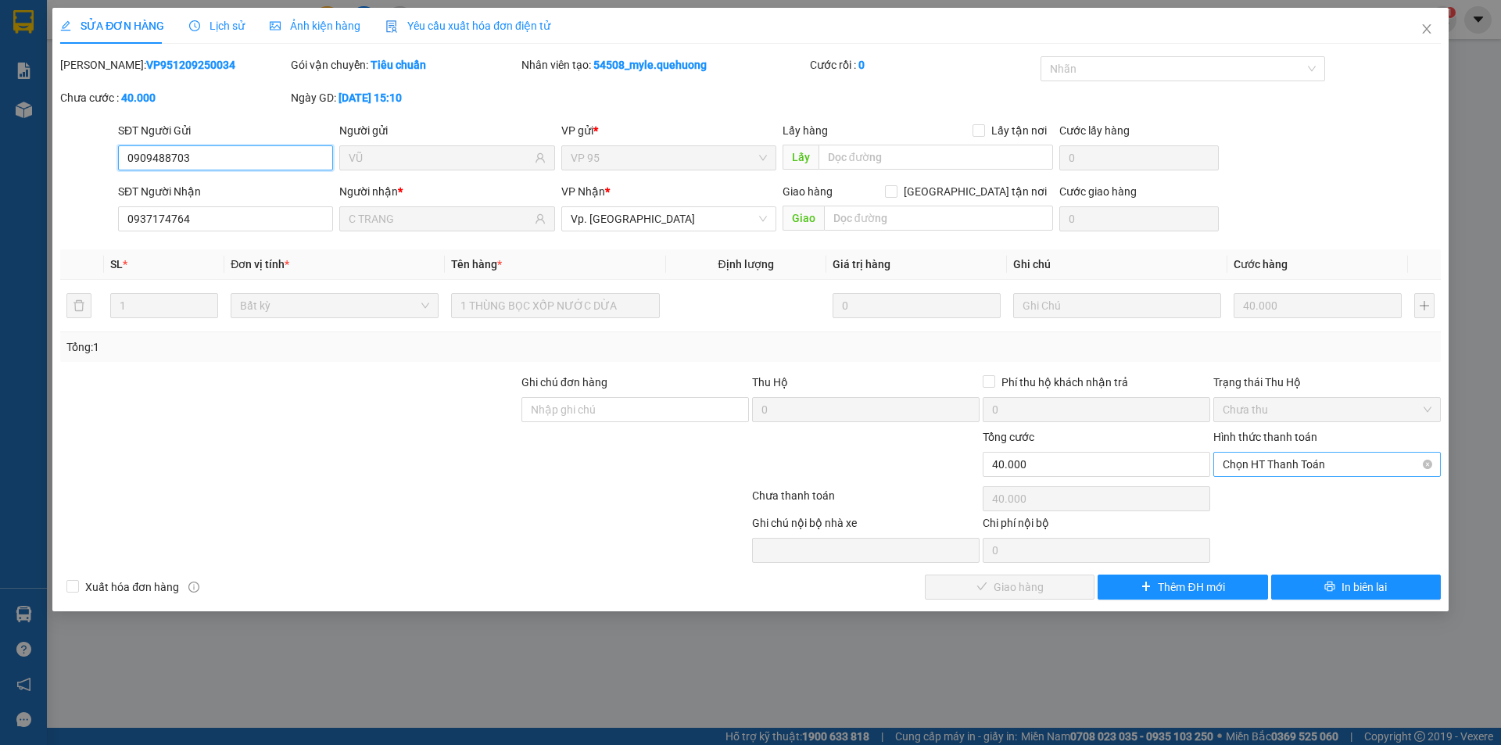
click at [1259, 467] on span "Chọn HT Thanh Toán" at bounding box center [1327, 464] width 209 height 23
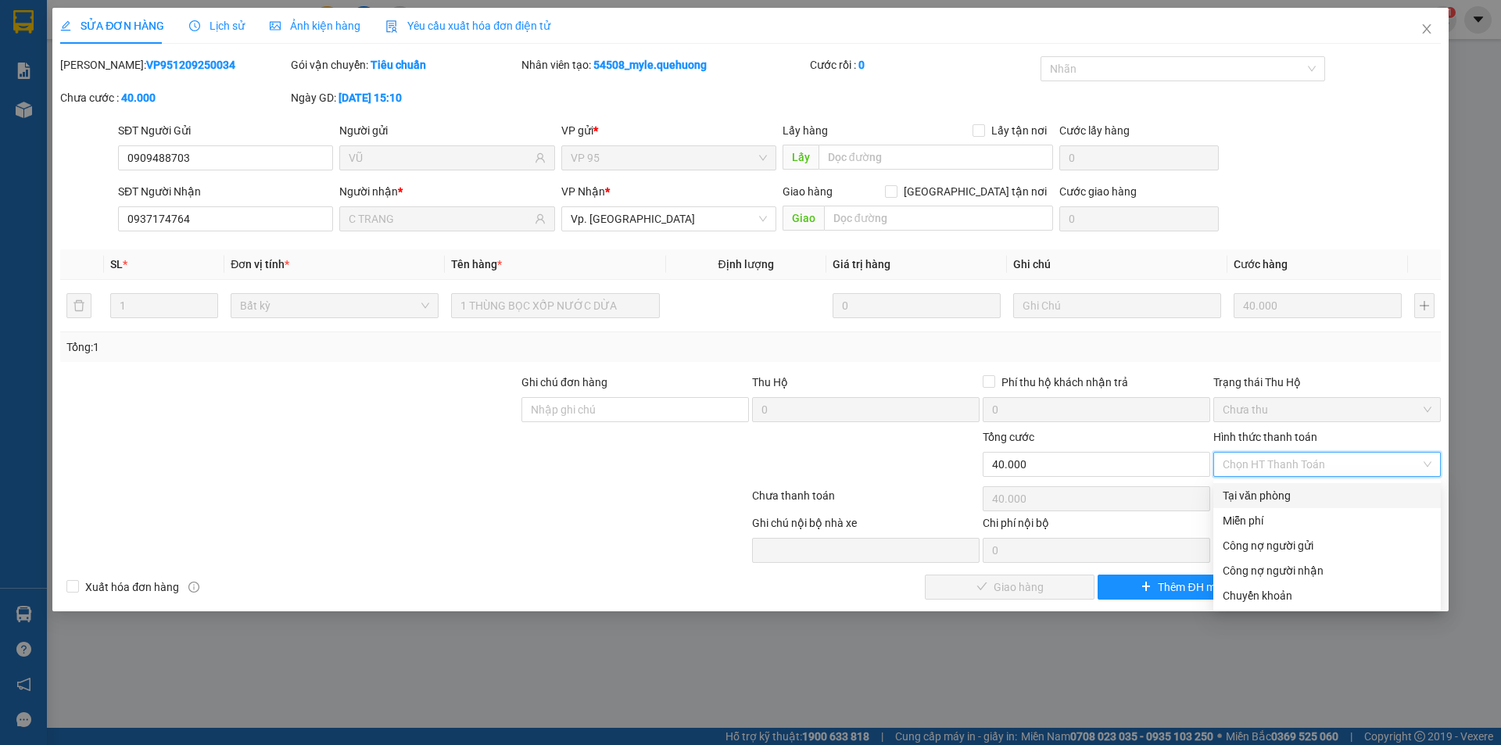
drag, startPoint x: 1264, startPoint y: 495, endPoint x: 1159, endPoint y: 561, distance: 124.3
click at [1264, 496] on div "Tại văn phòng" at bounding box center [1327, 495] width 209 height 17
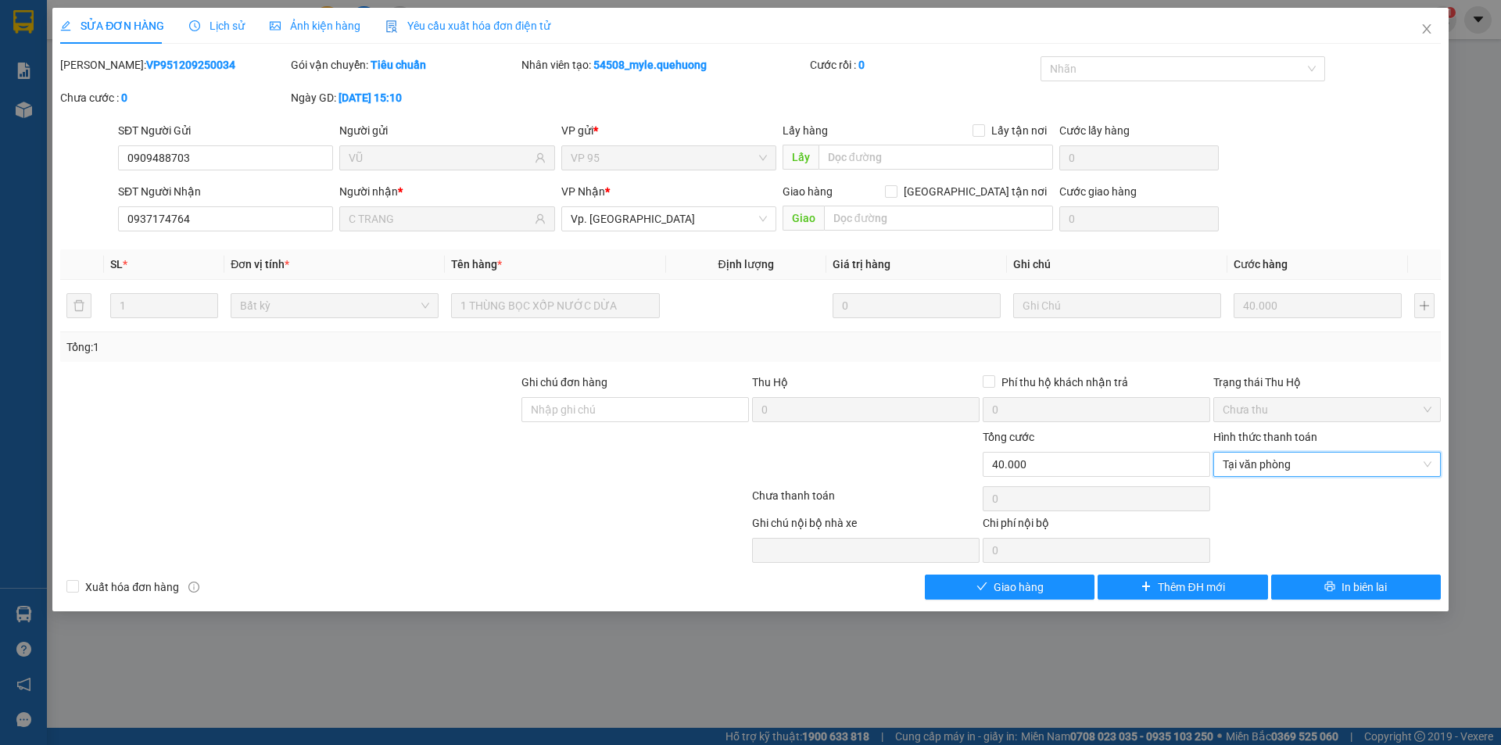
click at [1057, 602] on div "SỬA ĐƠN HÀNG Lịch sử Ảnh kiện hàng Yêu cầu xuất hóa đơn điện tử Total Paid Fee …" at bounding box center [750, 310] width 1396 height 604
click at [1057, 590] on button "Giao hàng" at bounding box center [1010, 587] width 170 height 25
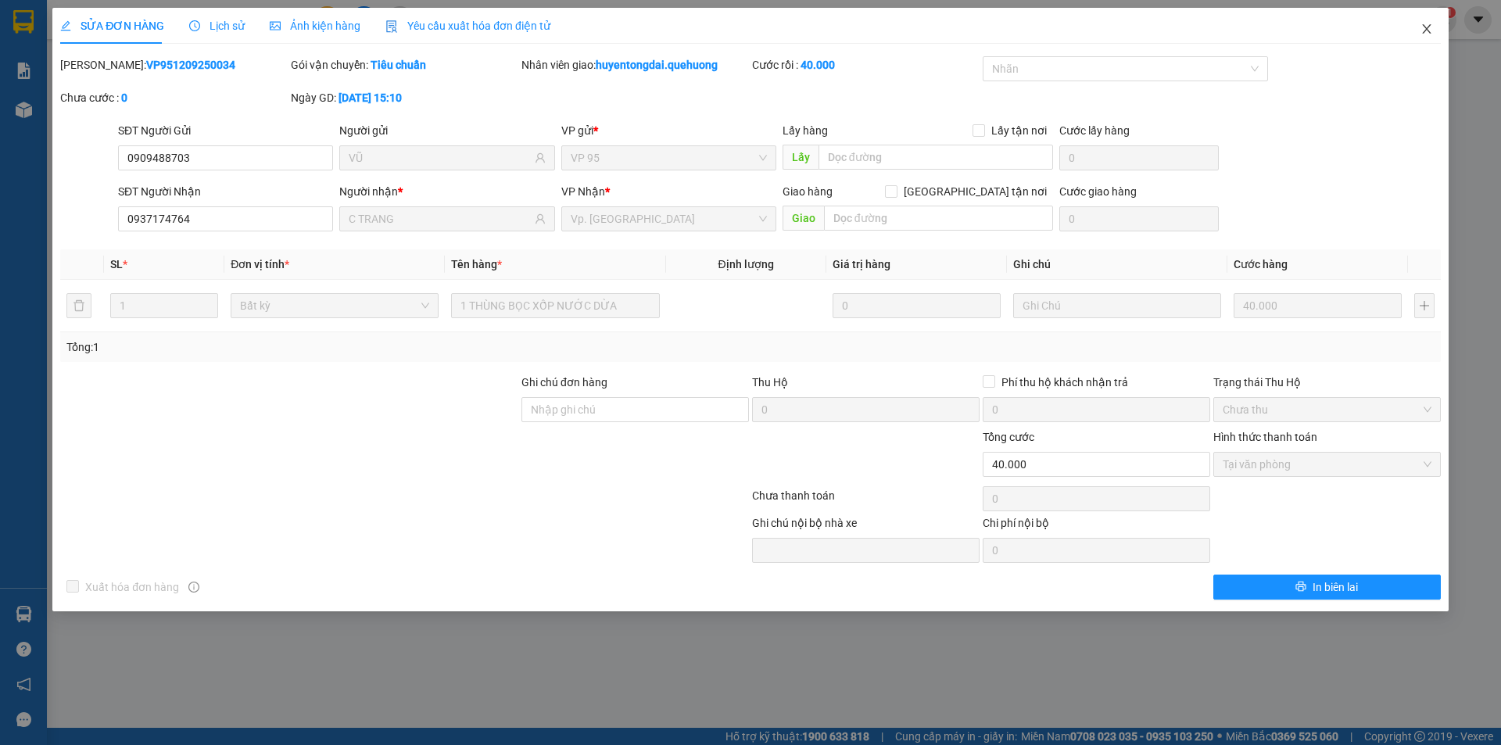
click at [1423, 29] on icon "close" at bounding box center [1427, 29] width 13 height 13
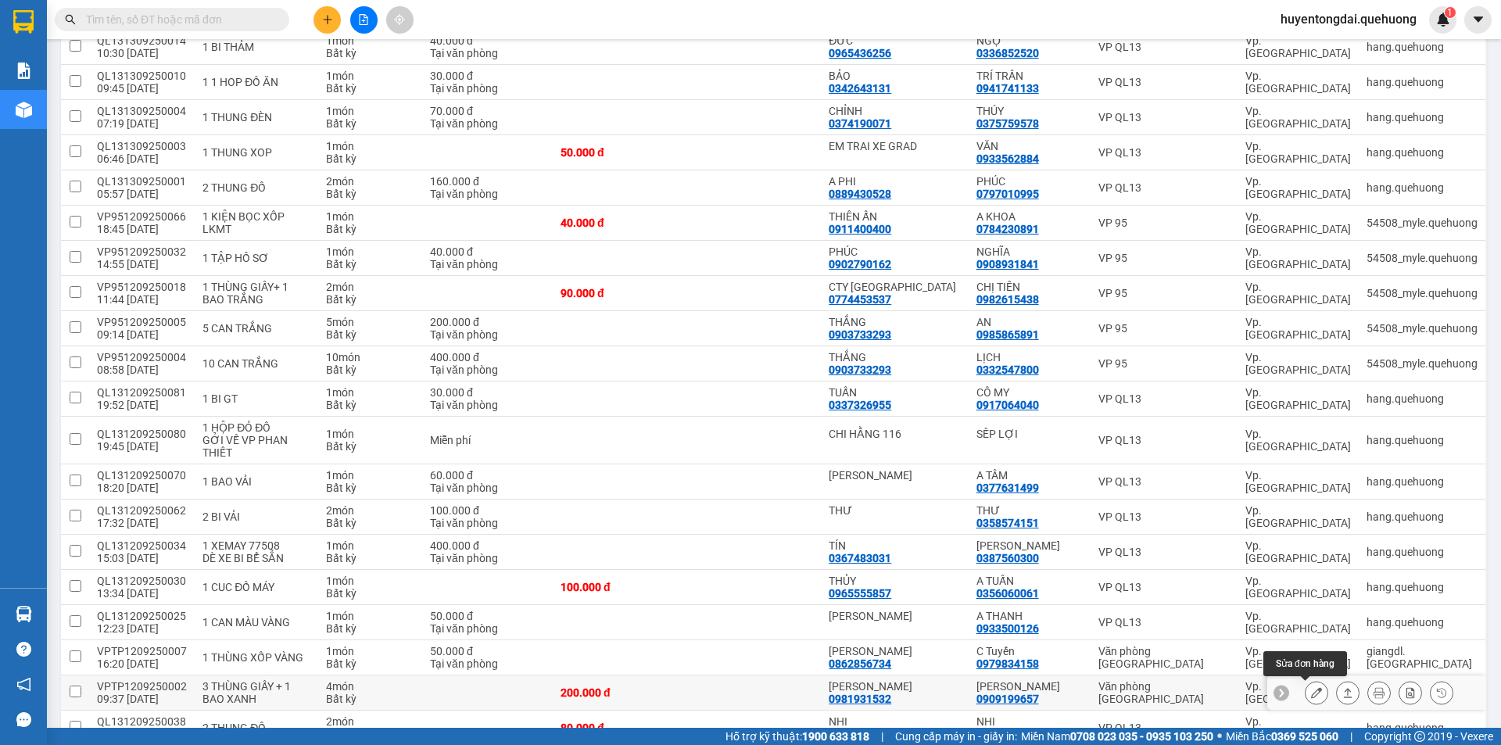
click at [1311, 687] on icon at bounding box center [1316, 692] width 11 height 11
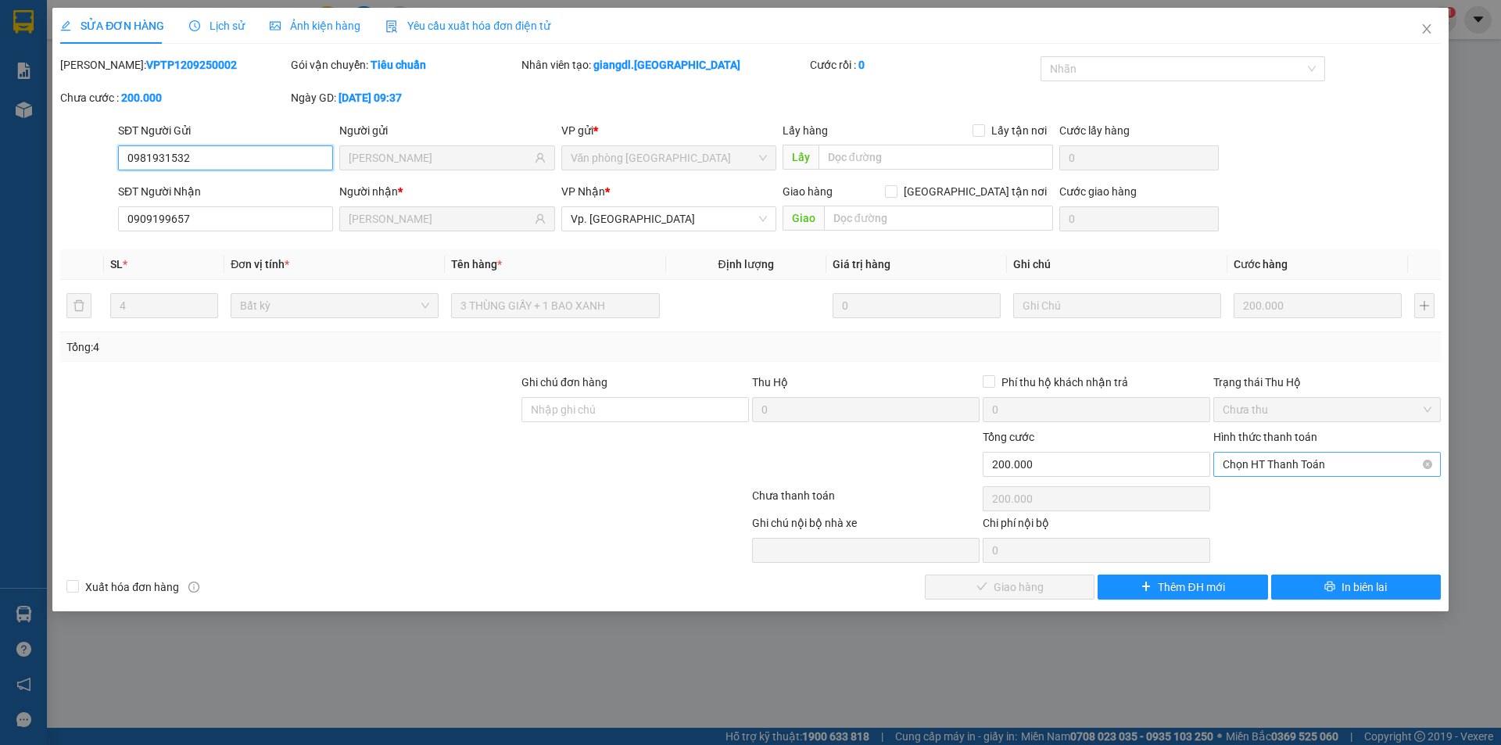
click at [1316, 461] on span "Chọn HT Thanh Toán" at bounding box center [1327, 464] width 209 height 23
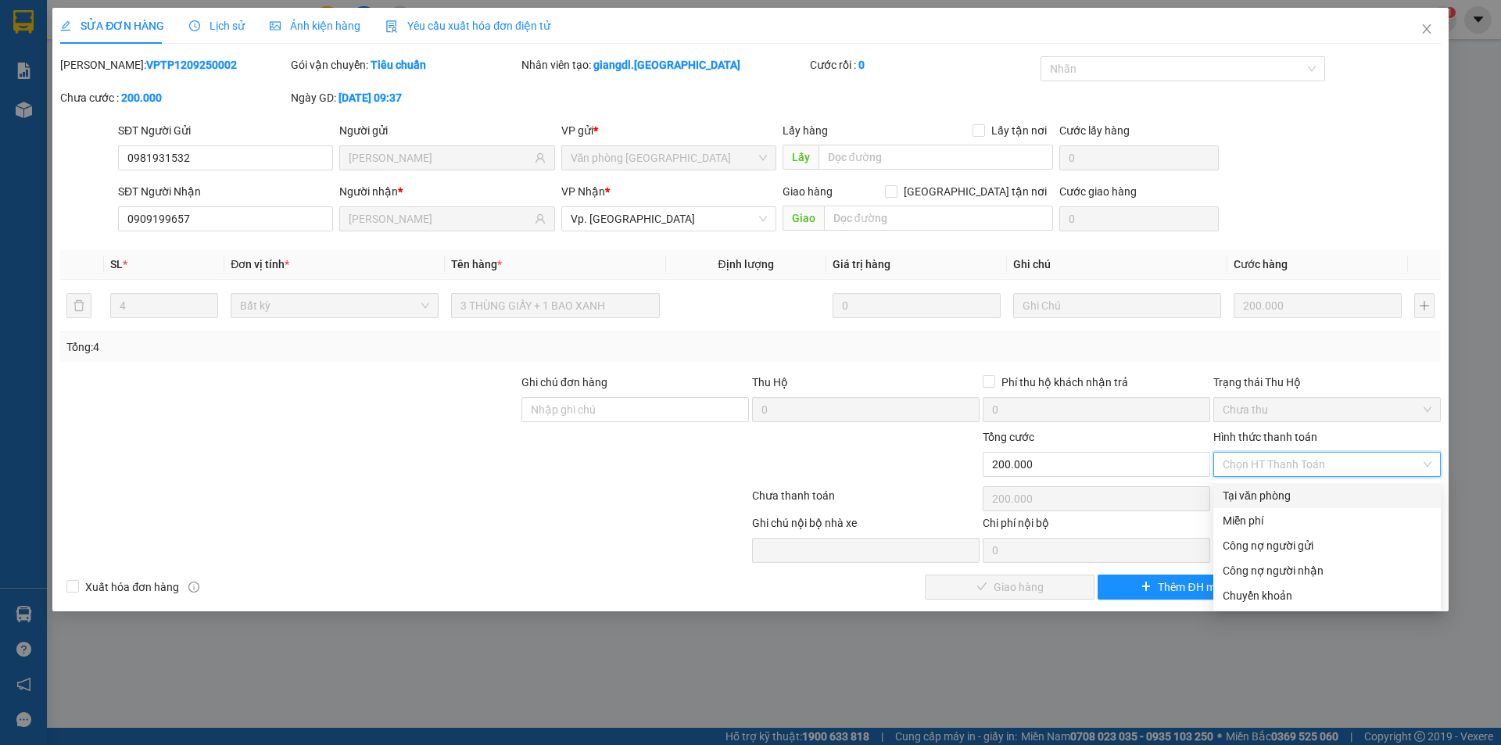
click at [1294, 499] on div "Tại văn phòng" at bounding box center [1327, 495] width 209 height 17
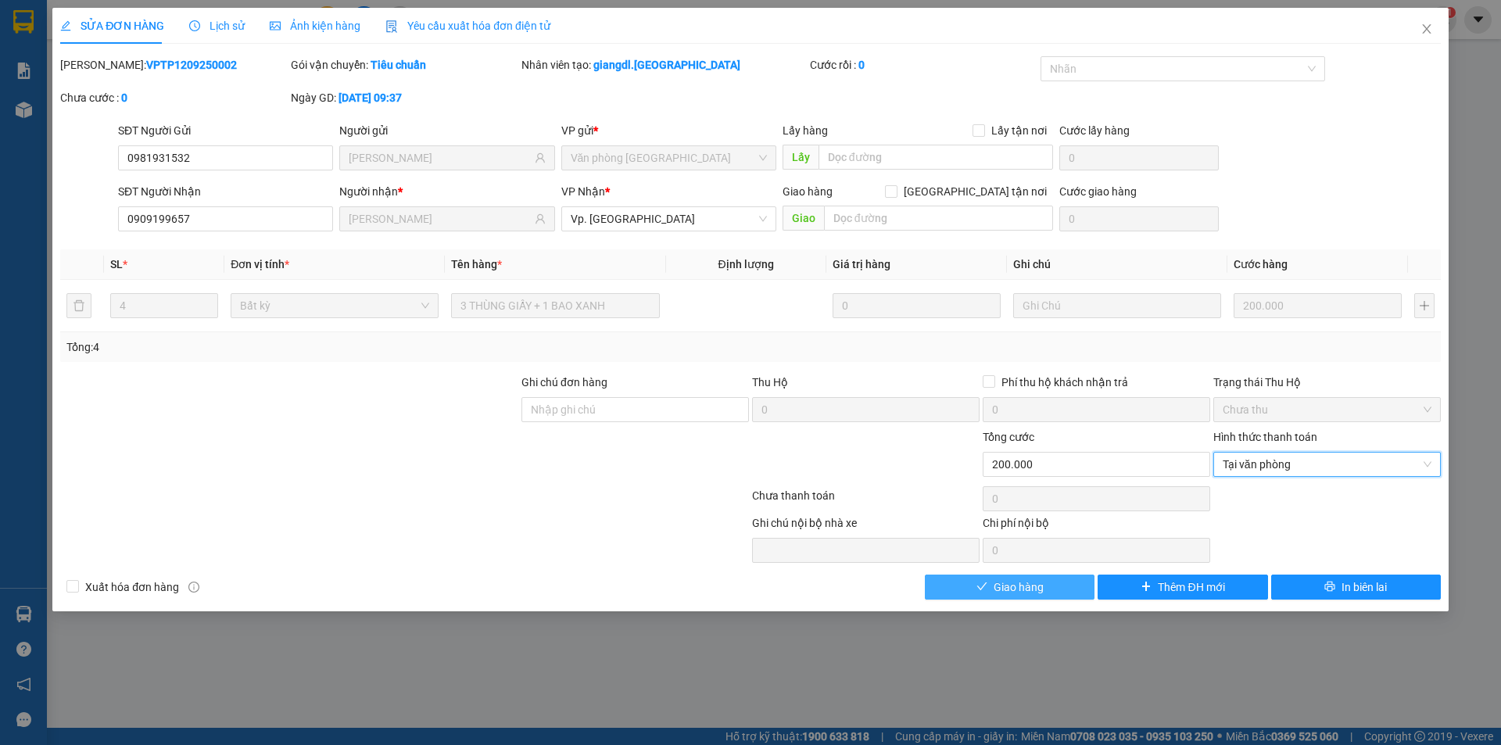
click at [1049, 586] on button "Giao hàng" at bounding box center [1010, 587] width 170 height 25
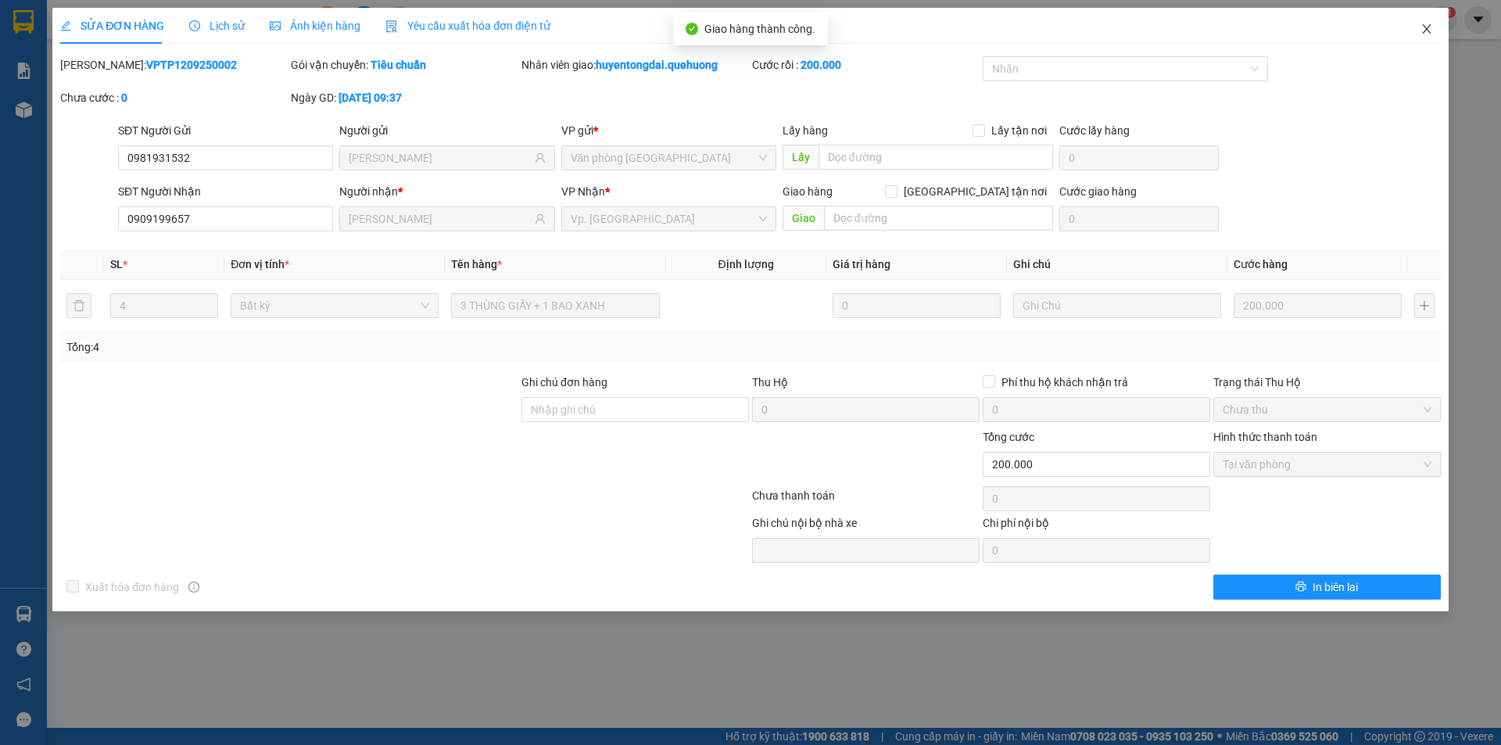
click at [1425, 24] on icon "close" at bounding box center [1427, 29] width 13 height 13
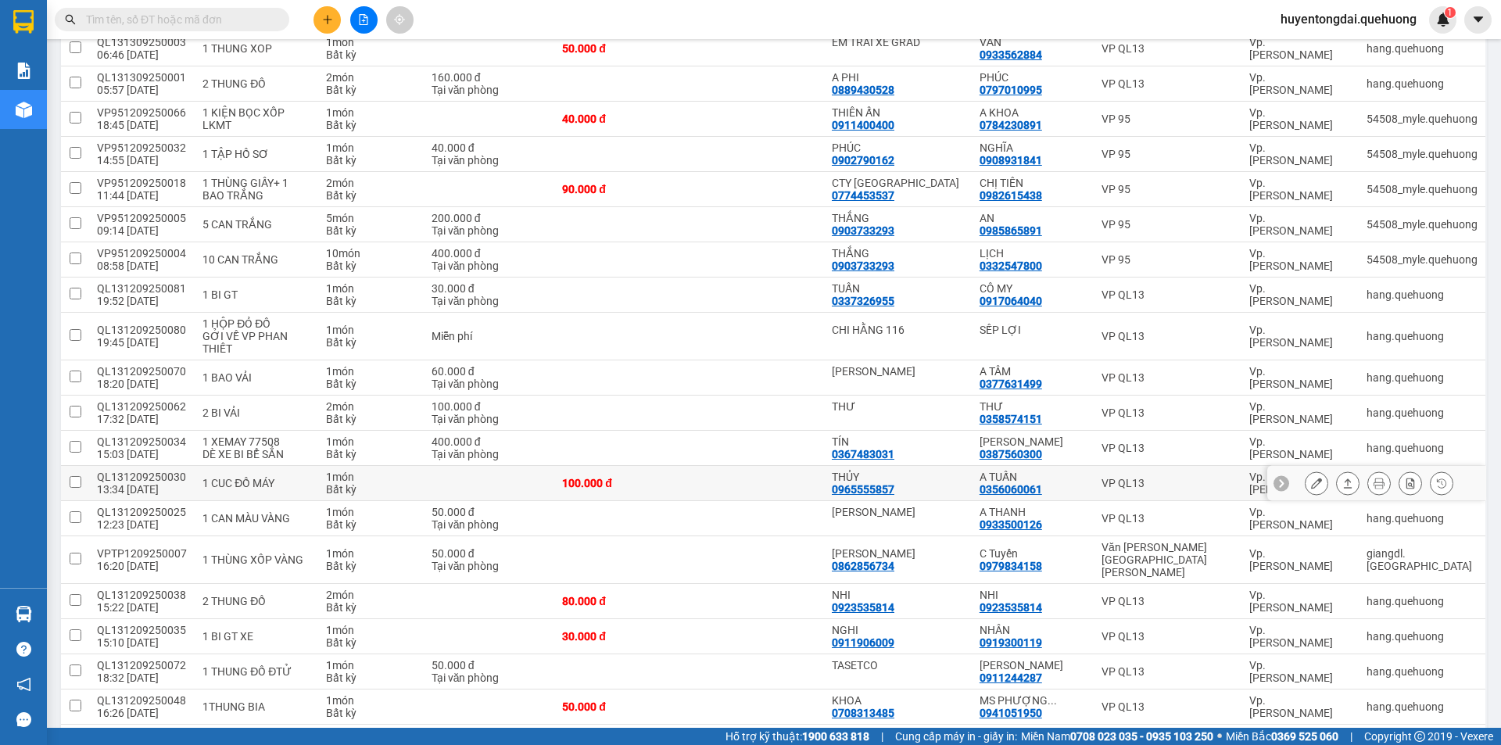
scroll to position [313, 0]
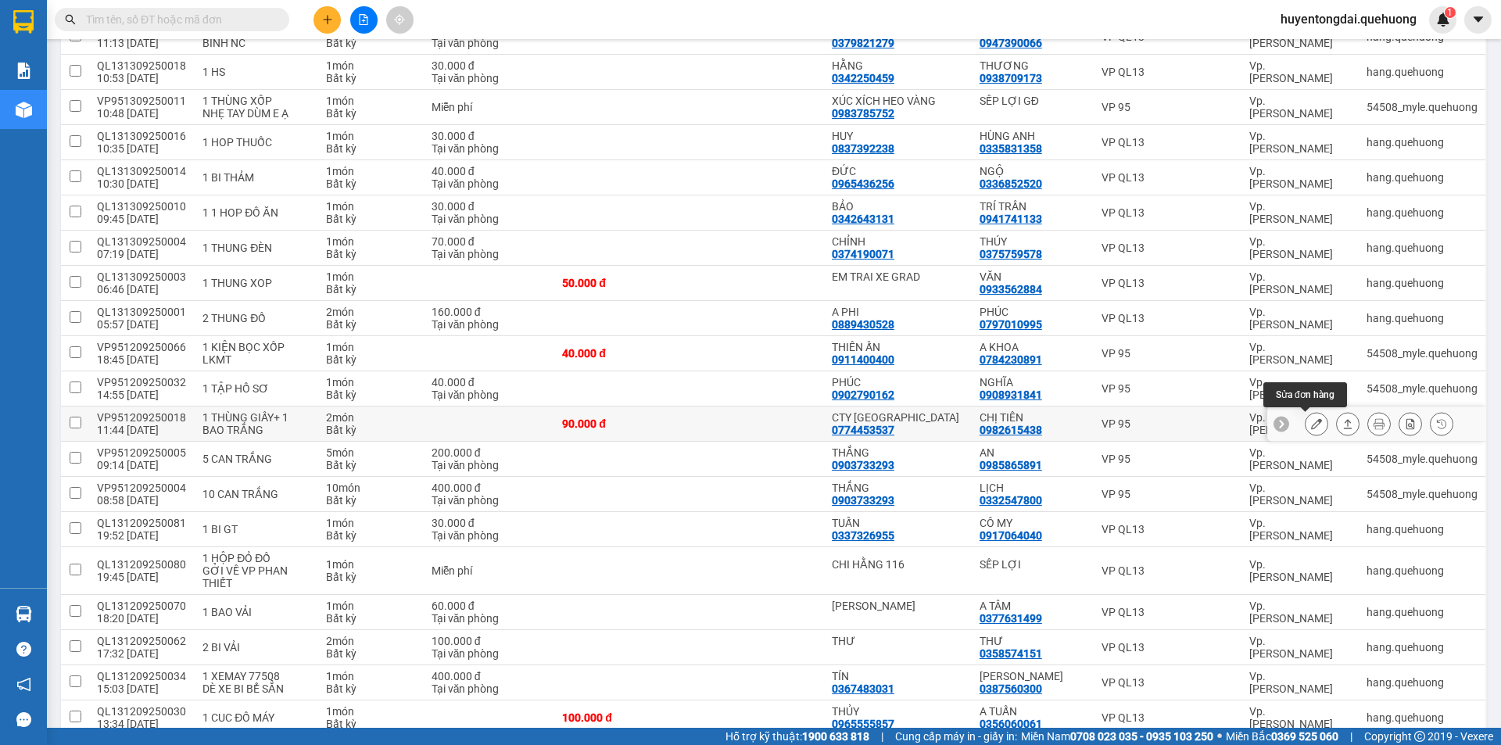
click at [1311, 429] on icon at bounding box center [1316, 423] width 11 height 11
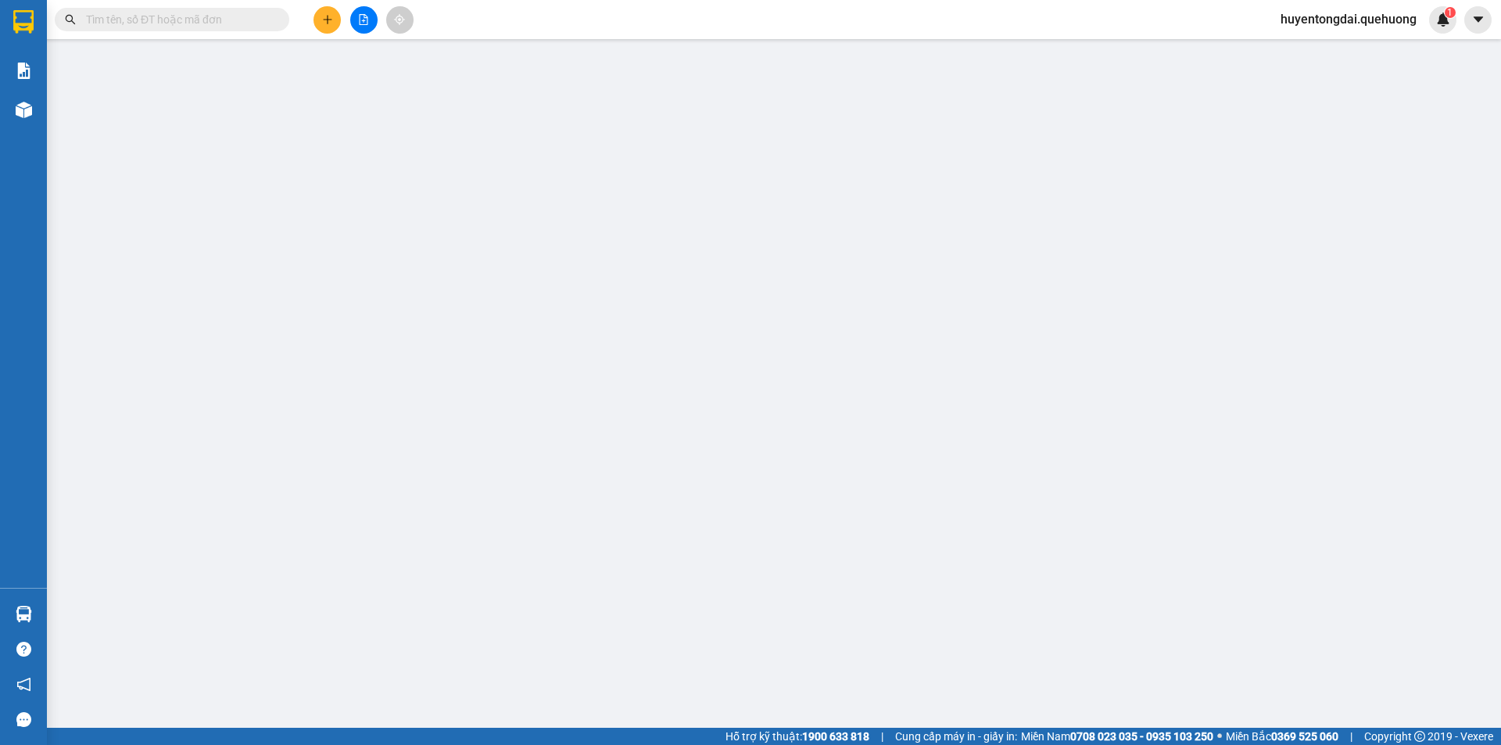
type input "0774453537"
type input "CTY [GEOGRAPHIC_DATA]"
type input "0982615438"
type input "CHỊ TIÊN"
type input "90.000"
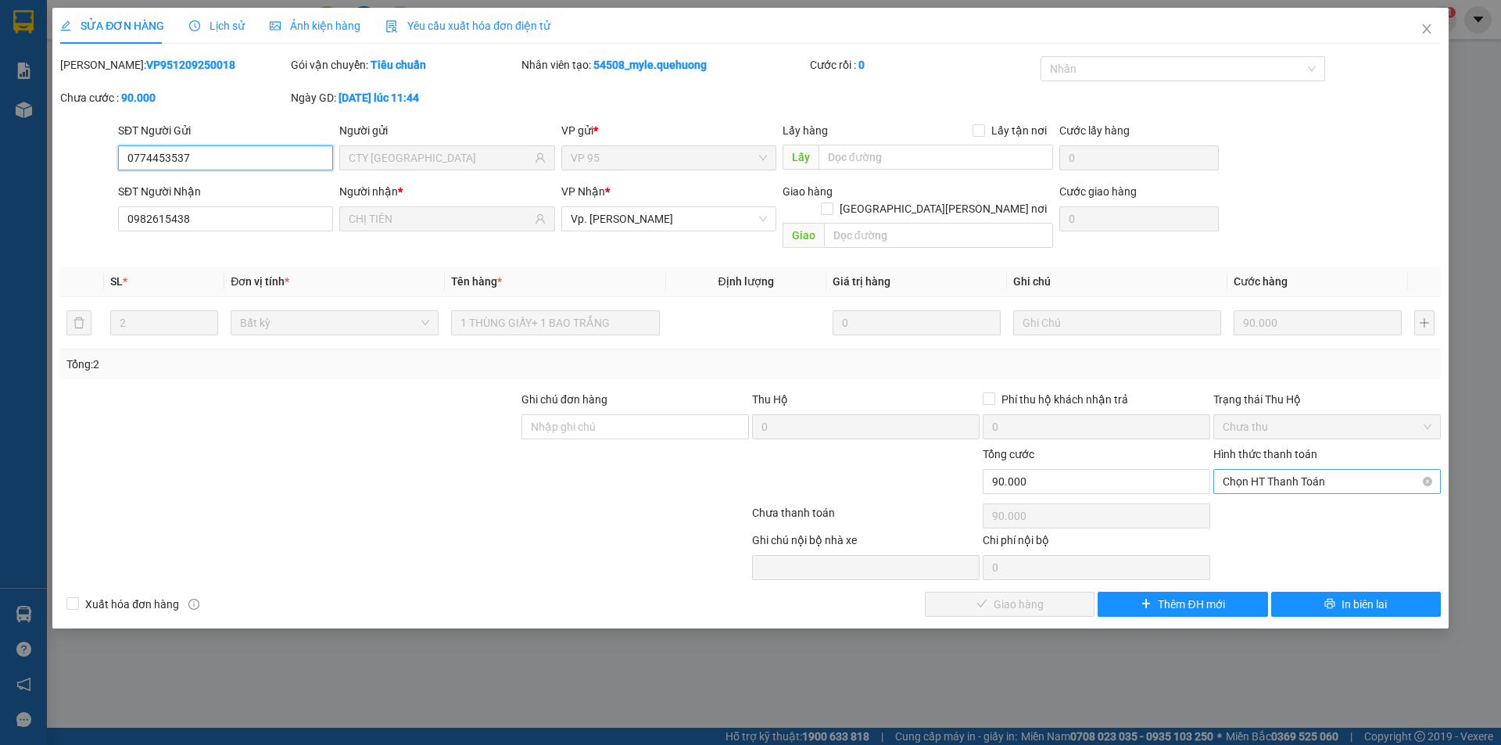
click at [1315, 470] on span "Chọn HT Thanh Toán" at bounding box center [1327, 481] width 209 height 23
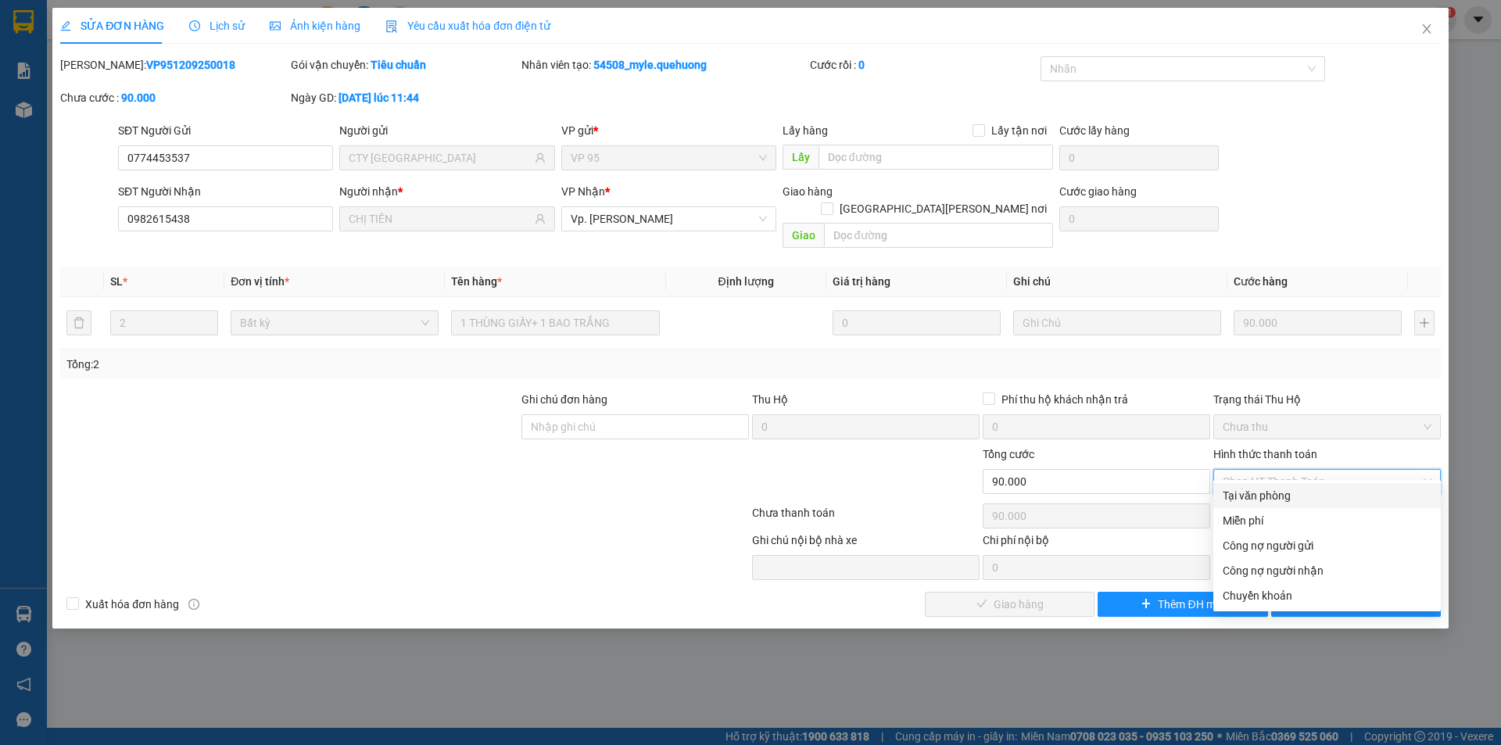
drag, startPoint x: 1294, startPoint y: 496, endPoint x: 1170, endPoint y: 536, distance: 130.6
click at [1293, 496] on div "Tại văn phòng" at bounding box center [1327, 495] width 209 height 17
type input "0"
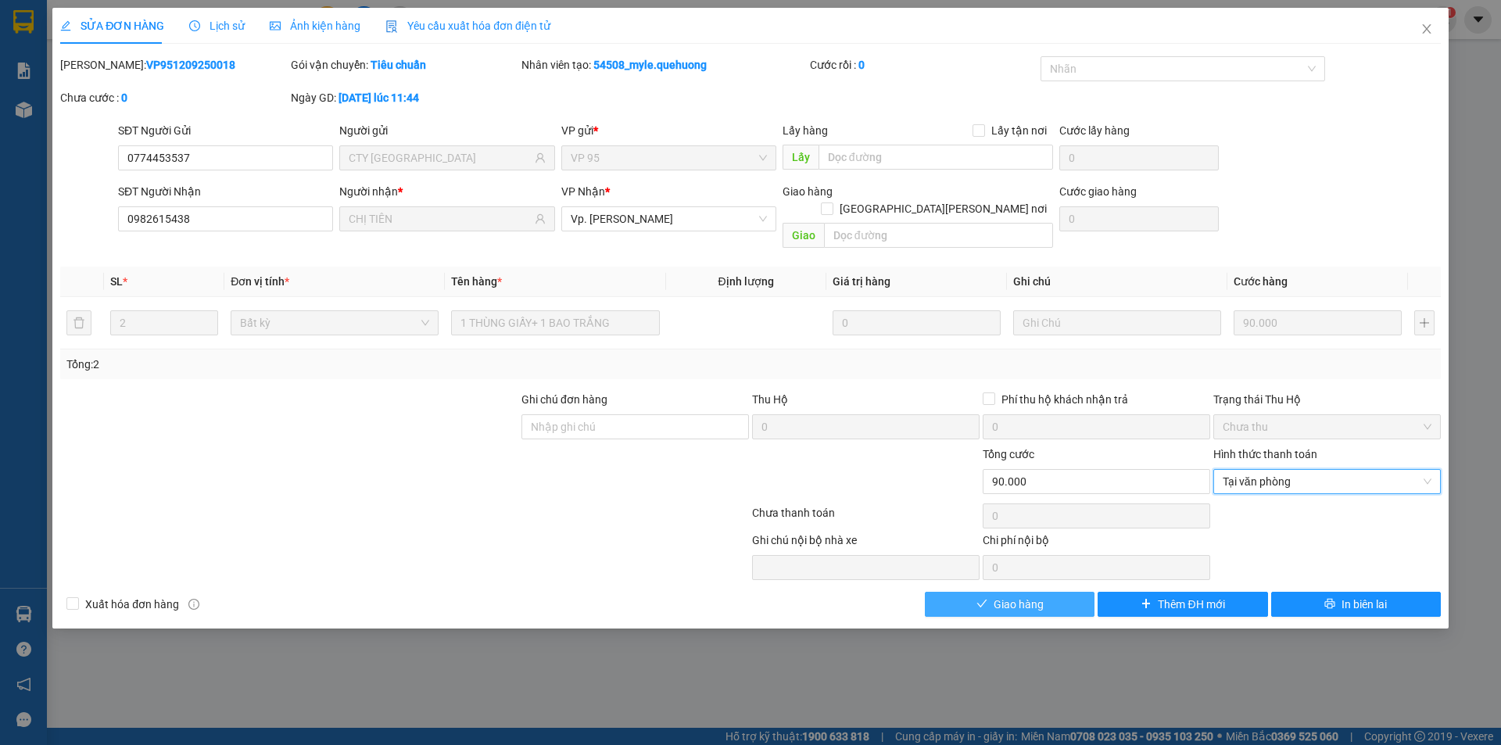
click at [1010, 596] on button "Giao hàng" at bounding box center [1010, 604] width 170 height 25
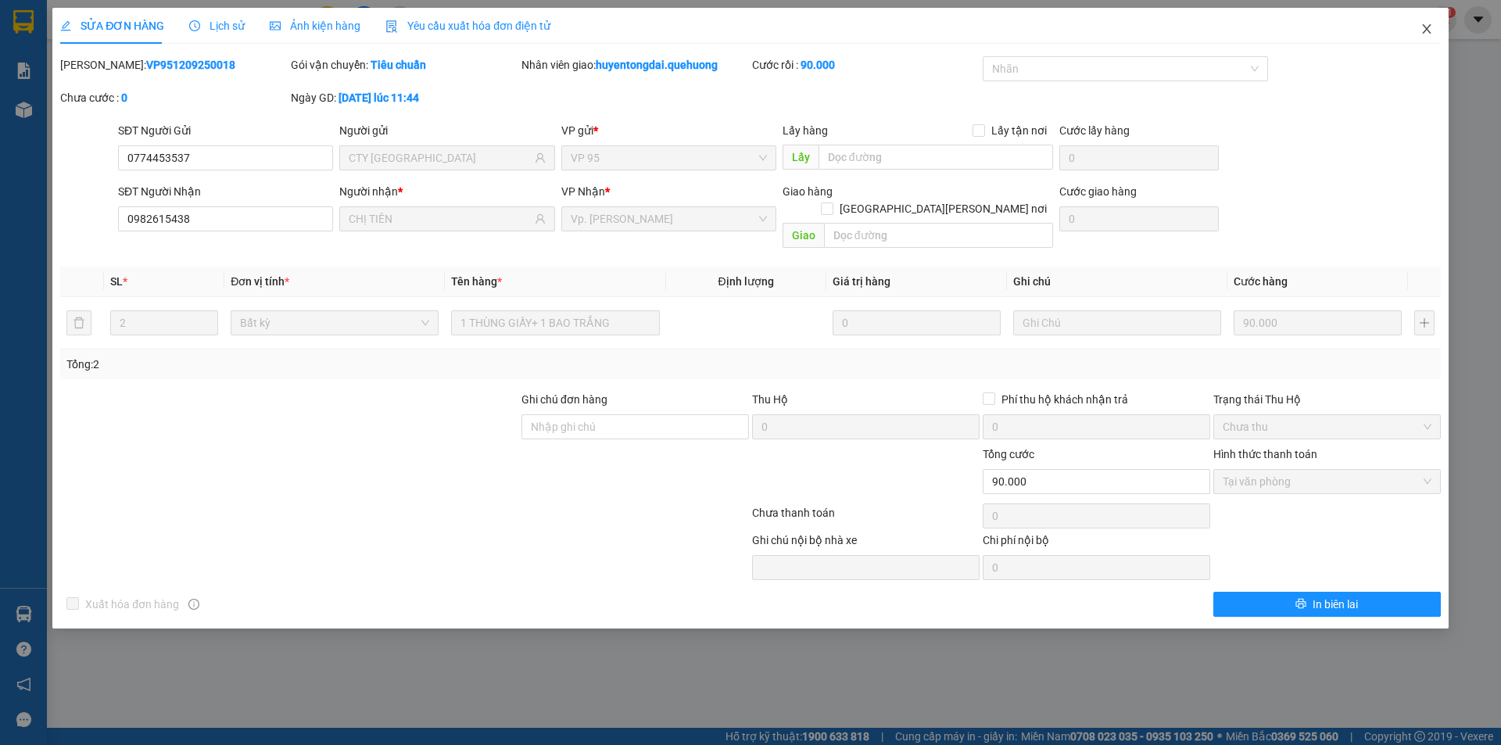
click at [1425, 32] on icon "close" at bounding box center [1426, 28] width 9 height 9
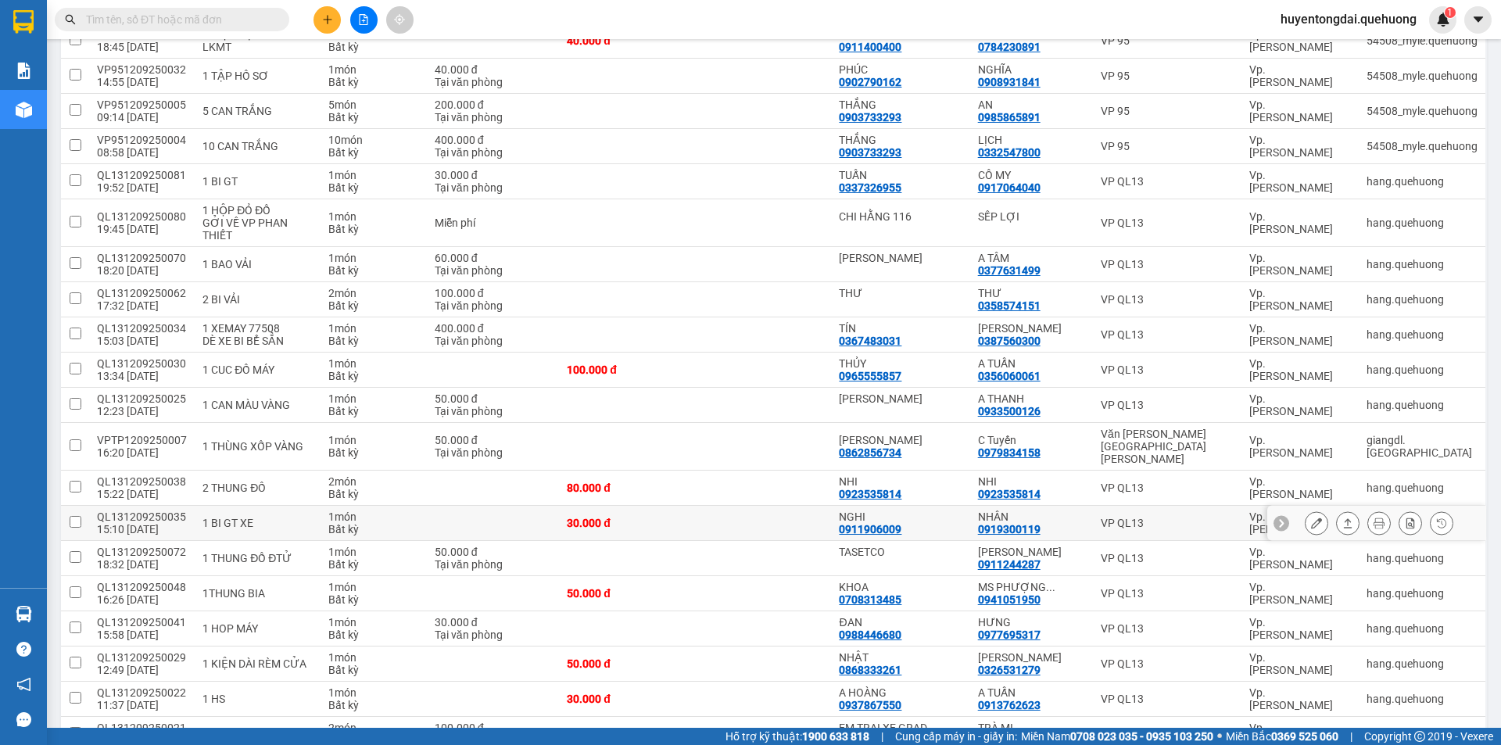
scroll to position [704, 0]
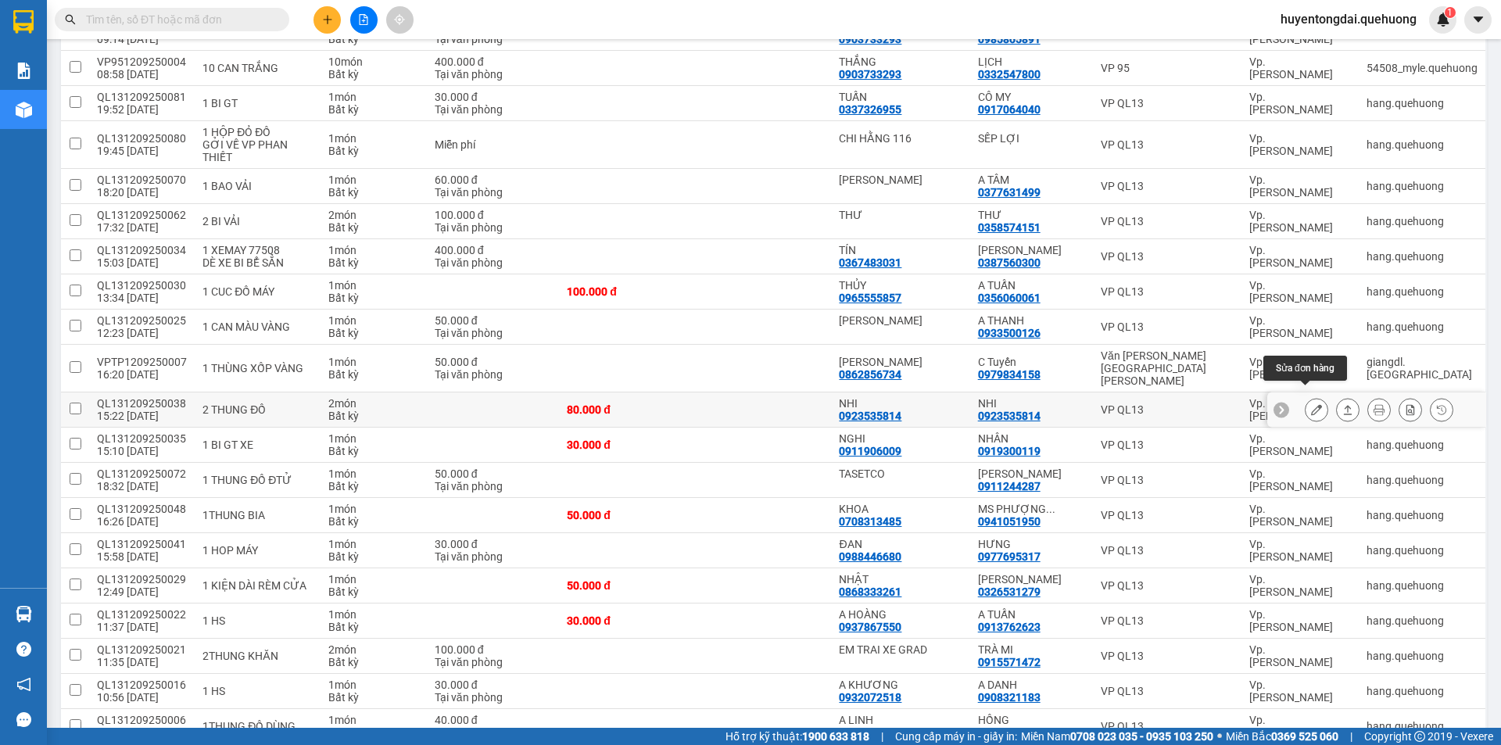
click at [1306, 400] on button at bounding box center [1317, 409] width 22 height 27
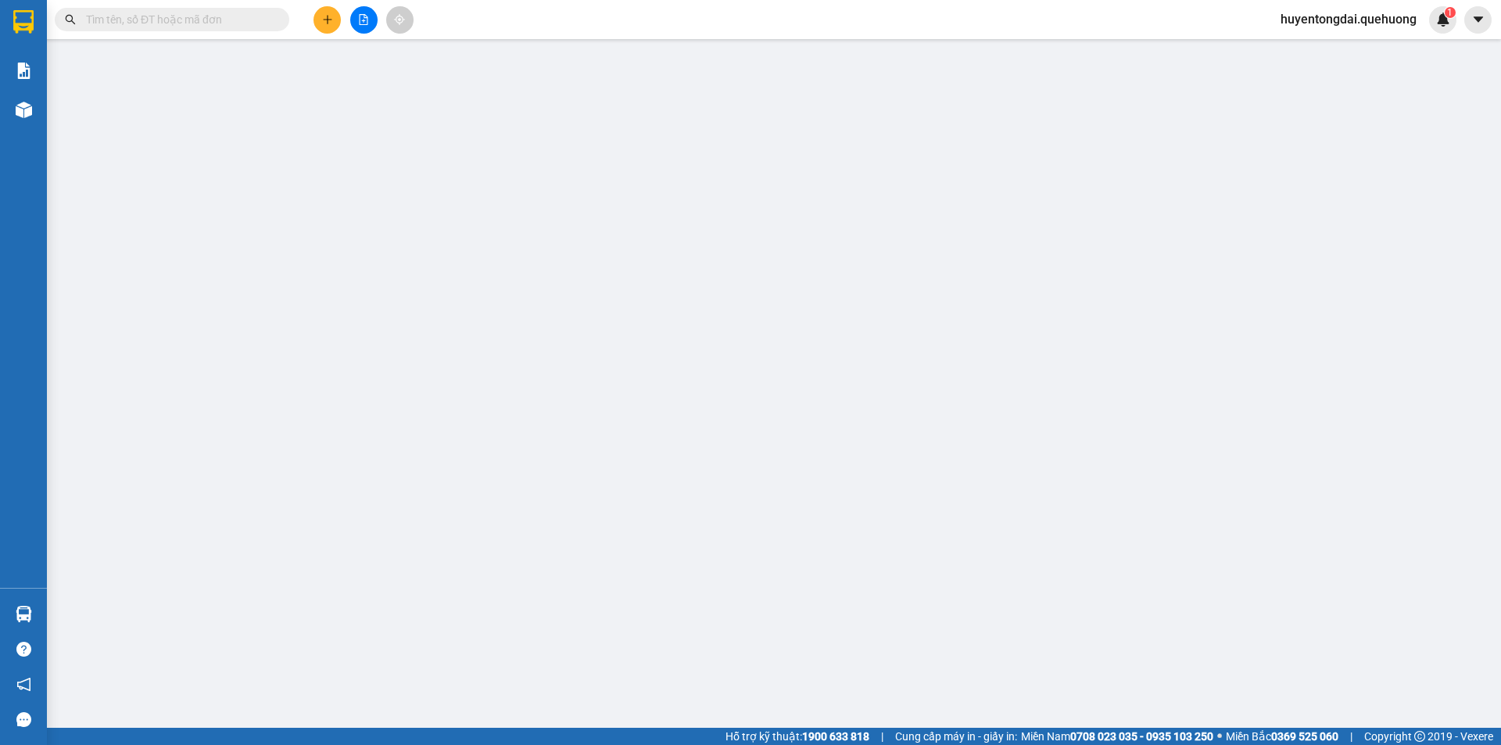
type input "0923535814"
type input "NHI"
type input "0923535814"
type input "NHI"
type input "80.000"
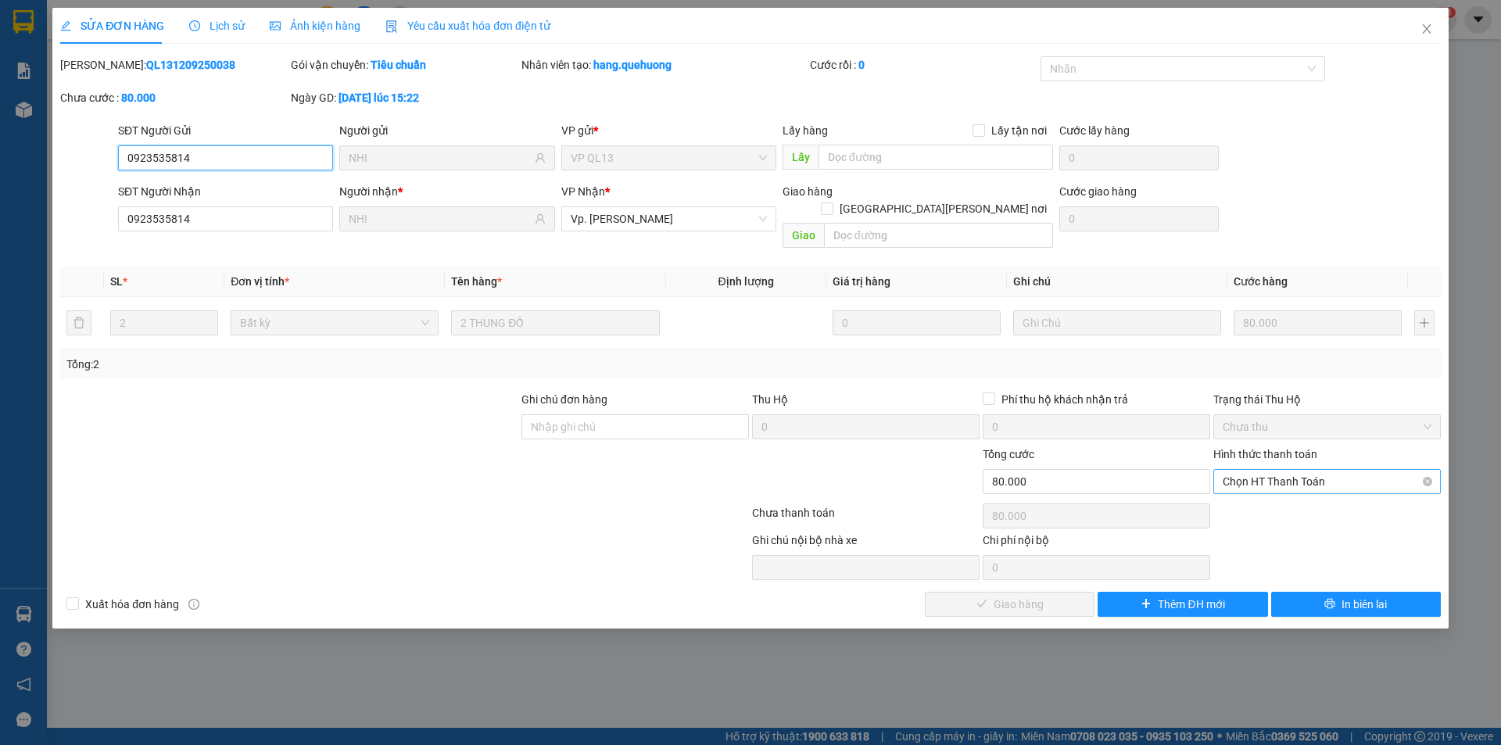
click at [1340, 470] on span "Chọn HT Thanh Toán" at bounding box center [1327, 481] width 209 height 23
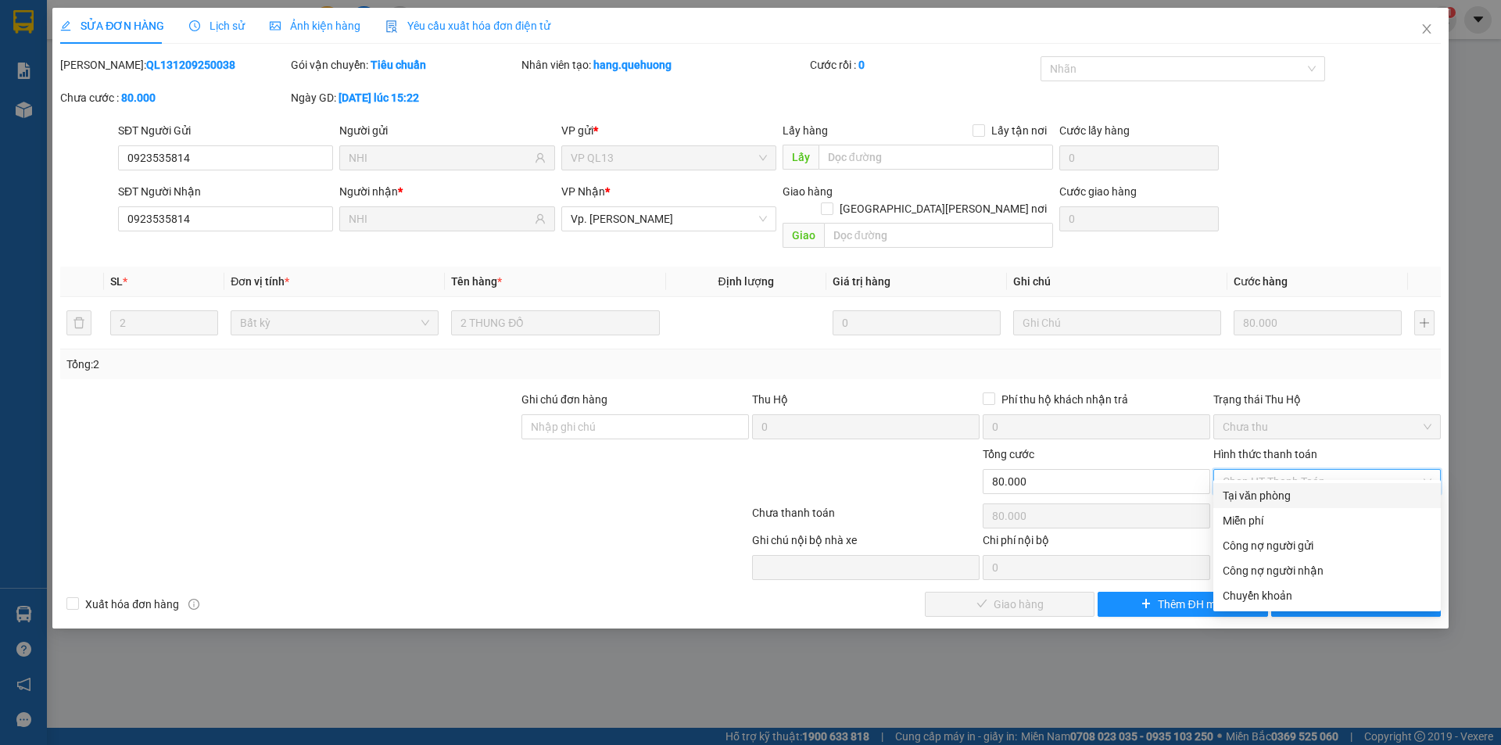
click at [1274, 490] on div "Tại văn phòng" at bounding box center [1327, 495] width 209 height 17
type input "0"
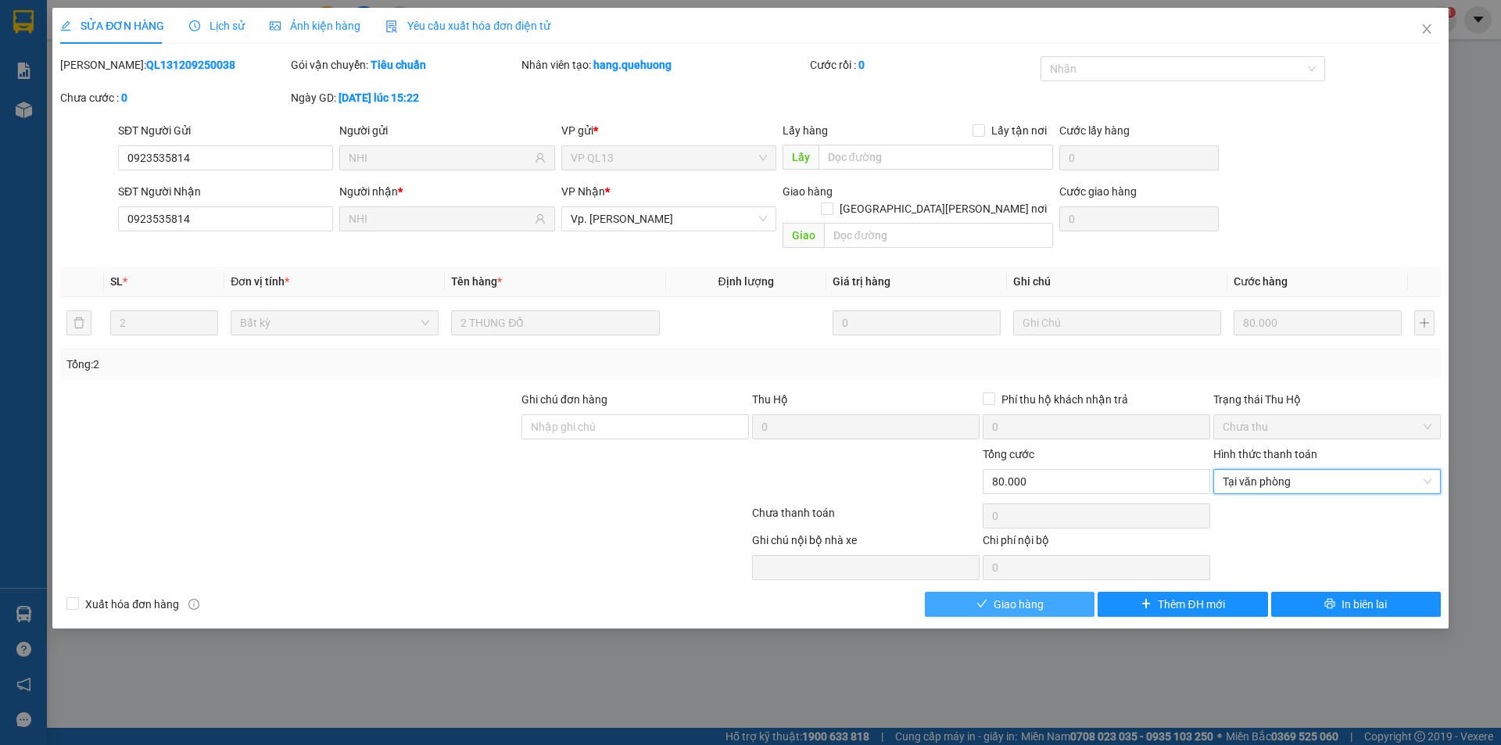
click at [1027, 596] on span "Giao hàng" at bounding box center [1019, 604] width 50 height 17
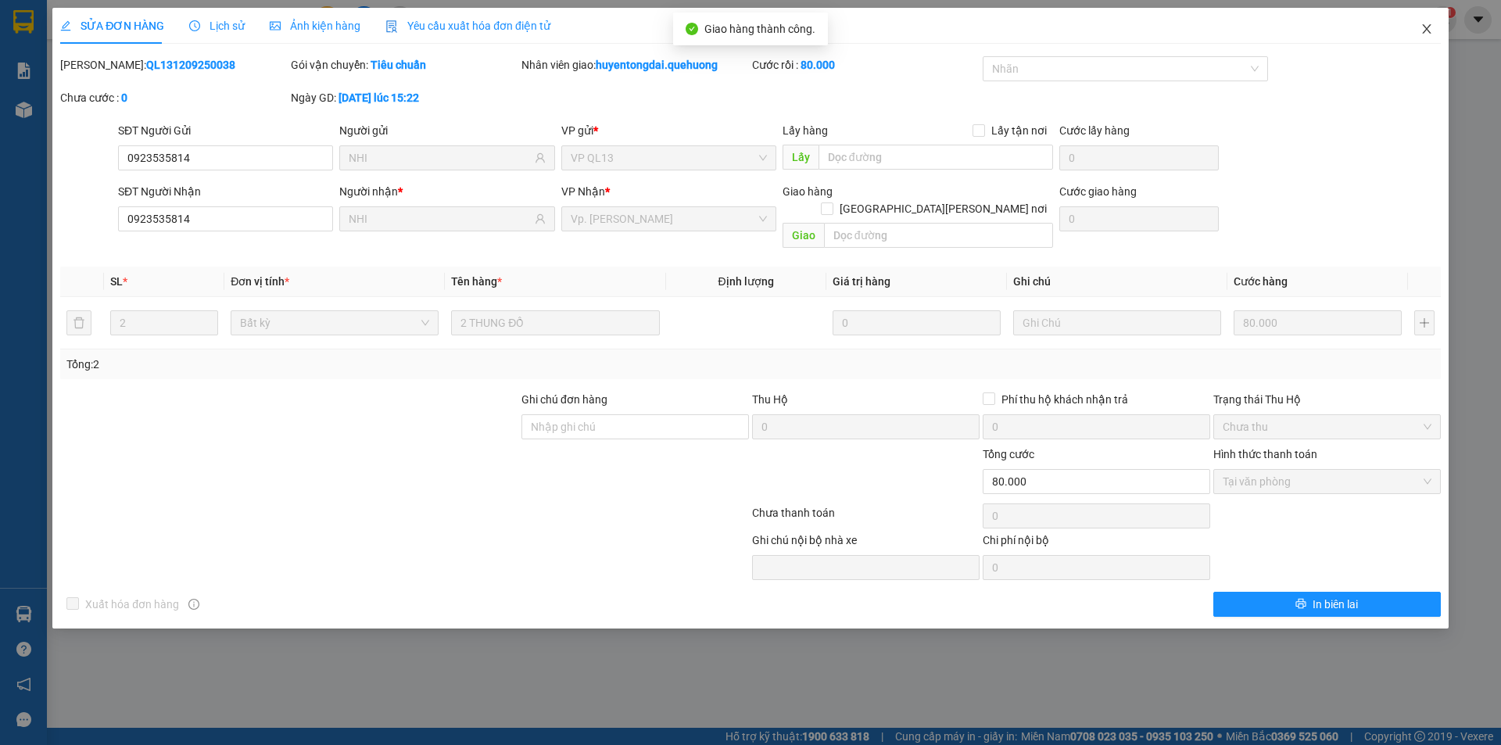
click at [1421, 26] on icon "close" at bounding box center [1427, 29] width 13 height 13
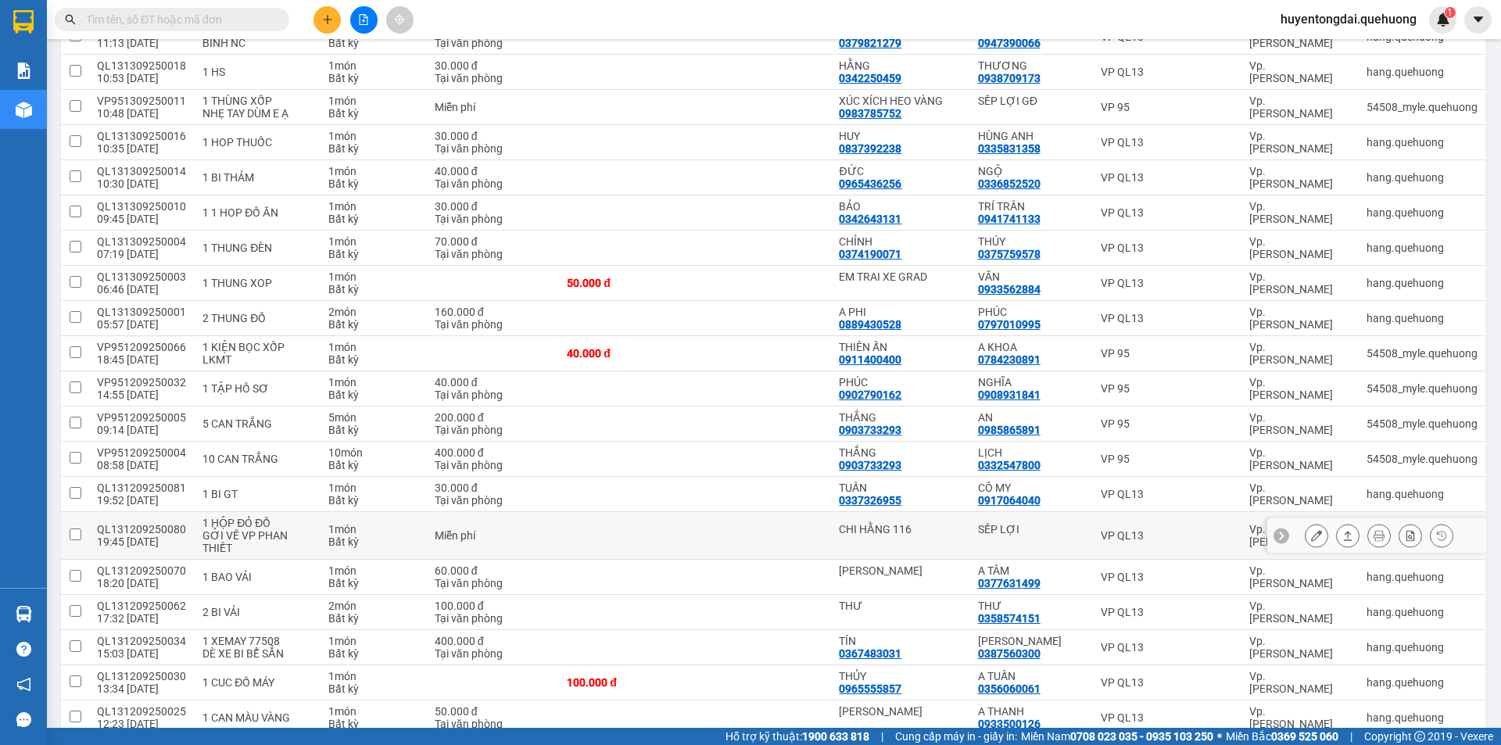
scroll to position [704, 0]
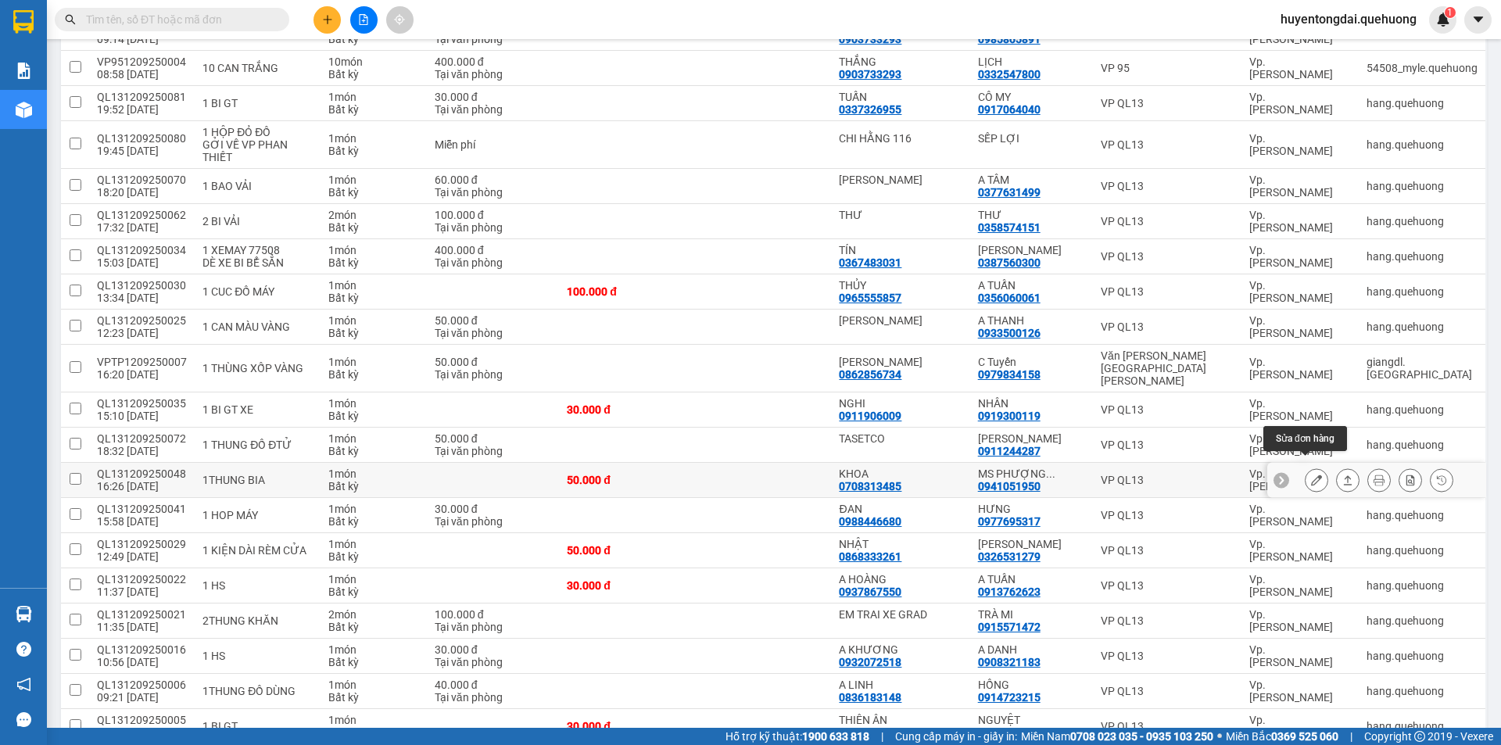
click at [1306, 468] on button at bounding box center [1317, 480] width 22 height 27
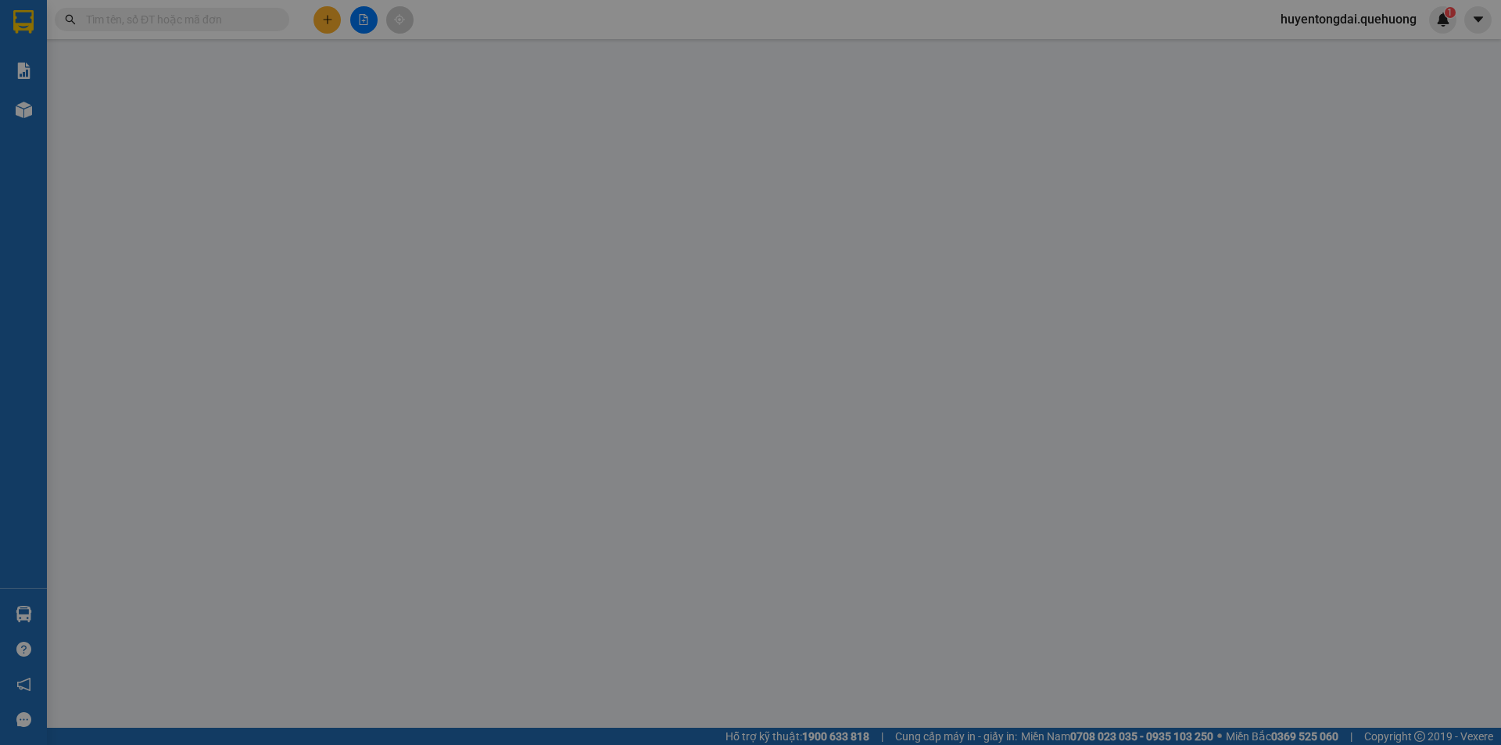
type input "0708313485"
type input "KHOA"
type input "0941051950"
type input "MS PHƯỢNG AMANOI"
type input "50.000"
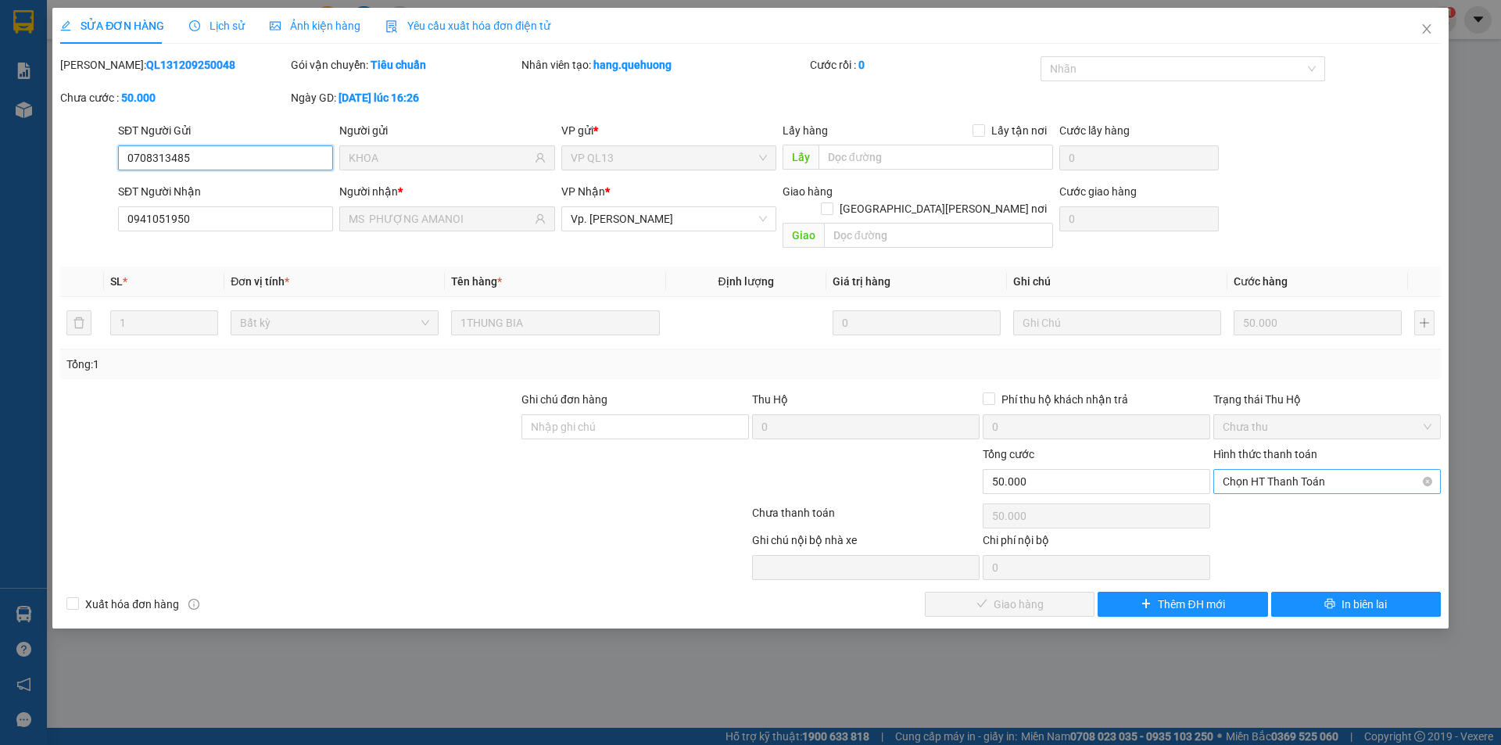
click at [1303, 470] on span "Chọn HT Thanh Toán" at bounding box center [1327, 481] width 209 height 23
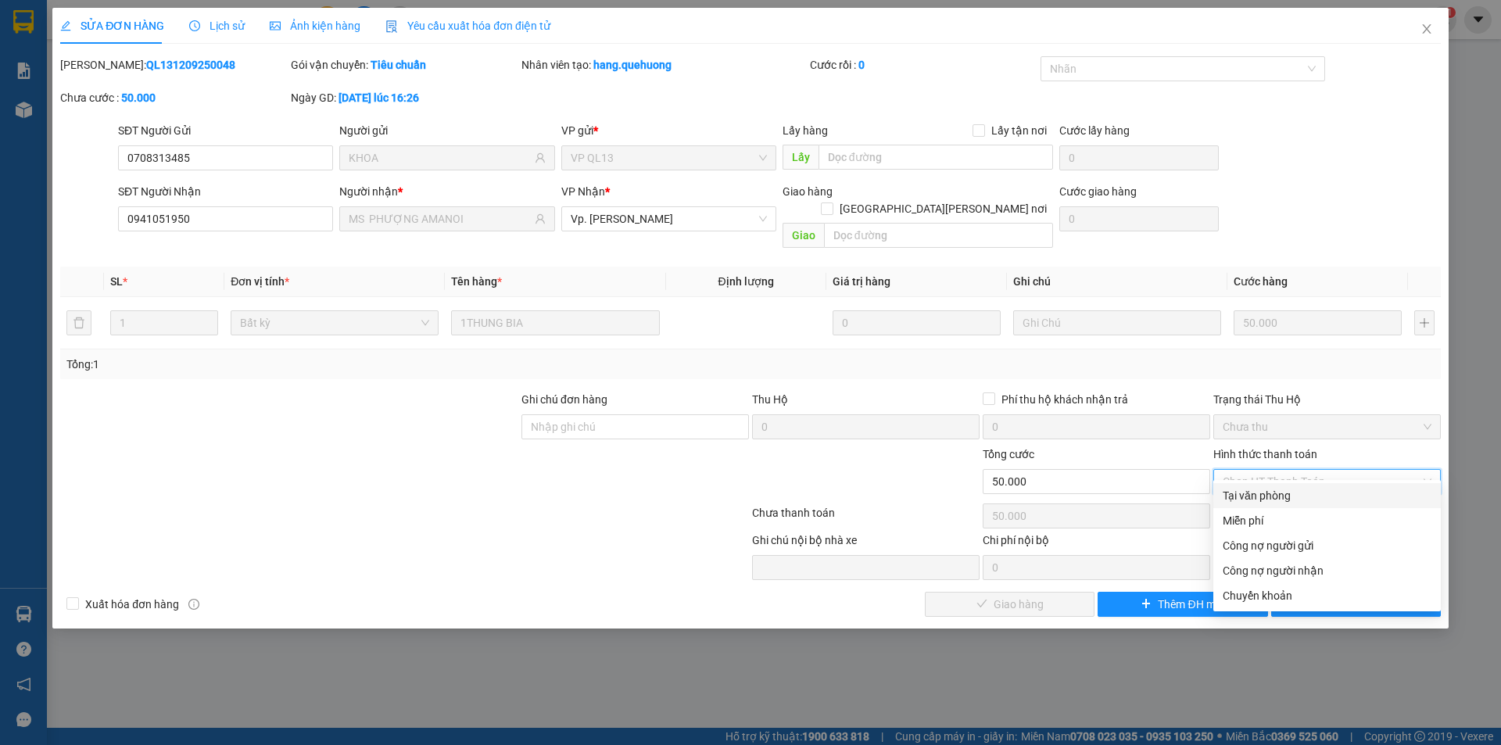
drag, startPoint x: 1299, startPoint y: 479, endPoint x: 1144, endPoint y: 545, distance: 168.9
click at [1289, 487] on div "Tại văn phòng" at bounding box center [1327, 495] width 209 height 17
type input "0"
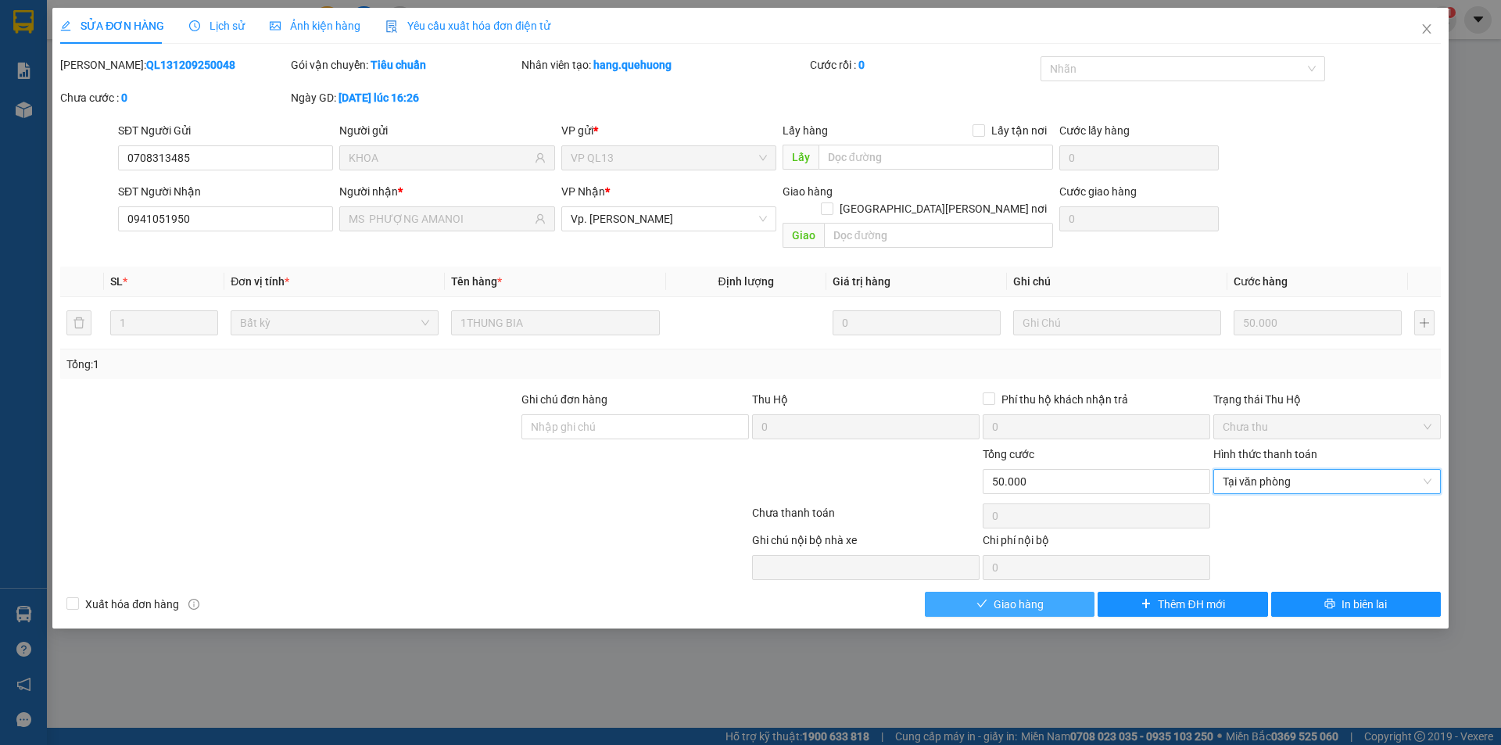
click at [996, 596] on span "Giao hàng" at bounding box center [1019, 604] width 50 height 17
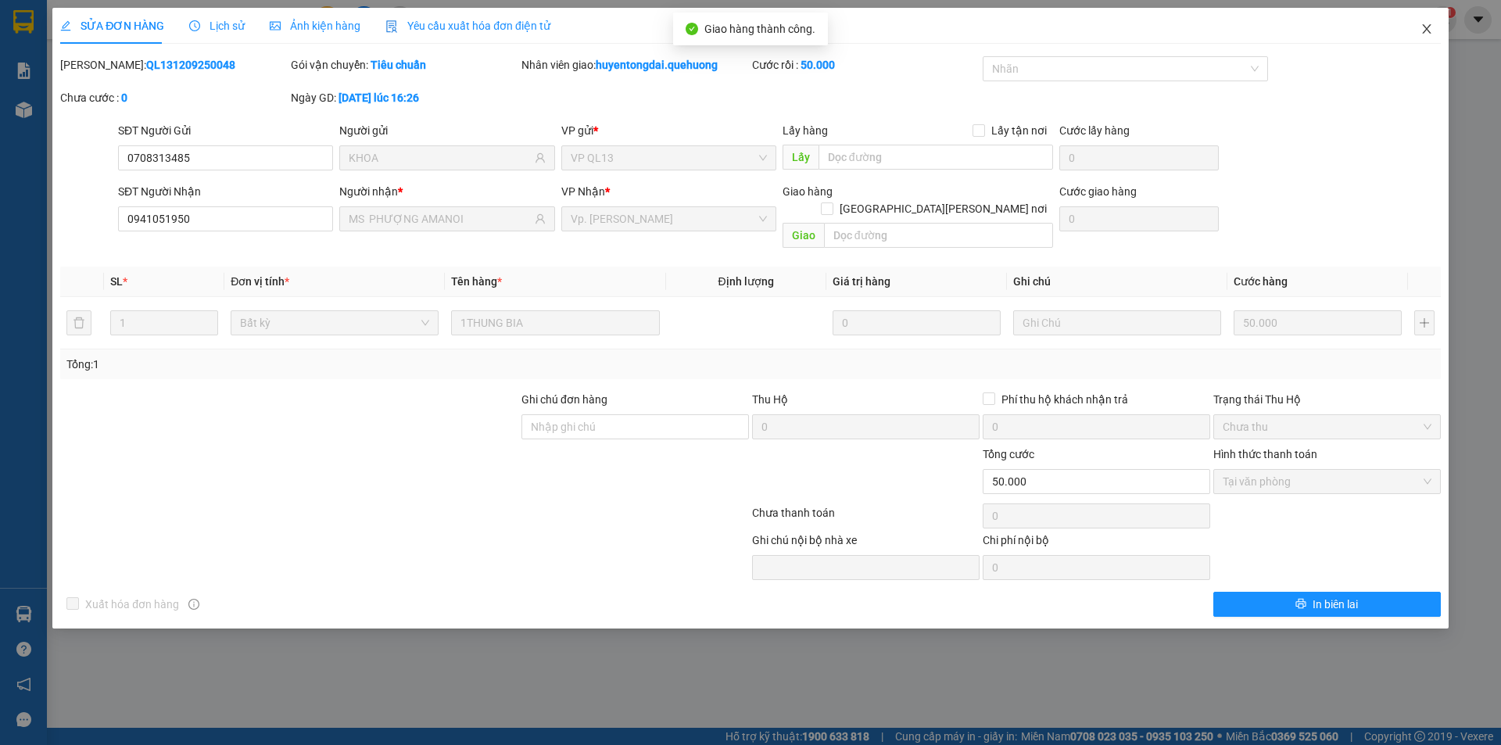
click at [1427, 32] on icon "close" at bounding box center [1427, 29] width 13 height 13
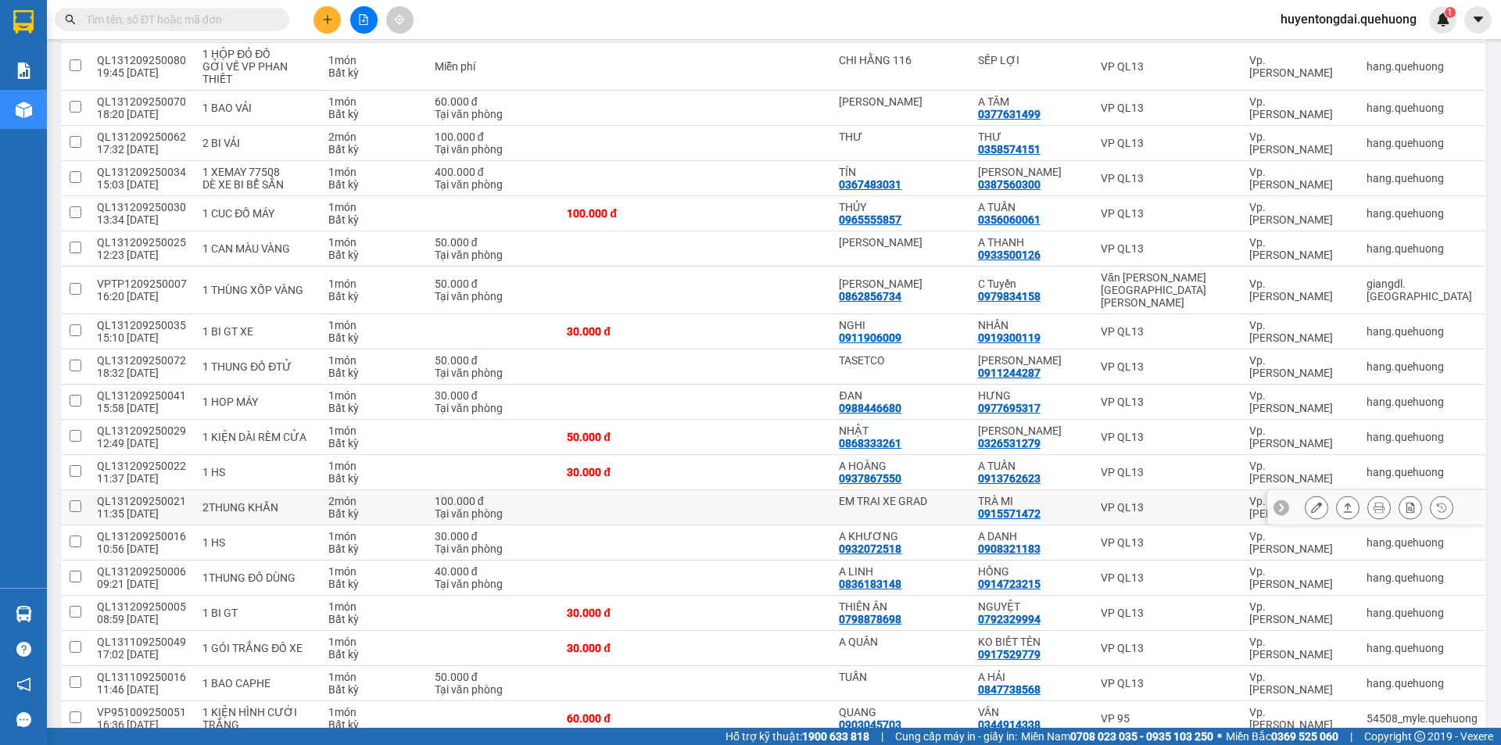
scroll to position [842, 0]
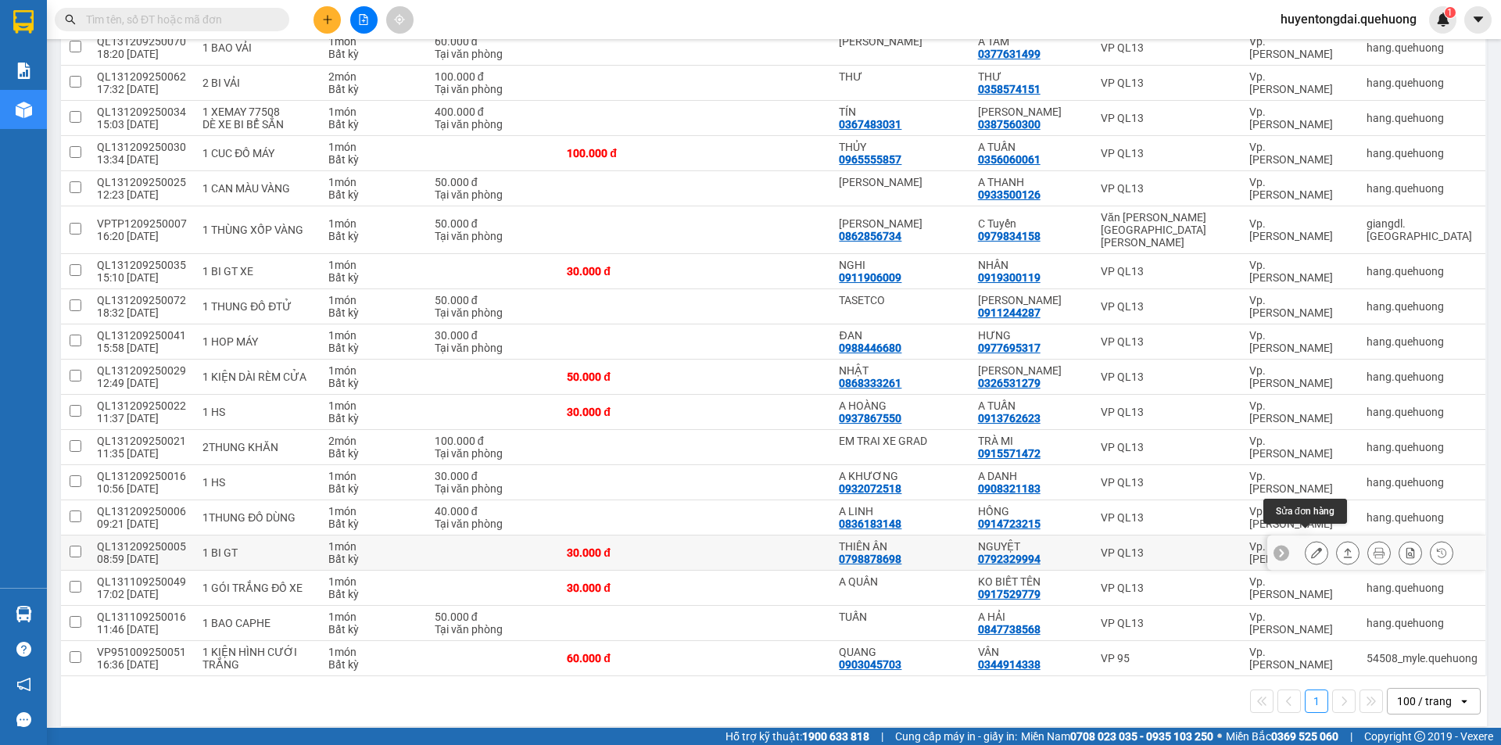
click at [1311, 547] on icon at bounding box center [1316, 552] width 11 height 11
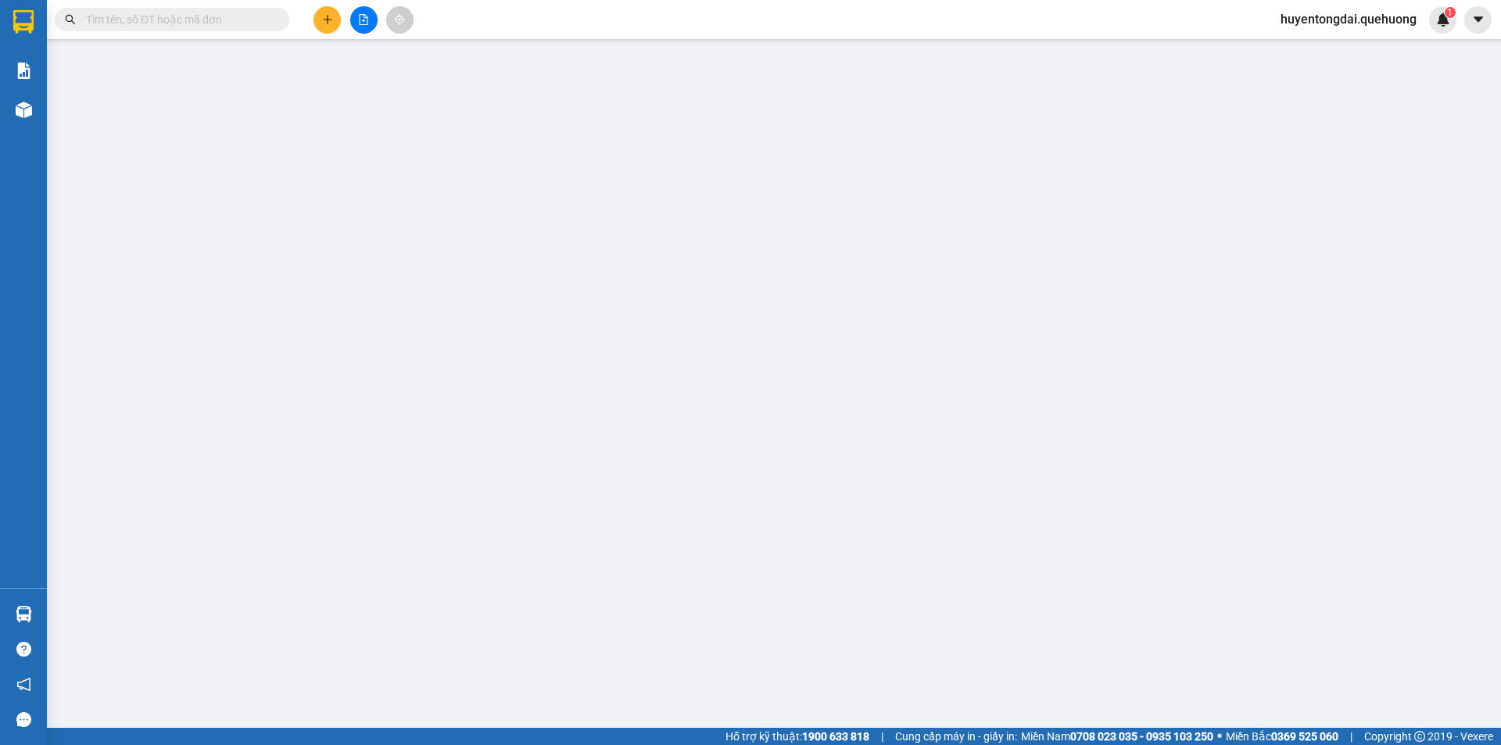
type input "0798878698"
type input "THIÊN ÂN"
type input "0792329994"
type input "NGUYỆT"
type input "30.000"
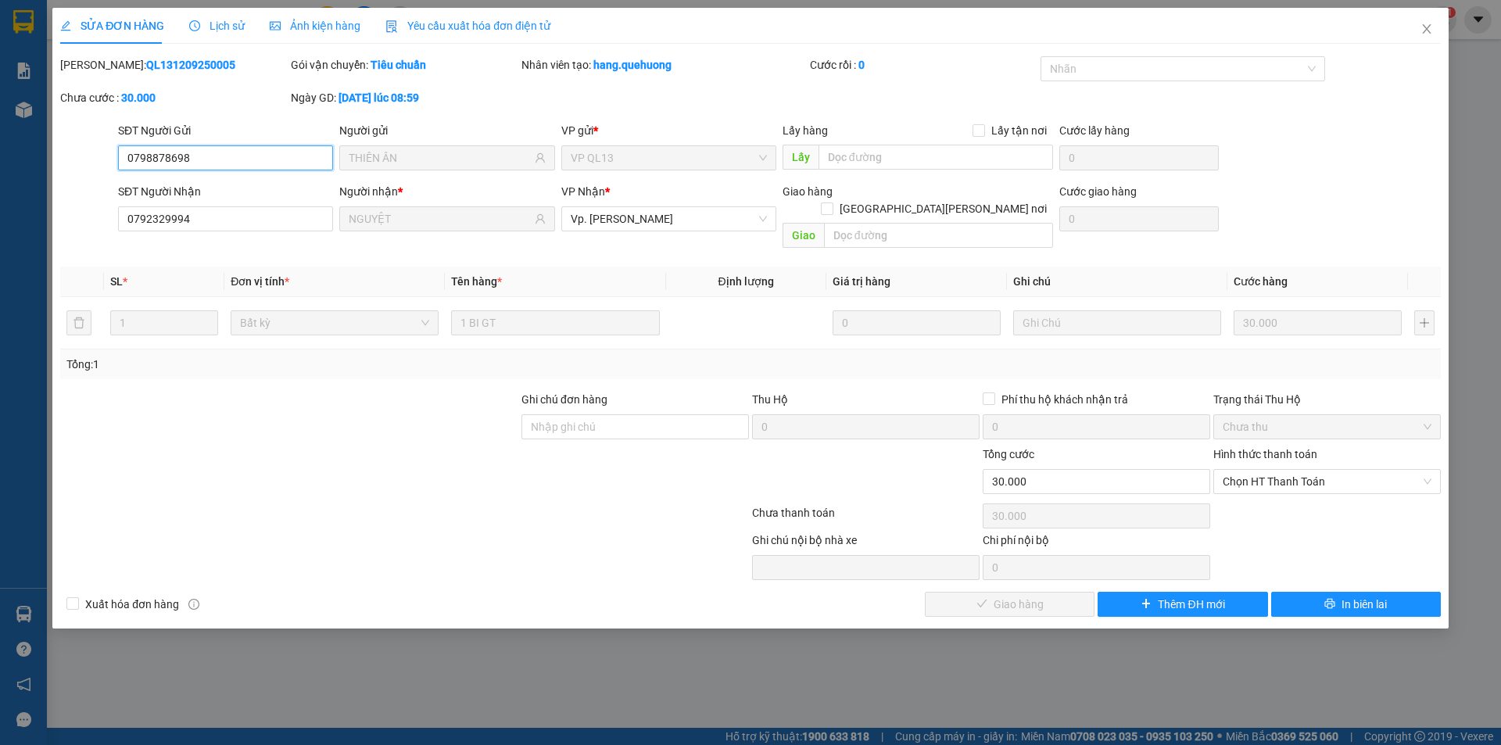
drag, startPoint x: 1326, startPoint y: 468, endPoint x: 1321, endPoint y: 482, distance: 14.8
click at [1325, 471] on span "Chọn HT Thanh Toán" at bounding box center [1327, 481] width 209 height 23
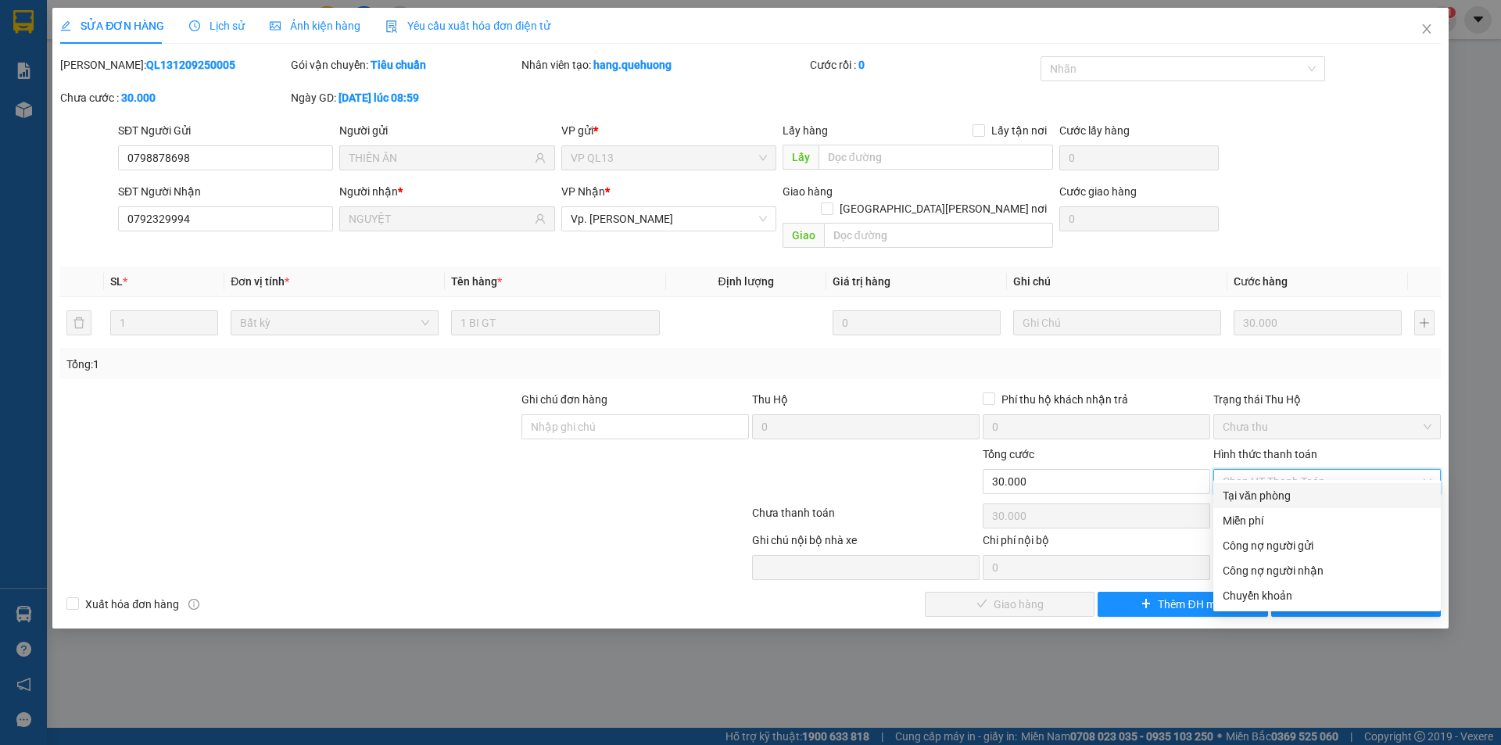
click at [1296, 495] on div "Tại văn phòng" at bounding box center [1327, 495] width 209 height 17
type input "0"
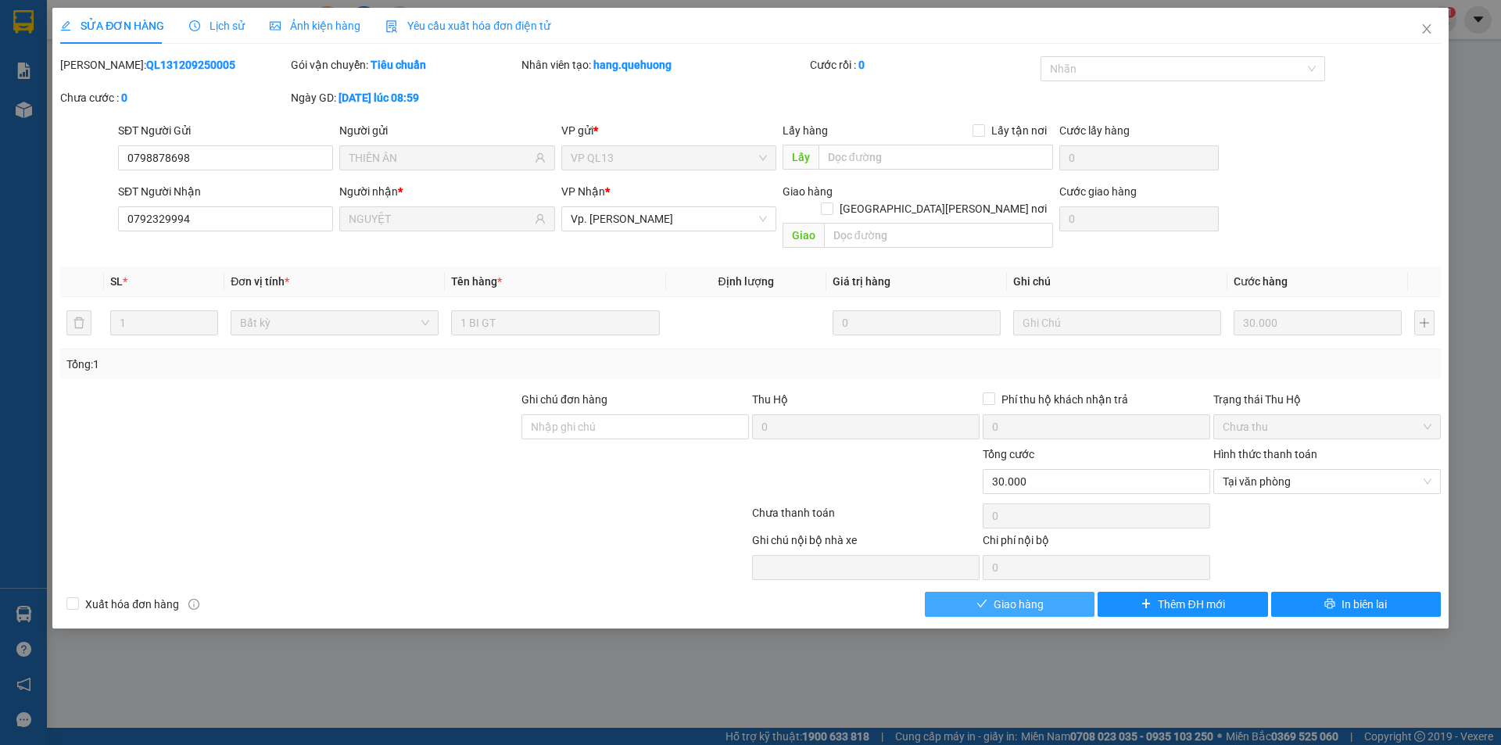
click at [1046, 592] on button "Giao hàng" at bounding box center [1010, 604] width 170 height 25
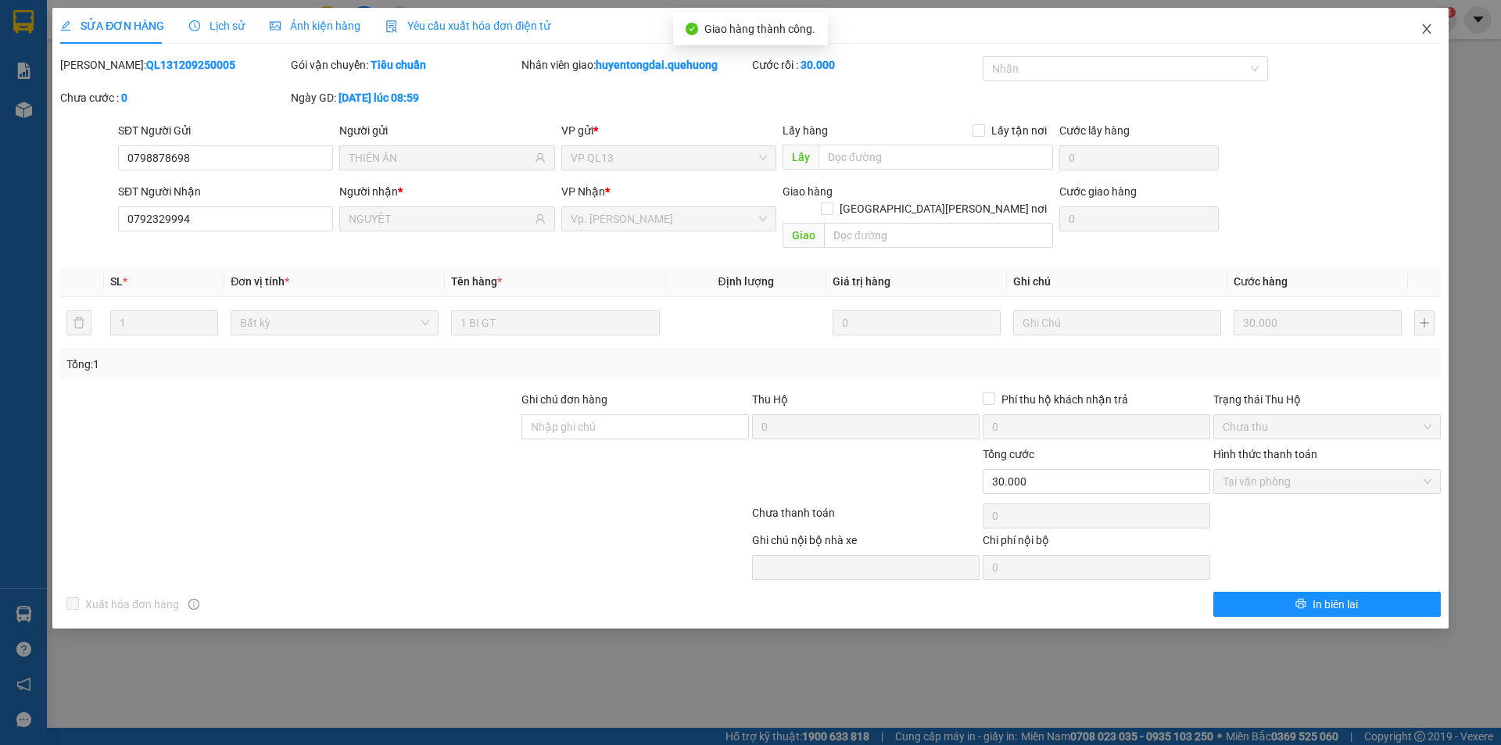
click at [1430, 30] on icon "close" at bounding box center [1427, 29] width 13 height 13
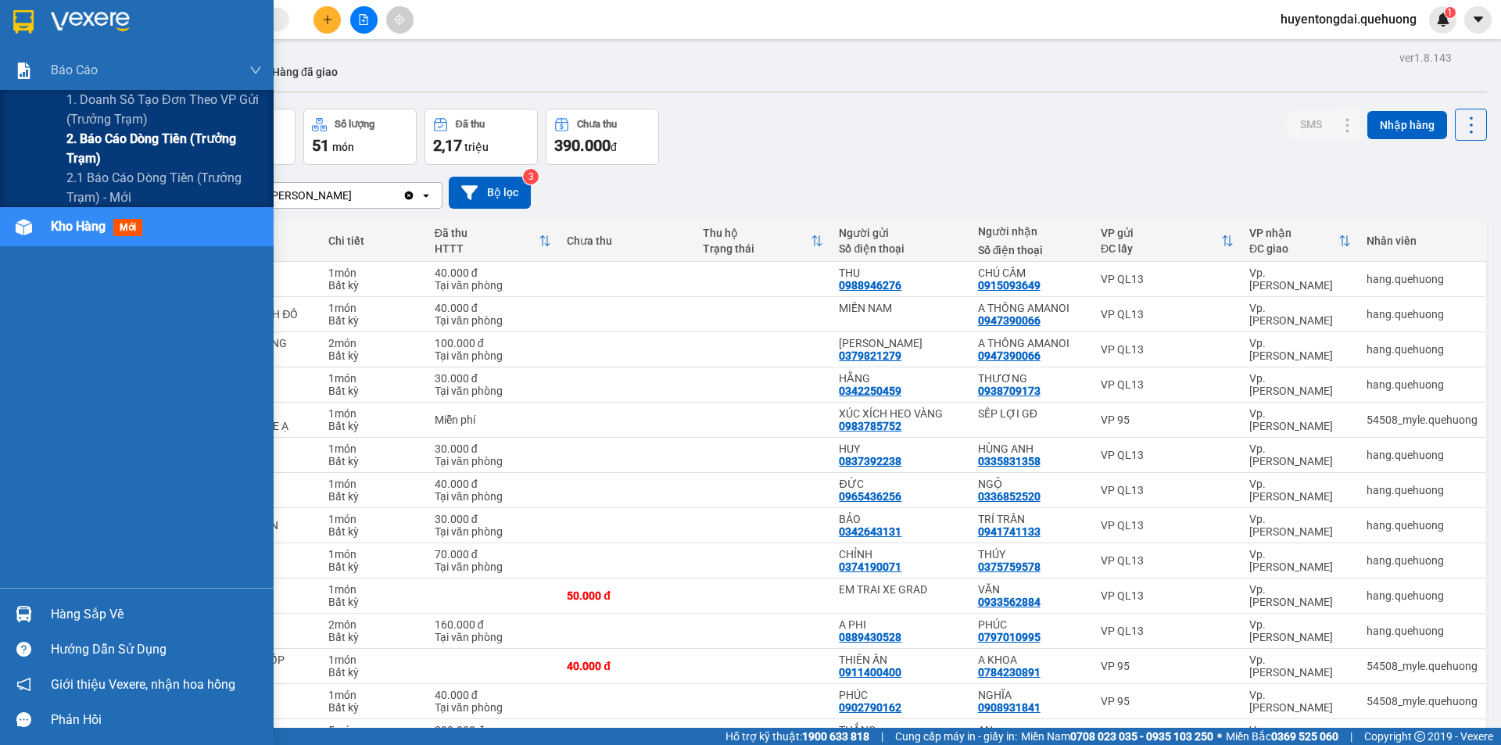
click at [124, 145] on span "2. Báo cáo dòng tiền (trưởng trạm)" at bounding box center [163, 148] width 195 height 39
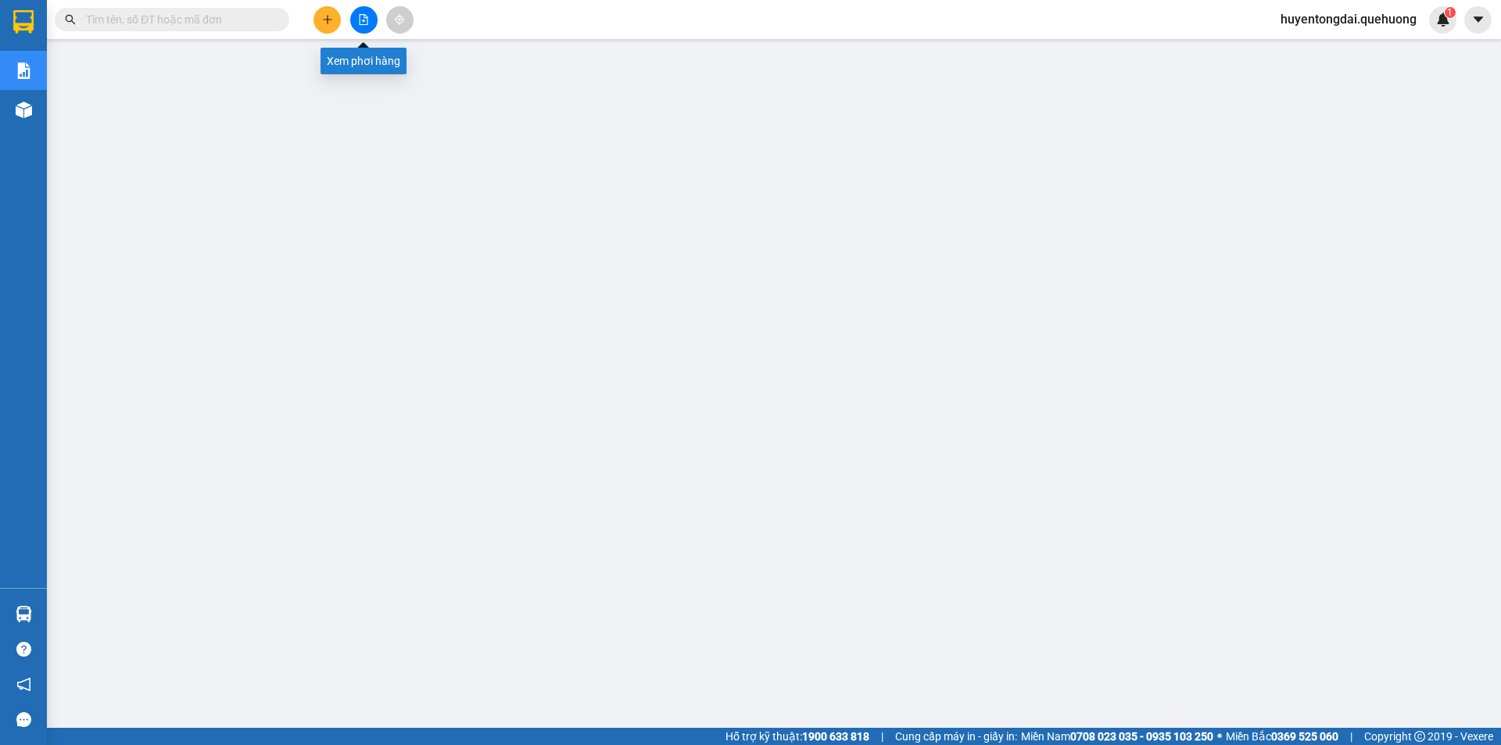
click at [374, 12] on button at bounding box center [363, 19] width 27 height 27
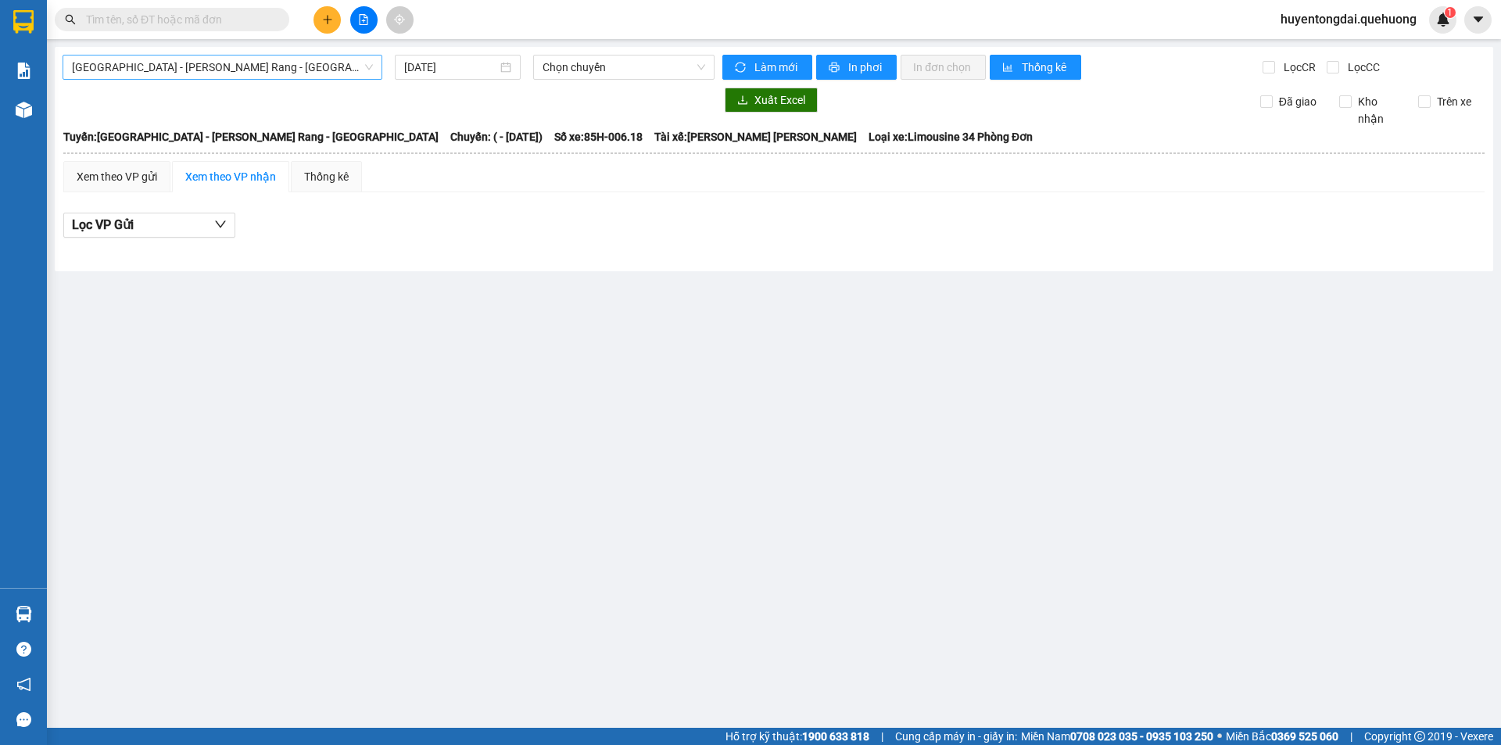
click at [222, 69] on span "[GEOGRAPHIC_DATA] - Phan Rang - [GEOGRAPHIC_DATA]" at bounding box center [222, 67] width 301 height 23
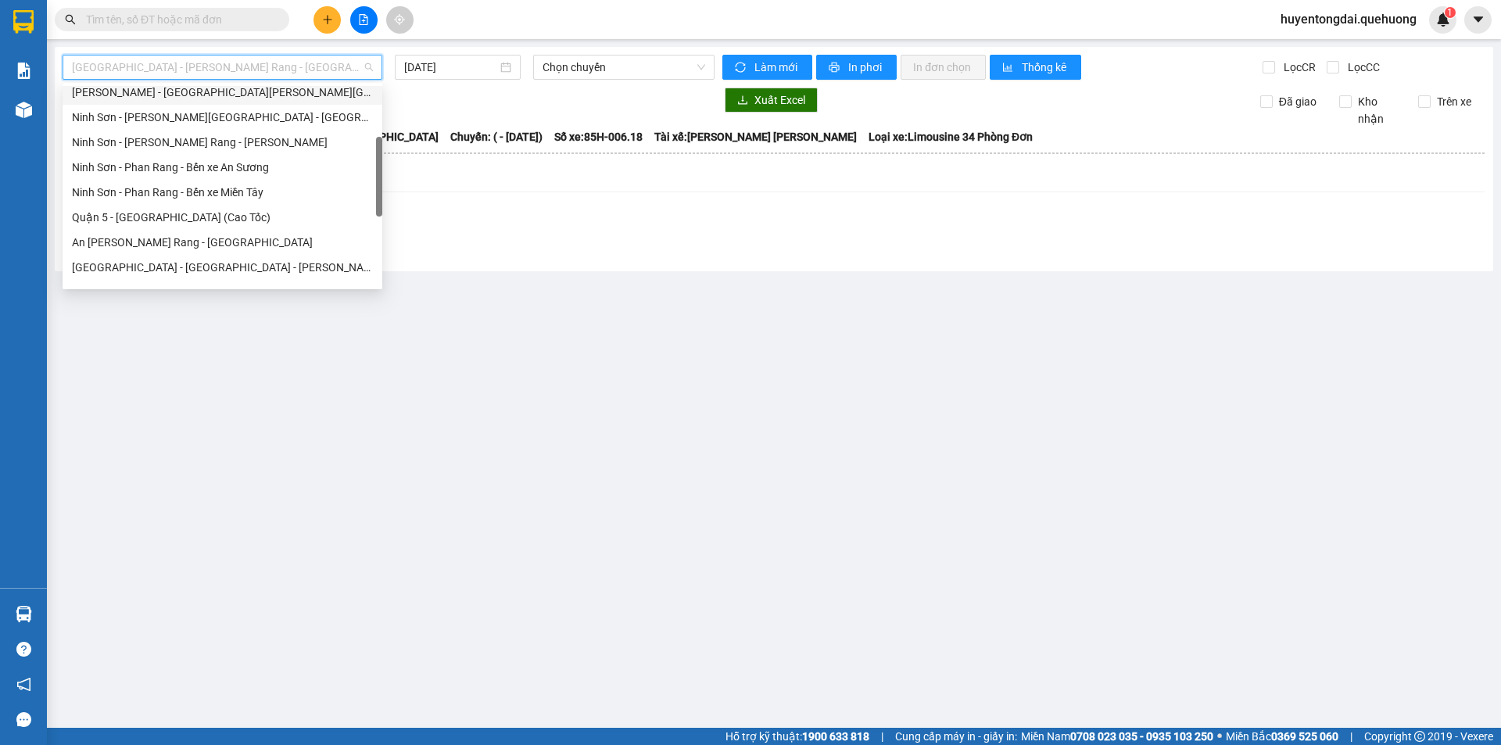
scroll to position [425, 0]
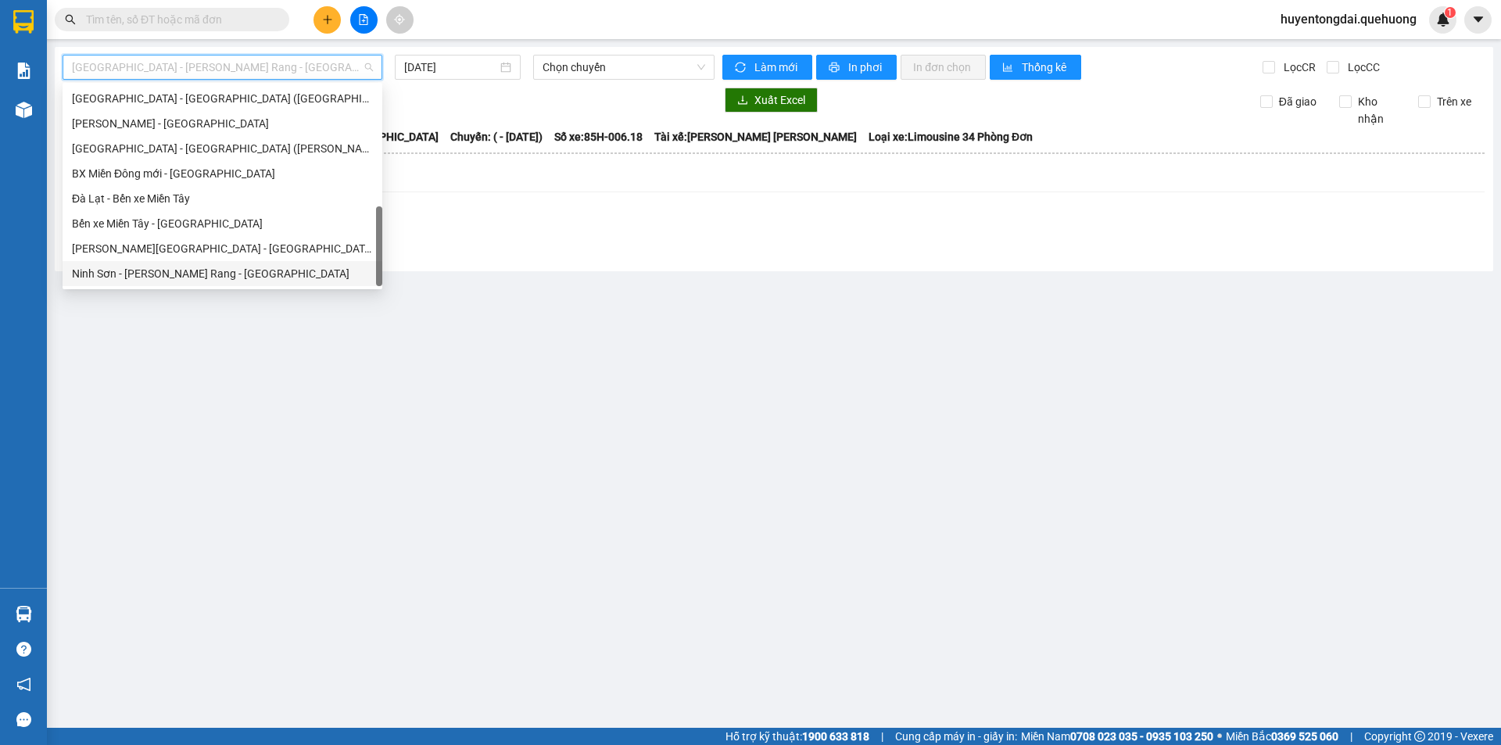
click at [172, 277] on div "Ninh Sơn - Phan Rang - [GEOGRAPHIC_DATA]" at bounding box center [222, 273] width 301 height 17
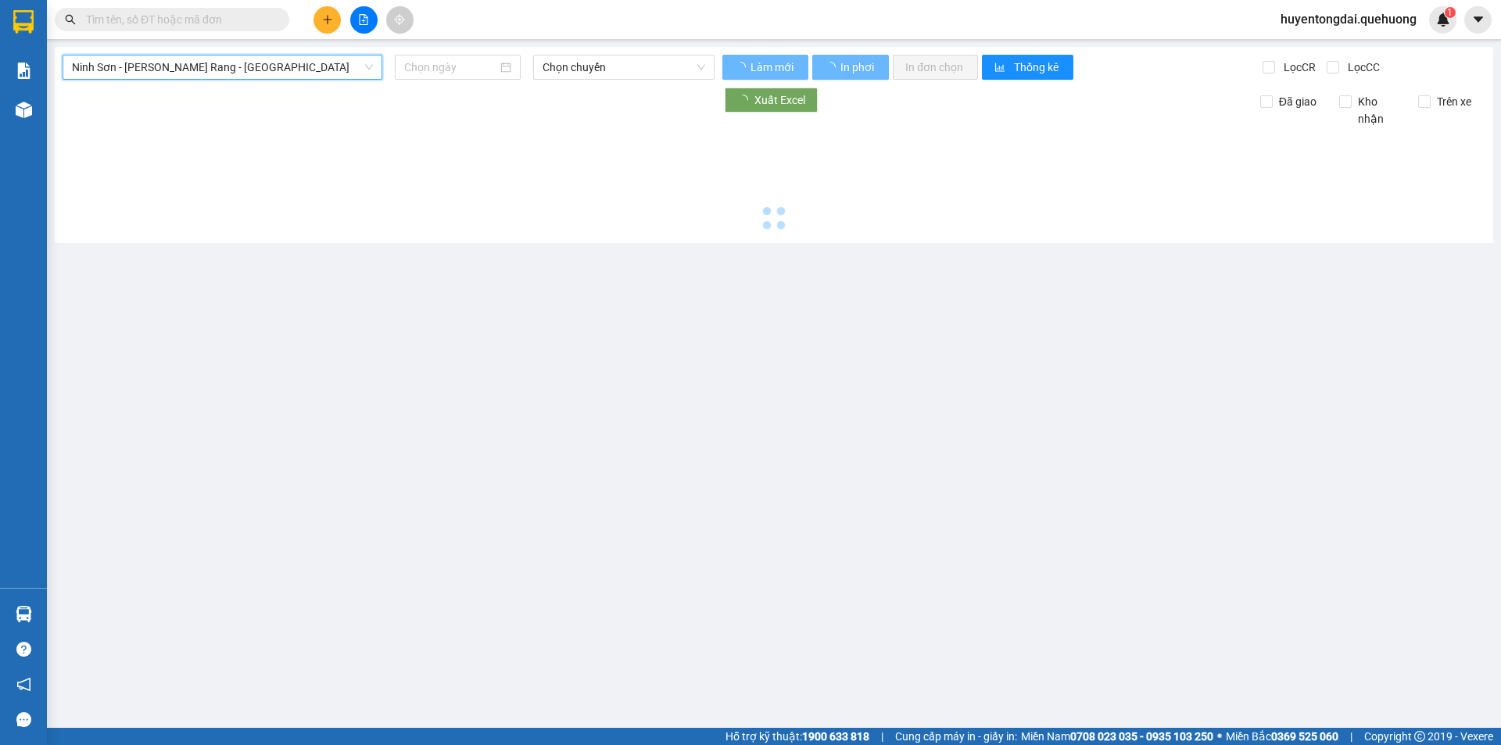
type input "[DATE]"
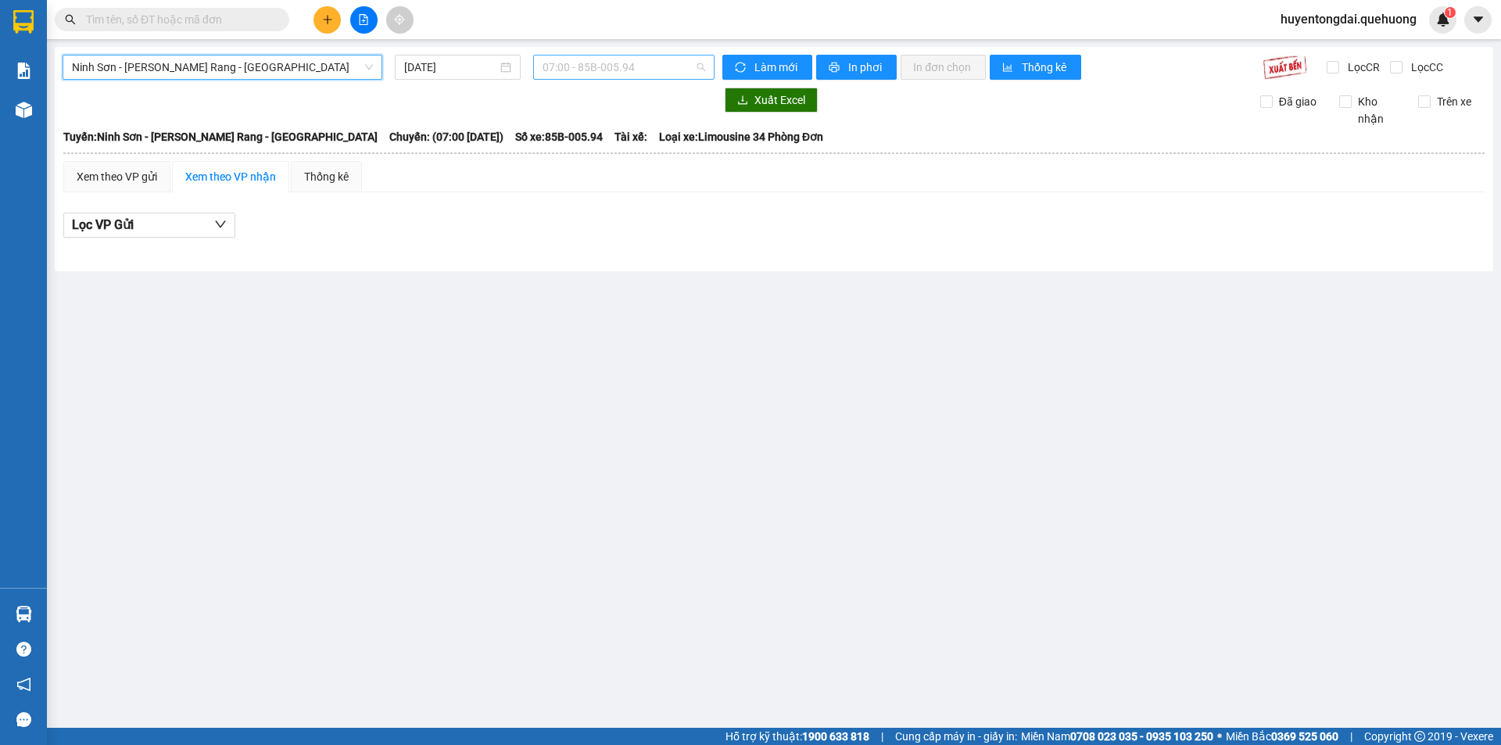
click at [618, 64] on span "07:00 - 85B-005.94" at bounding box center [624, 67] width 163 height 23
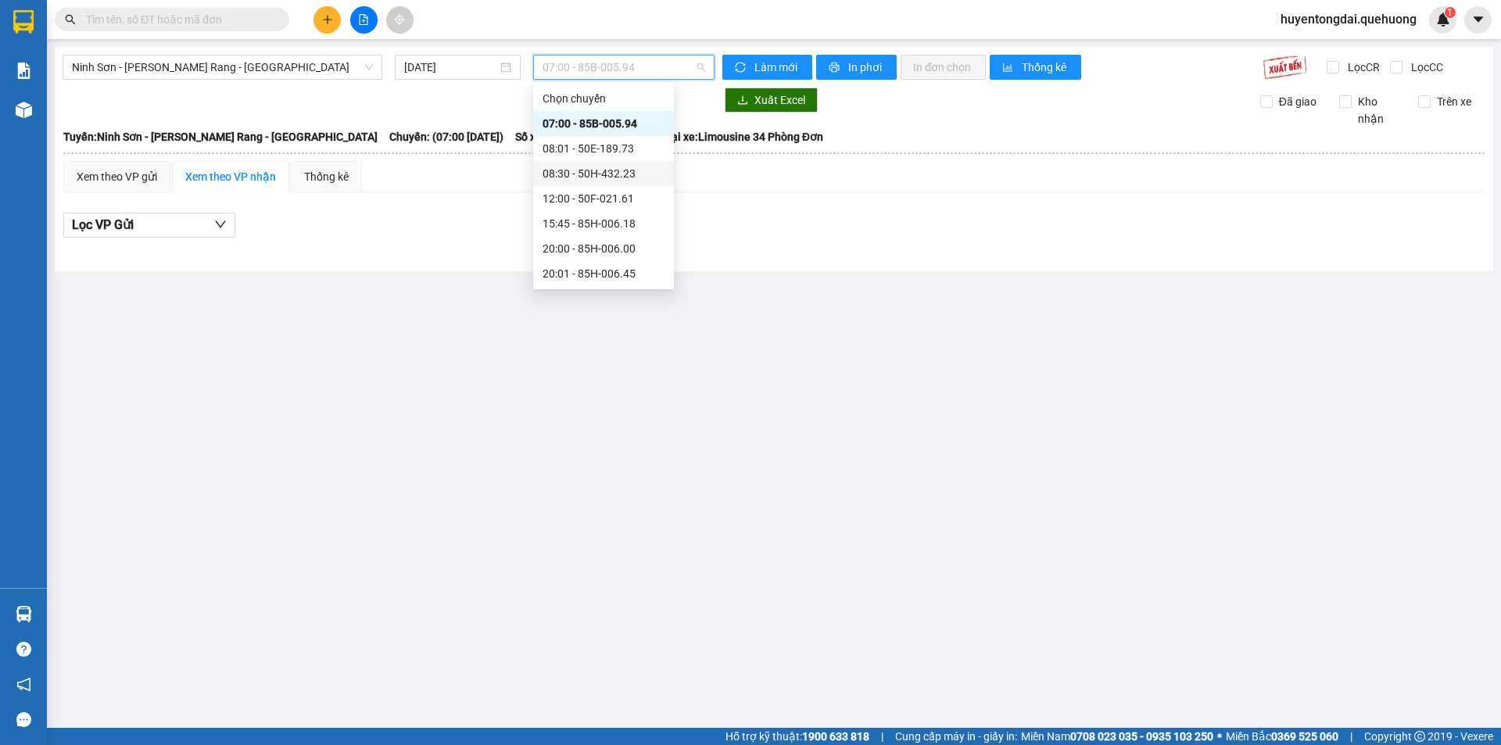
click at [597, 178] on div "08:30 - 50H-432.23" at bounding box center [604, 173] width 122 height 17
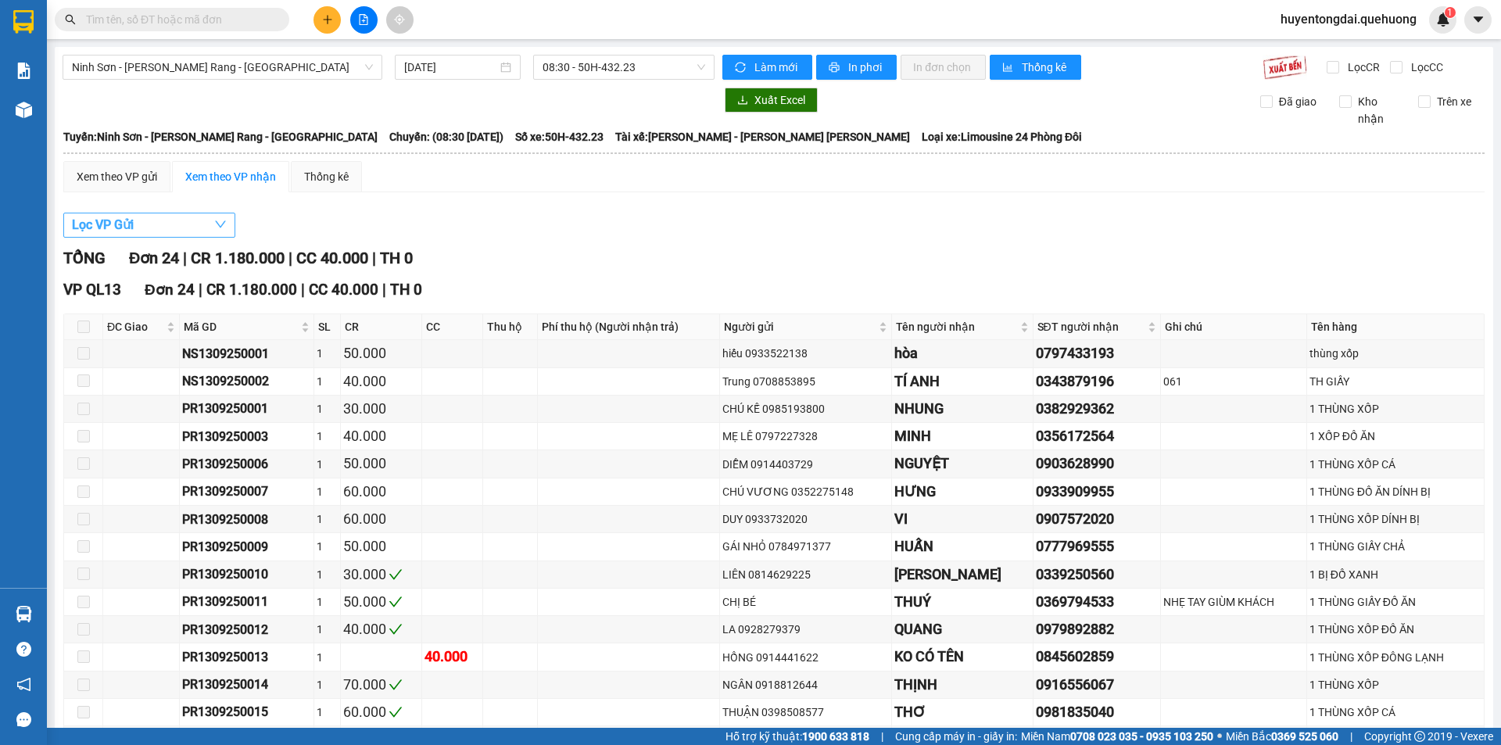
click at [141, 222] on button "Lọc VP Gửi" at bounding box center [149, 225] width 172 height 25
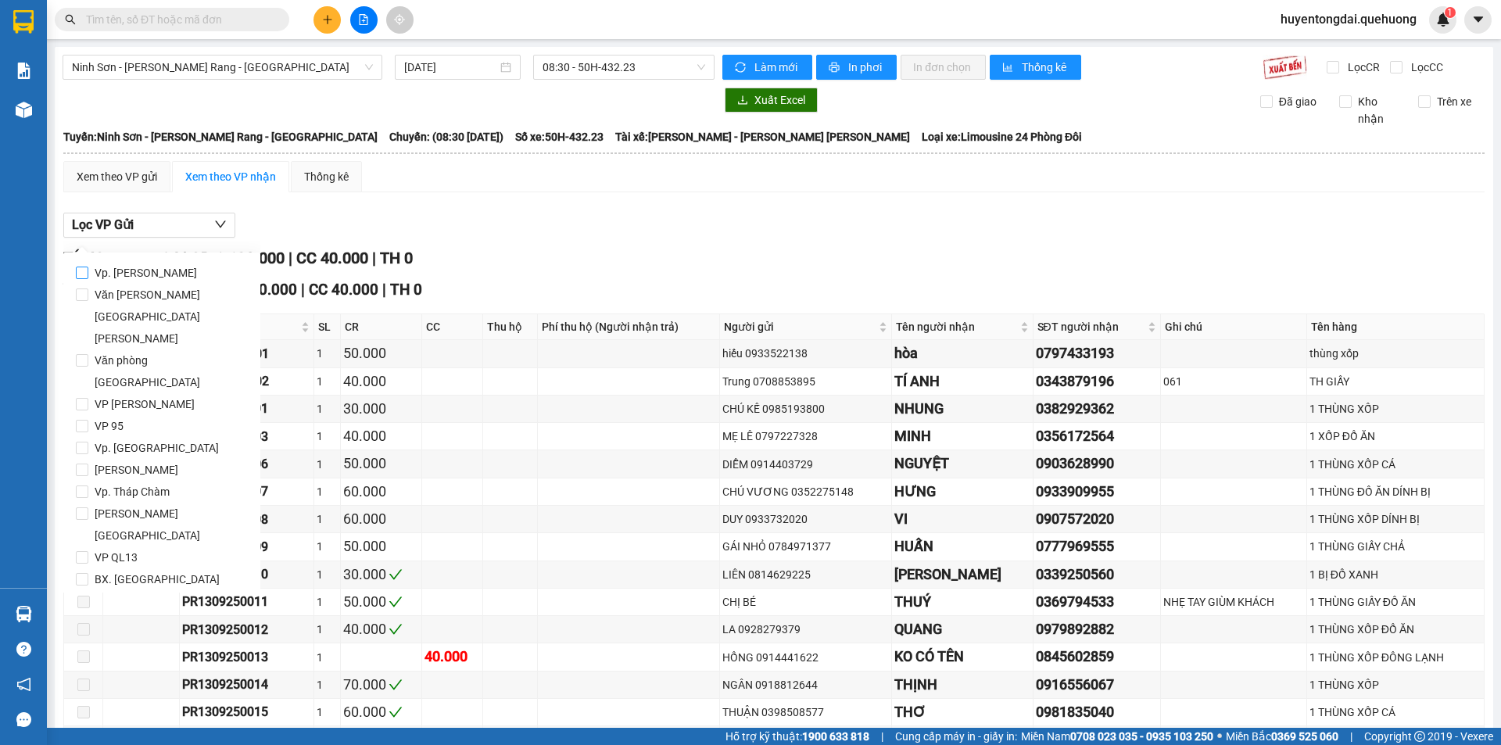
click at [81, 273] on input "Vp. [GEOGRAPHIC_DATA]" at bounding box center [82, 273] width 13 height 13
checkbox input "true"
click at [108, 634] on button "Lọc" at bounding box center [97, 646] width 43 height 25
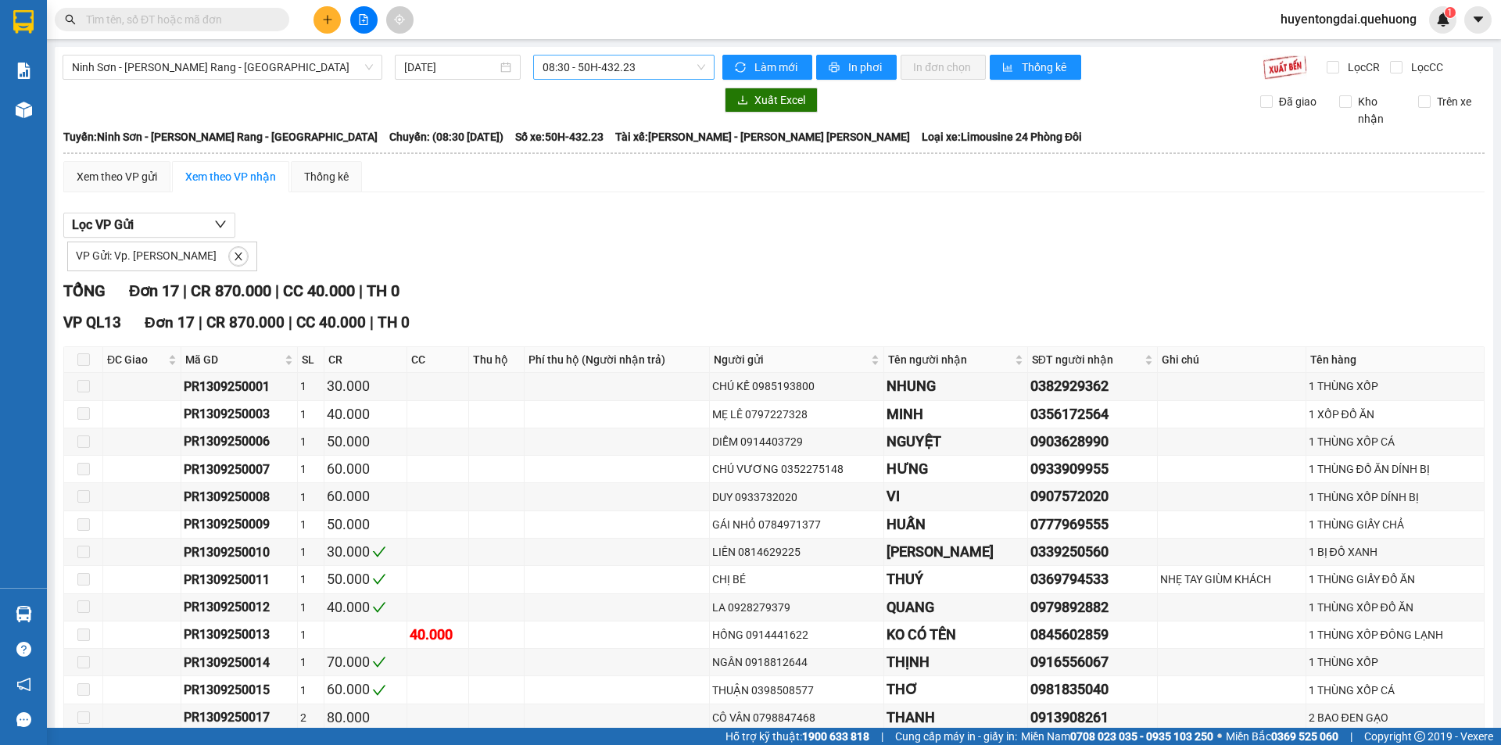
click at [634, 67] on span "08:30 - 50H-432.23" at bounding box center [624, 67] width 163 height 23
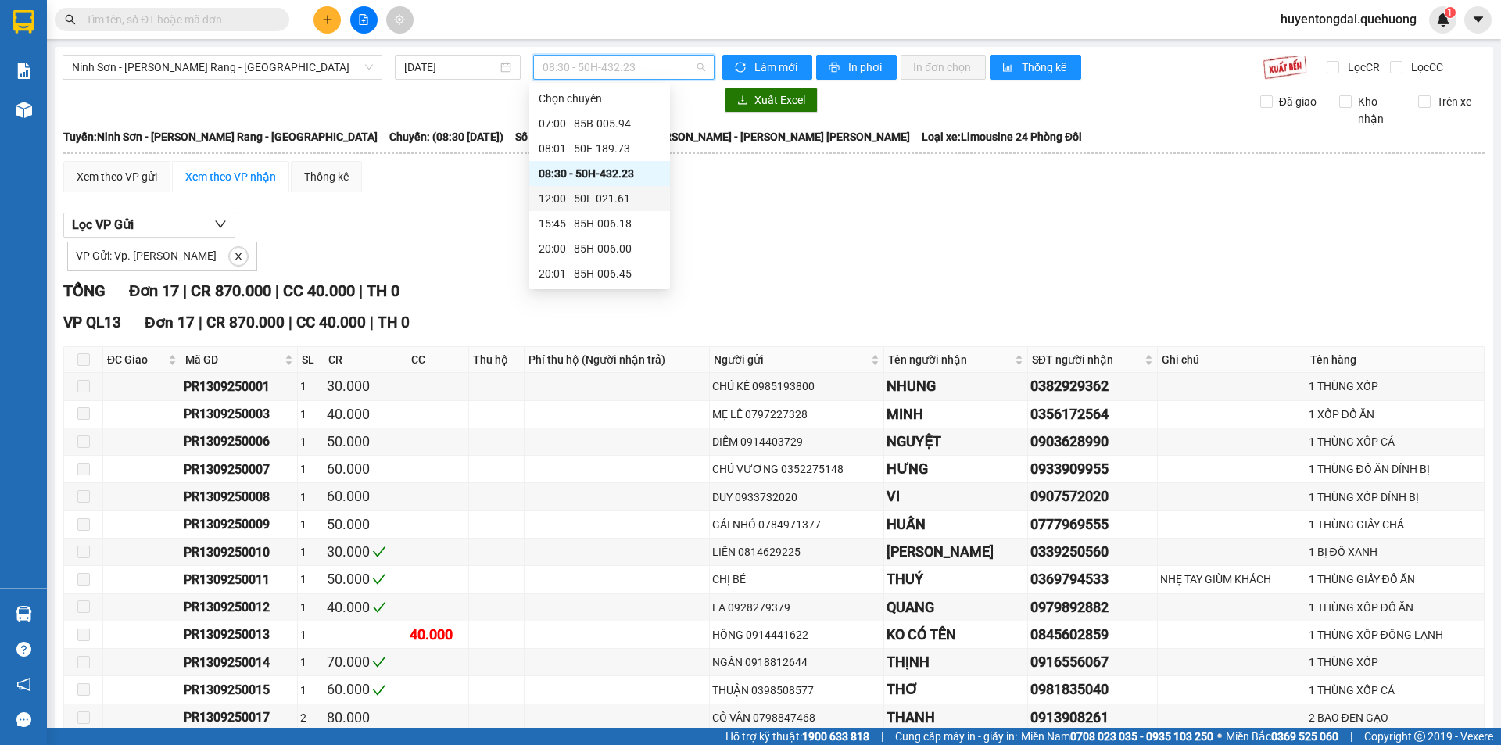
scroll to position [150, 0]
click at [586, 179] on div "21:00 - 50H-434.58" at bounding box center [600, 173] width 122 height 17
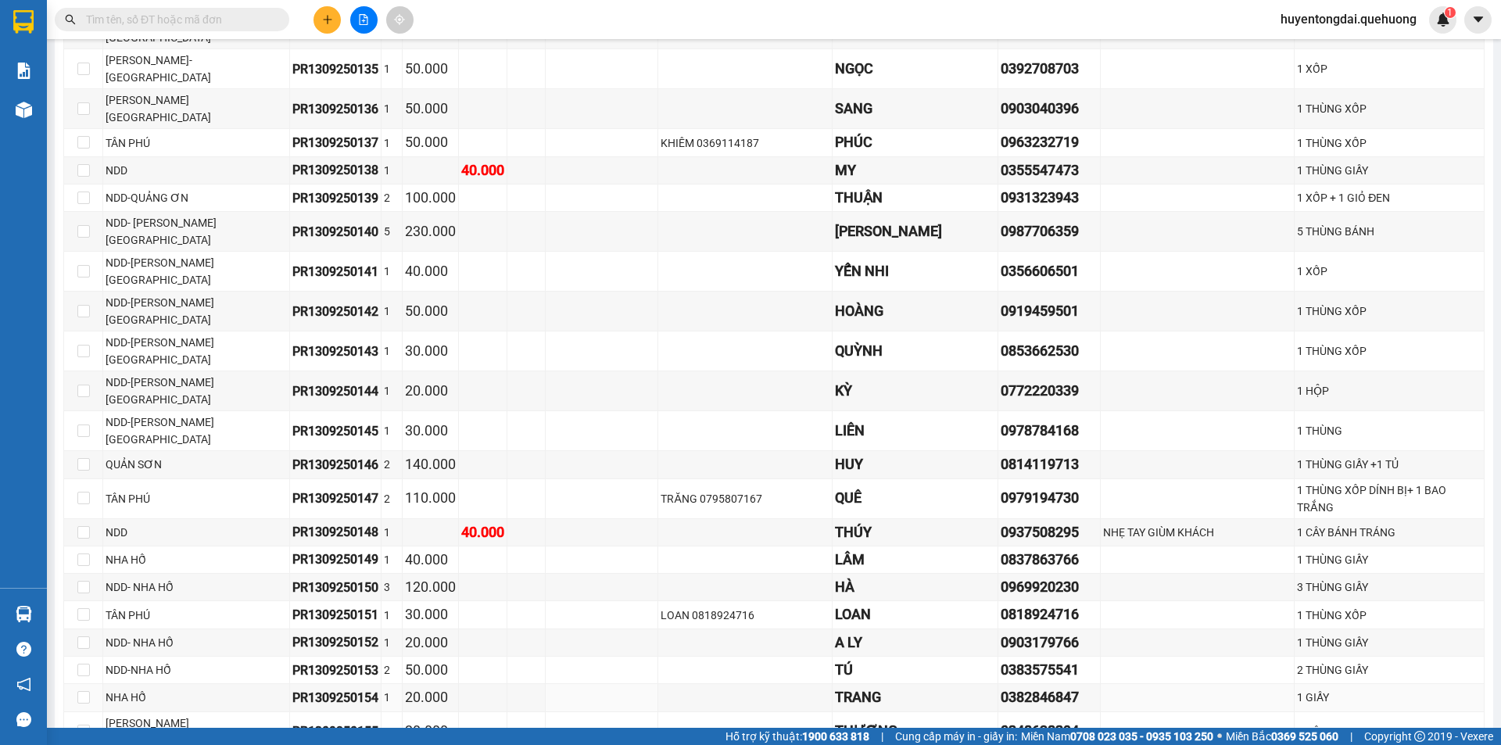
scroll to position [2111, 0]
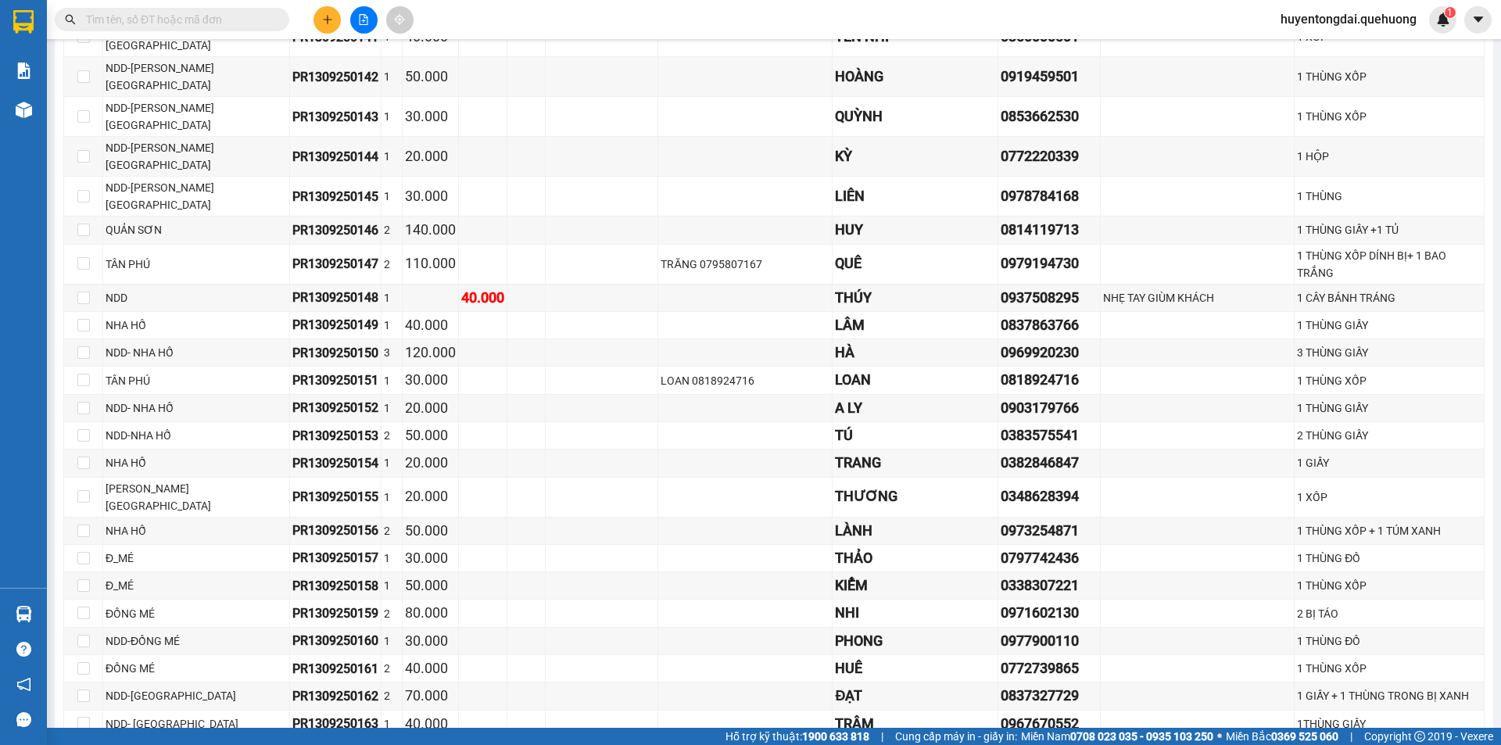
click at [751, 631] on div "TỔNG Đơn 147 | CR 9.680.000 | CC 1.540.000 | TH 0 Giao dọc đường Đơn 84 | CR 5.…" at bounding box center [773, 547] width 1421 height 4758
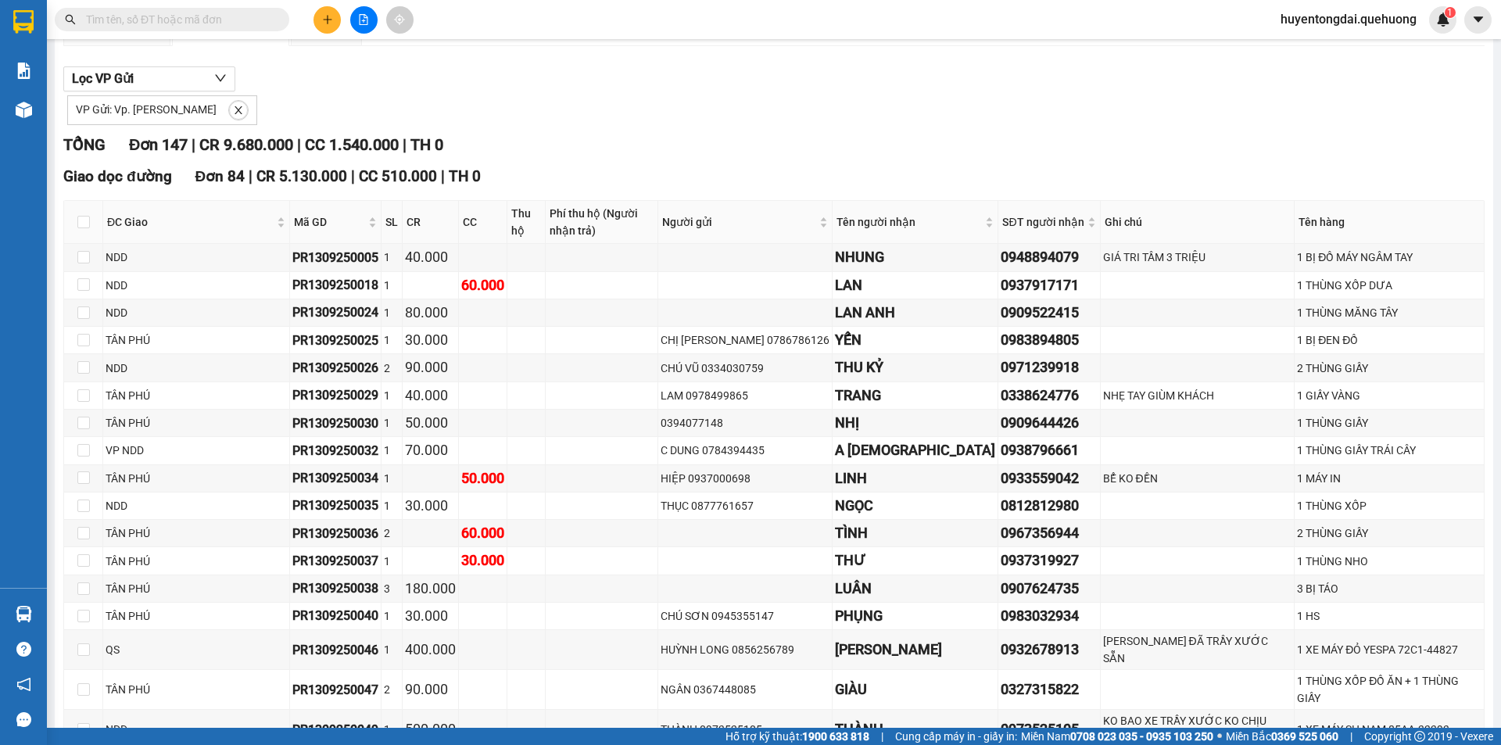
scroll to position [0, 0]
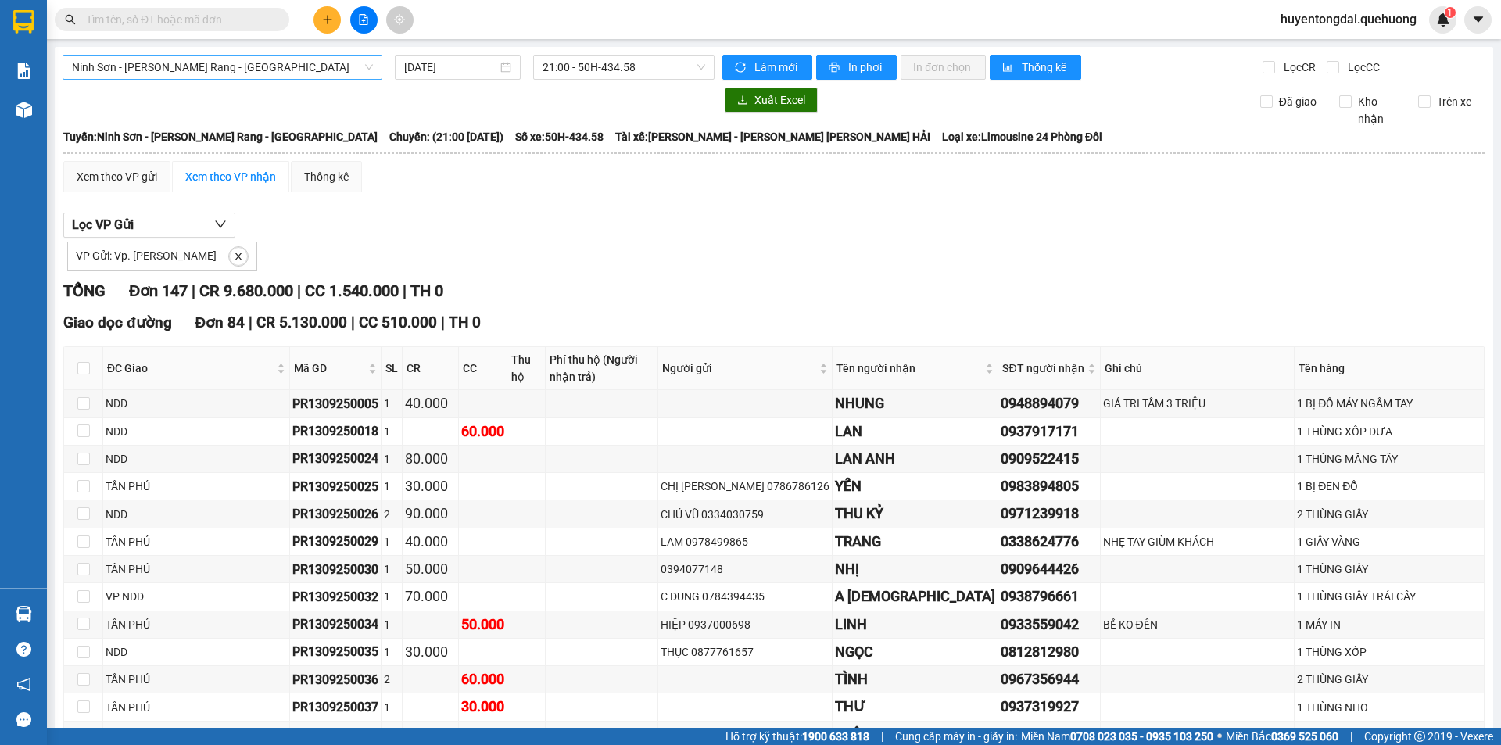
click at [212, 67] on span "Ninh Sơn - Phan Rang - [GEOGRAPHIC_DATA]" at bounding box center [222, 67] width 301 height 23
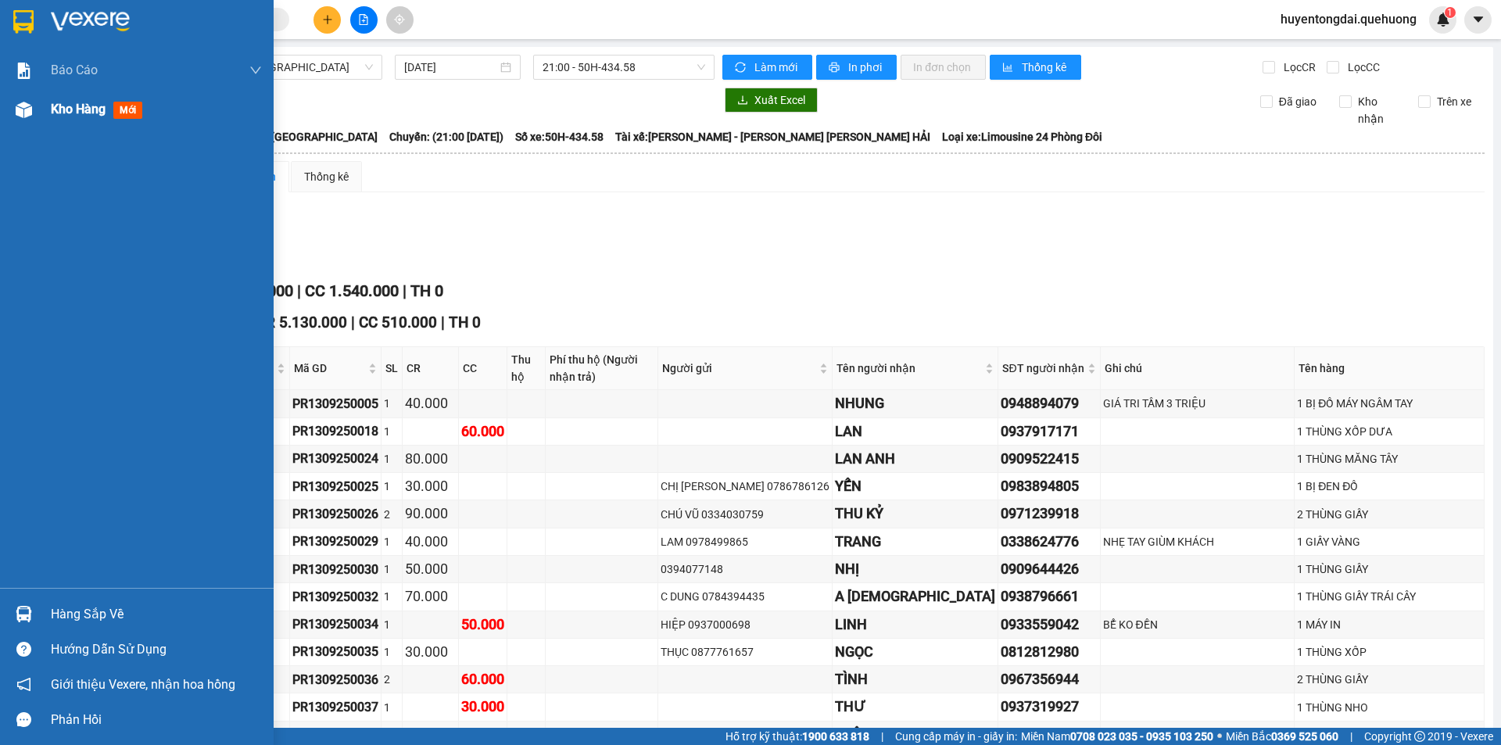
click at [82, 102] on span "Kho hàng" at bounding box center [78, 109] width 55 height 15
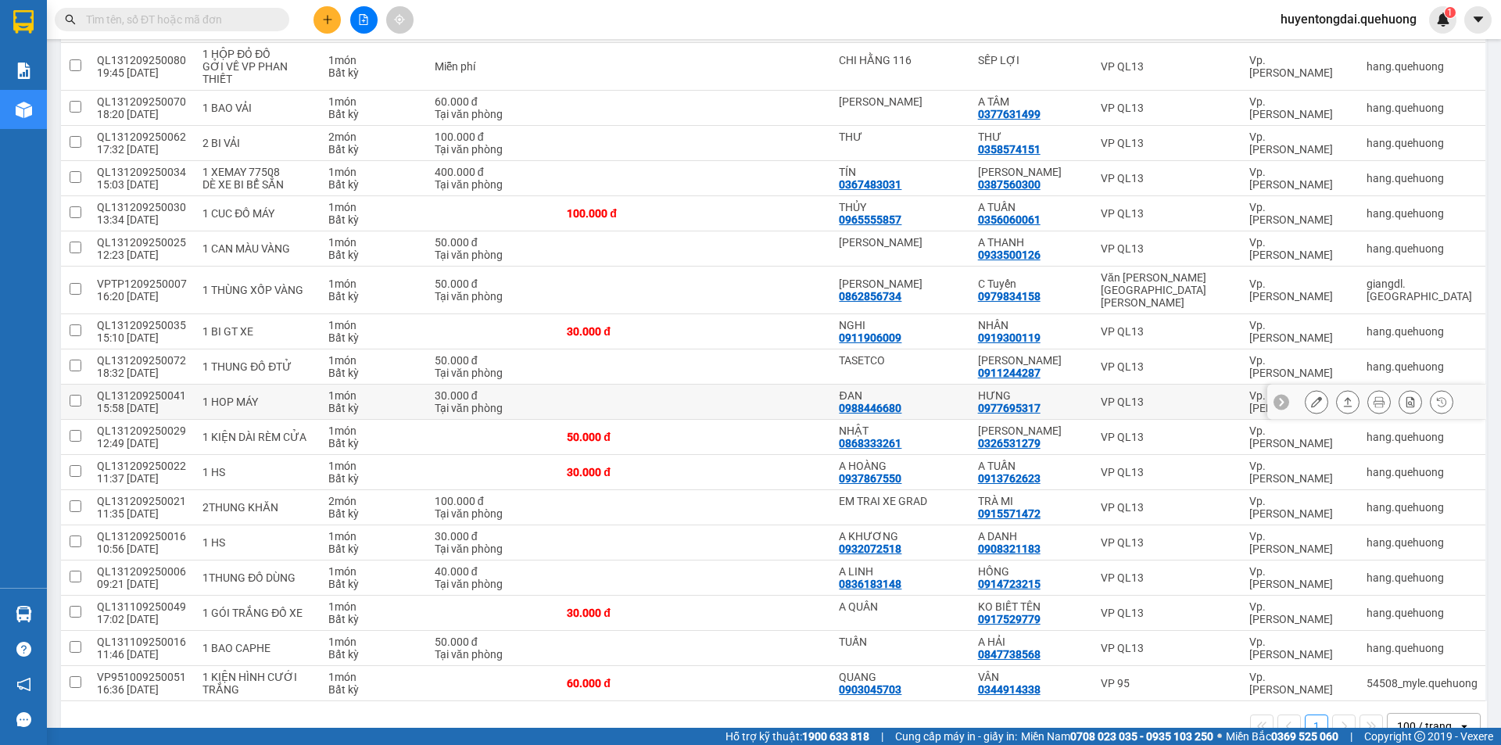
scroll to position [807, 0]
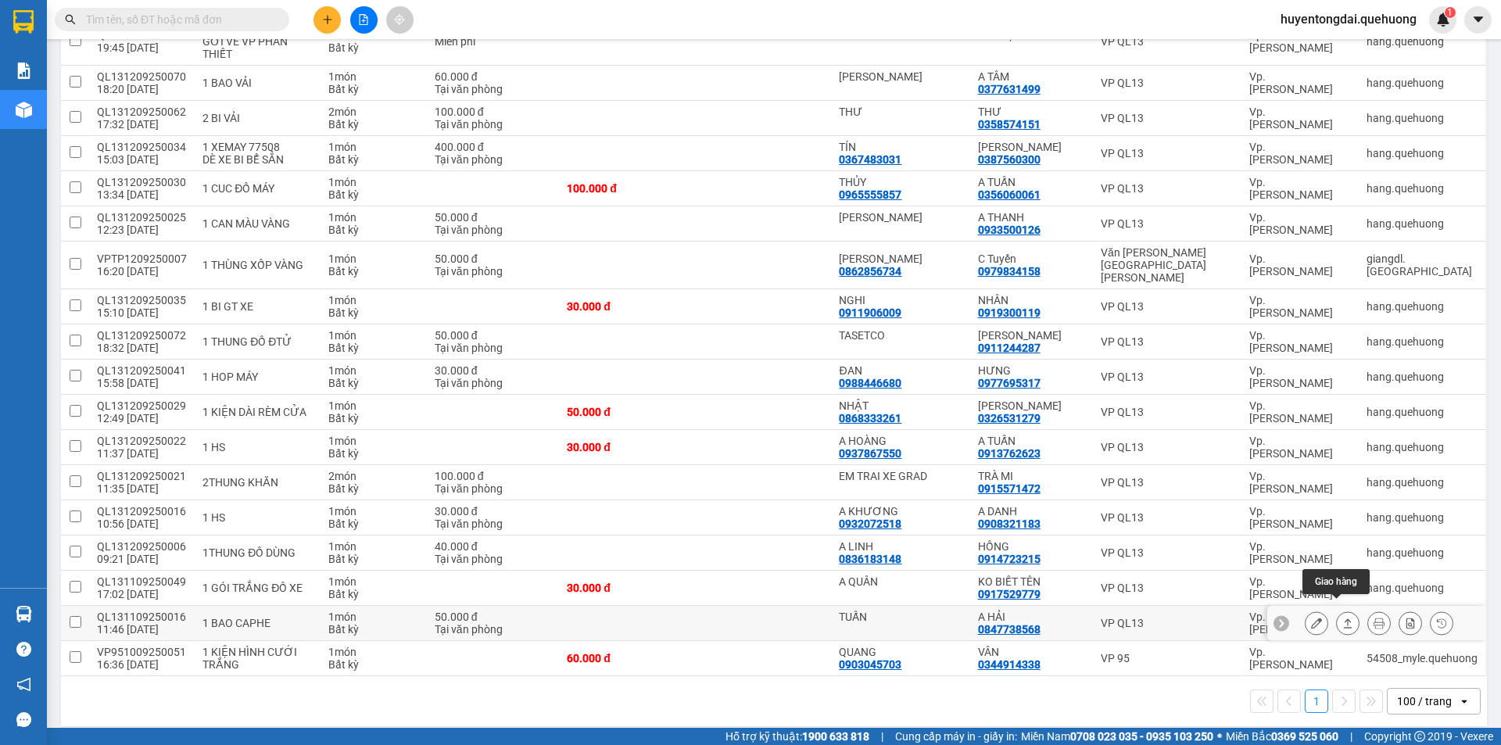
click at [1342, 618] on icon at bounding box center [1347, 623] width 11 height 11
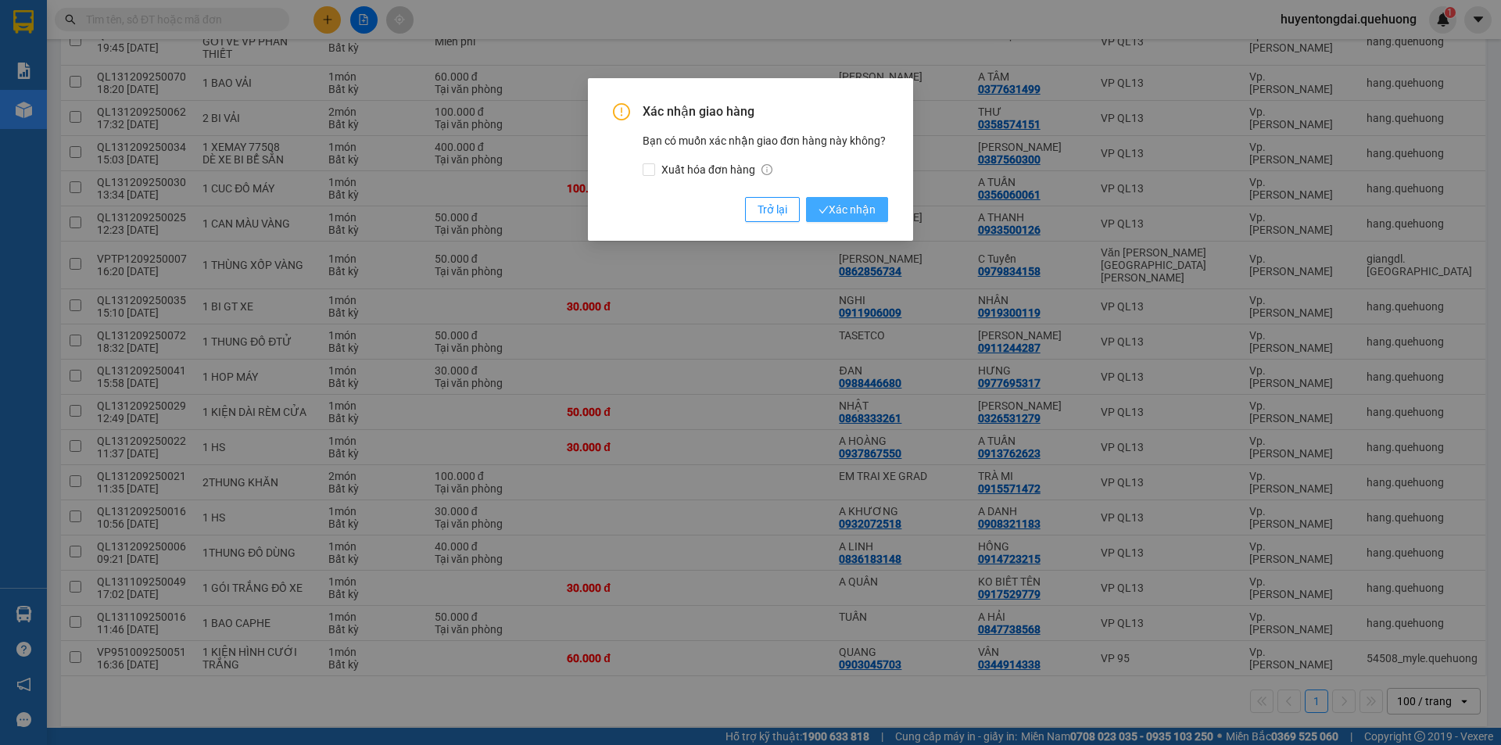
click at [844, 209] on span "Xác nhận" at bounding box center [847, 209] width 57 height 17
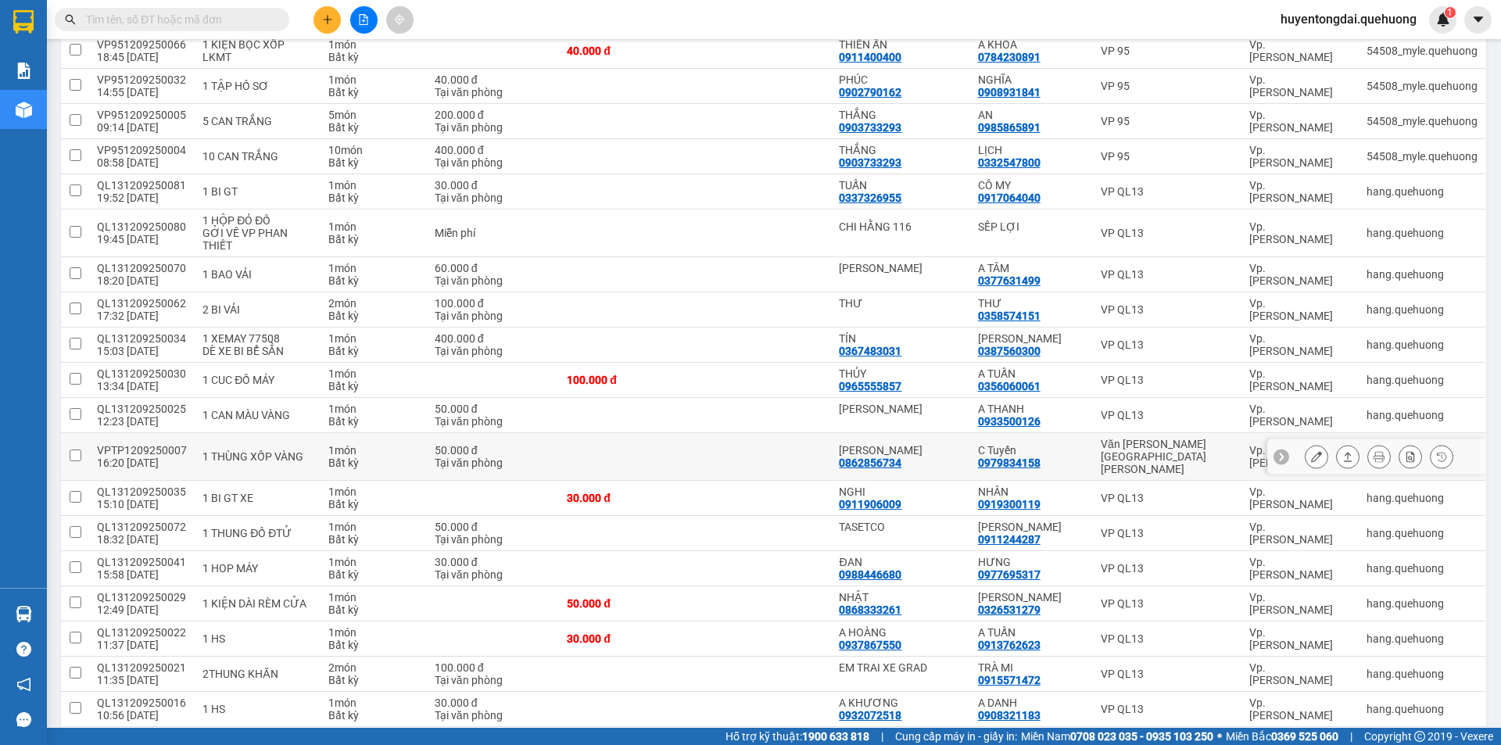
scroll to position [459, 0]
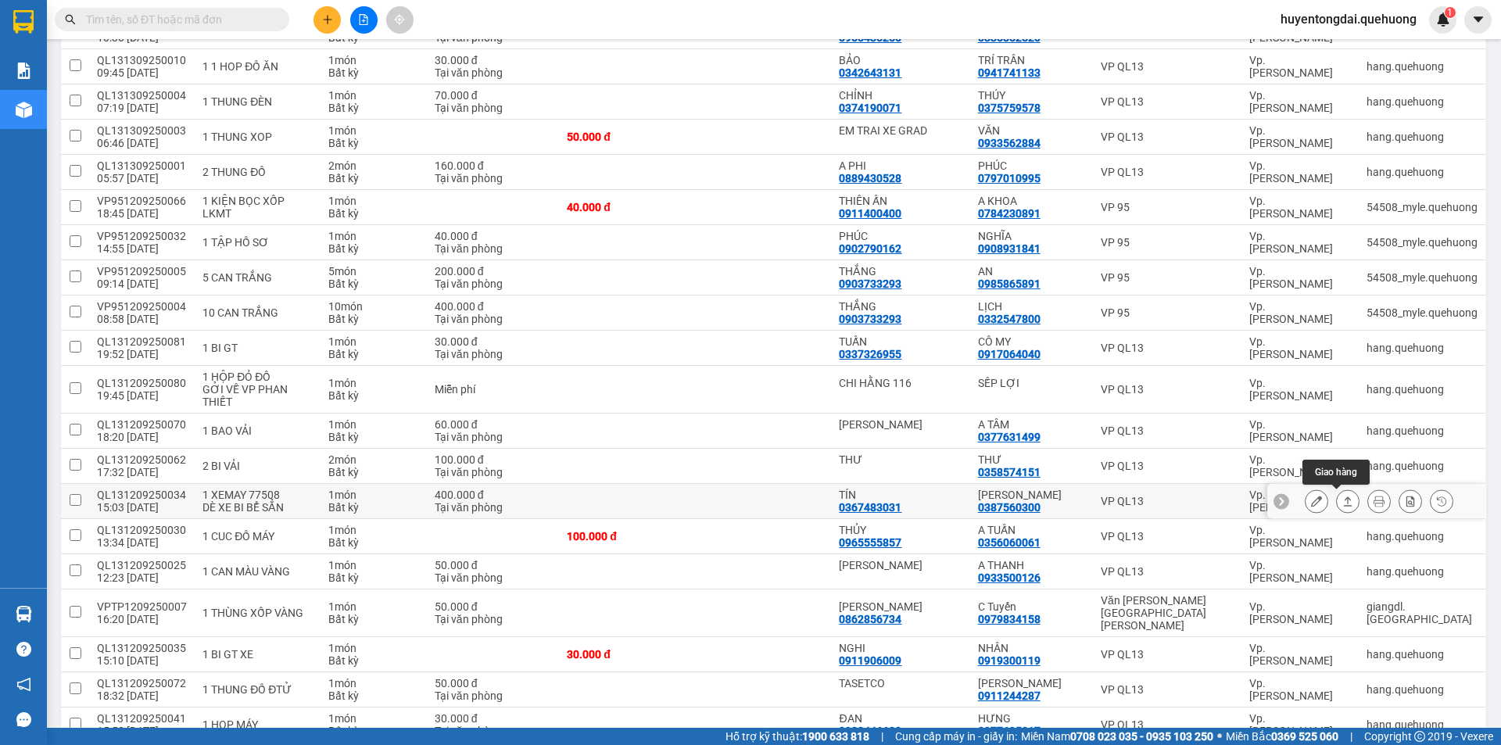
click at [1342, 500] on icon at bounding box center [1347, 501] width 11 height 11
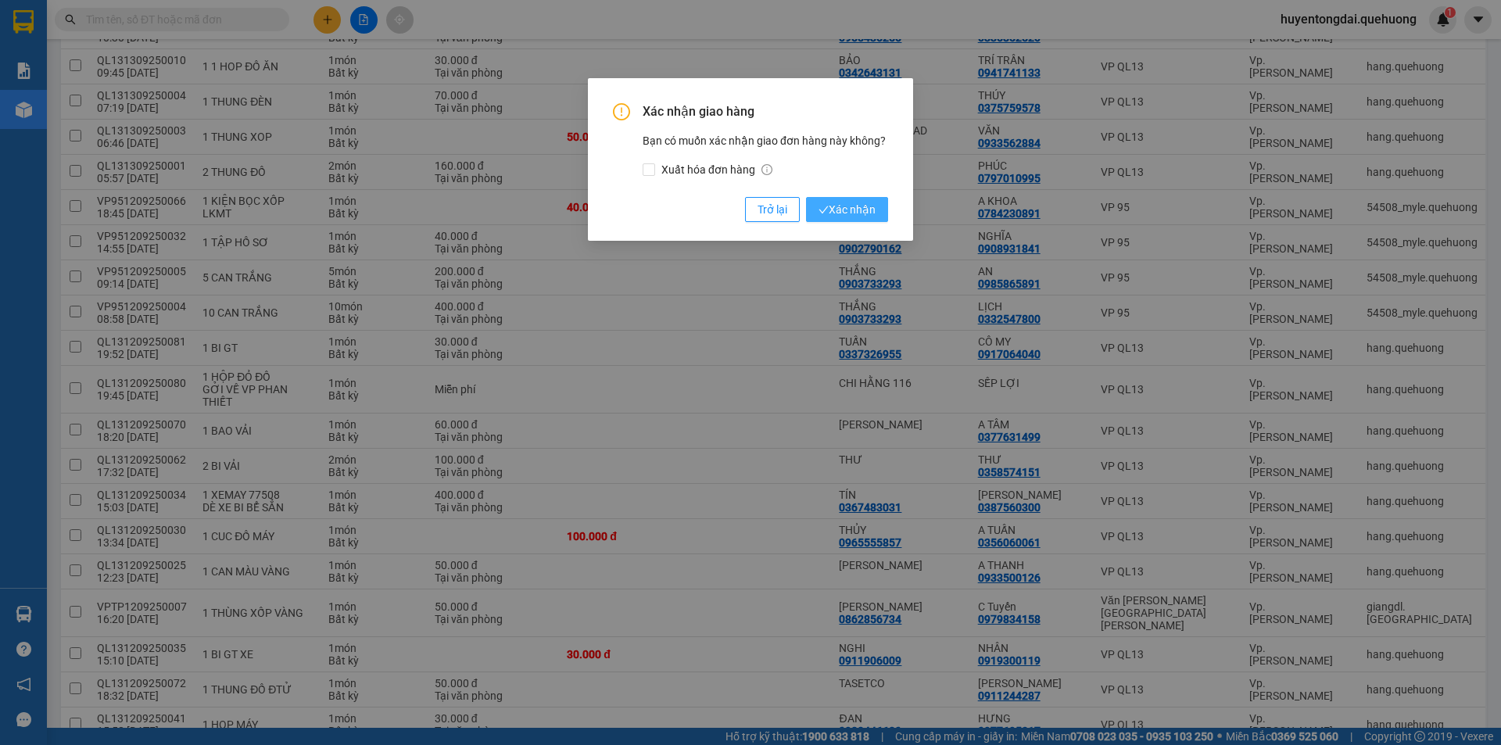
click at [838, 209] on span "Xác nhận" at bounding box center [847, 209] width 57 height 17
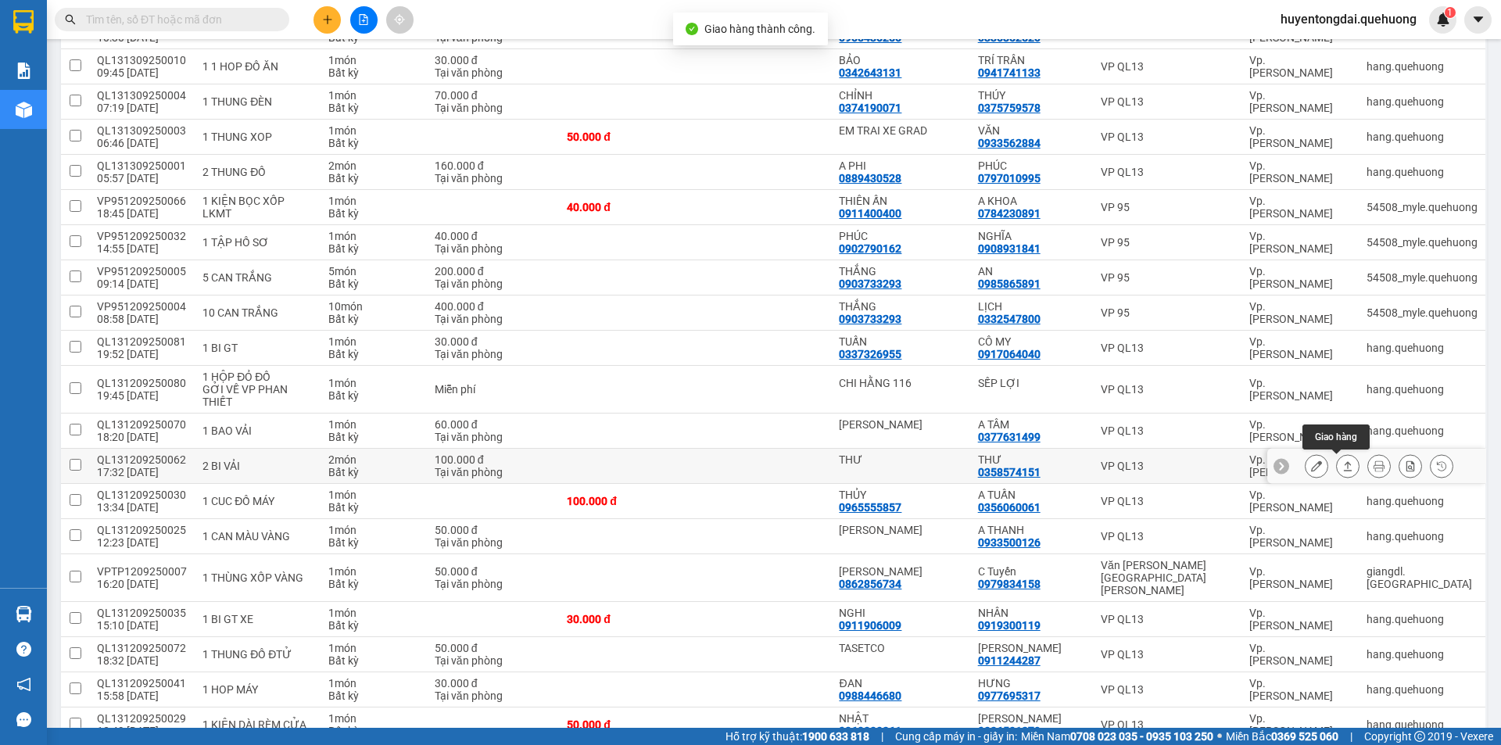
click at [1342, 468] on icon at bounding box center [1347, 466] width 11 height 11
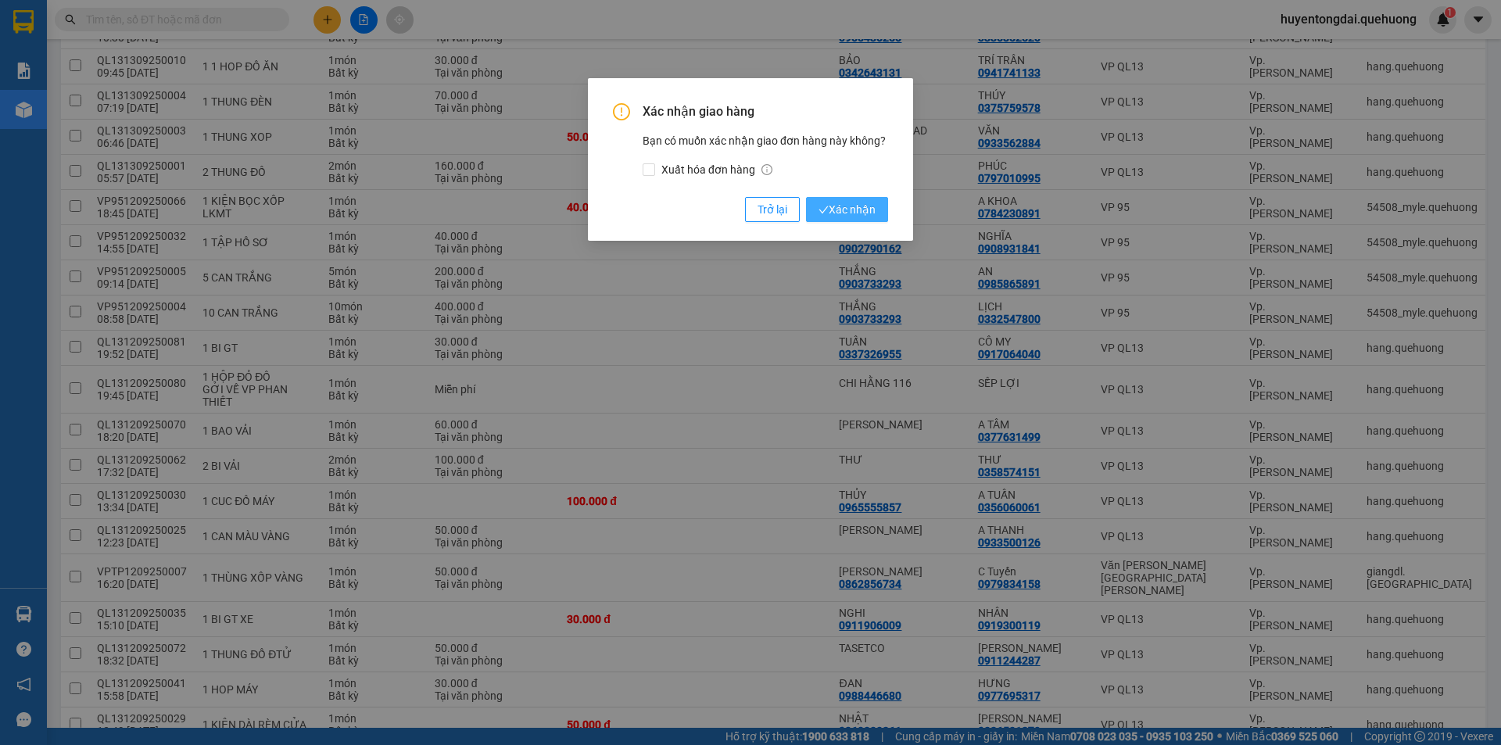
click at [880, 205] on button "Xác nhận" at bounding box center [847, 209] width 82 height 25
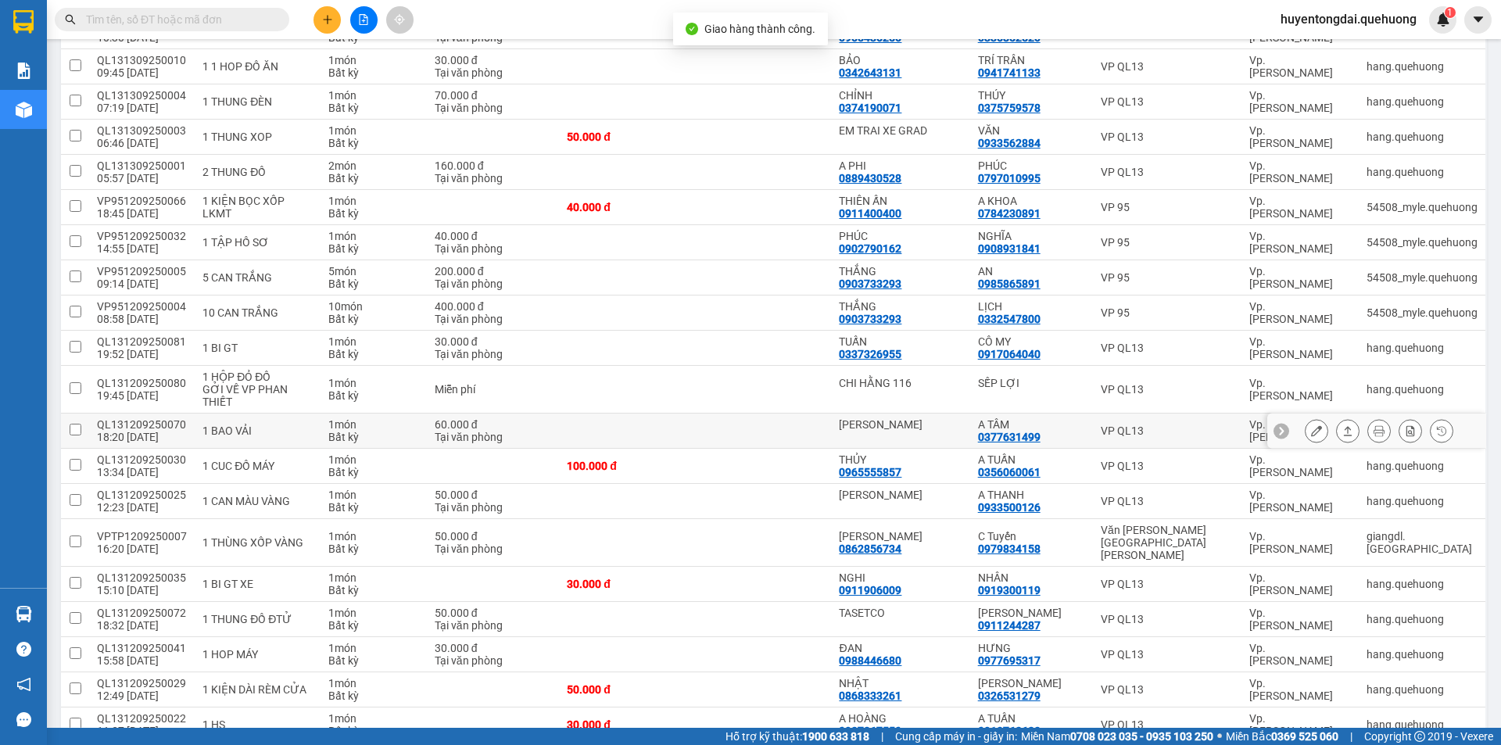
click at [1337, 439] on button at bounding box center [1348, 431] width 22 height 27
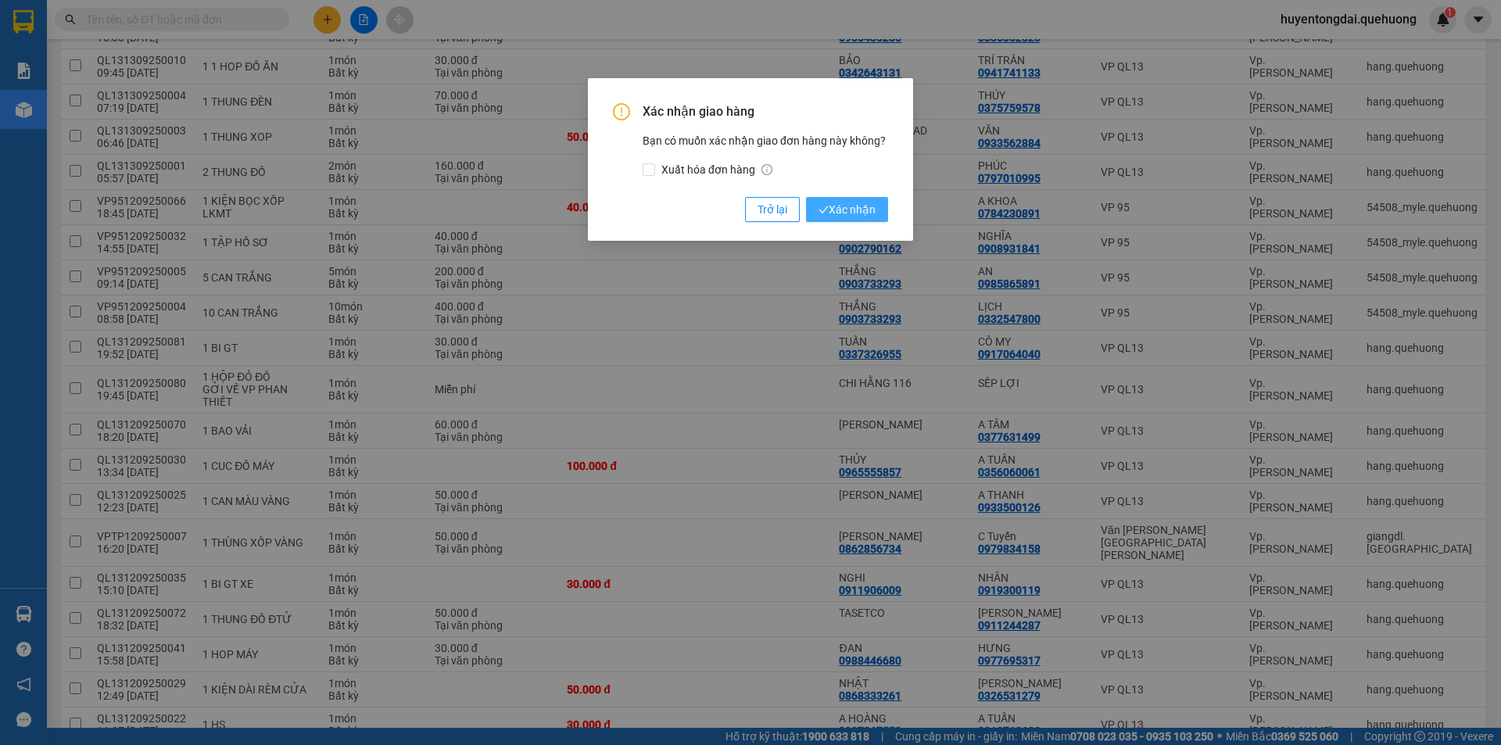
click at [847, 214] on span "Xác nhận" at bounding box center [847, 209] width 57 height 17
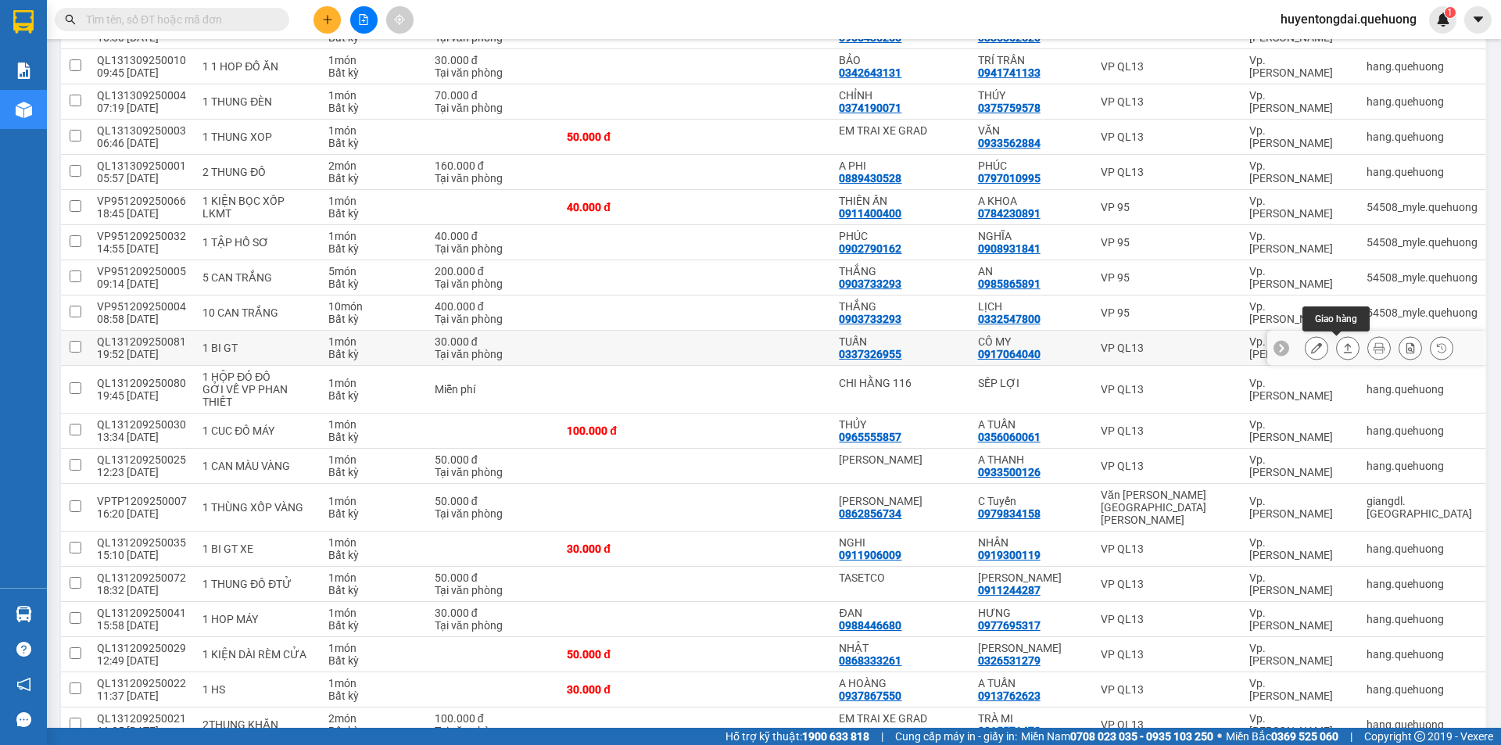
click at [1337, 350] on button at bounding box center [1348, 348] width 22 height 27
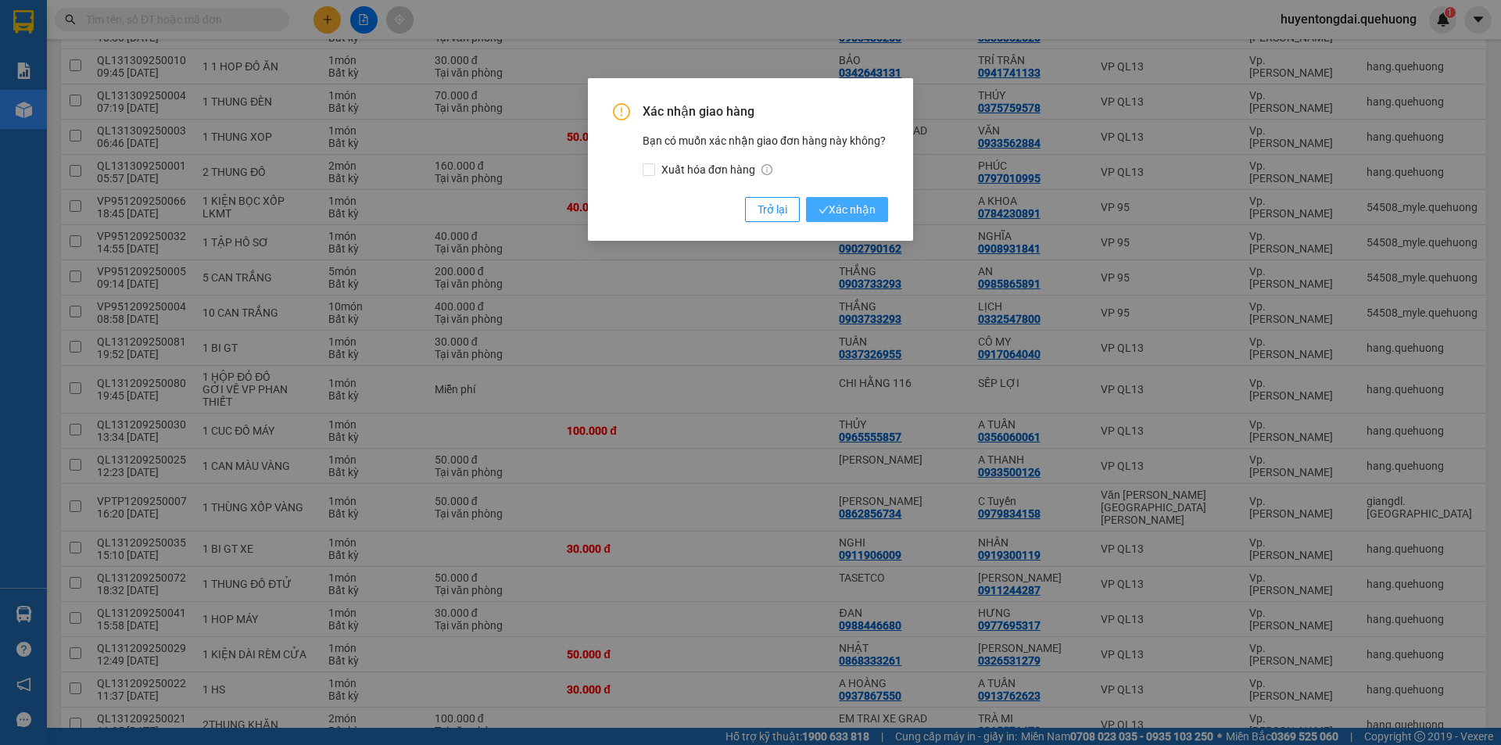
click at [853, 206] on span "Xác nhận" at bounding box center [847, 209] width 57 height 17
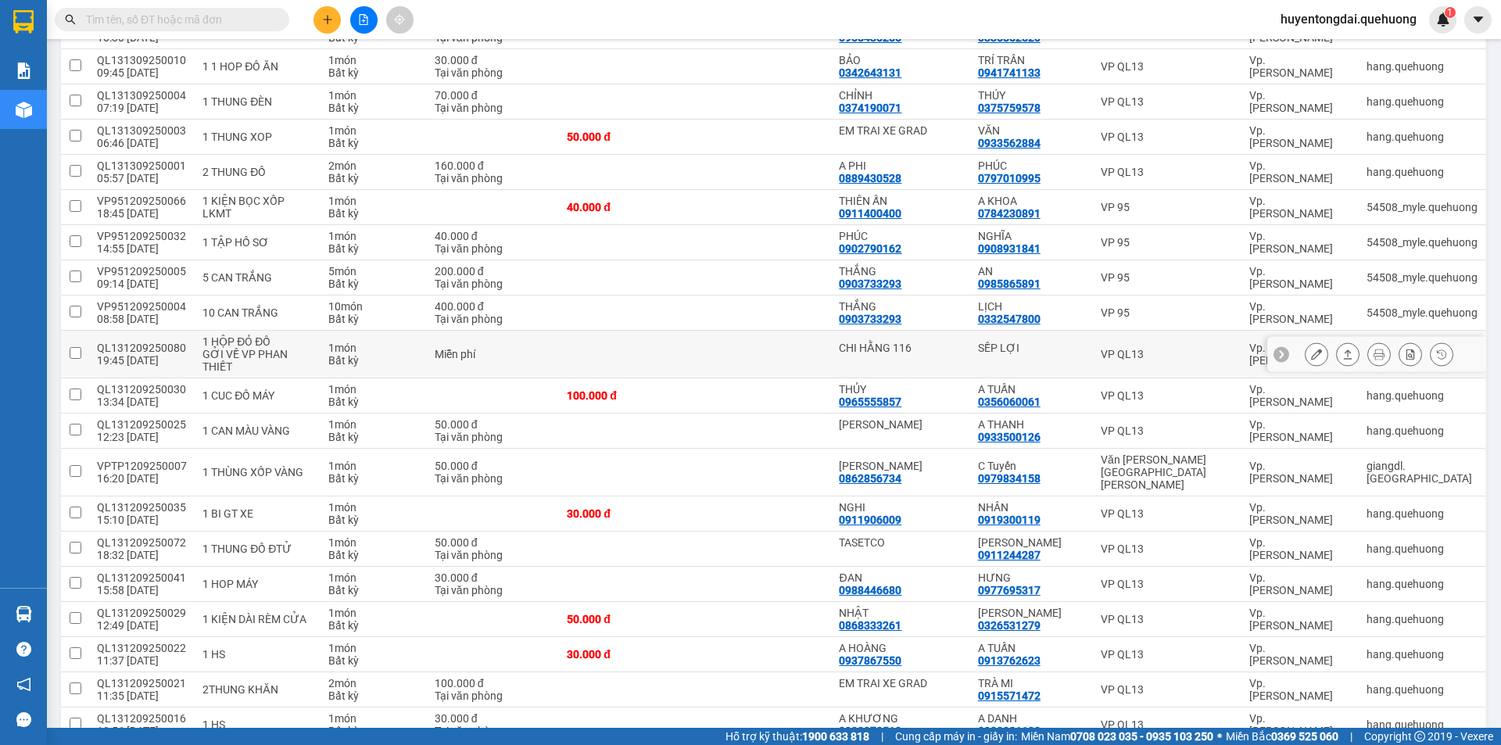
click at [1342, 353] on icon at bounding box center [1347, 354] width 11 height 11
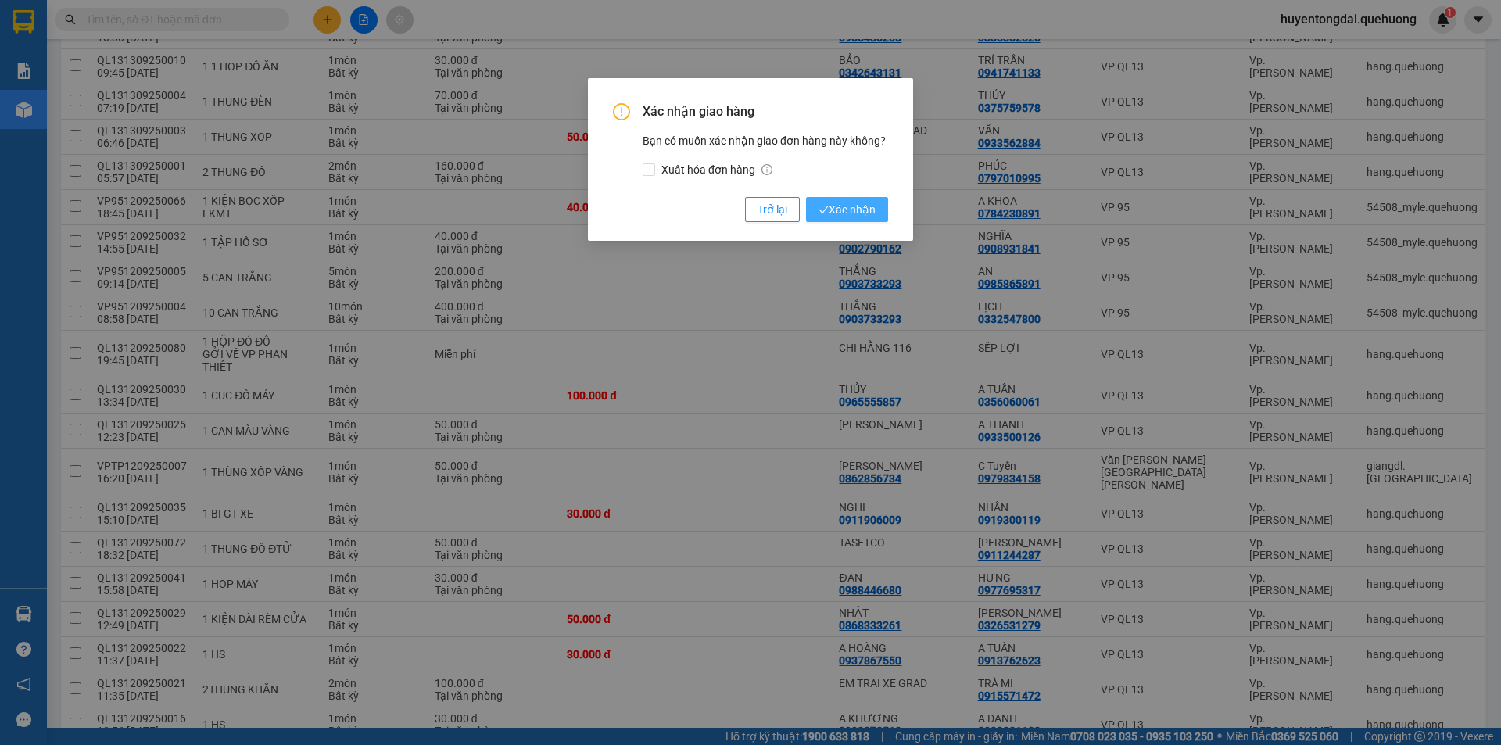
click at [840, 212] on span "Xác nhận" at bounding box center [847, 209] width 57 height 17
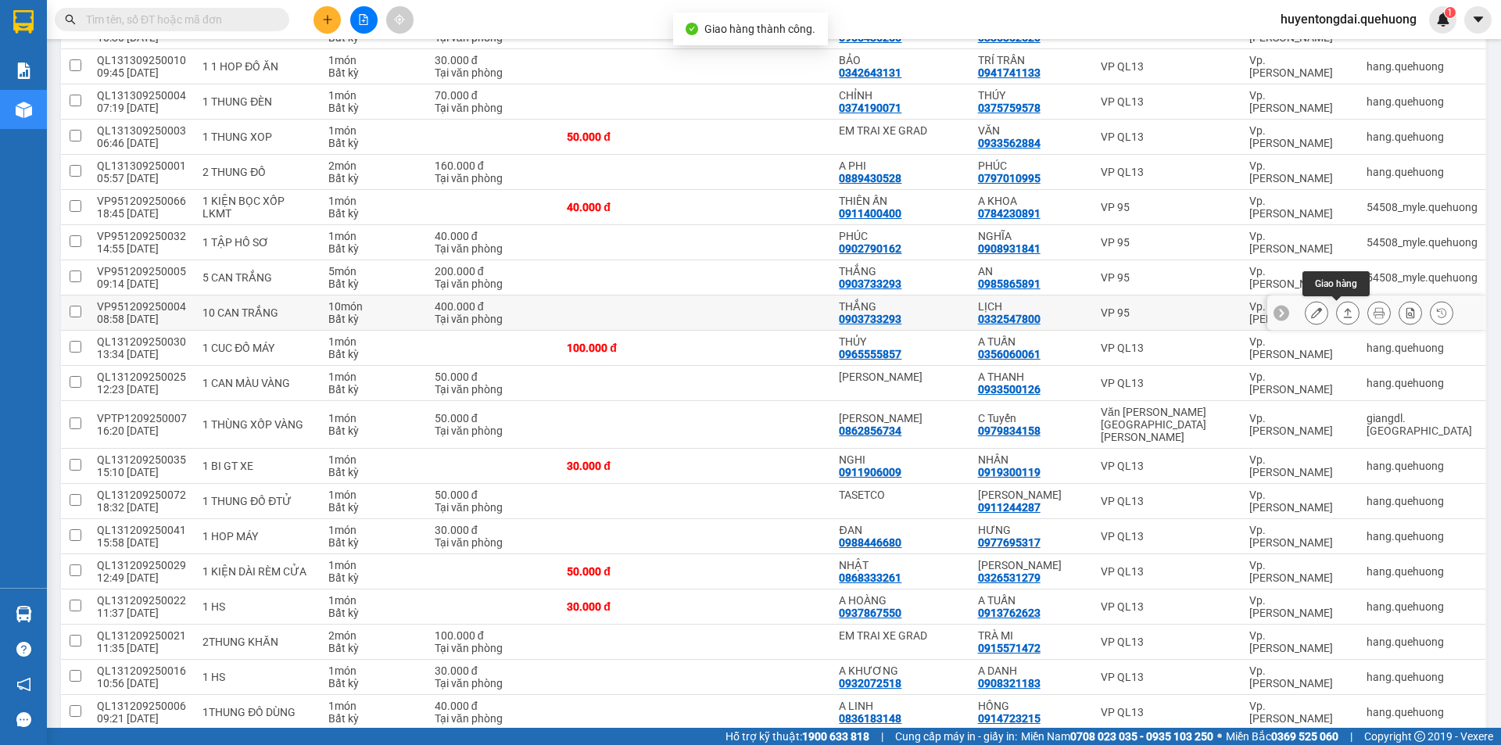
click at [1344, 315] on icon at bounding box center [1348, 312] width 9 height 9
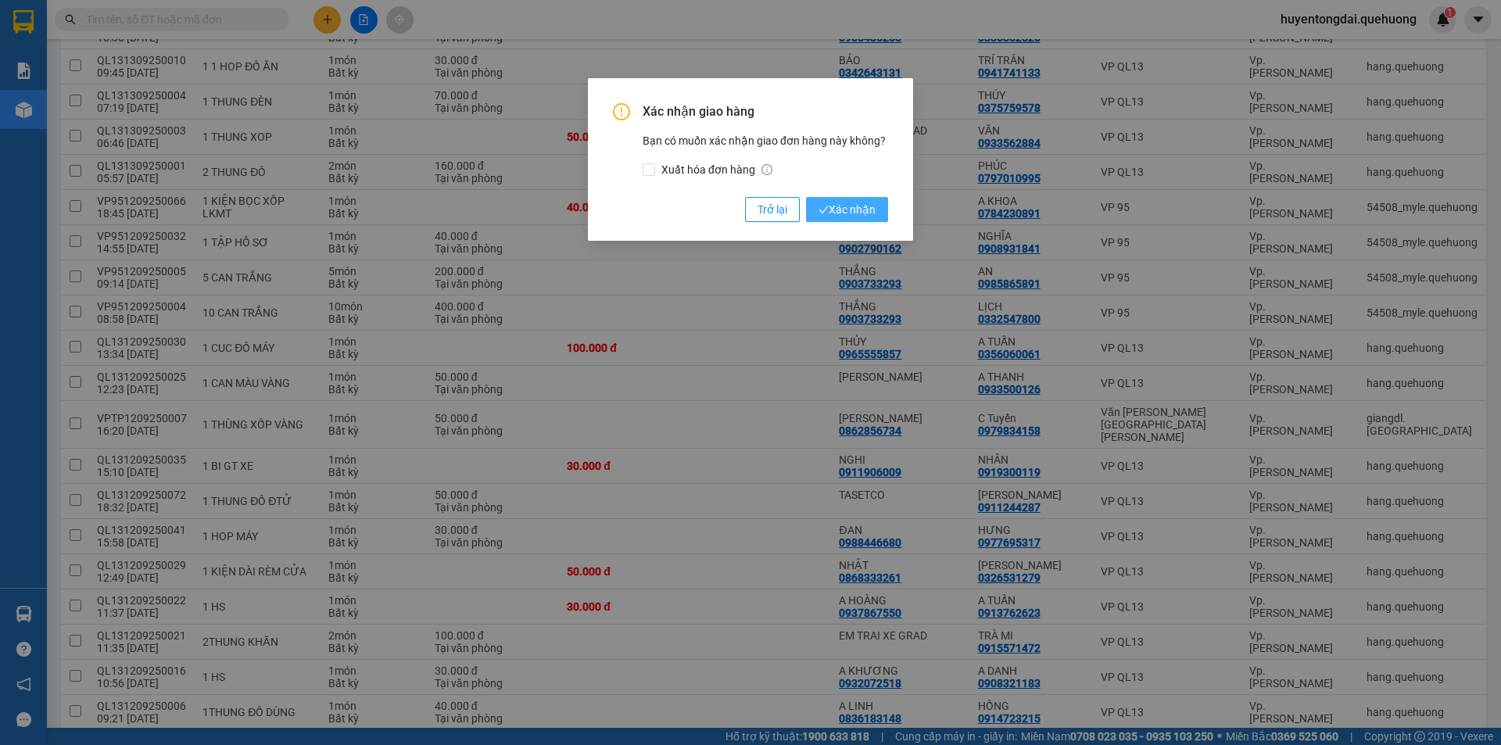
click at [855, 213] on span "Xác nhận" at bounding box center [847, 209] width 57 height 17
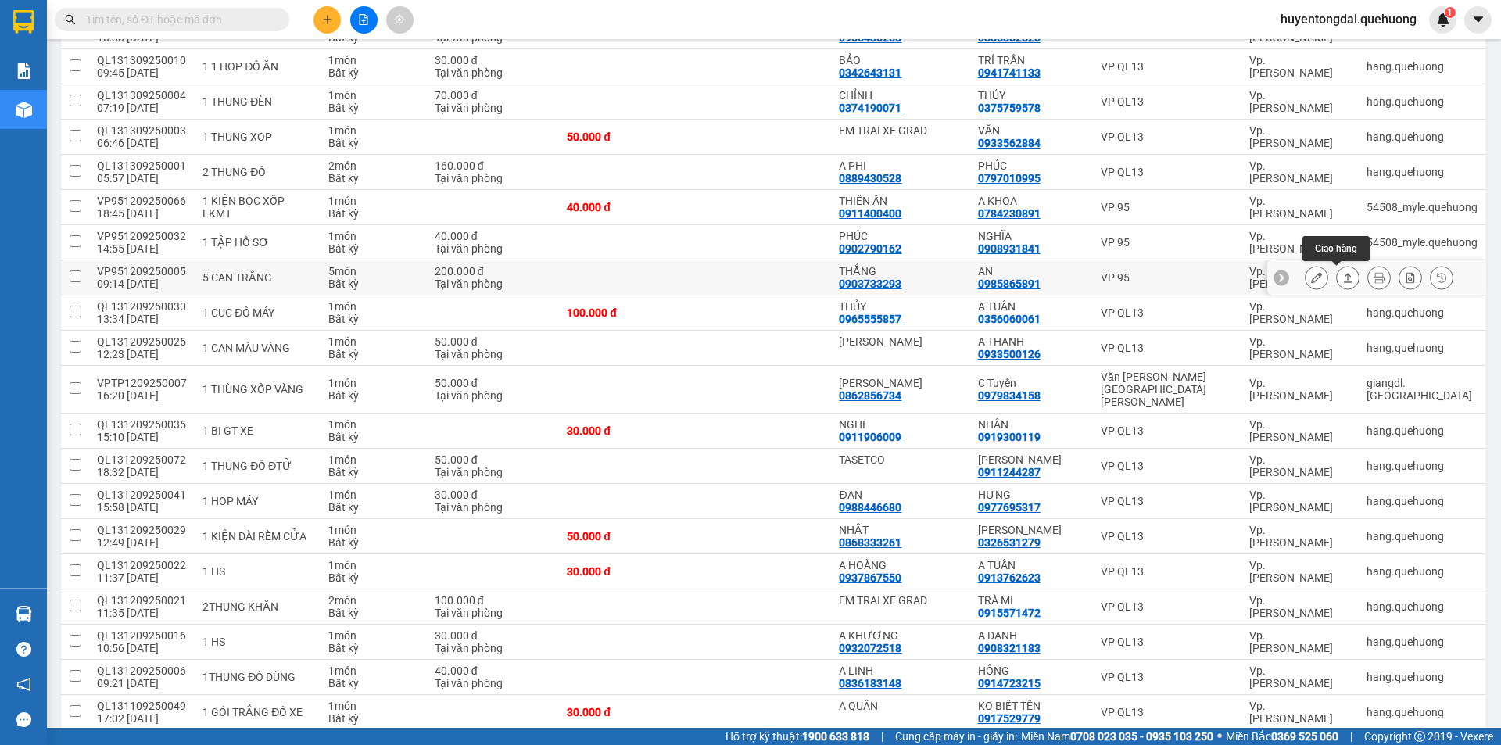
click at [1342, 278] on icon at bounding box center [1347, 277] width 11 height 11
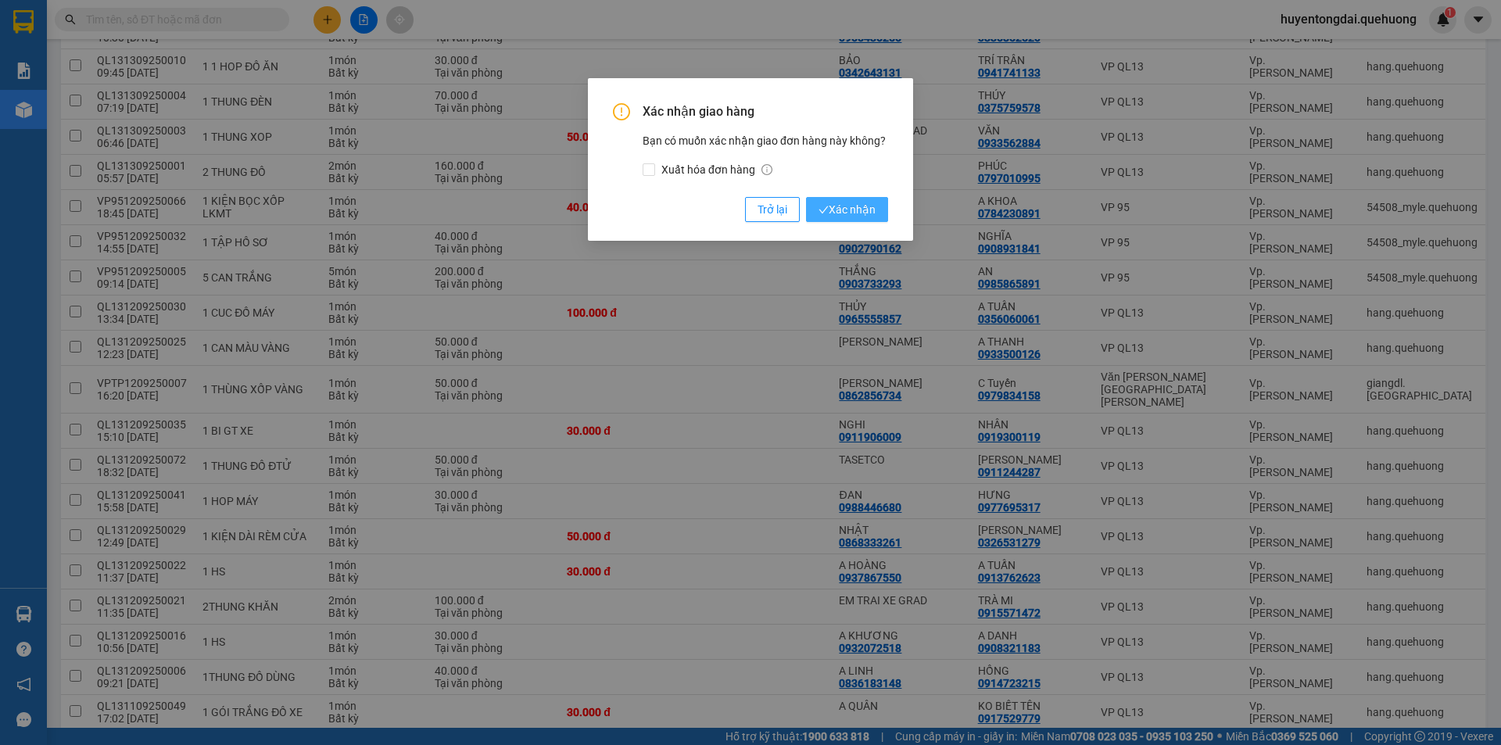
click at [878, 217] on button "Xác nhận" at bounding box center [847, 209] width 82 height 25
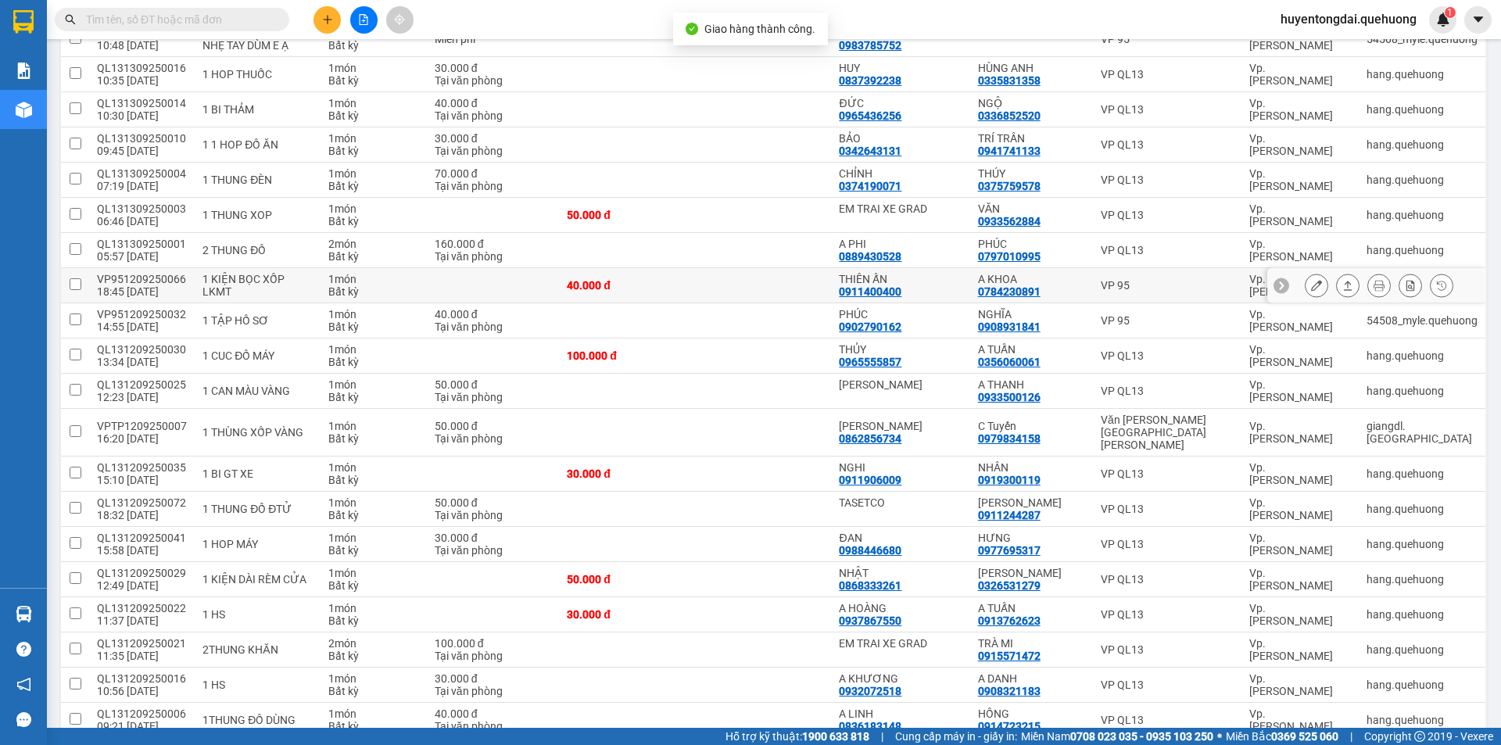
scroll to position [303, 0]
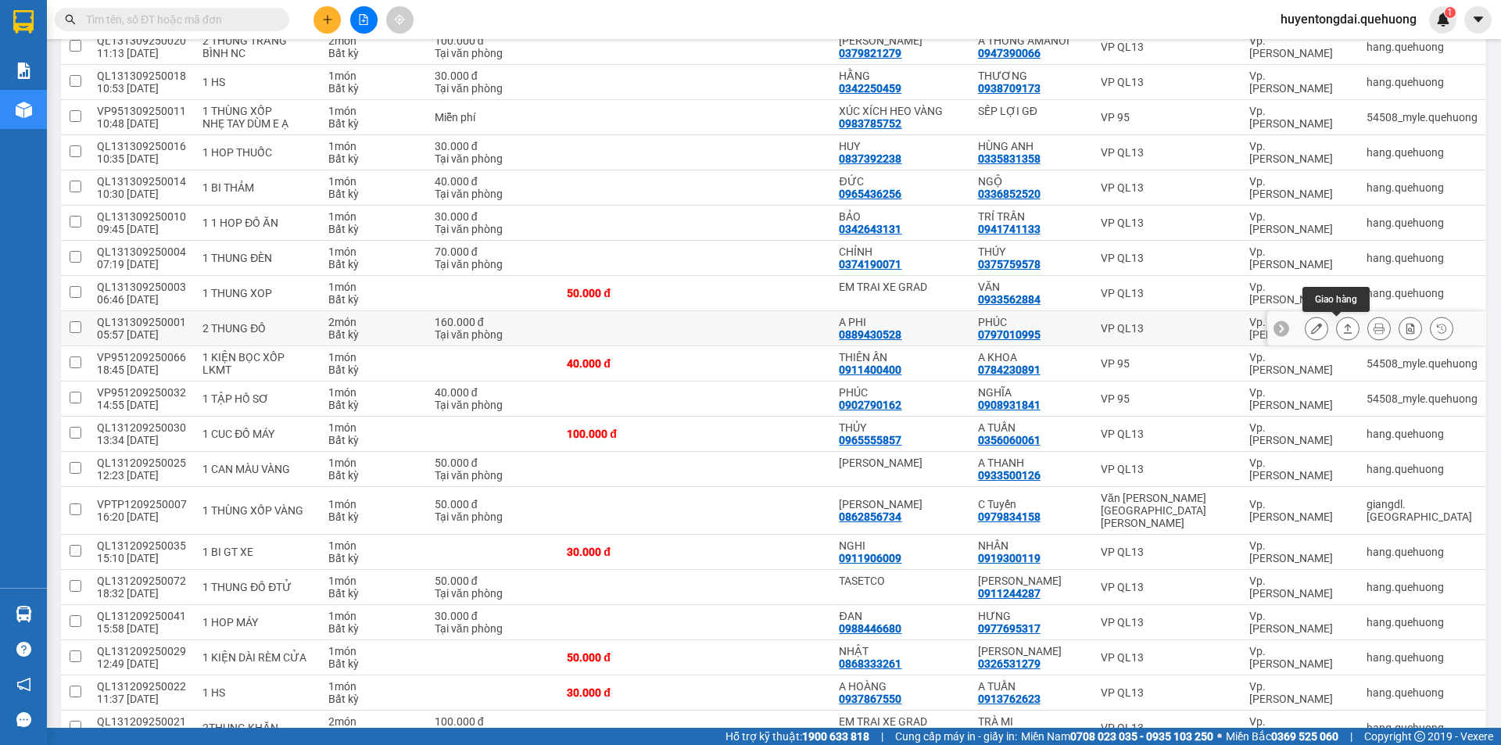
click at [1342, 326] on icon at bounding box center [1347, 328] width 11 height 11
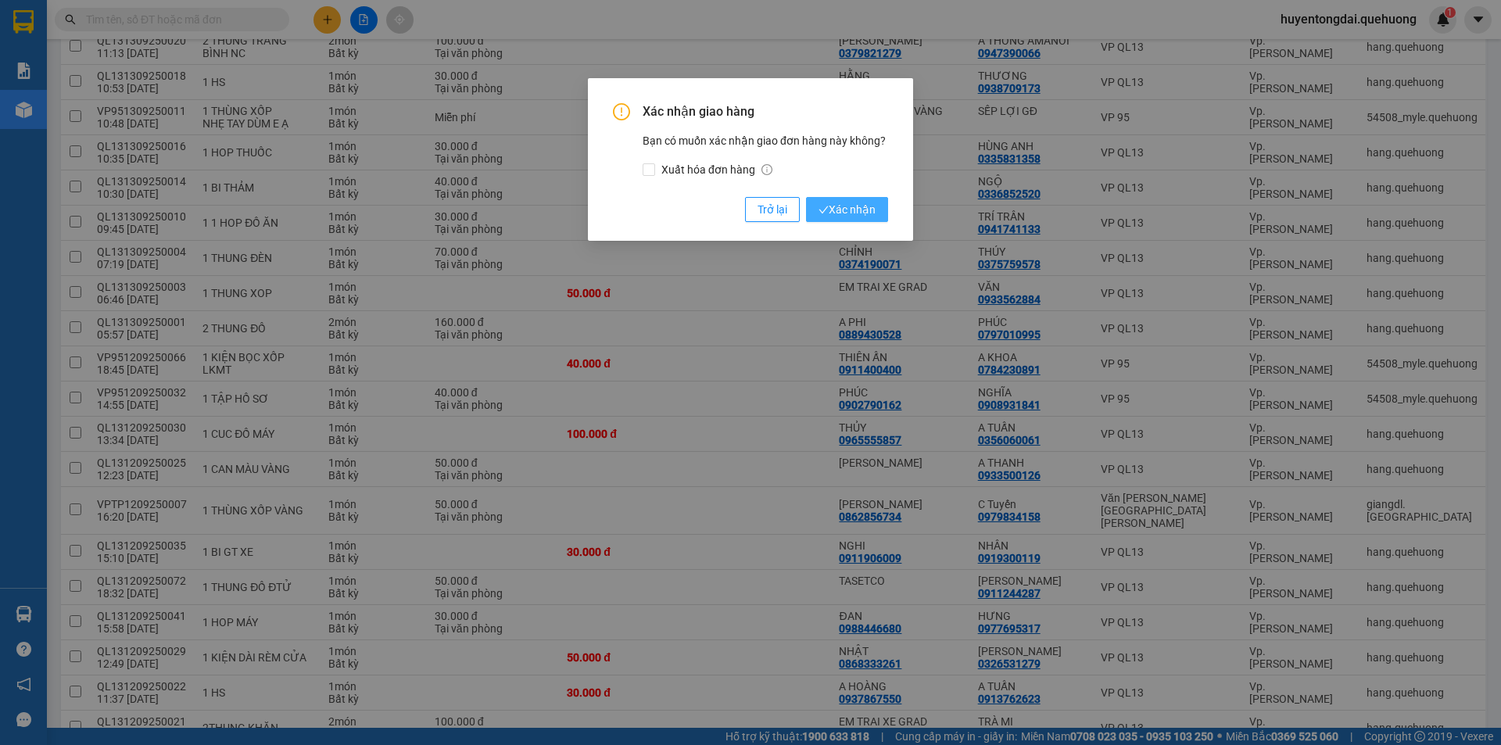
click at [859, 203] on span "Xác nhận" at bounding box center [847, 209] width 57 height 17
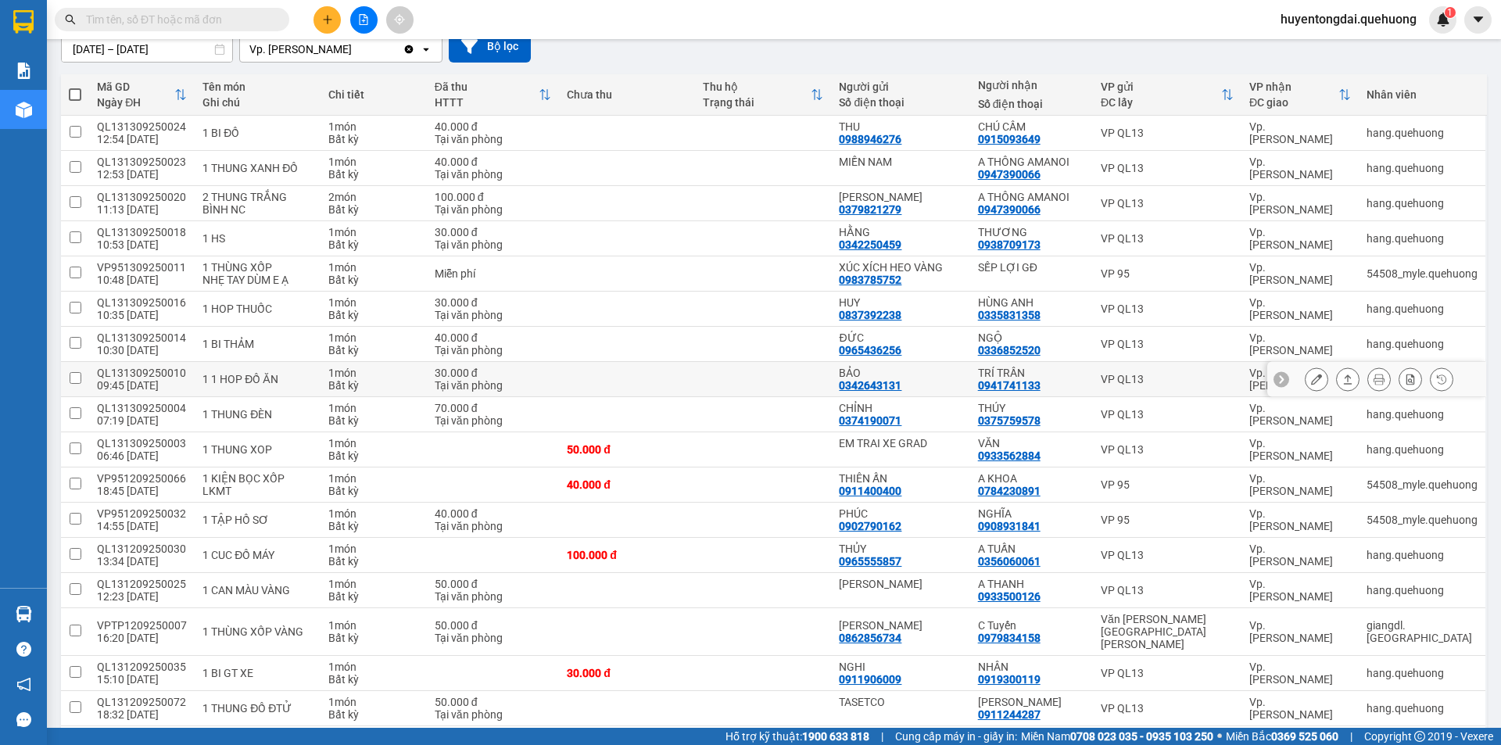
scroll to position [0, 0]
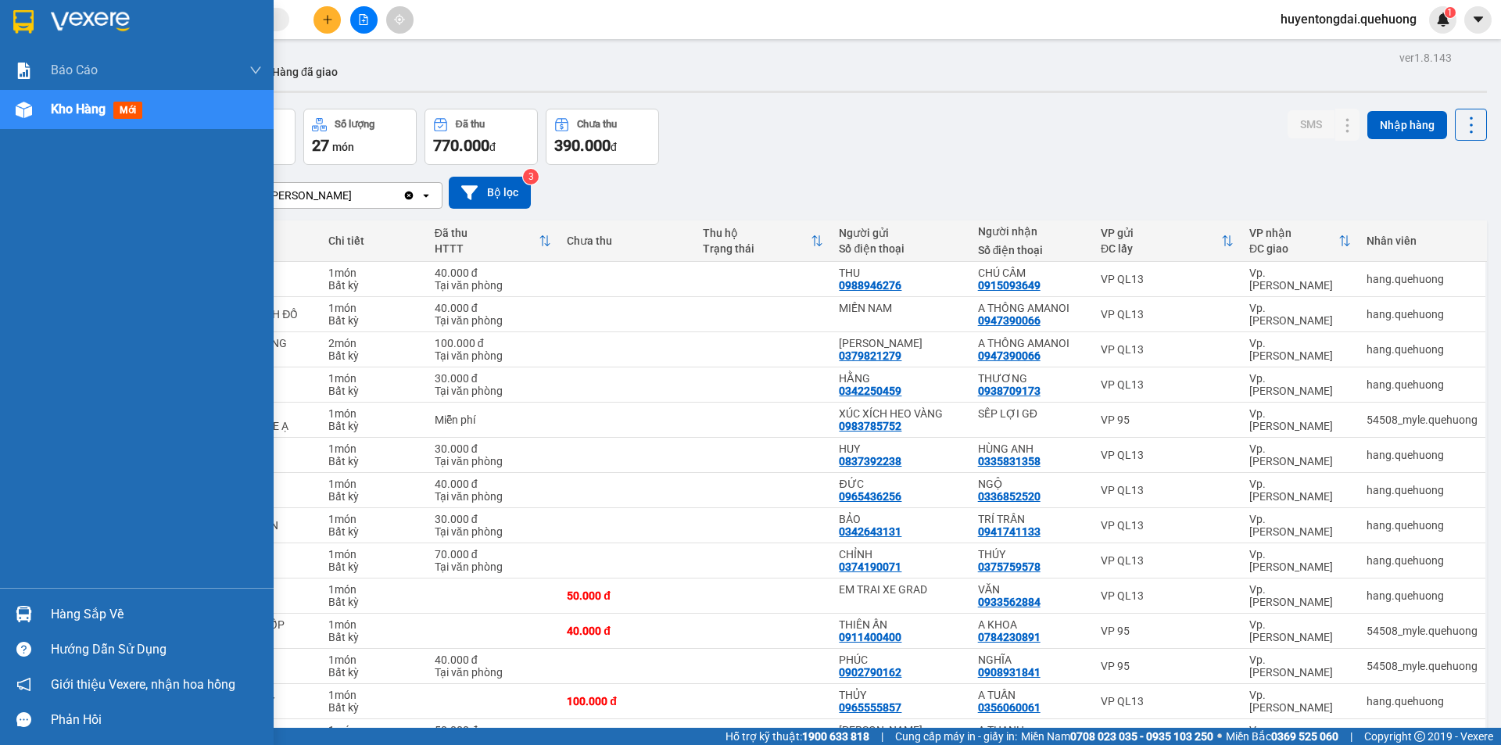
click at [92, 114] on span "Kho hàng" at bounding box center [78, 109] width 55 height 15
click at [45, 93] on div "Kho hàng mới" at bounding box center [137, 109] width 274 height 39
click at [70, 119] on div "Kho hàng mới" at bounding box center [100, 109] width 98 height 20
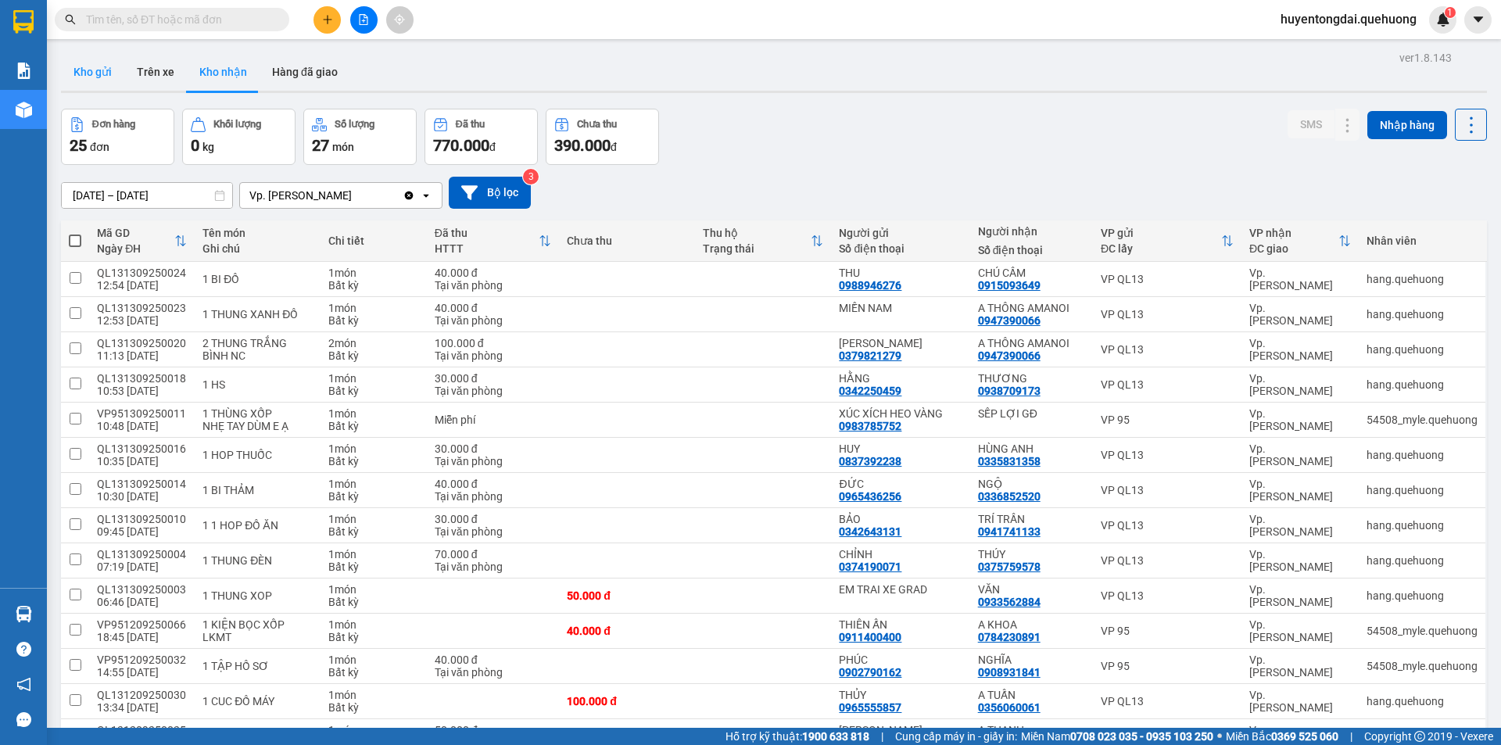
click at [104, 75] on button "Kho gửi" at bounding box center [92, 72] width 63 height 38
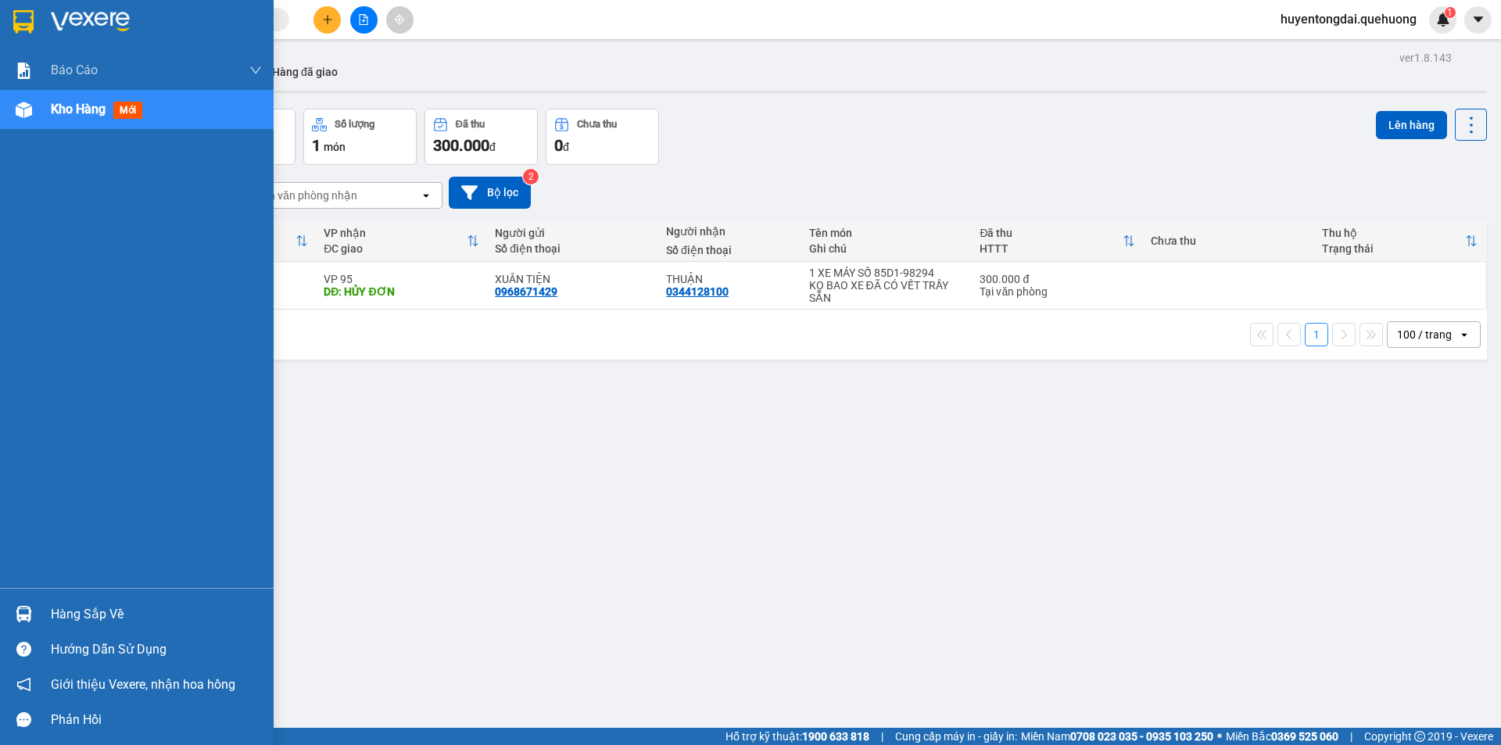
click at [94, 110] on span "Kho hàng" at bounding box center [78, 109] width 55 height 15
